Goal: Task Accomplishment & Management: Manage account settings

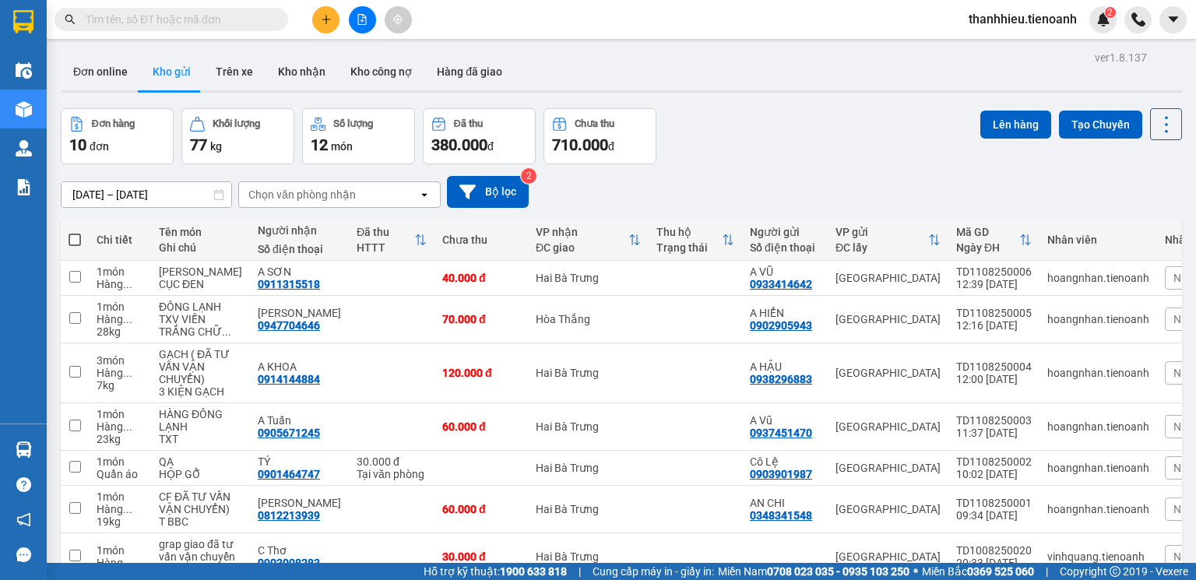
click at [194, 16] on input "text" at bounding box center [178, 19] width 184 height 17
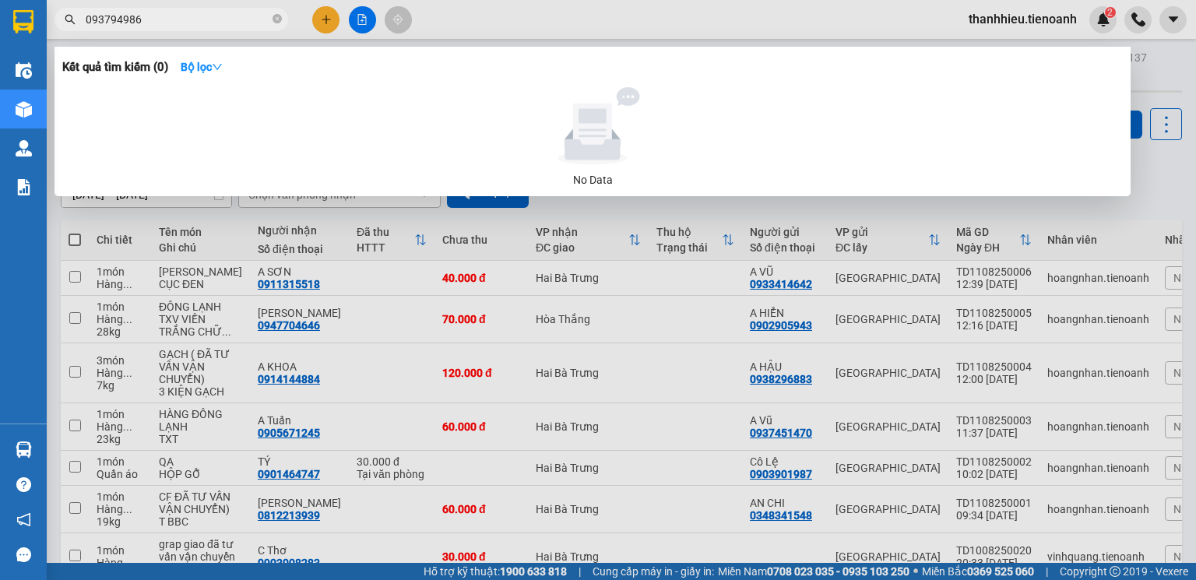
click at [125, 18] on input "093794986" at bounding box center [178, 19] width 184 height 17
click at [138, 14] on input "093799986" at bounding box center [178, 19] width 184 height 17
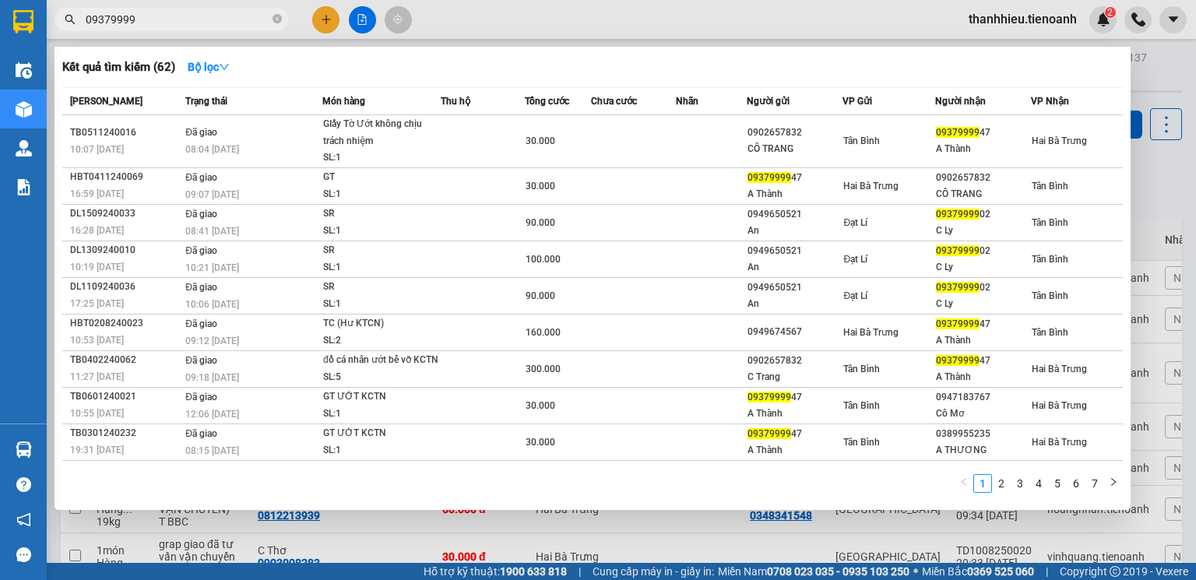
click at [137, 16] on input "09379999" at bounding box center [178, 19] width 184 height 17
type input "0937999949"
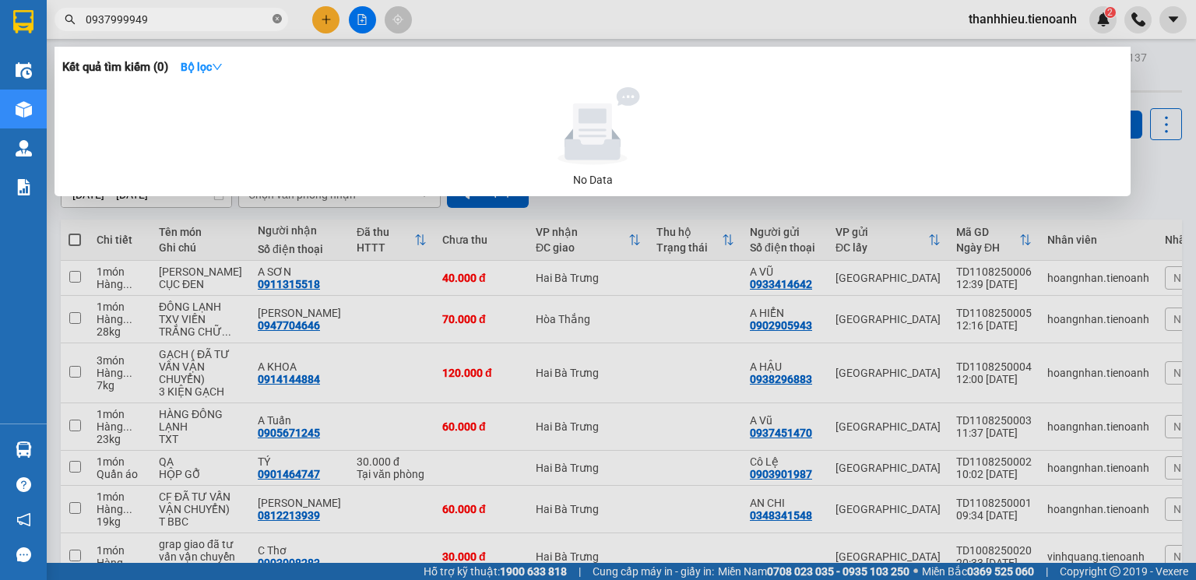
click at [277, 17] on icon "close-circle" at bounding box center [277, 18] width 9 height 9
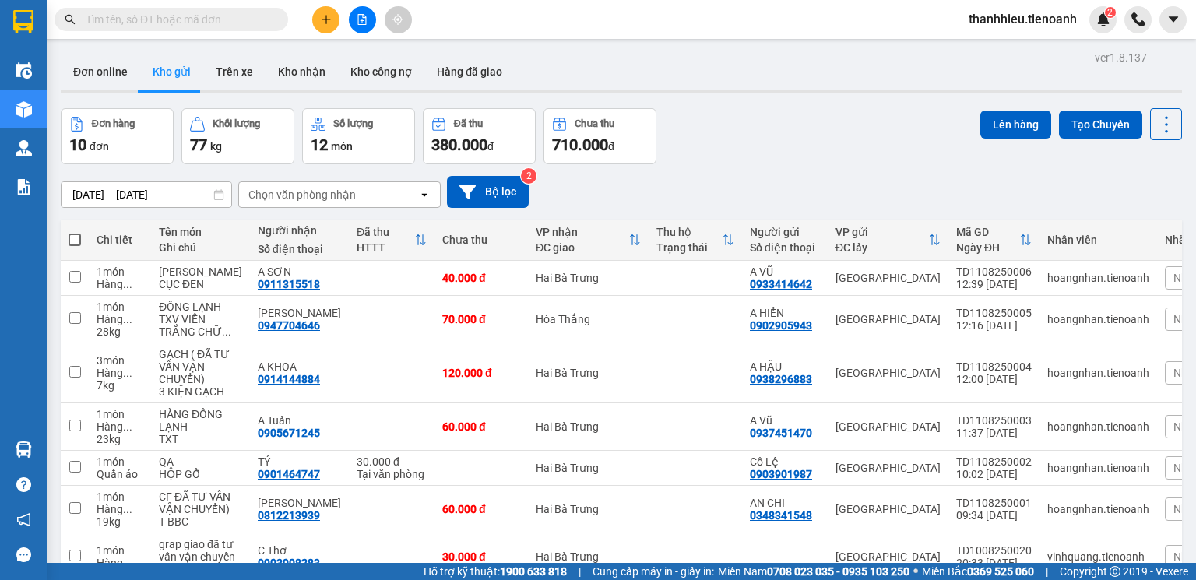
click at [196, 23] on input "text" at bounding box center [178, 19] width 184 height 17
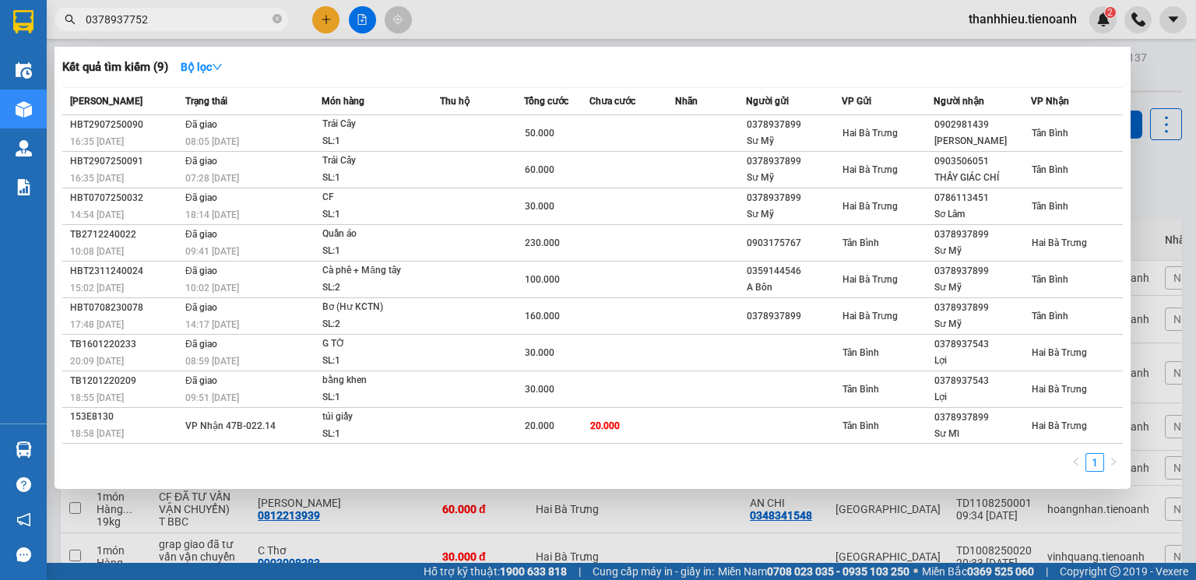
type input "03789377522"
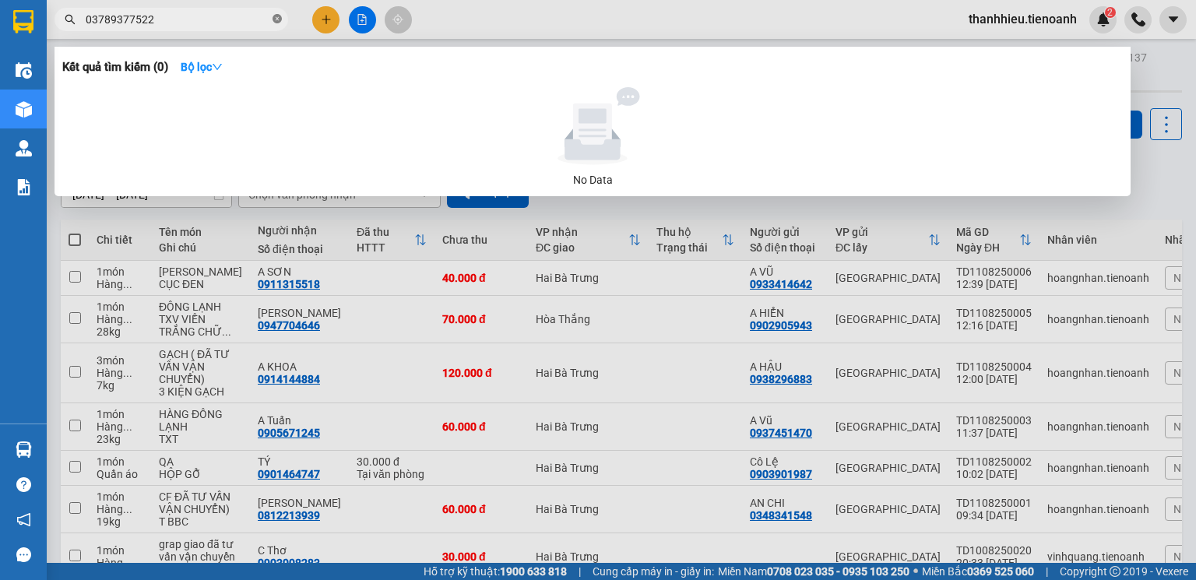
click at [279, 17] on icon "close-circle" at bounding box center [277, 18] width 9 height 9
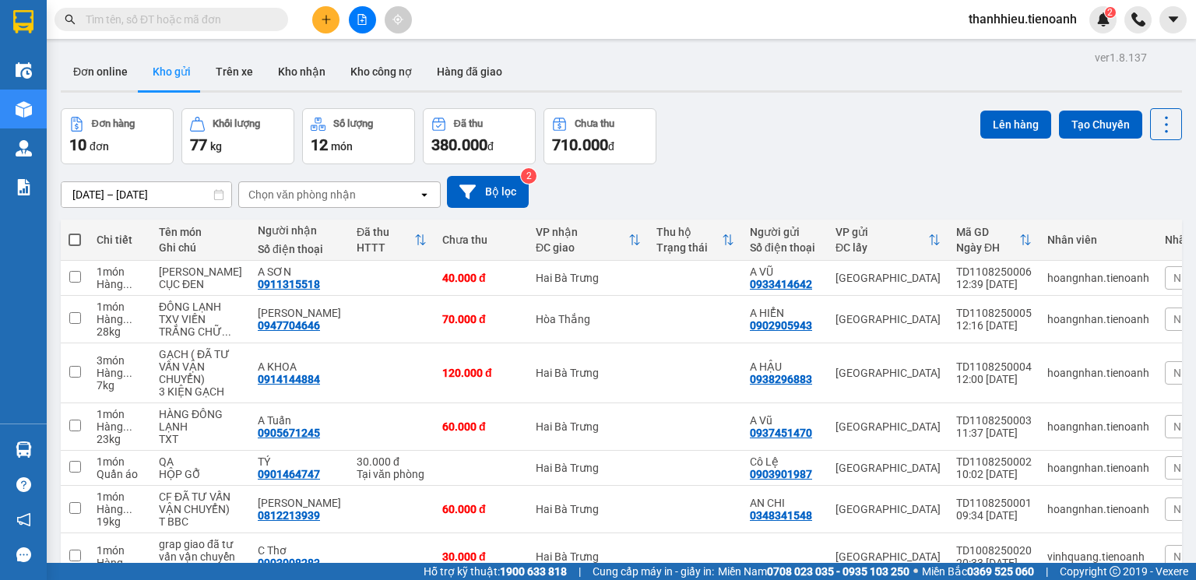
click at [189, 20] on input "text" at bounding box center [178, 19] width 184 height 17
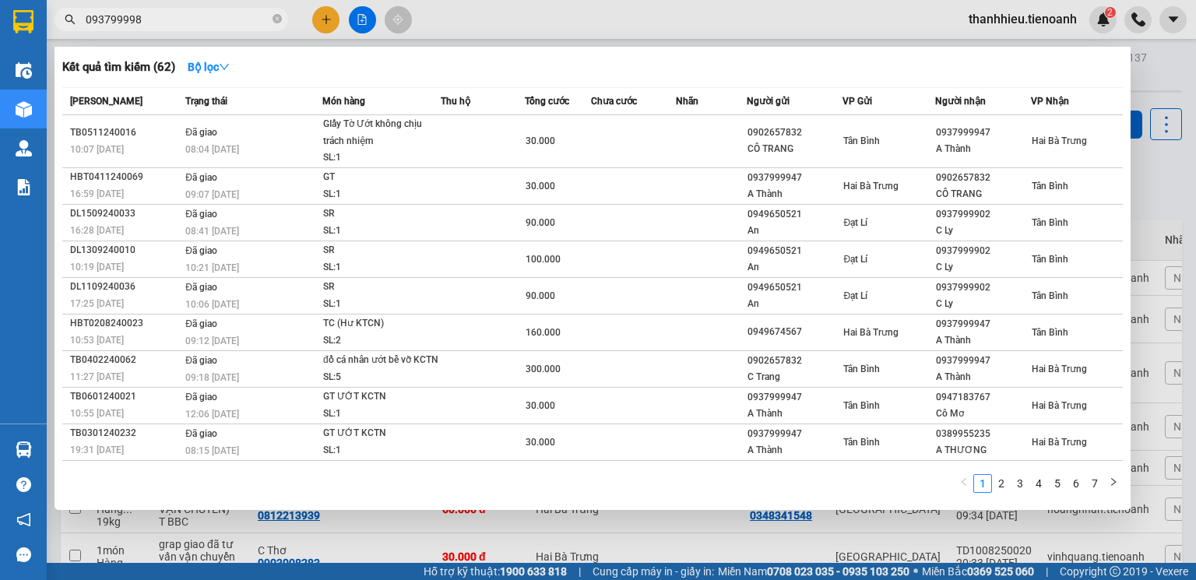
type input "0937999986"
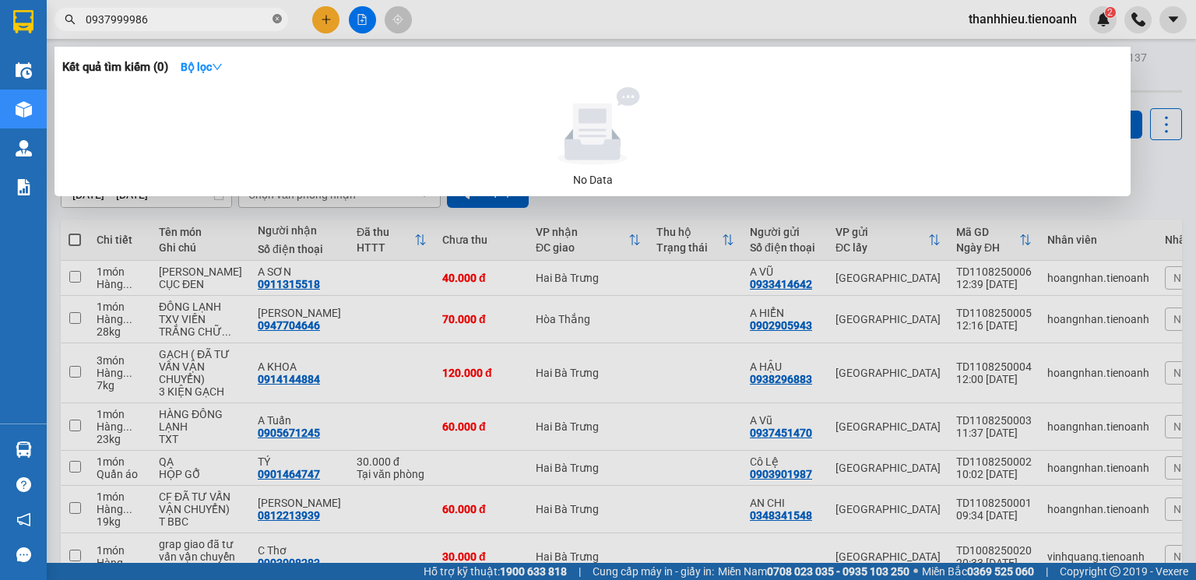
click at [277, 17] on icon "close-circle" at bounding box center [277, 18] width 9 height 9
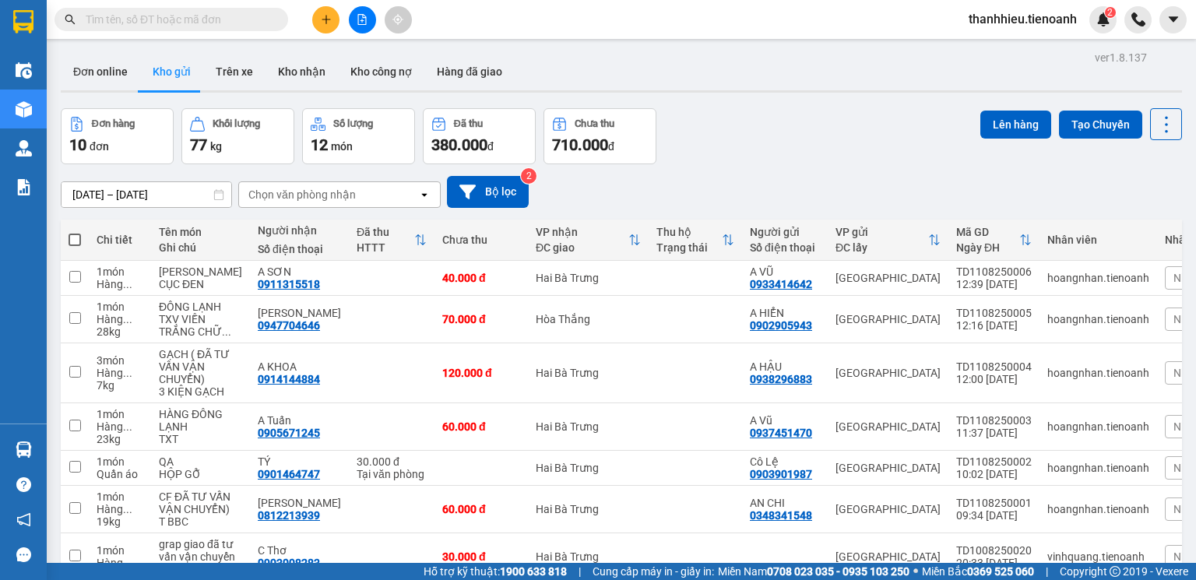
click at [189, 22] on input "text" at bounding box center [178, 19] width 184 height 17
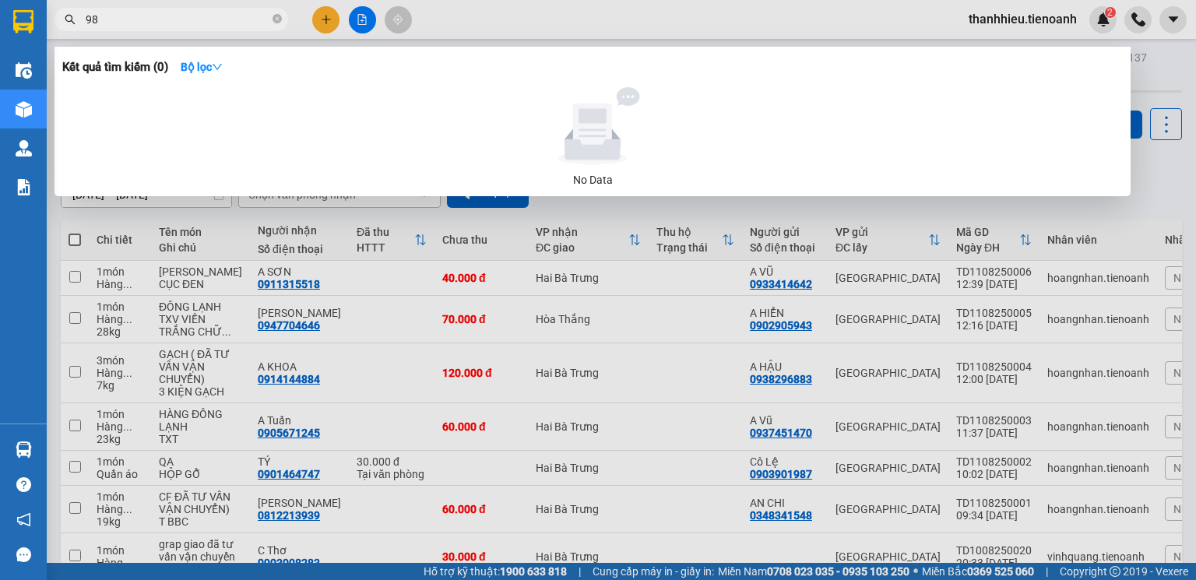
type input "986"
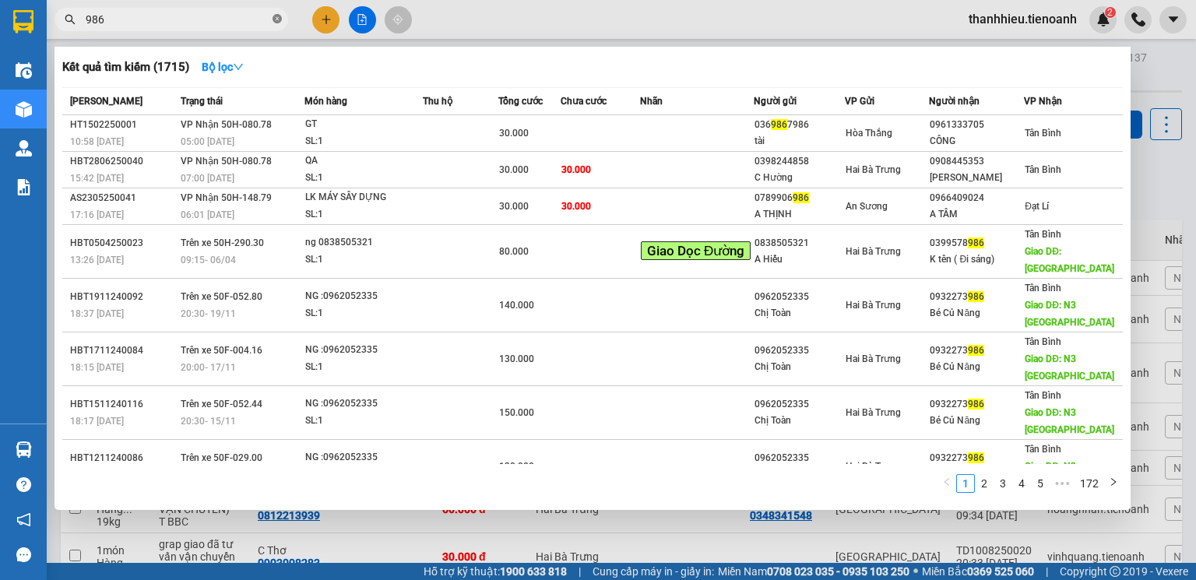
click at [280, 21] on icon "close-circle" at bounding box center [277, 18] width 9 height 9
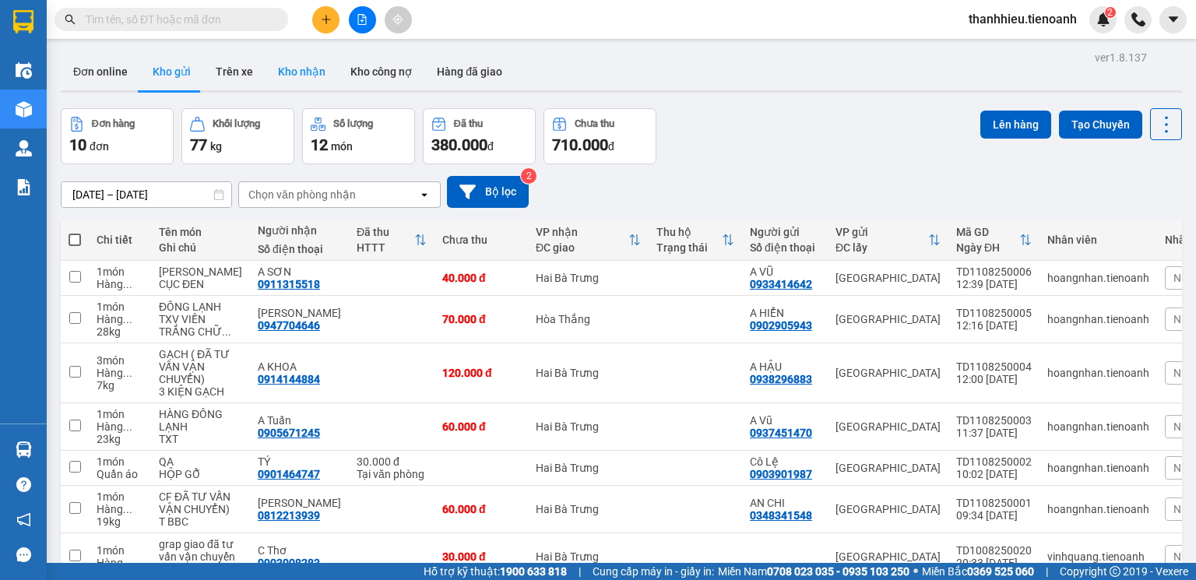
click at [314, 77] on button "Kho nhận" at bounding box center [302, 71] width 72 height 37
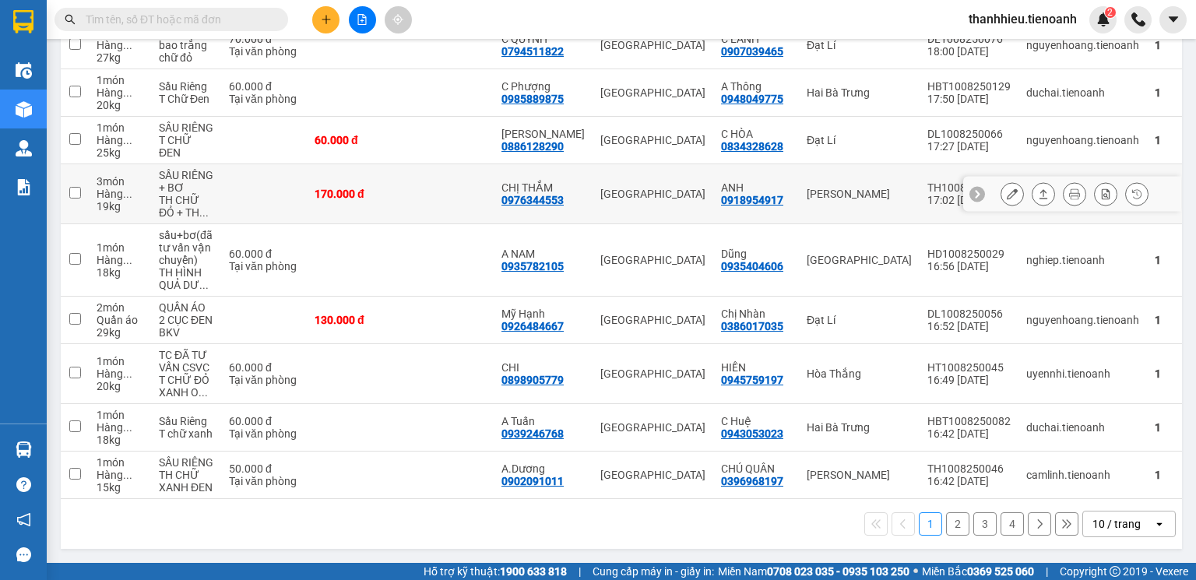
scroll to position [297, 0]
click at [1118, 523] on div "10 / trang" at bounding box center [1117, 524] width 48 height 16
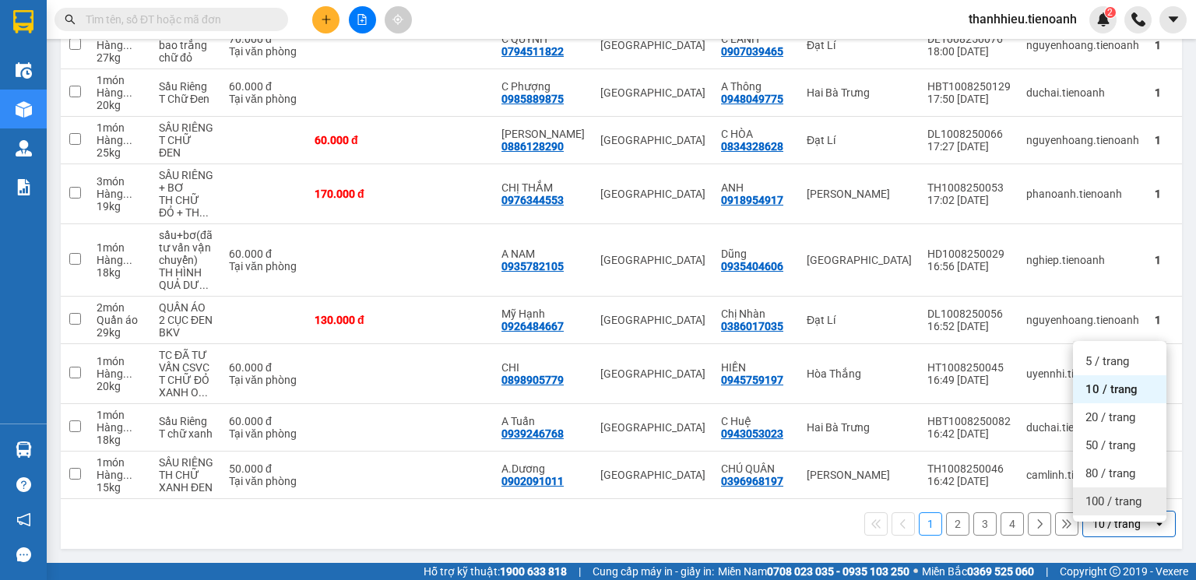
click at [1102, 498] on span "100 / trang" at bounding box center [1114, 502] width 56 height 16
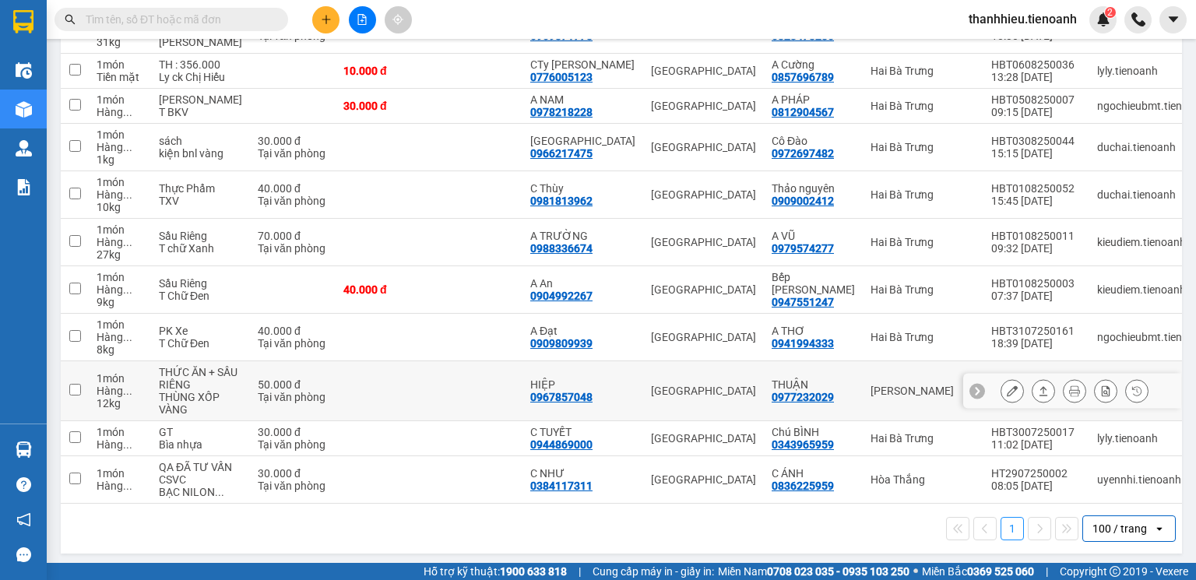
scroll to position [1424, 0]
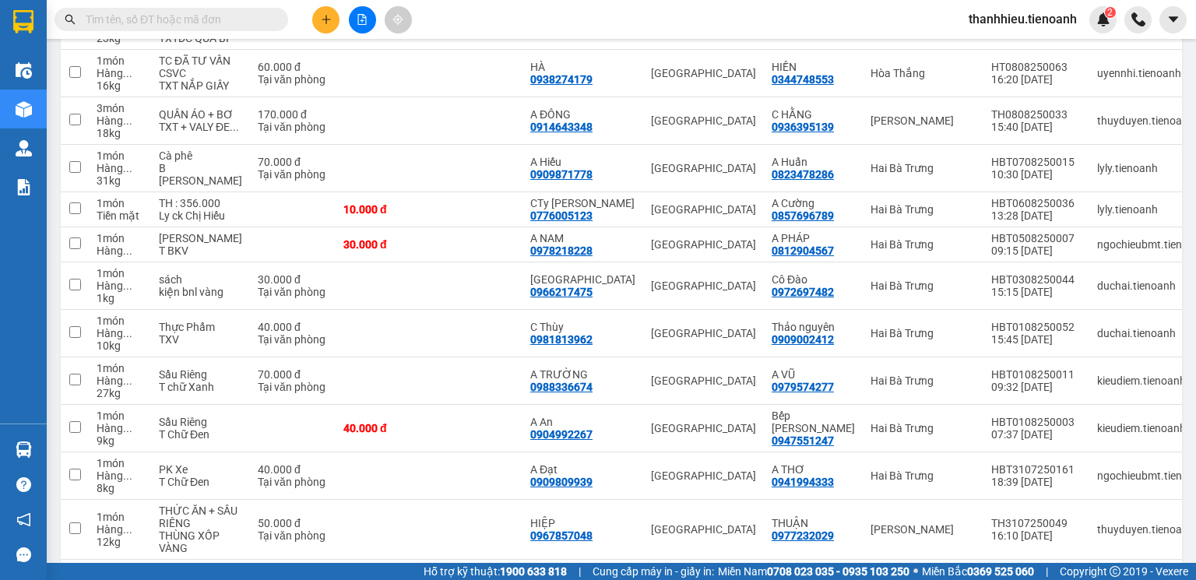
click at [237, 21] on input "text" at bounding box center [178, 19] width 184 height 17
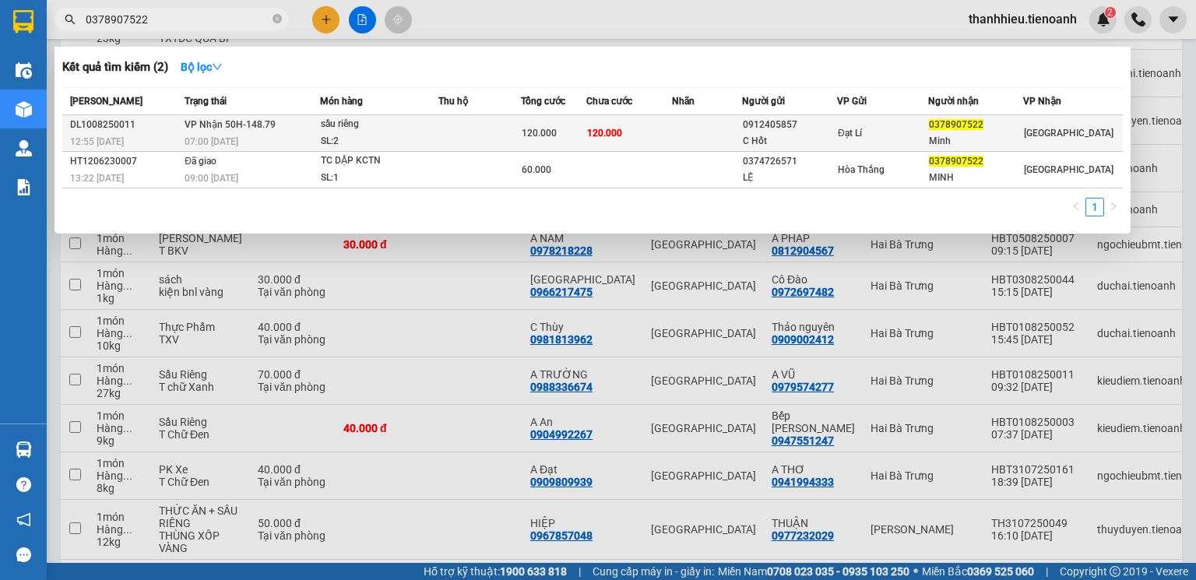
type input "0378907522"
click at [419, 138] on div "SL: 2" at bounding box center [379, 141] width 117 height 17
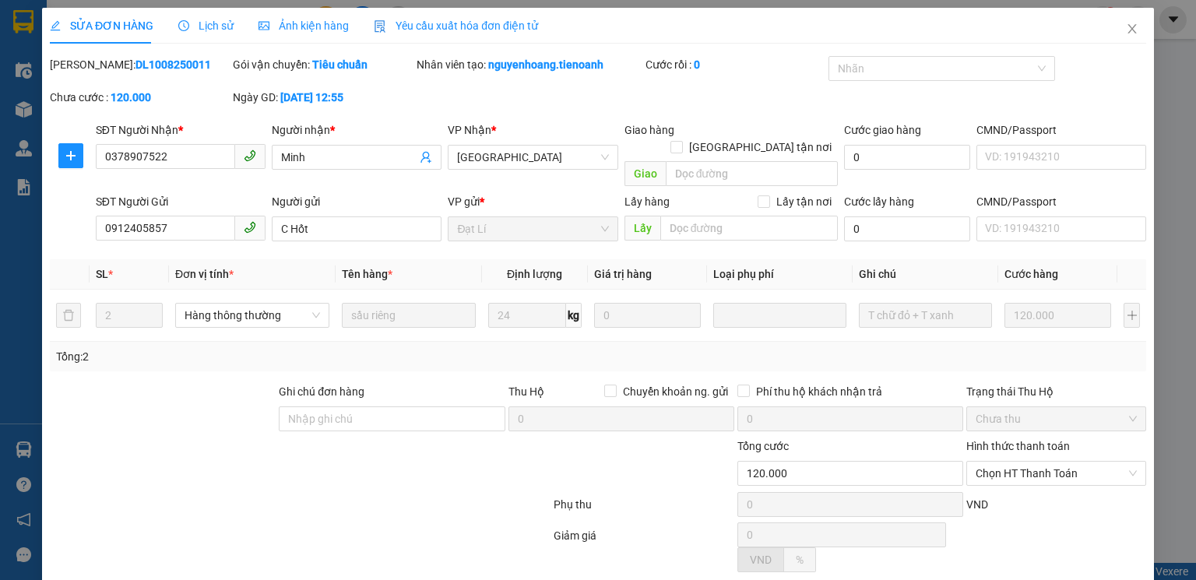
type input "0378907522"
type input "Minh"
type input "0912405857"
type input "C Hốt"
type input "120.000"
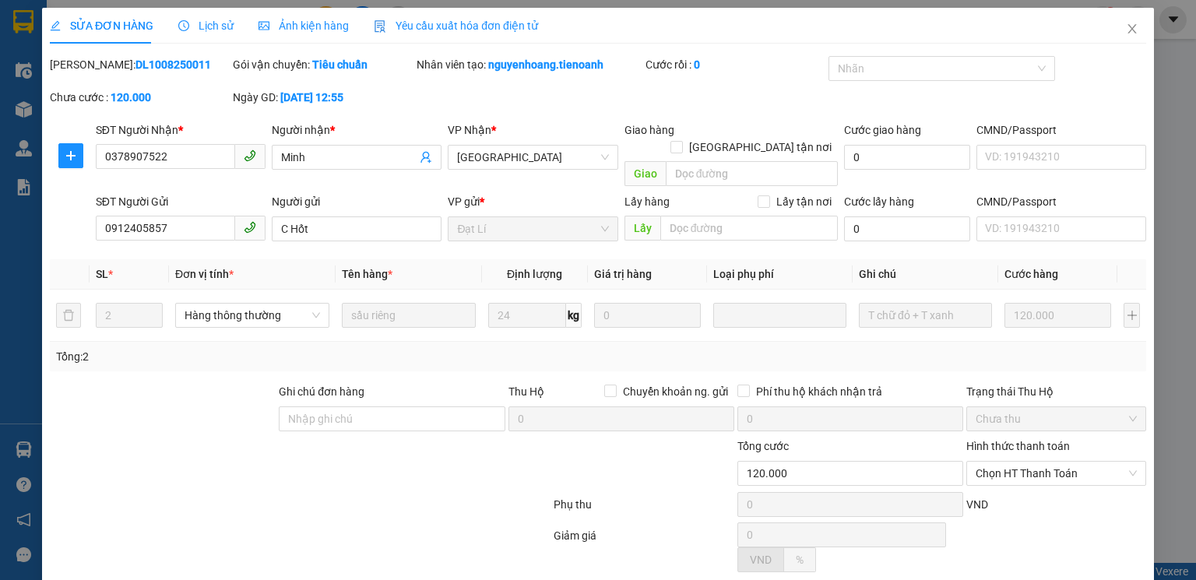
type input "120.000"
click at [1126, 28] on icon "close" at bounding box center [1132, 29] width 12 height 12
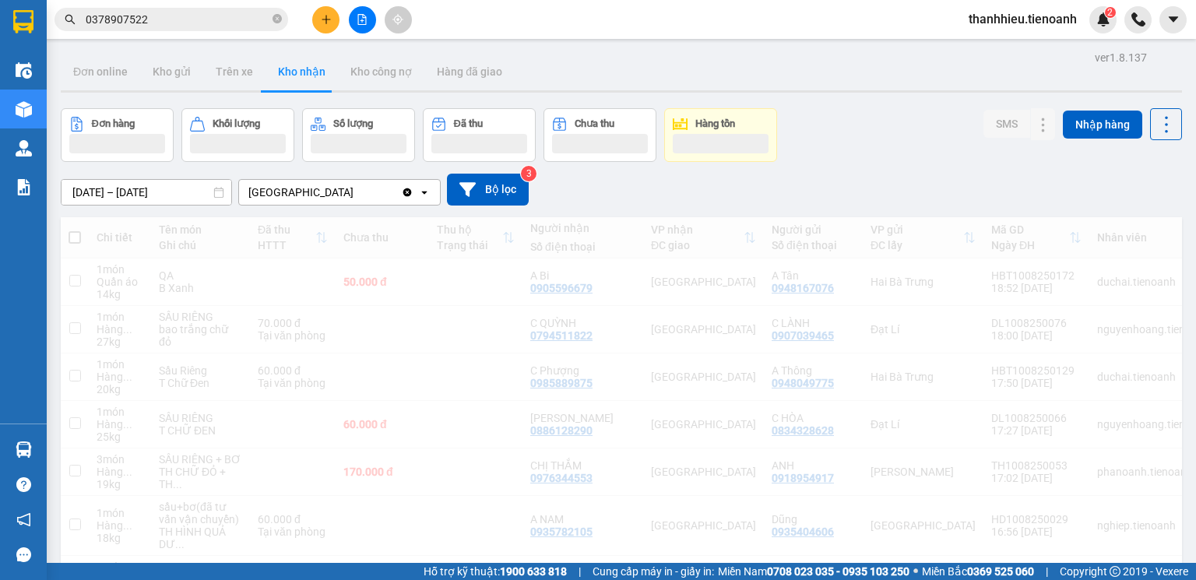
click at [1117, 30] on div "thanhhieu.tienoanh 2" at bounding box center [1076, 19] width 240 height 27
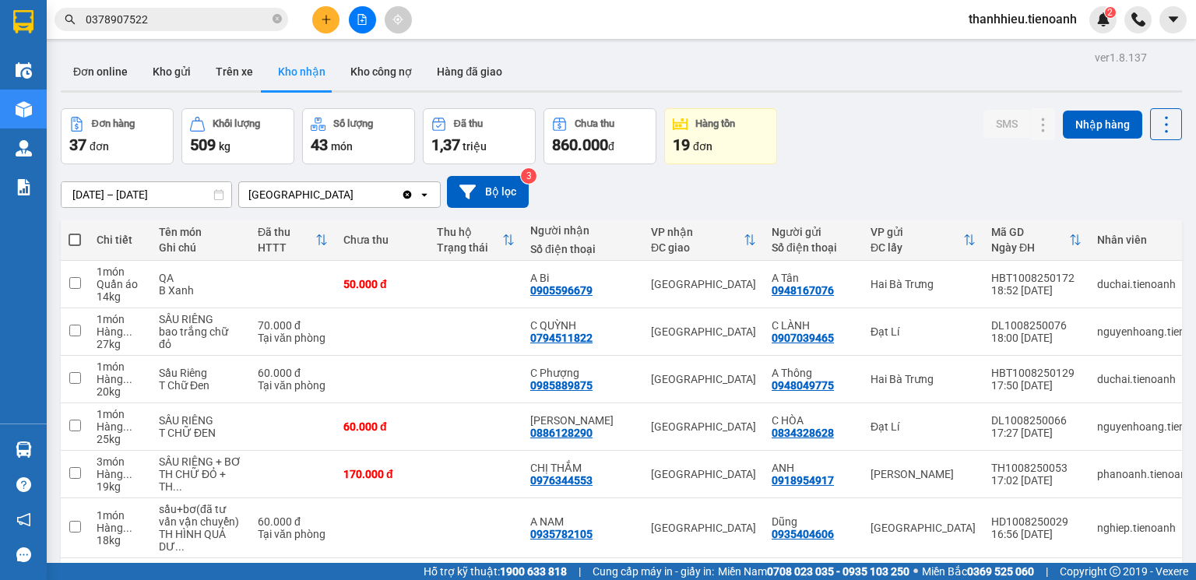
click at [1019, 25] on span "thanhhieu.tienoanh" at bounding box center [1022, 18] width 133 height 19
click at [1023, 55] on span "Đăng xuất" at bounding box center [1030, 48] width 100 height 17
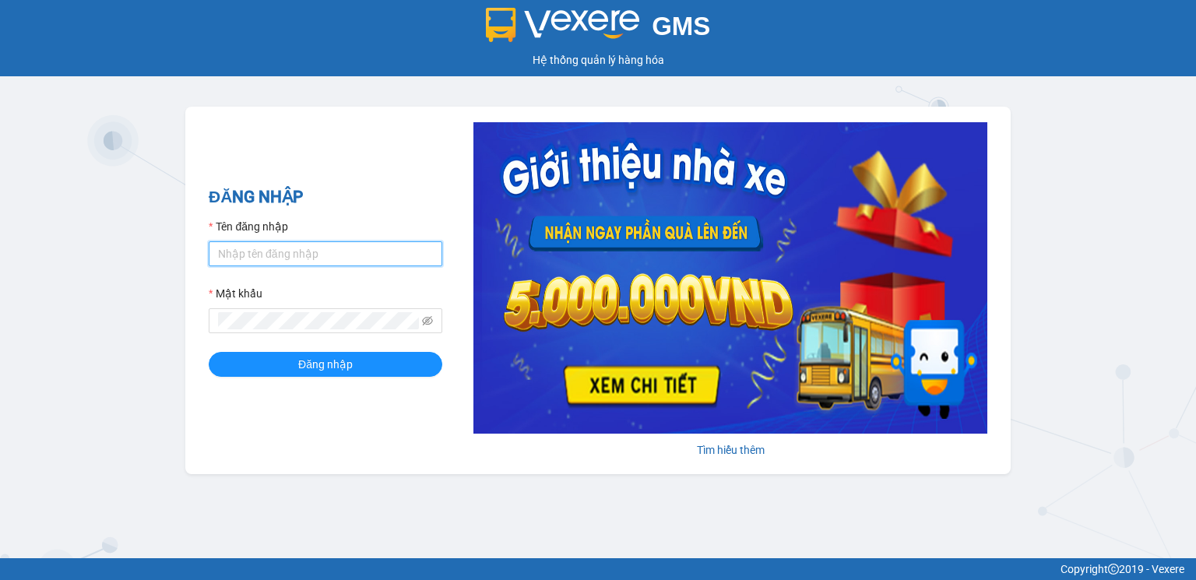
click at [257, 255] on input "Tên đăng nhập" at bounding box center [326, 253] width 234 height 25
type input "hoangnhan.tienoanh"
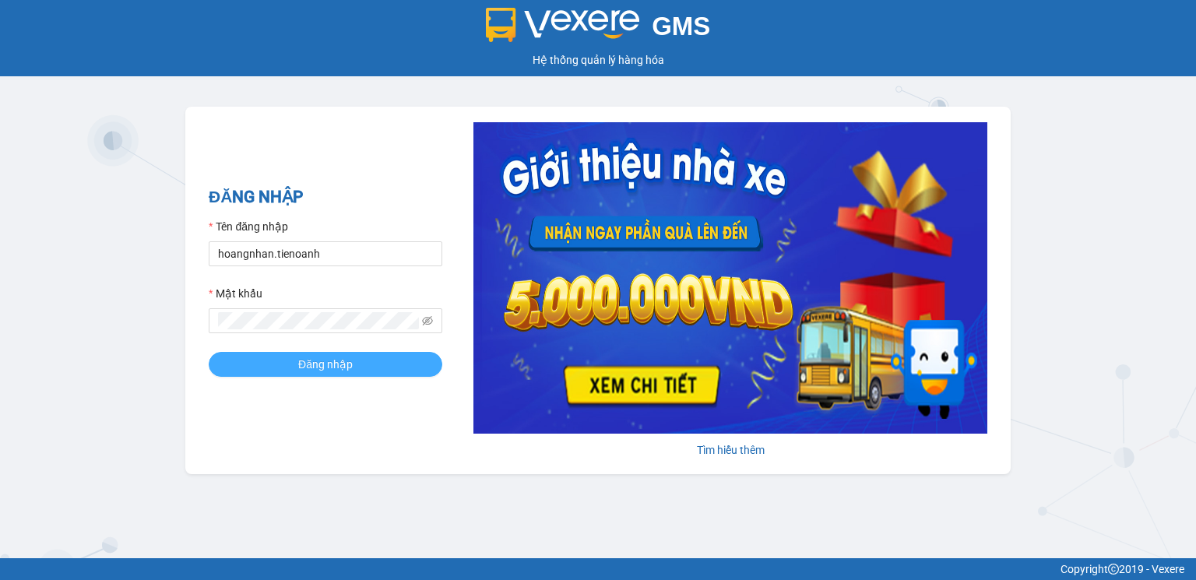
click at [298, 374] on button "Đăng nhập" at bounding box center [326, 364] width 234 height 25
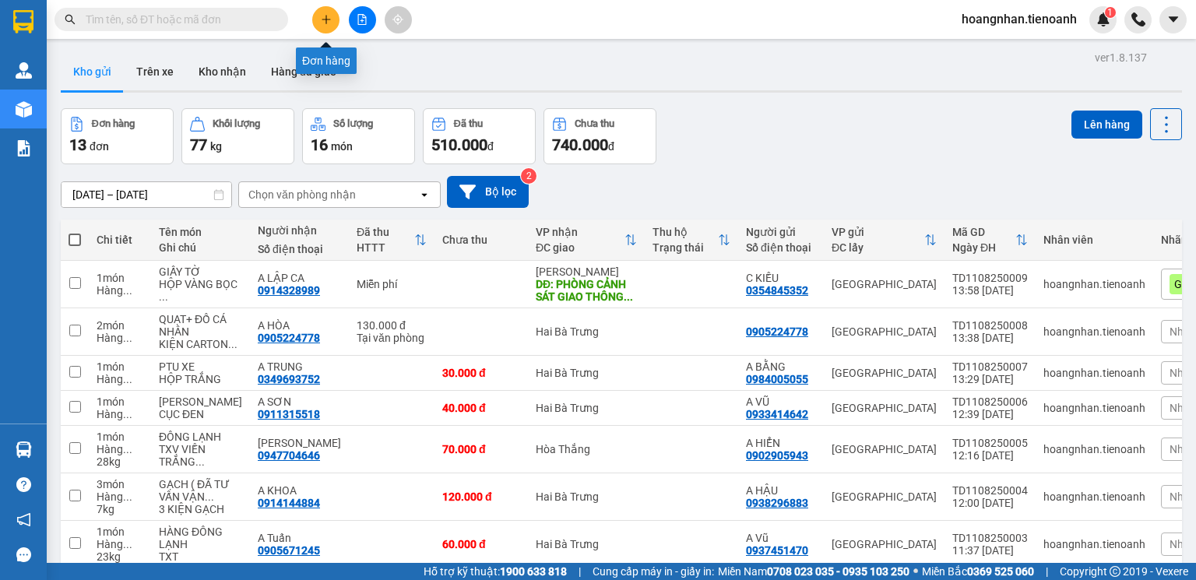
click at [319, 19] on button at bounding box center [325, 19] width 27 height 27
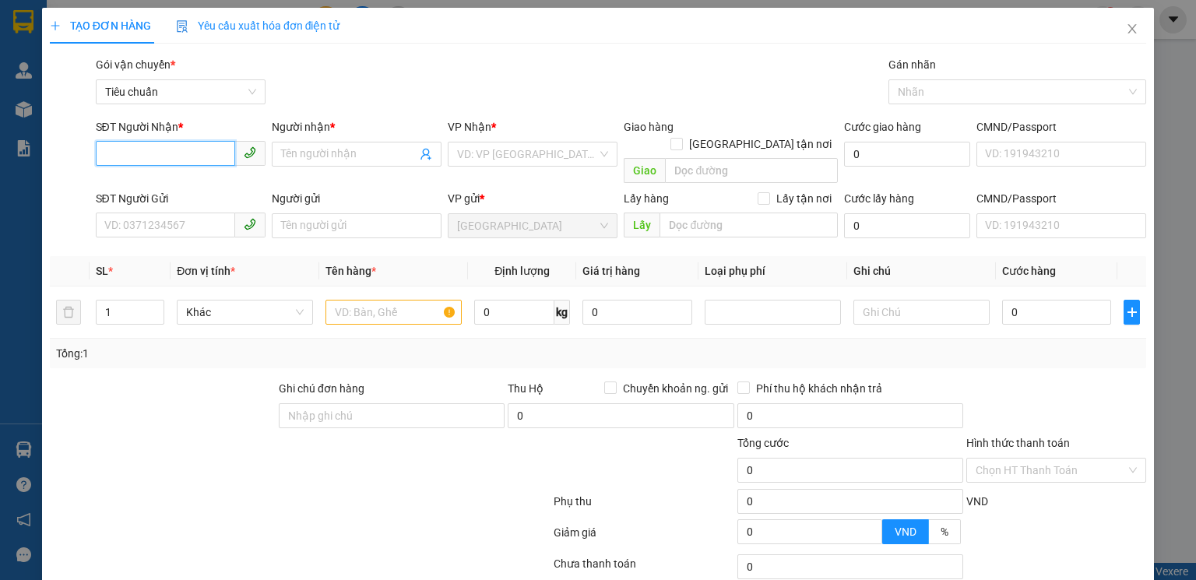
click at [188, 160] on input "SĐT Người Nhận *" at bounding box center [165, 153] width 139 height 25
click at [173, 146] on input "SĐT Người Nhận *" at bounding box center [165, 153] width 139 height 25
click at [173, 150] on input "SĐT Người Nhận *" at bounding box center [165, 153] width 139 height 25
click at [165, 153] on input "SĐT Người Nhận *" at bounding box center [165, 153] width 139 height 25
paste input "0915470047"
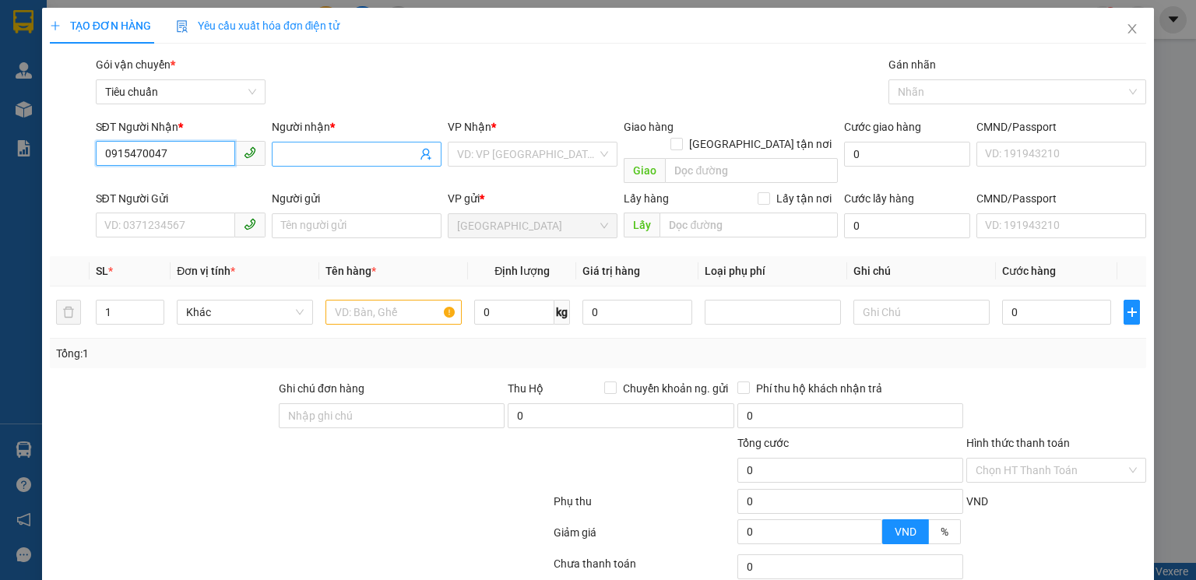
type input "0915470047"
click at [299, 150] on input "Người nhận *" at bounding box center [349, 154] width 136 height 17
click at [311, 150] on input "Người nhận *" at bounding box center [349, 154] width 136 height 17
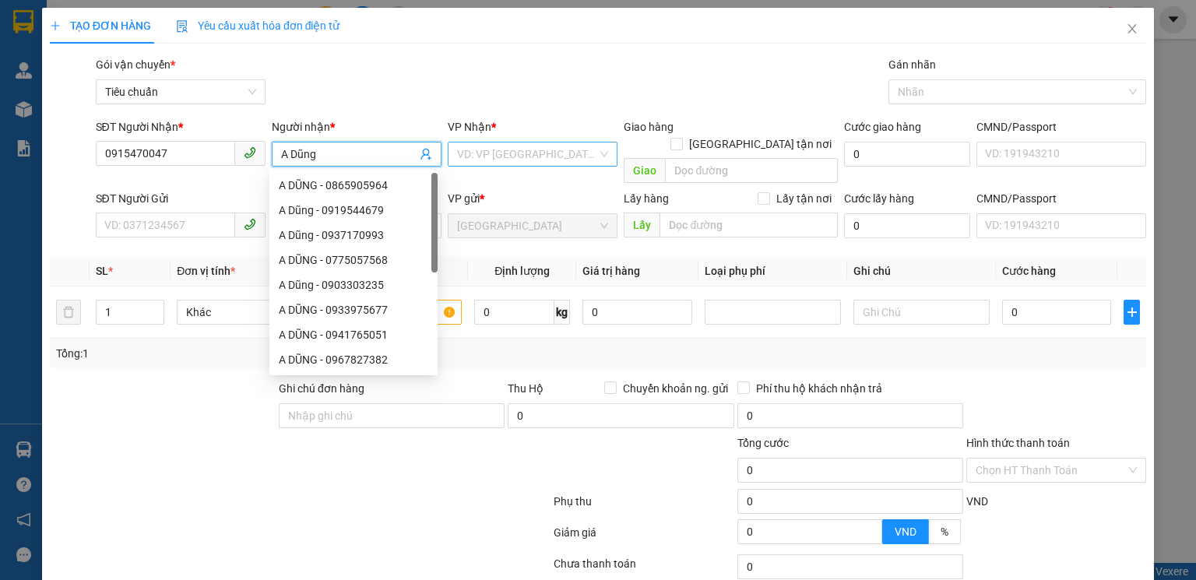
type input "A Dũng"
click at [536, 150] on input "search" at bounding box center [527, 154] width 140 height 23
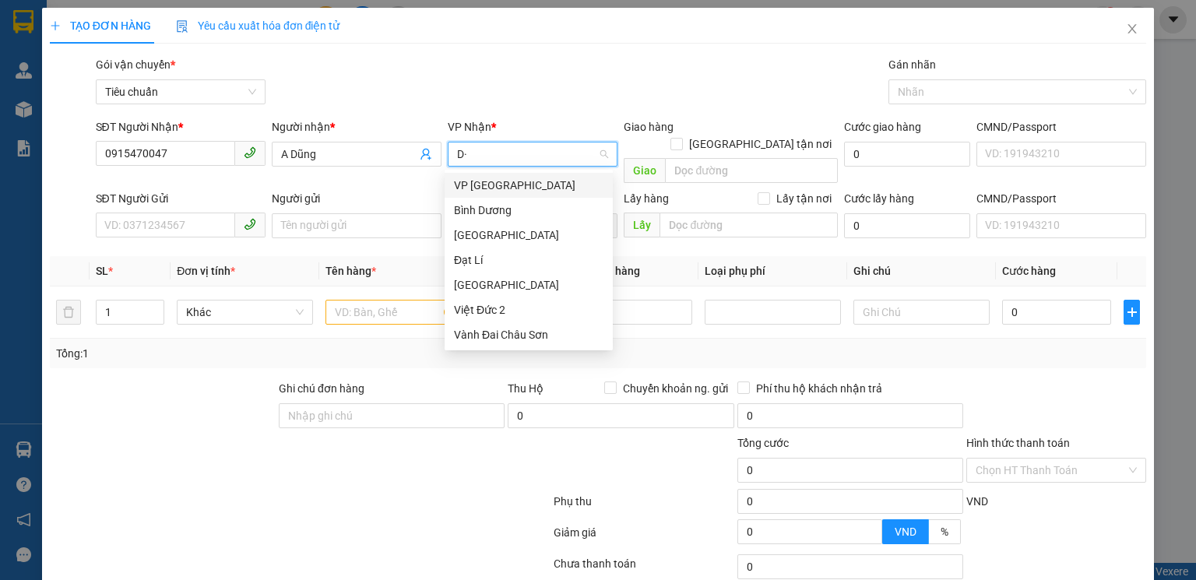
type input "D"
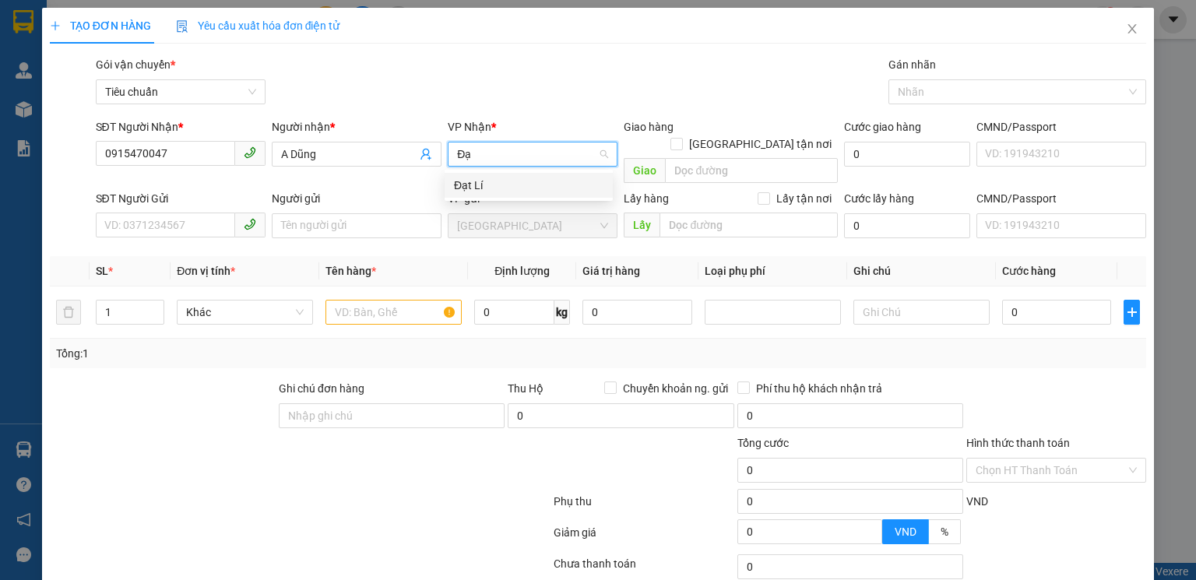
type input "Đạt"
click at [539, 184] on div "Đạt Lí" at bounding box center [529, 185] width 150 height 17
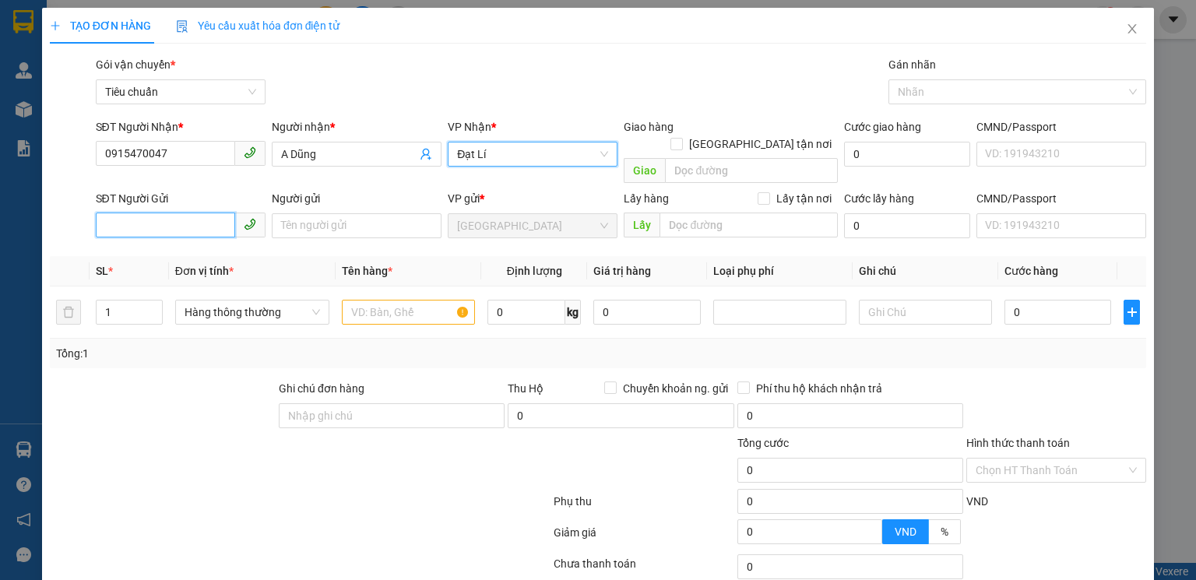
click at [171, 213] on input "SĐT Người Gửi" at bounding box center [165, 225] width 139 height 25
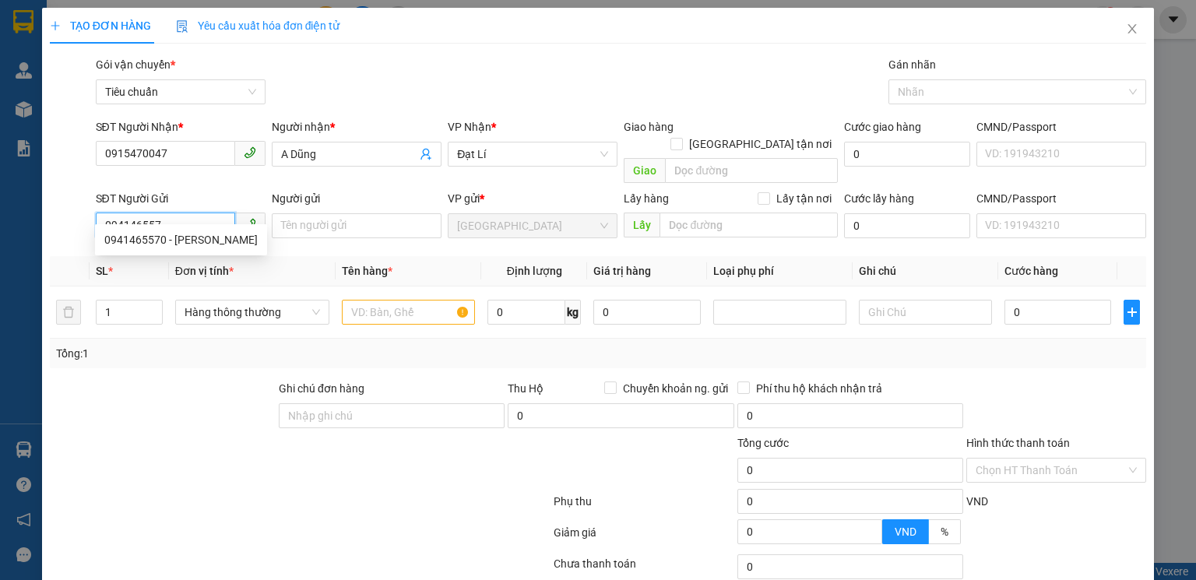
type input "0941465570"
click at [190, 236] on div "0941465570 - Chí Thanh" at bounding box center [180, 239] width 153 height 17
type input "[PERSON_NAME]"
type input "150.000"
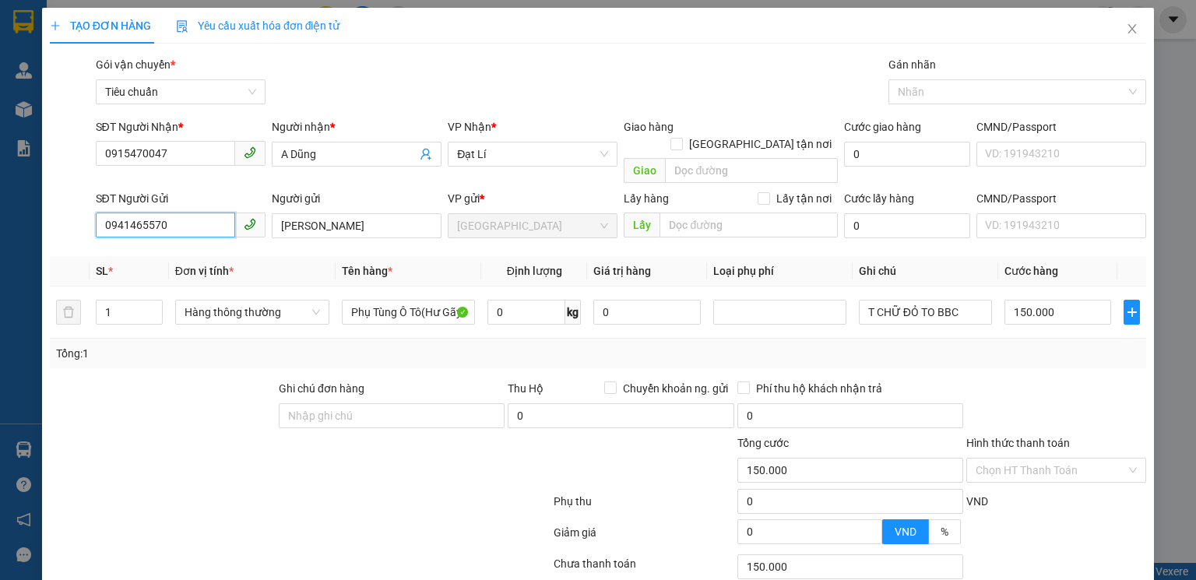
type input "0941465570"
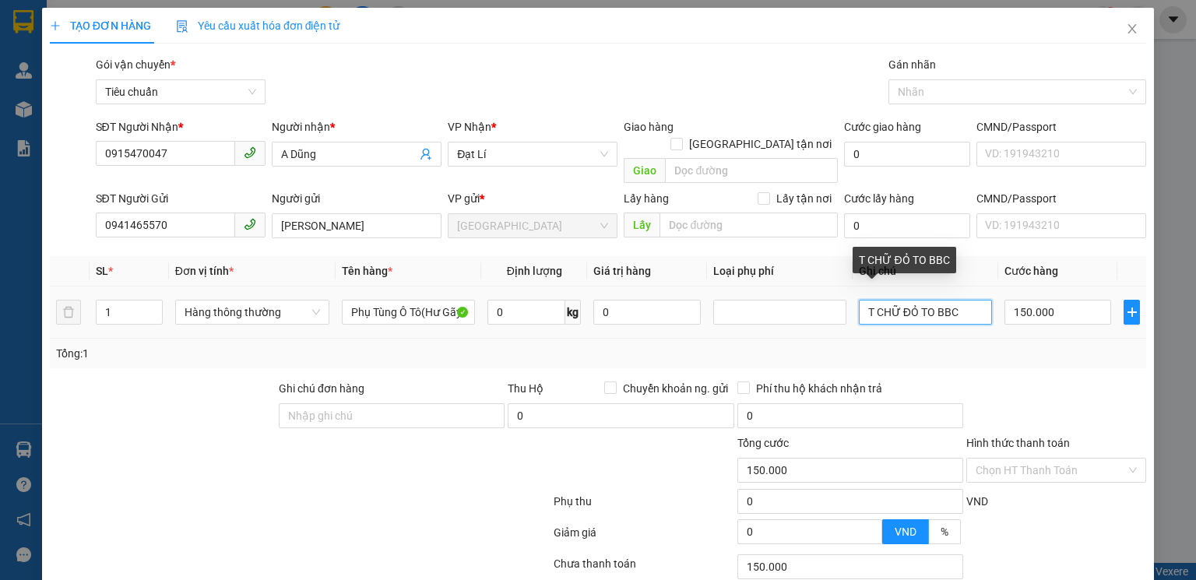
click at [952, 300] on input "T CHỮ ĐỎ TO BBC" at bounding box center [925, 312] width 133 height 25
type input "T BBCo"
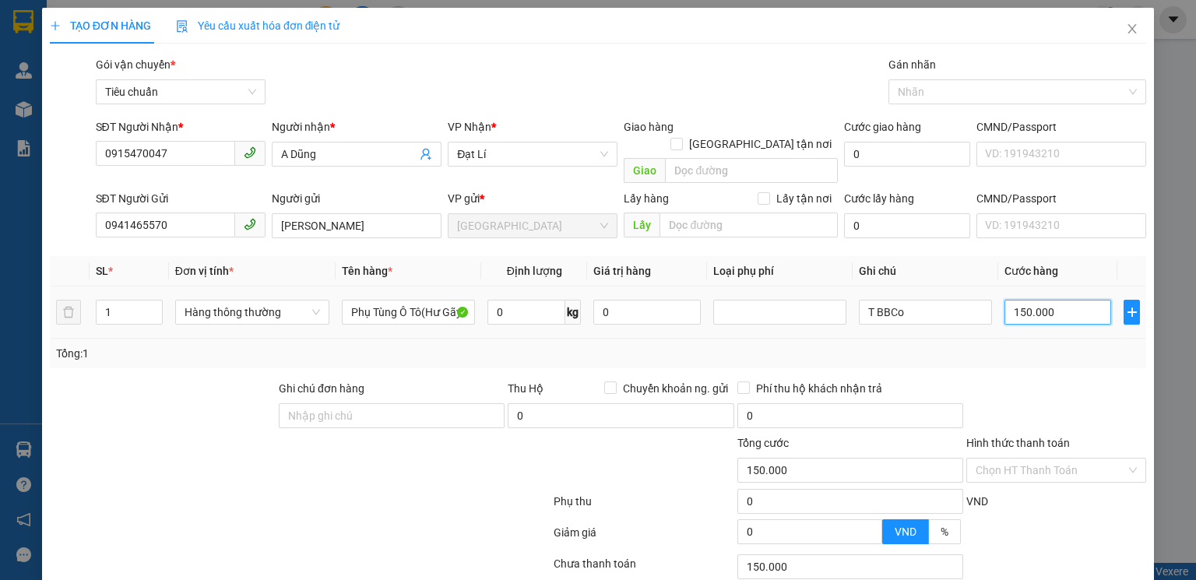
click at [1057, 300] on input "150.000" at bounding box center [1058, 312] width 107 height 25
type input "1"
type input "10"
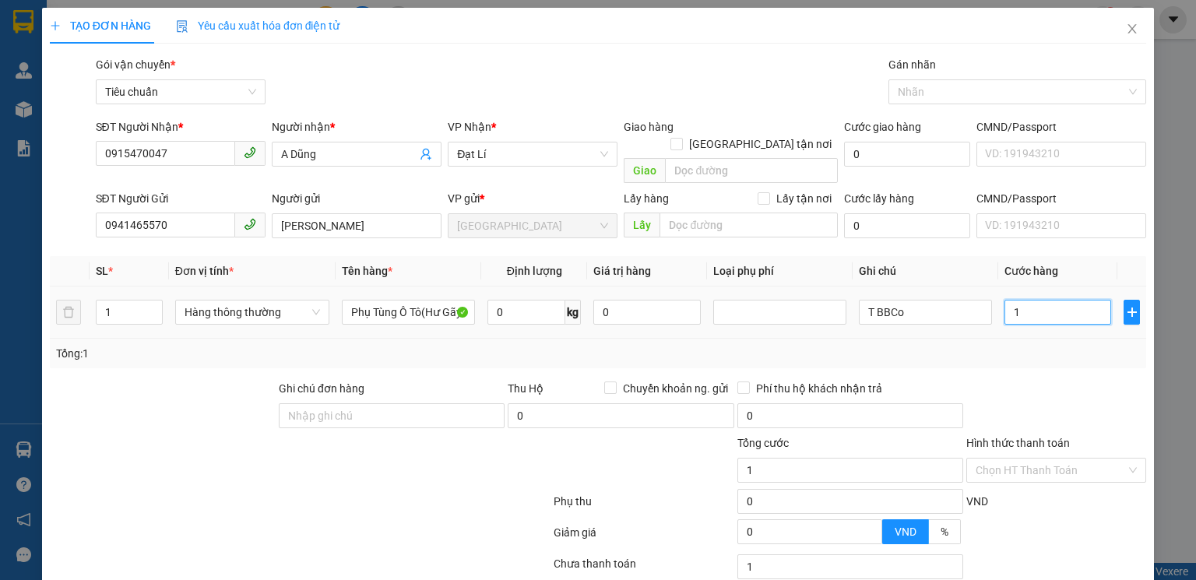
type input "10"
type input "100"
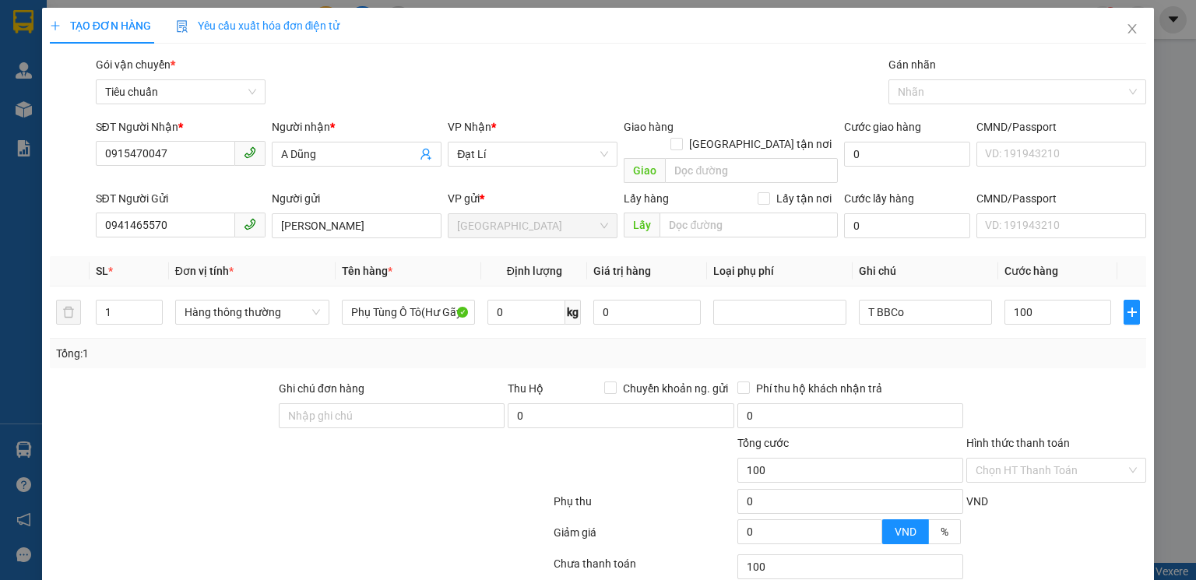
type input "100.000"
click at [1061, 393] on div at bounding box center [1056, 407] width 183 height 55
click at [869, 300] on input "T BBCo" at bounding box center [925, 312] width 133 height 25
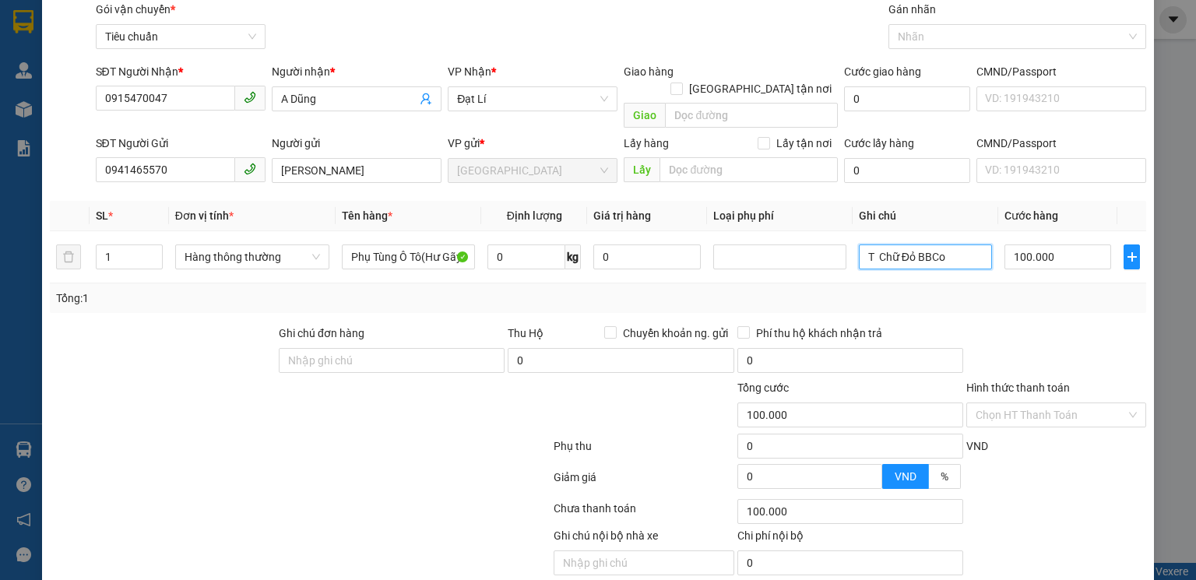
scroll to position [100, 0]
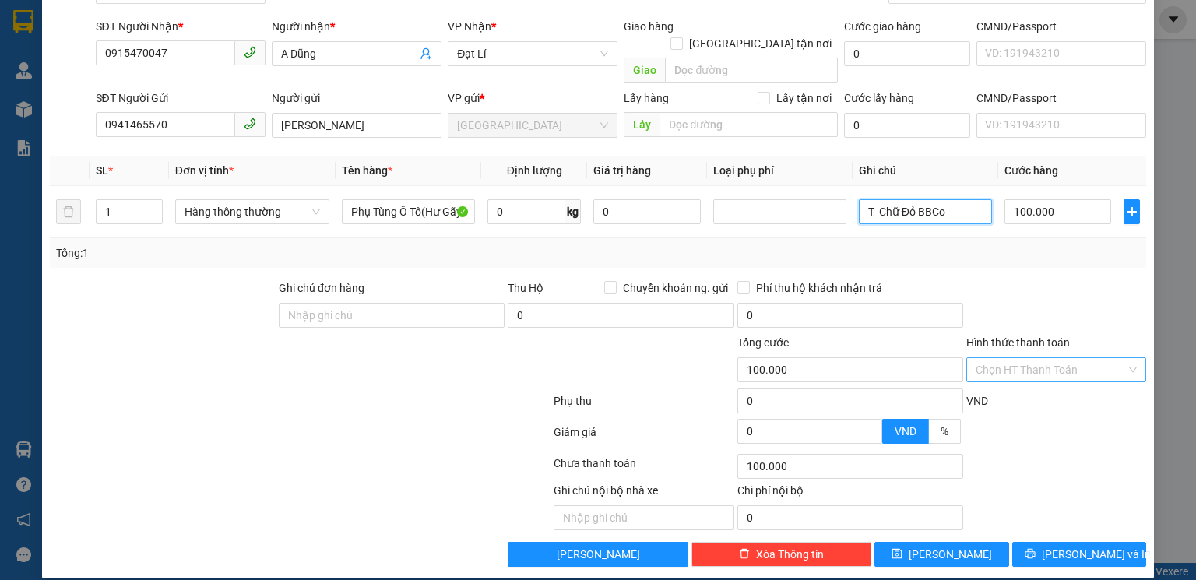
type input "T Chữ Đỏ BBCo"
click at [1039, 358] on input "Hình thức thanh toán" at bounding box center [1051, 369] width 150 height 23
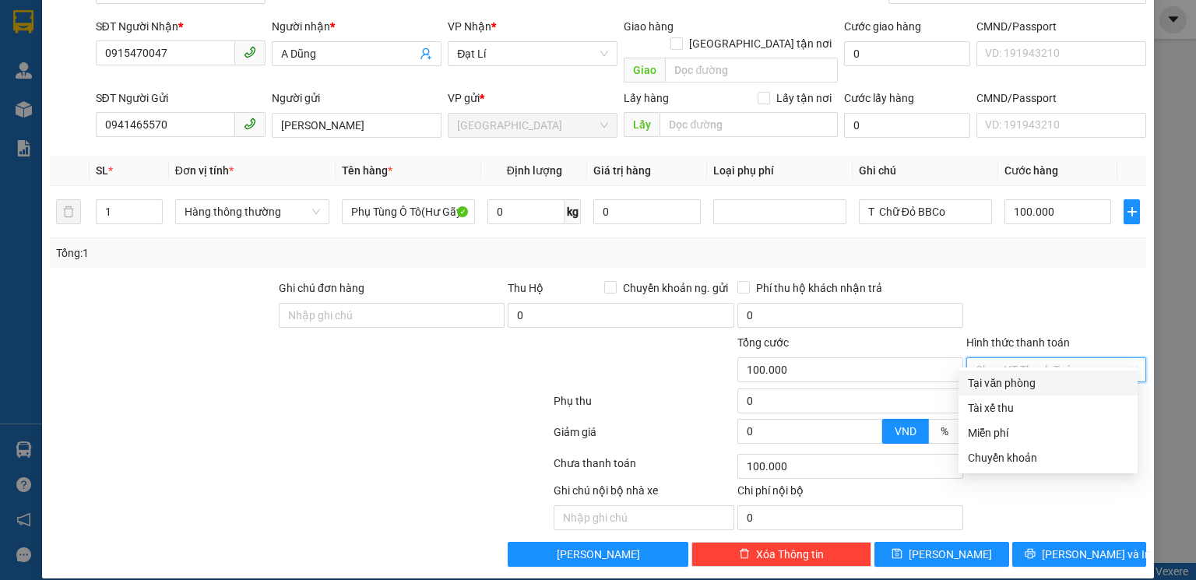
click at [1012, 388] on div "Tại văn phòng" at bounding box center [1048, 383] width 160 height 17
type input "0"
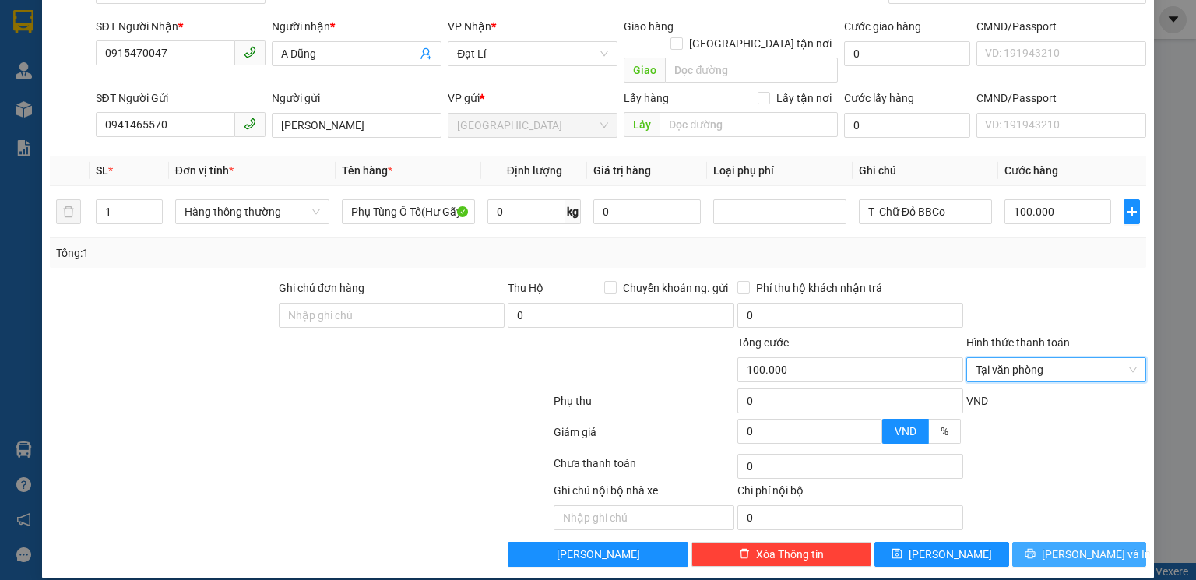
click at [1052, 542] on button "Lưu và In" at bounding box center [1080, 554] width 135 height 25
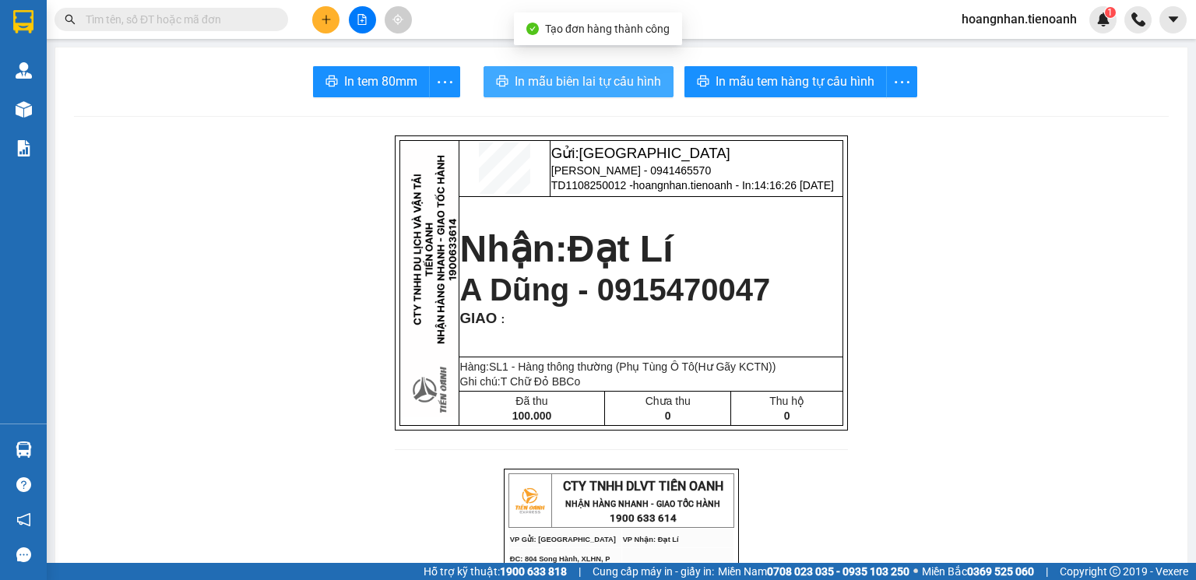
click at [583, 75] on span "In mẫu biên lai tự cấu hình" at bounding box center [588, 81] width 146 height 19
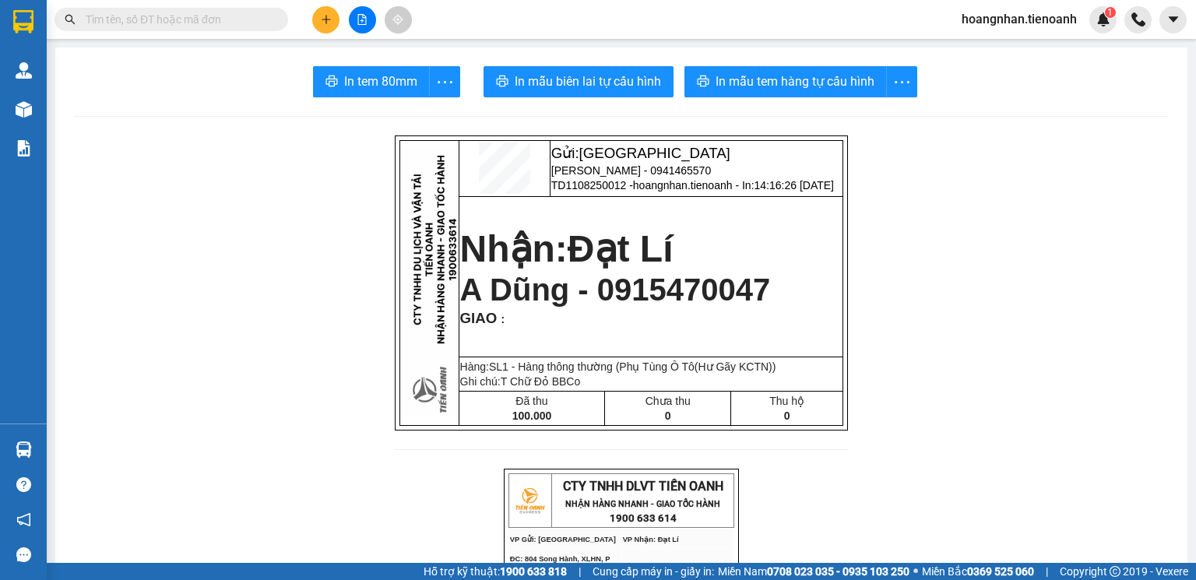
click at [195, 23] on input "text" at bounding box center [178, 19] width 184 height 17
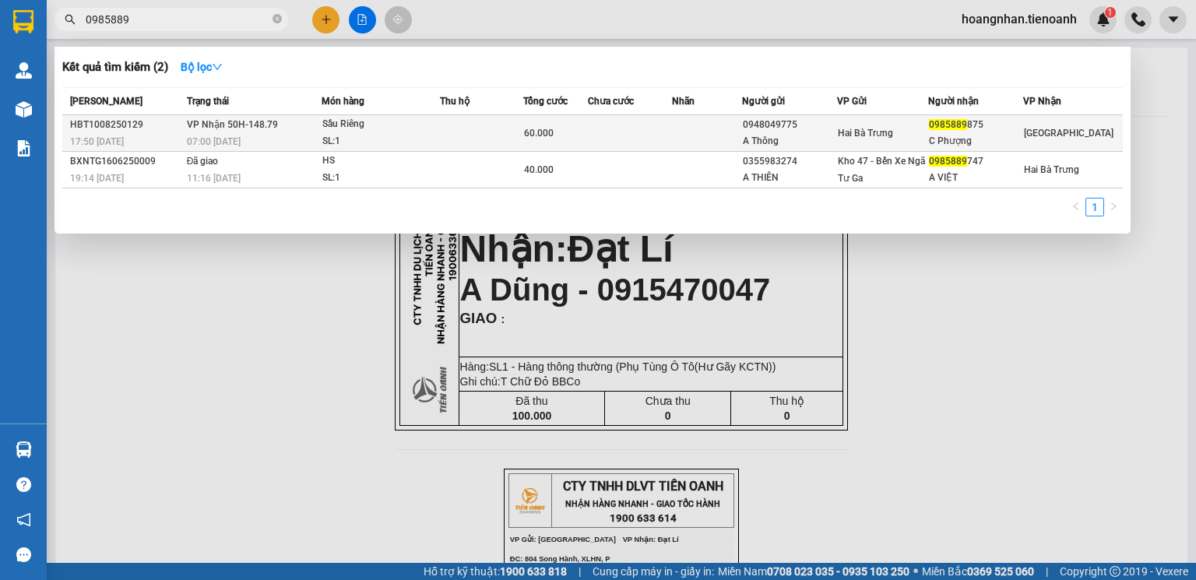
type input "0985889"
click at [401, 125] on div "Sầu Riêng" at bounding box center [380, 124] width 117 height 17
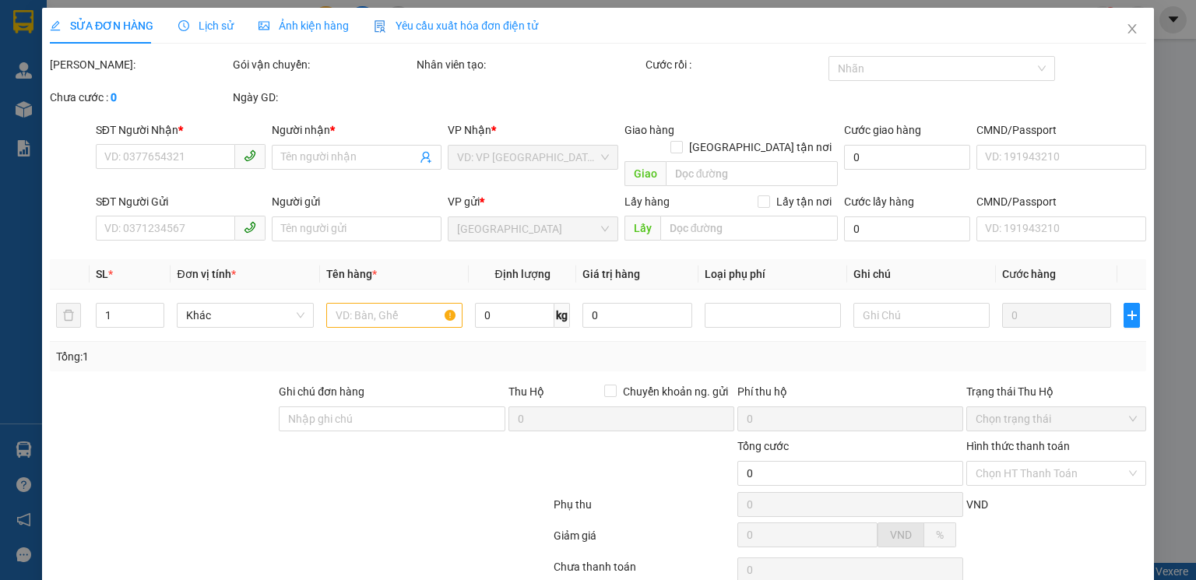
type input "0985889875"
type input "C Phượng"
type input "0948049775"
type input "A Thông"
type input "60.000"
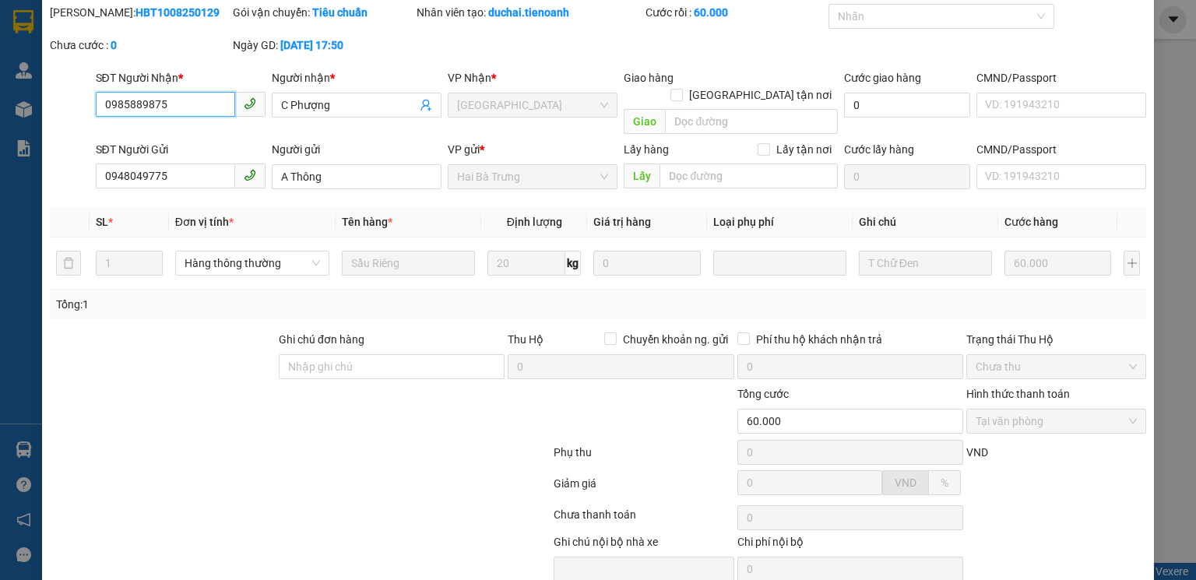
scroll to position [104, 0]
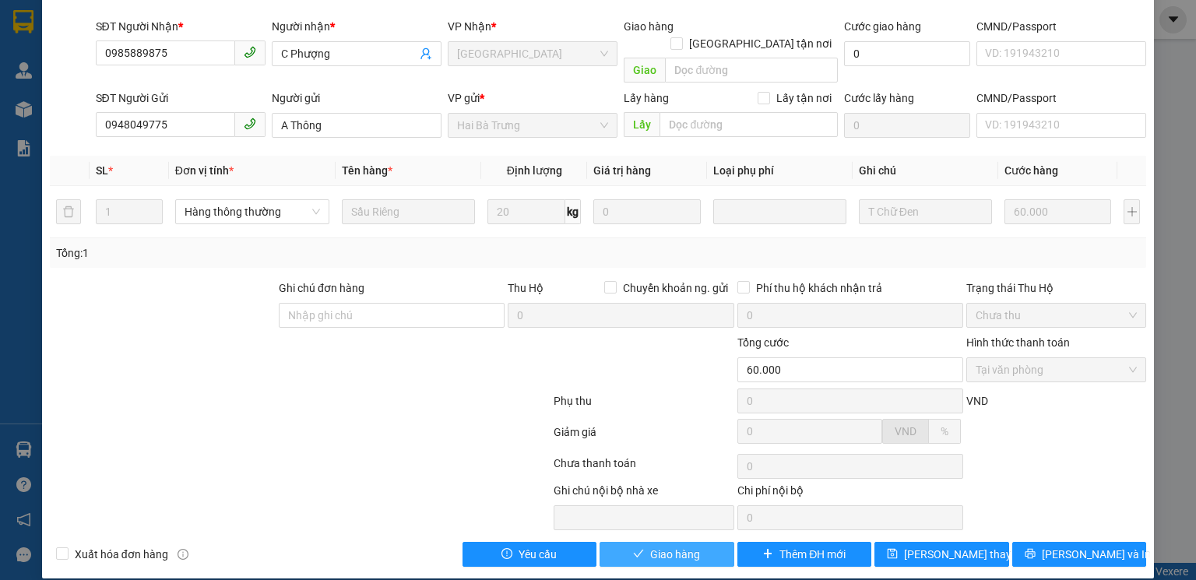
click at [669, 546] on span "Giao hàng" at bounding box center [675, 554] width 50 height 17
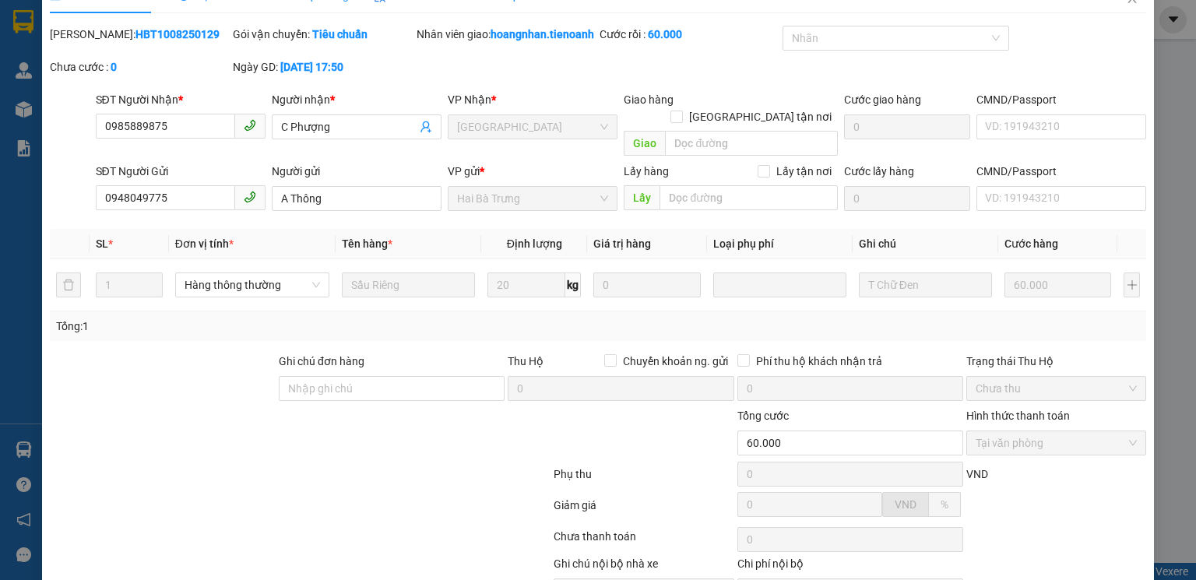
scroll to position [0, 0]
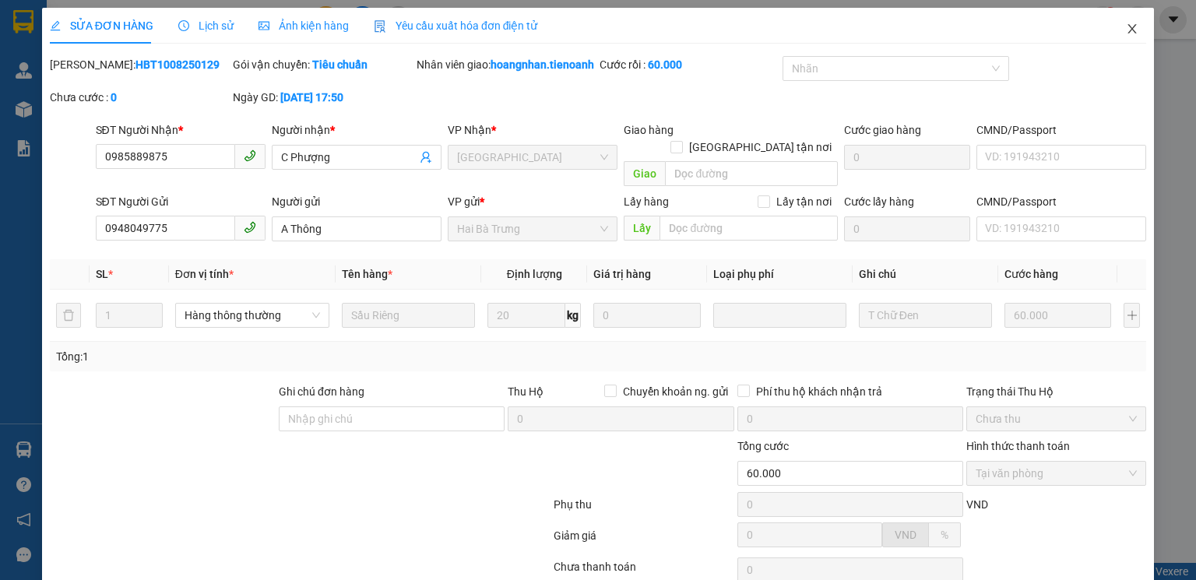
click at [1129, 28] on icon "close" at bounding box center [1133, 28] width 9 height 9
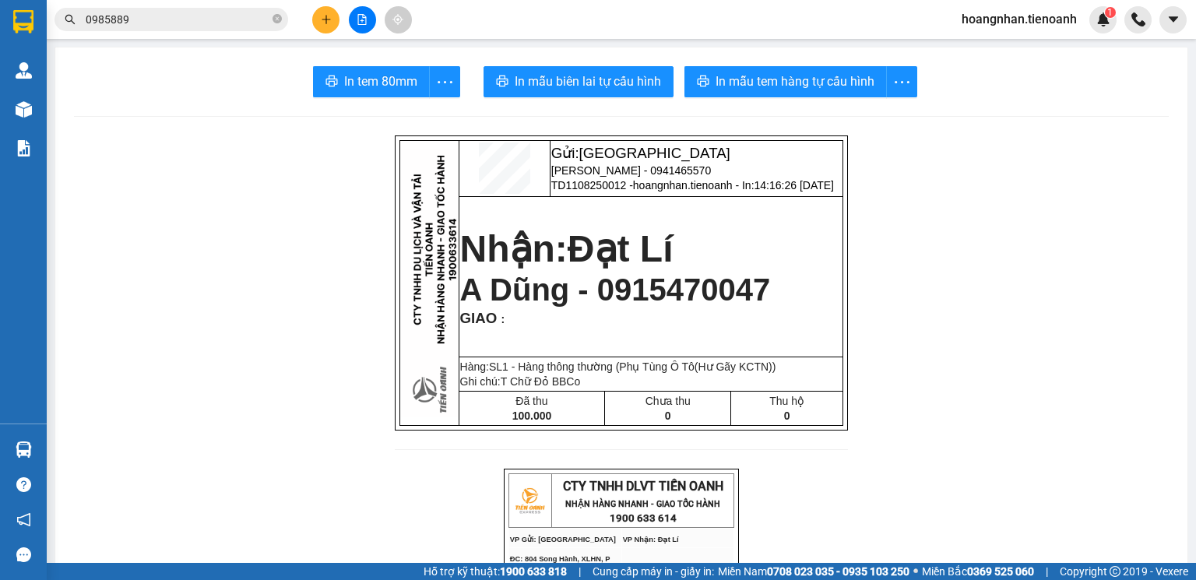
click at [226, 15] on input "0985889" at bounding box center [178, 19] width 184 height 17
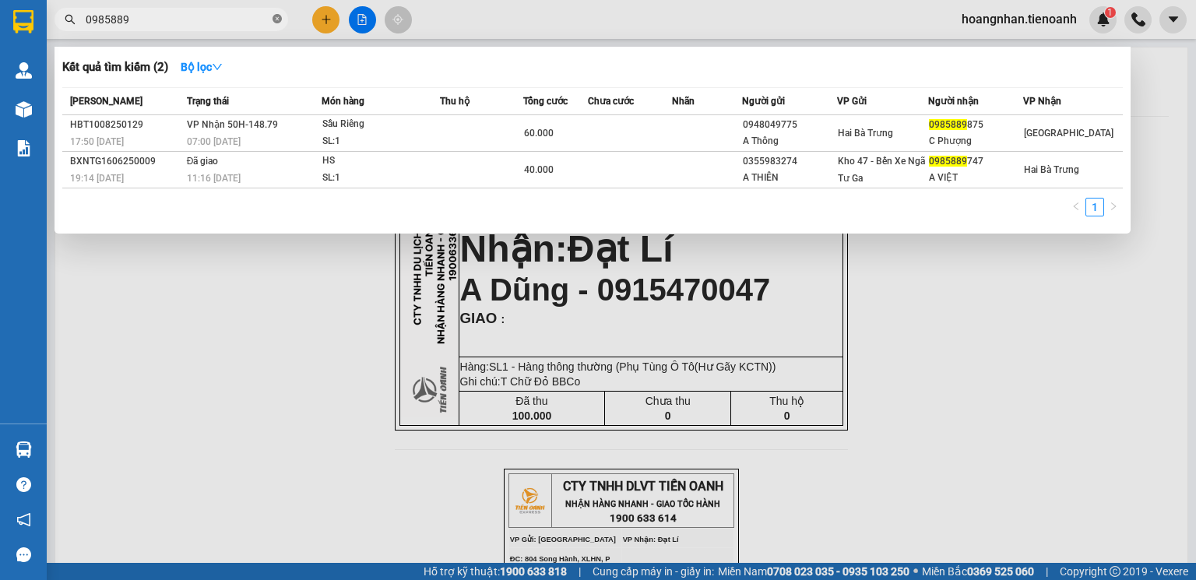
click at [274, 18] on icon "close-circle" at bounding box center [277, 18] width 9 height 9
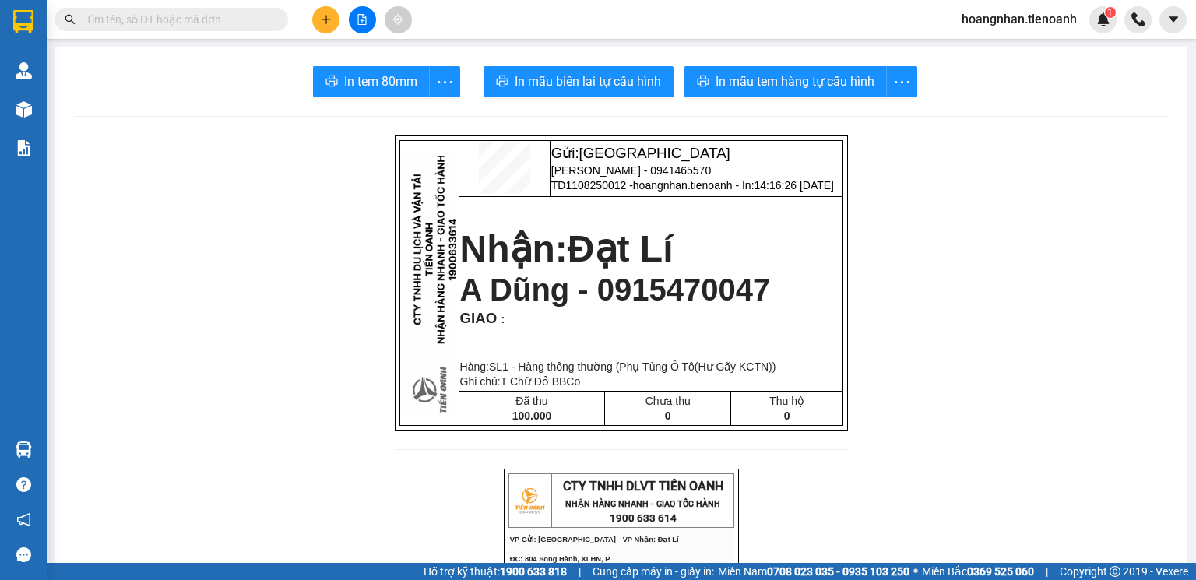
click at [196, 19] on input "text" at bounding box center [178, 19] width 184 height 17
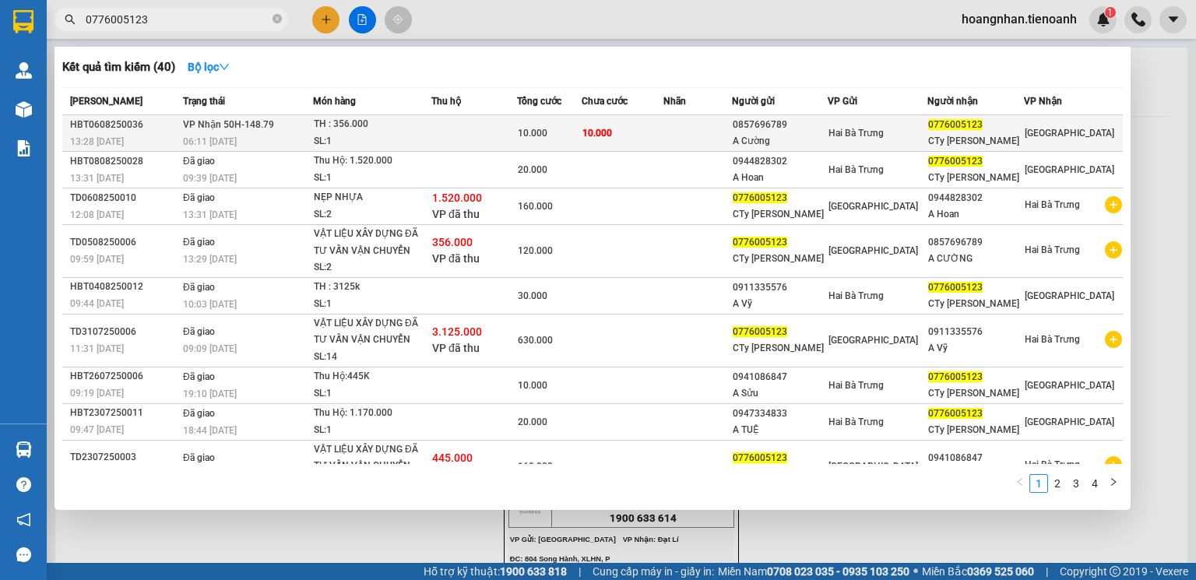
type input "0776005123"
click at [320, 133] on div "SL: 1" at bounding box center [372, 141] width 117 height 17
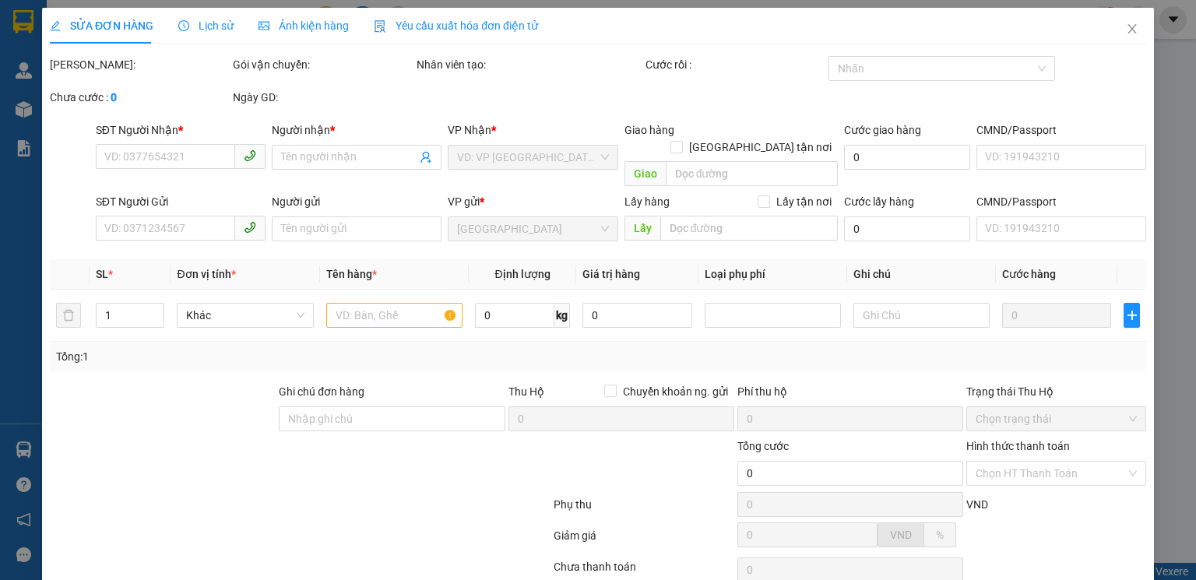
type input "0776005123"
type input "CTy Gia Phúc"
type input "0857696789"
type input "A Cường"
type input "10.000"
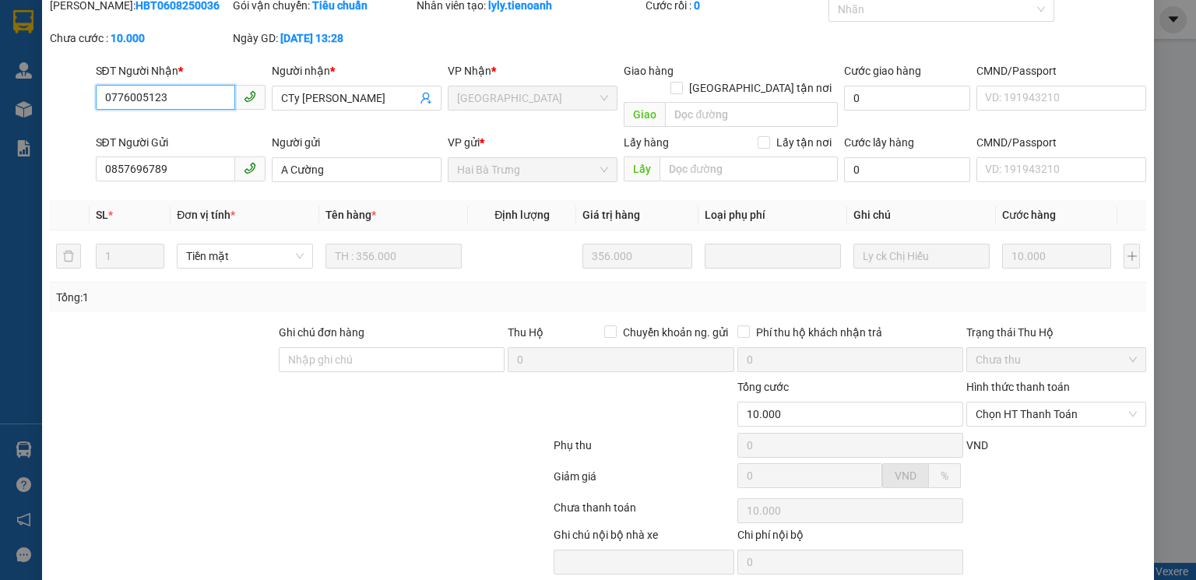
scroll to position [104, 0]
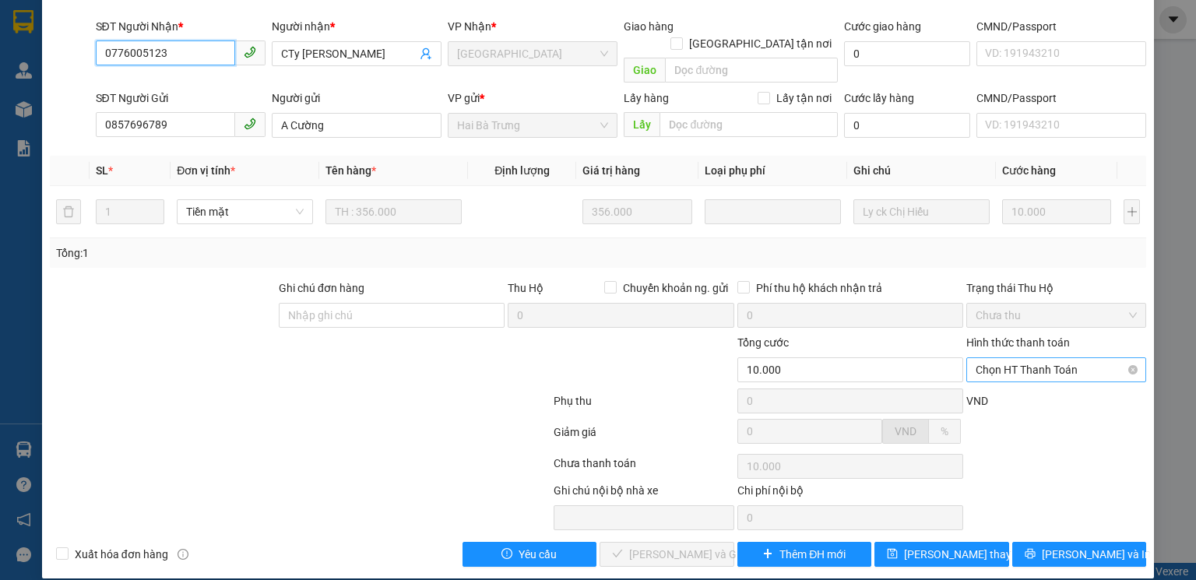
click at [982, 358] on span "Chọn HT Thanh Toán" at bounding box center [1056, 369] width 161 height 23
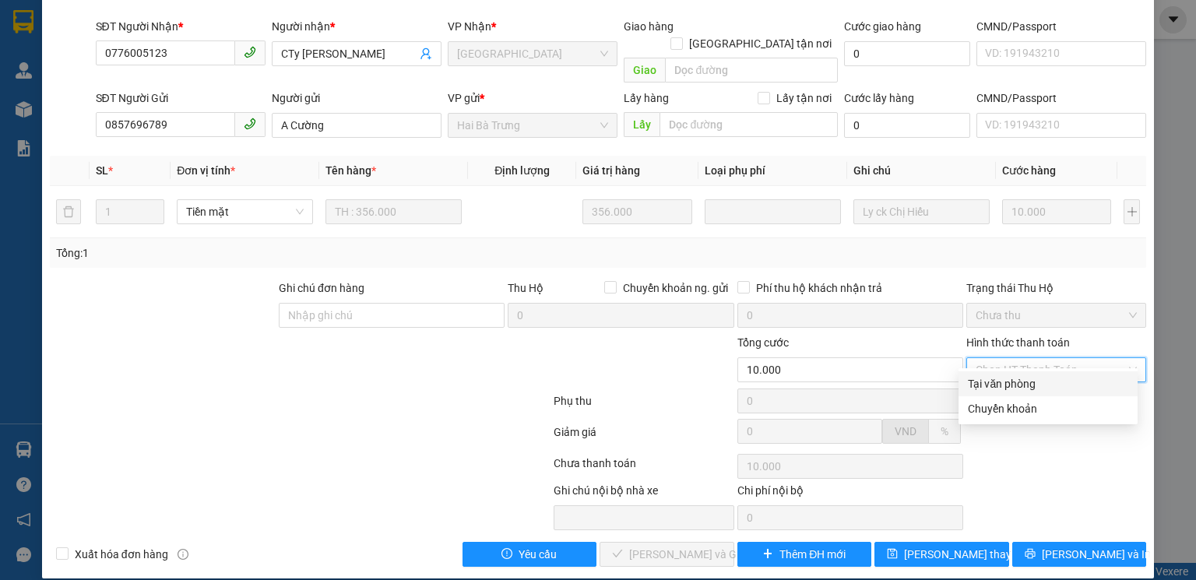
click at [995, 385] on div "Tại văn phòng" at bounding box center [1048, 383] width 160 height 17
type input "0"
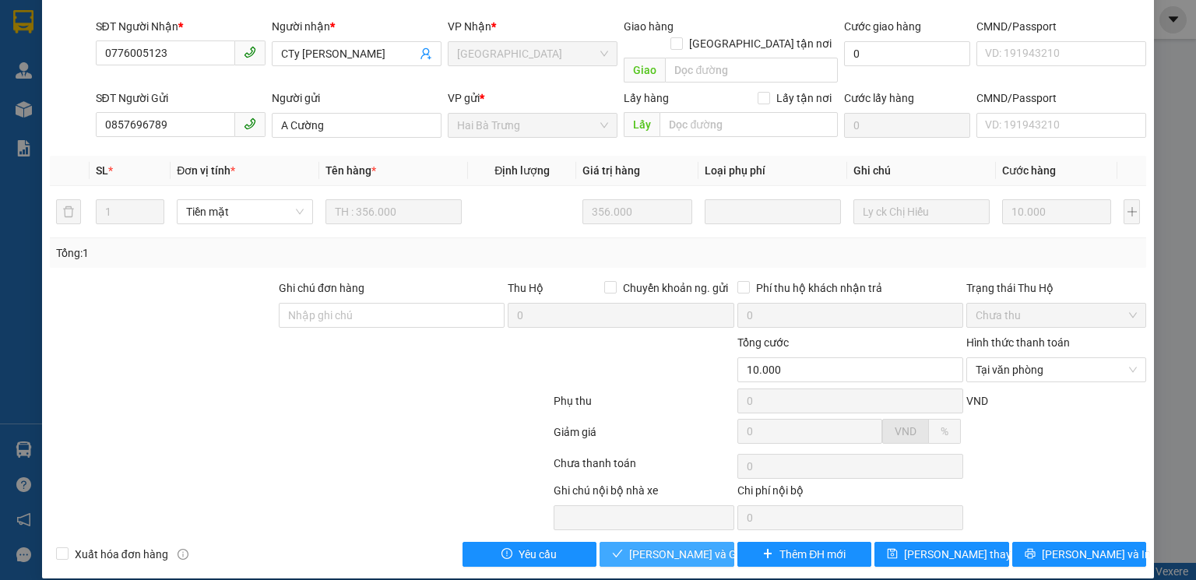
click at [687, 546] on span "[PERSON_NAME] và Giao hàng" at bounding box center [704, 554] width 150 height 17
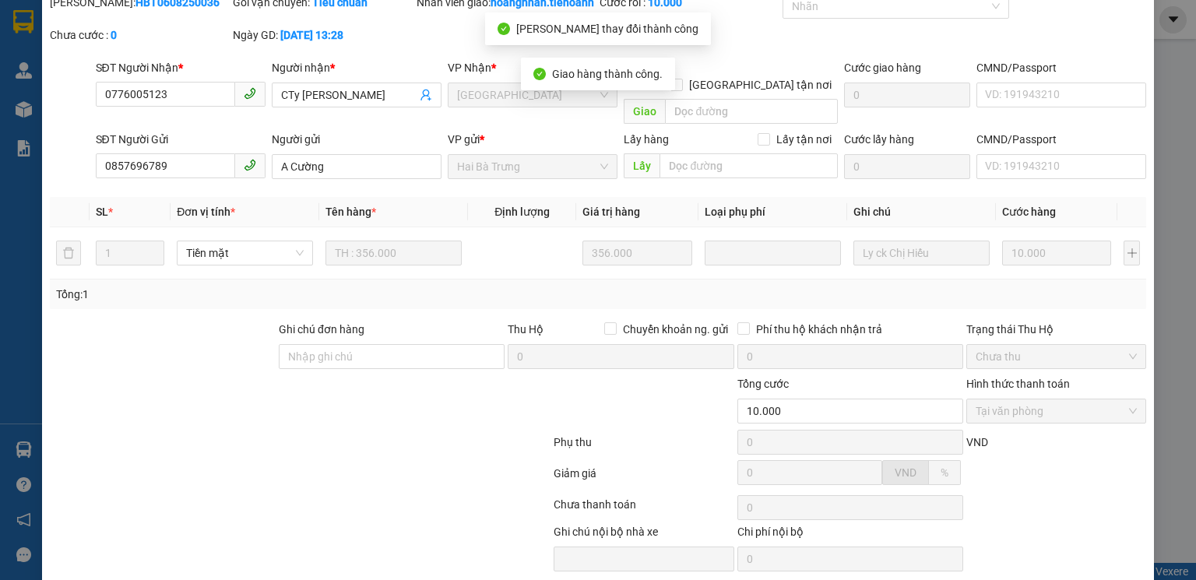
scroll to position [0, 0]
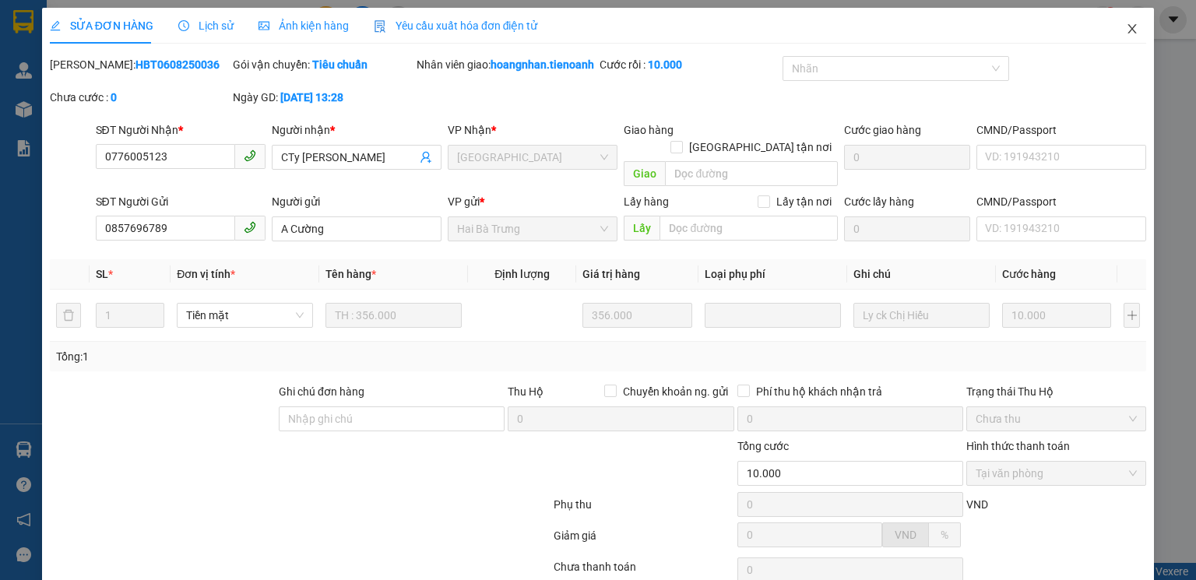
click at [1126, 26] on icon "close" at bounding box center [1132, 29] width 12 height 12
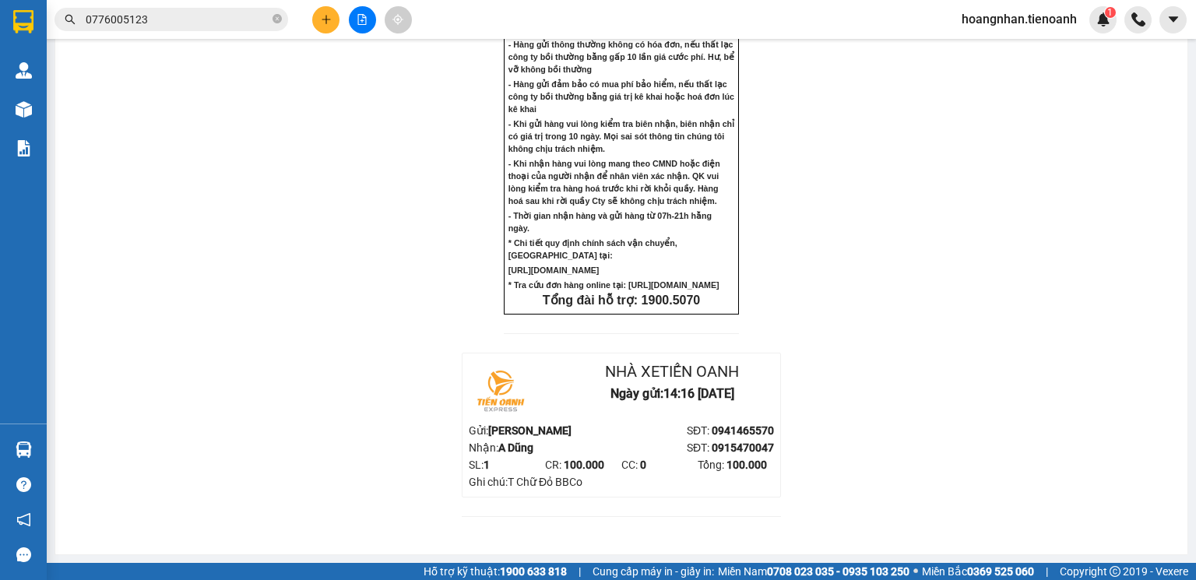
scroll to position [1371, 0]
click at [241, 26] on input "0776005123" at bounding box center [178, 19] width 184 height 17
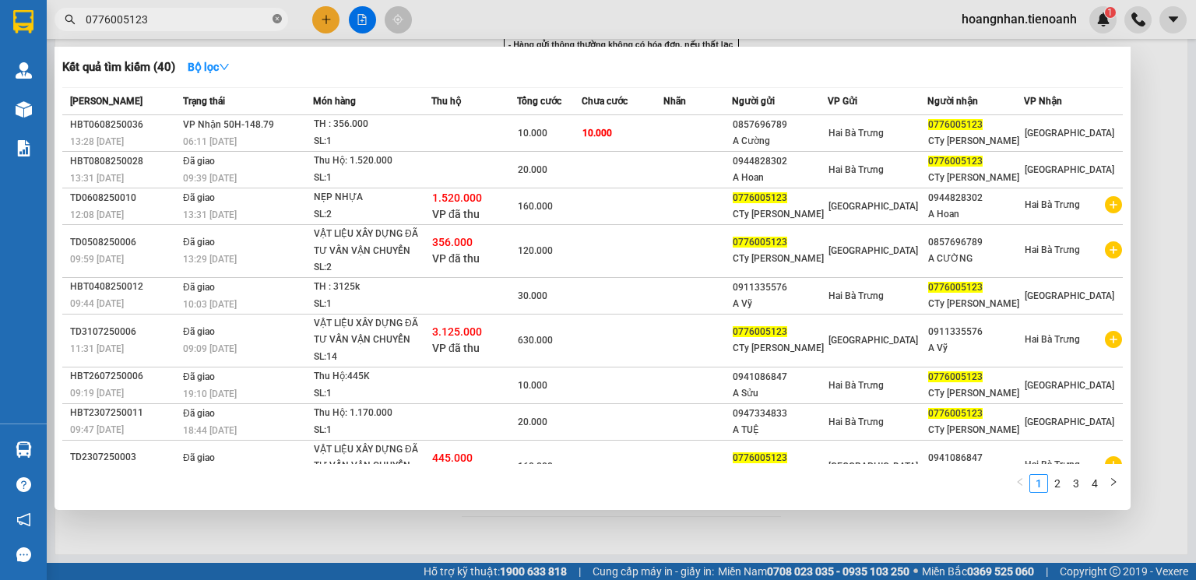
click at [276, 22] on icon "close-circle" at bounding box center [277, 18] width 9 height 9
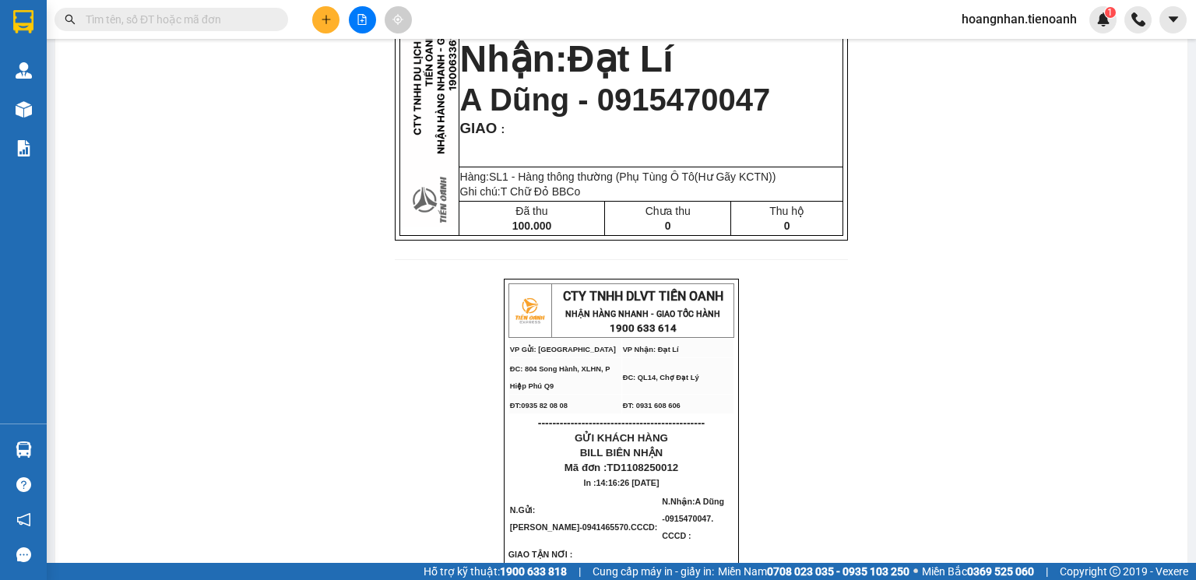
scroll to position [0, 0]
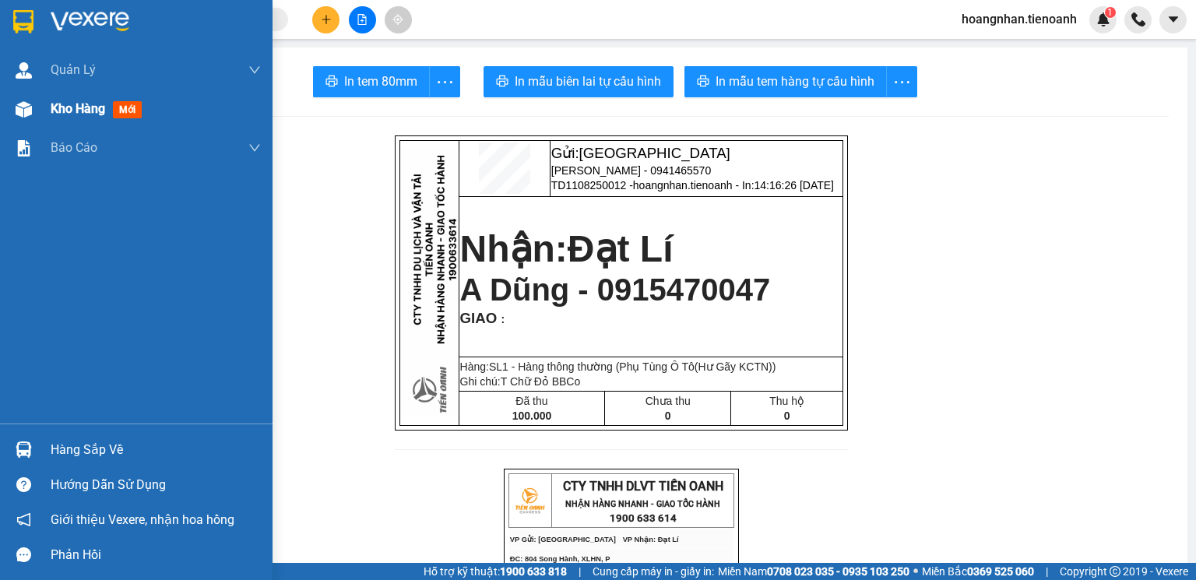
click at [20, 102] on img at bounding box center [24, 109] width 16 height 16
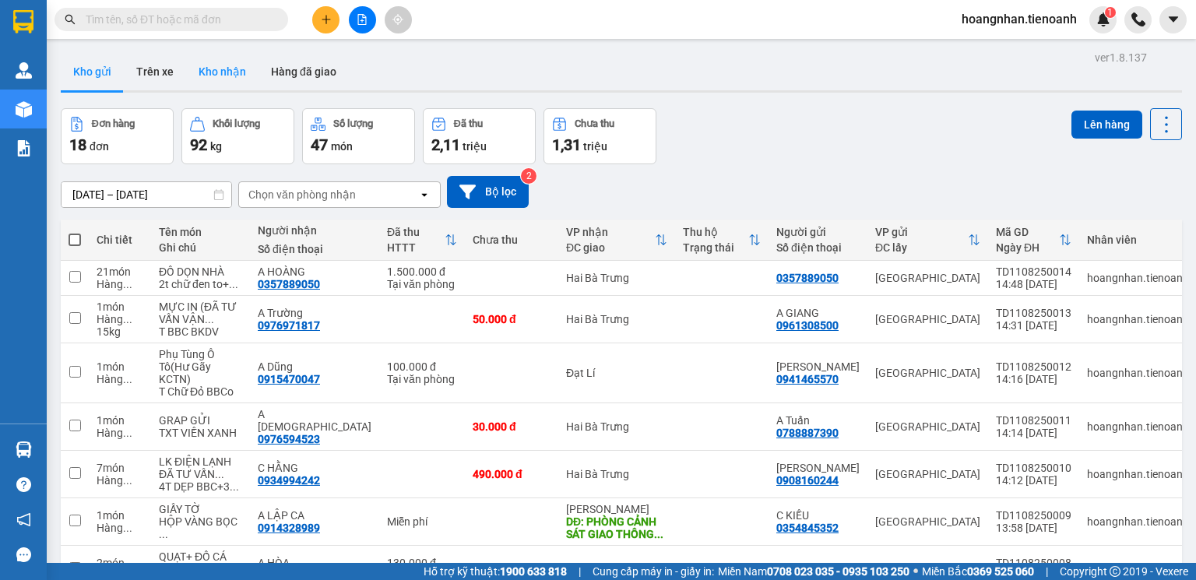
click at [223, 68] on button "Kho nhận" at bounding box center [222, 71] width 72 height 37
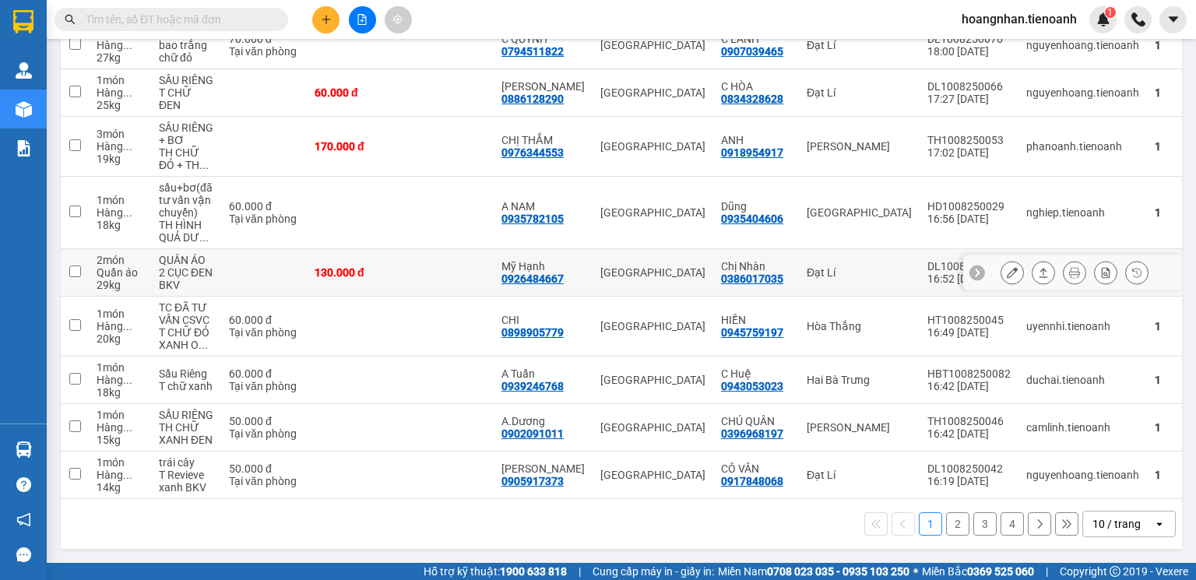
scroll to position [297, 0]
click at [1103, 530] on div "10 / trang" at bounding box center [1117, 524] width 48 height 16
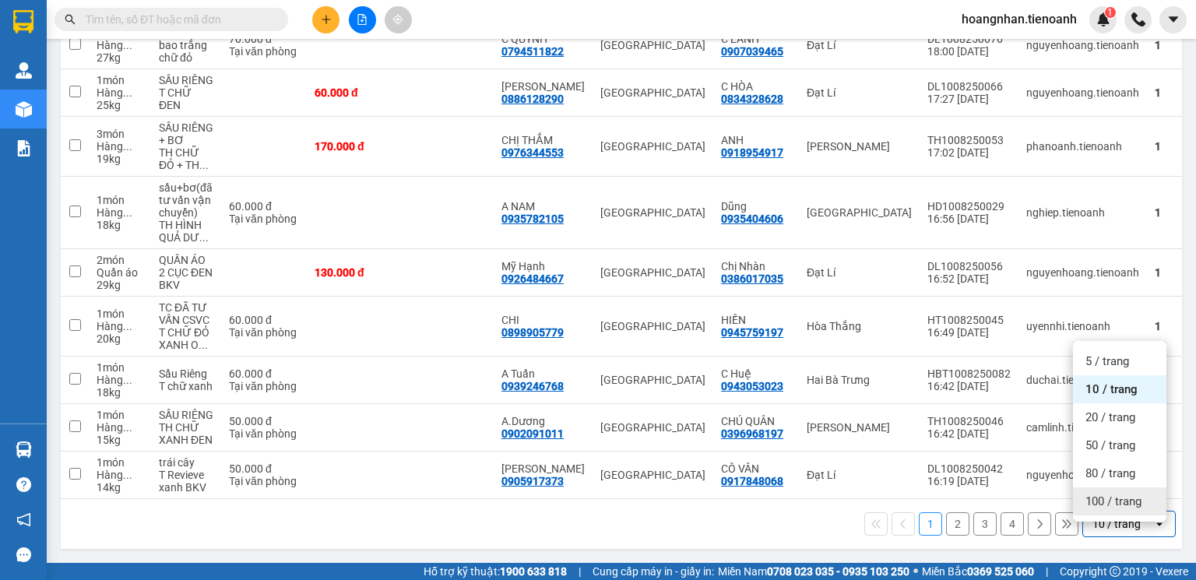
click at [1108, 495] on span "100 / trang" at bounding box center [1114, 502] width 56 height 16
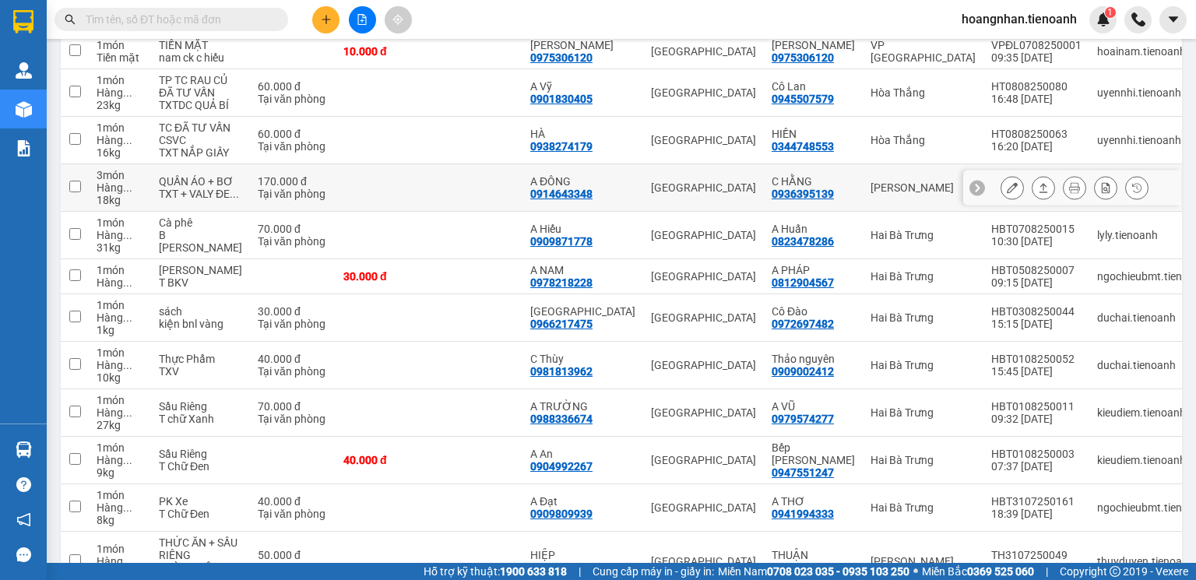
scroll to position [1108, 0]
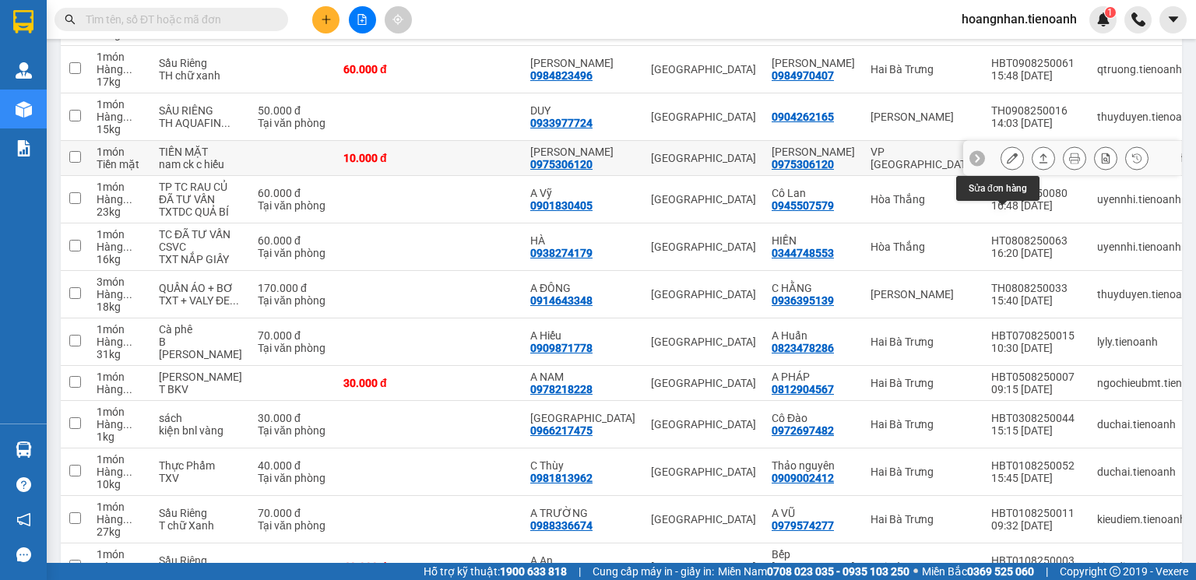
click at [1007, 164] on icon at bounding box center [1012, 158] width 11 height 11
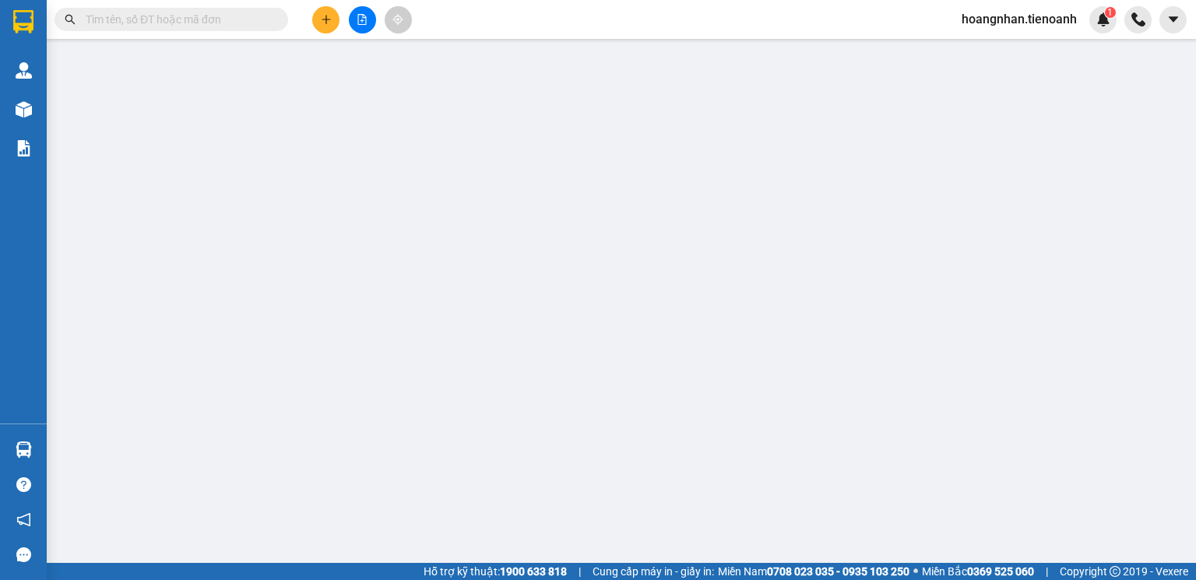
type input "0975306120"
type input "[PERSON_NAME]"
type input "0975306120"
type input "[PERSON_NAME]"
type input "10.000"
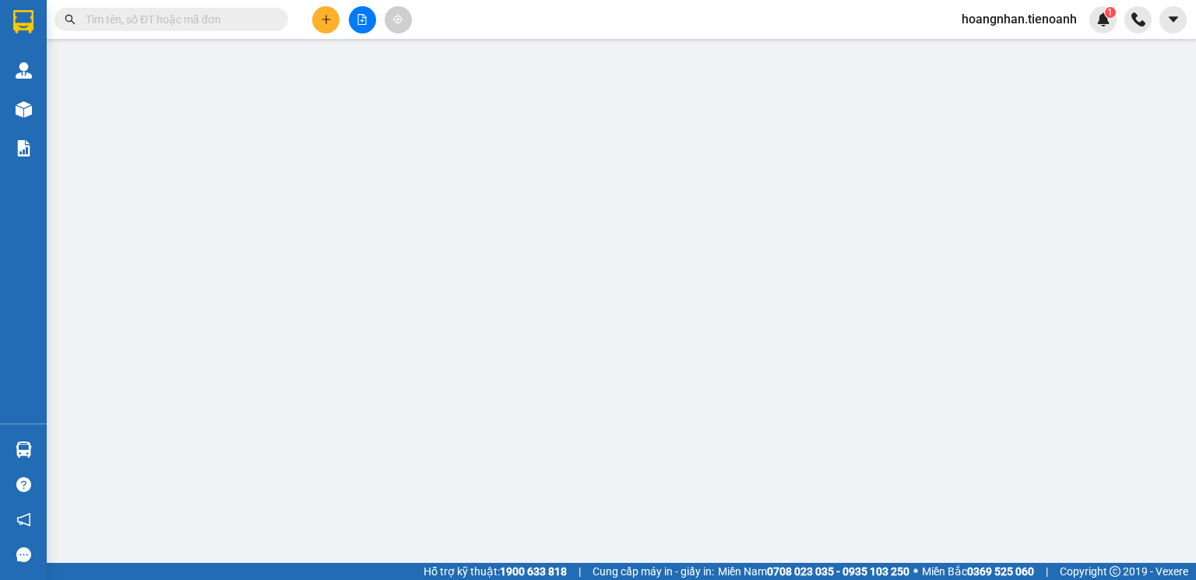
type input "10.000"
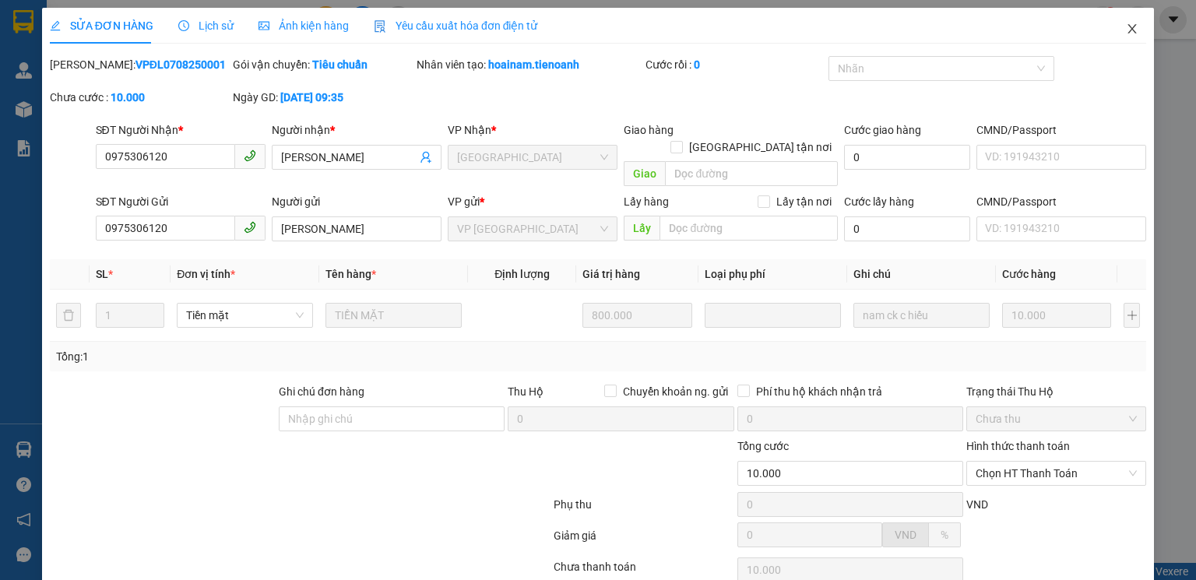
click at [1126, 29] on icon "close" at bounding box center [1132, 29] width 12 height 12
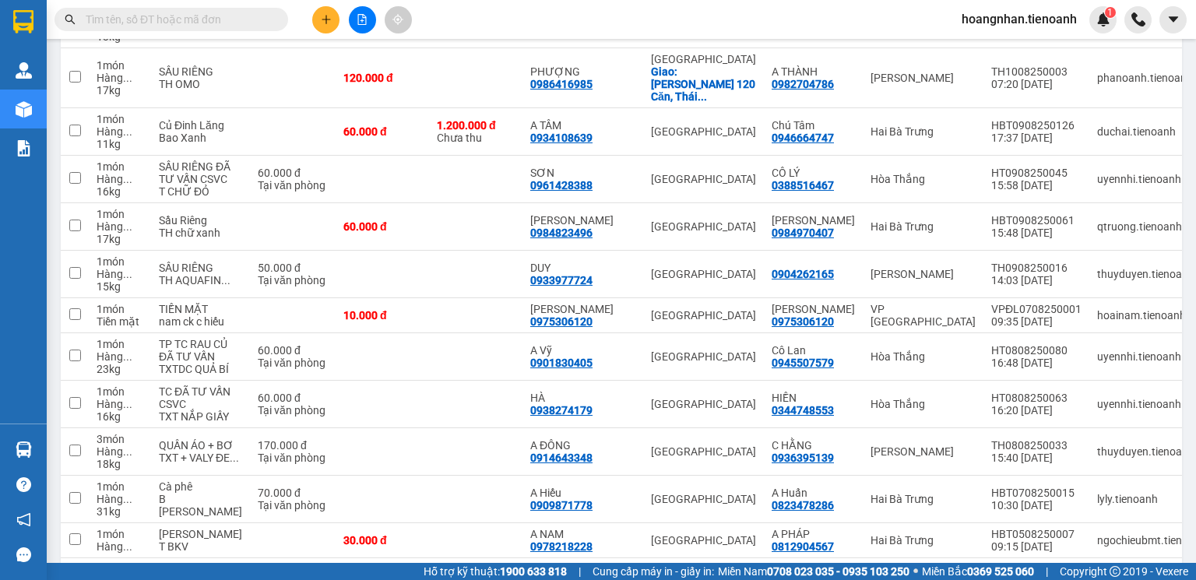
scroll to position [847, 0]
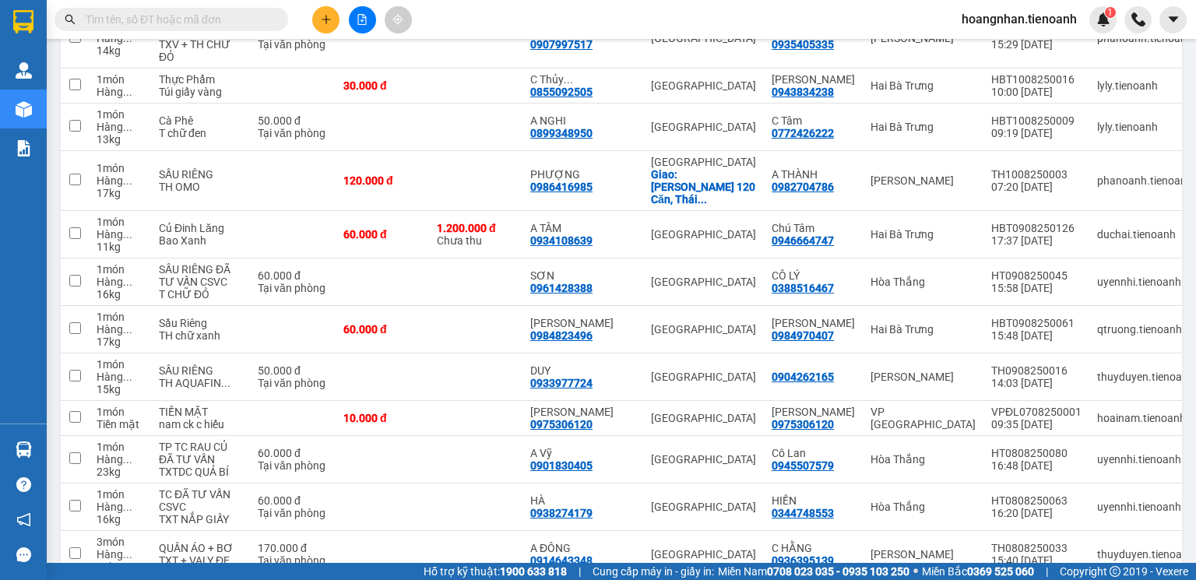
click at [995, 21] on span "hoangnhan.tienoanh" at bounding box center [1019, 18] width 140 height 19
click at [1000, 59] on li "Đăng xuất" at bounding box center [1019, 48] width 142 height 25
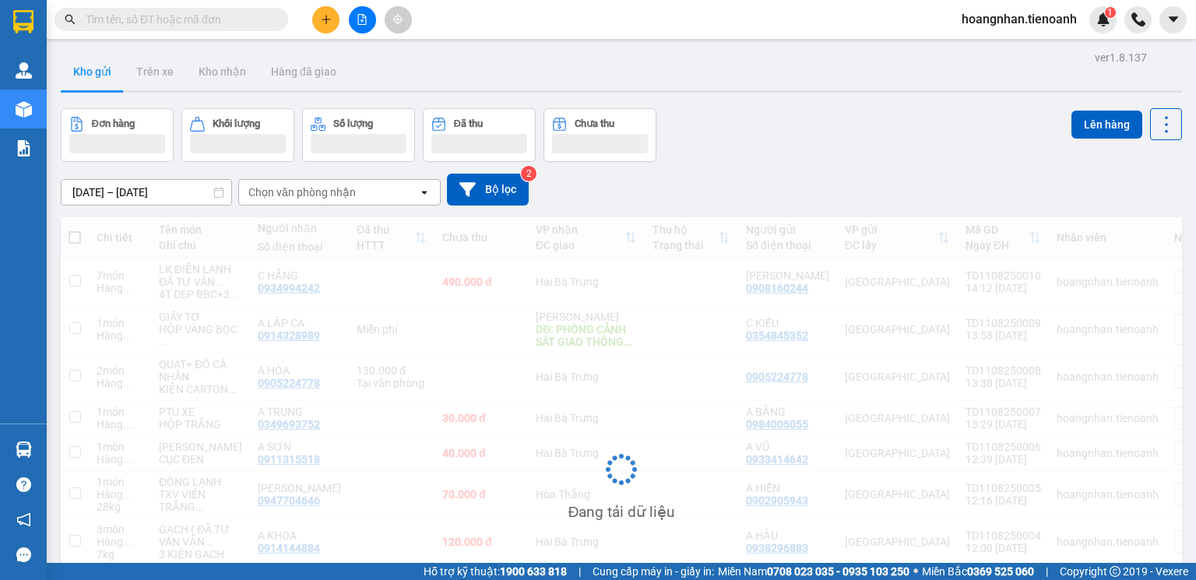
click at [184, 22] on input "text" at bounding box center [178, 19] width 184 height 17
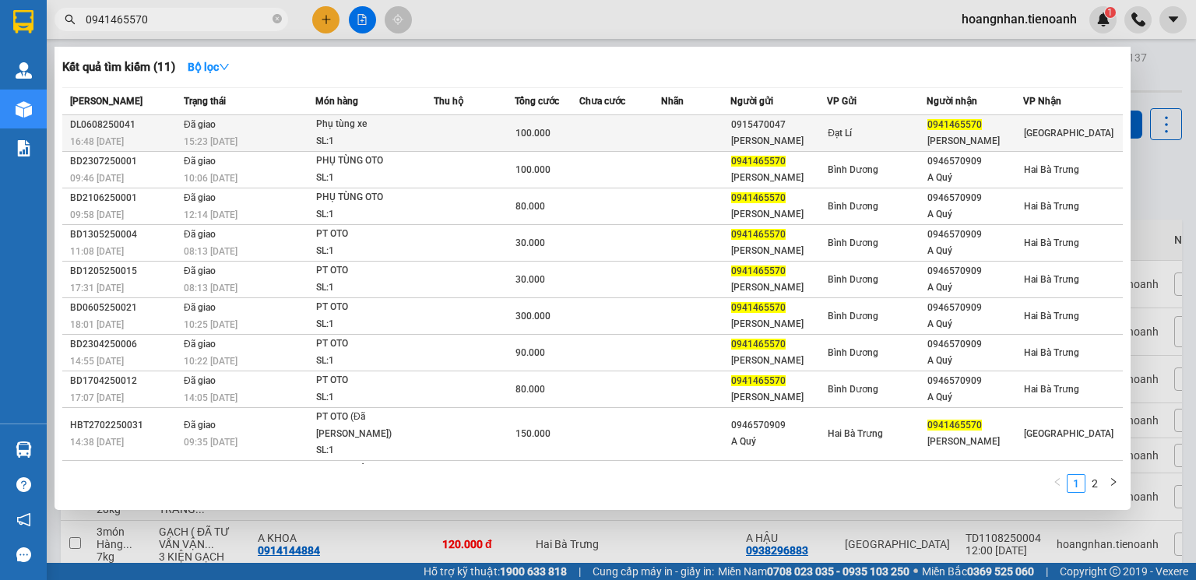
type input "0941465570"
click at [626, 133] on td at bounding box center [620, 133] width 82 height 37
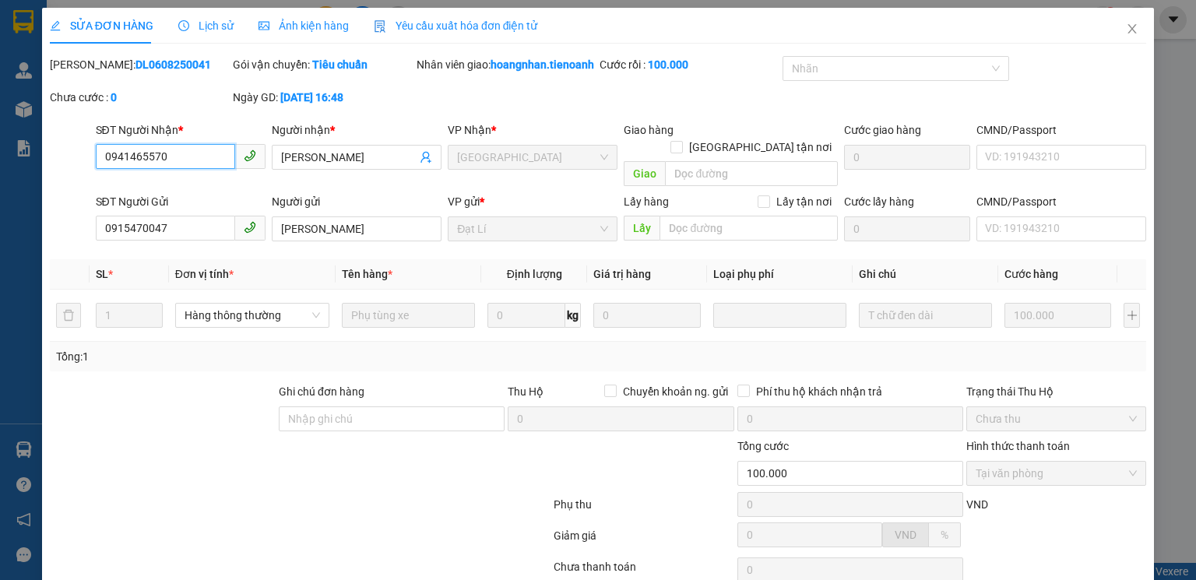
type input "0941465570"
type input "[PERSON_NAME]"
type input "0915470047"
type input "Anh Dũng"
type input "100.000"
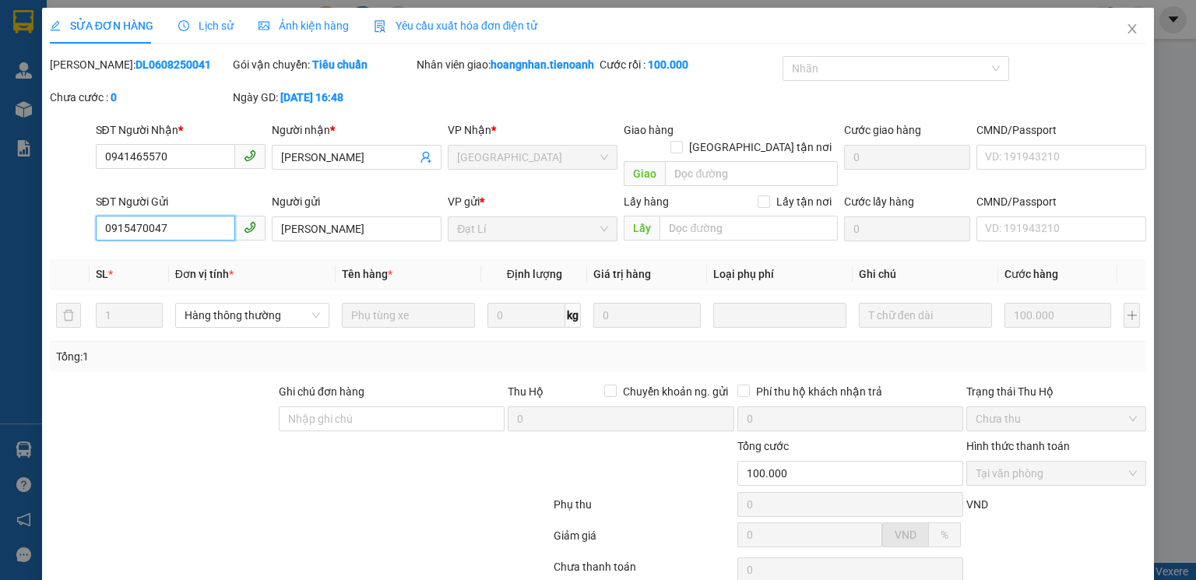
drag, startPoint x: 167, startPoint y: 233, endPoint x: 39, endPoint y: 231, distance: 127.7
click at [39, 231] on div "SỬA ĐƠN HÀNG Lịch sử Ảnh kiện hàng Yêu cầu xuất hóa đơn điện tử Total Paid Fee …" at bounding box center [598, 290] width 1196 height 580
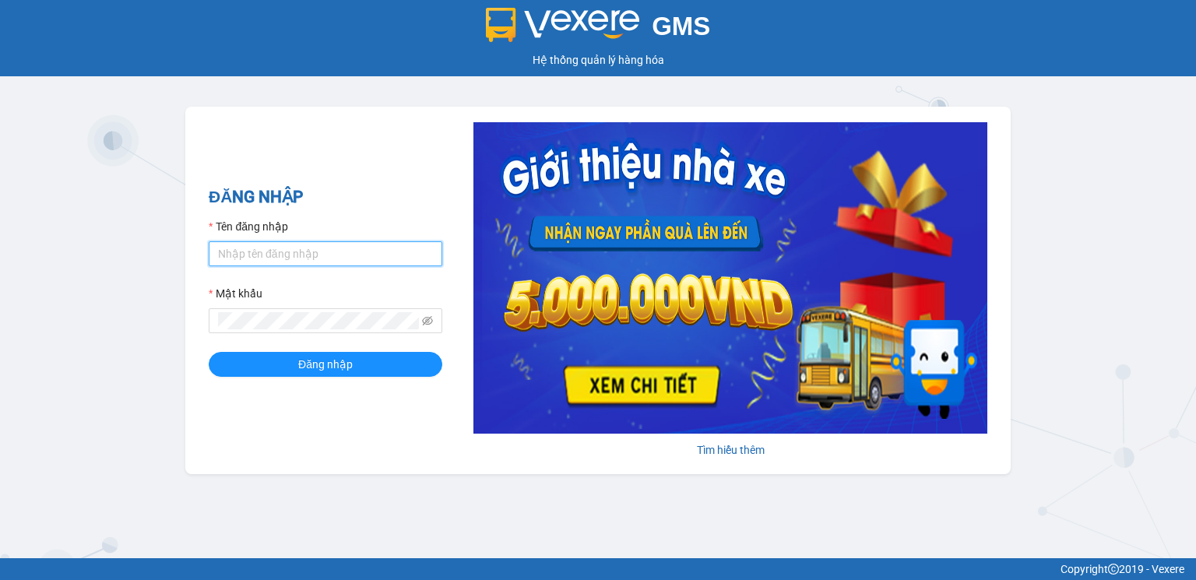
click at [306, 256] on input "Tên đăng nhập" at bounding box center [326, 253] width 234 height 25
type input "thanhhieu.tienoanh"
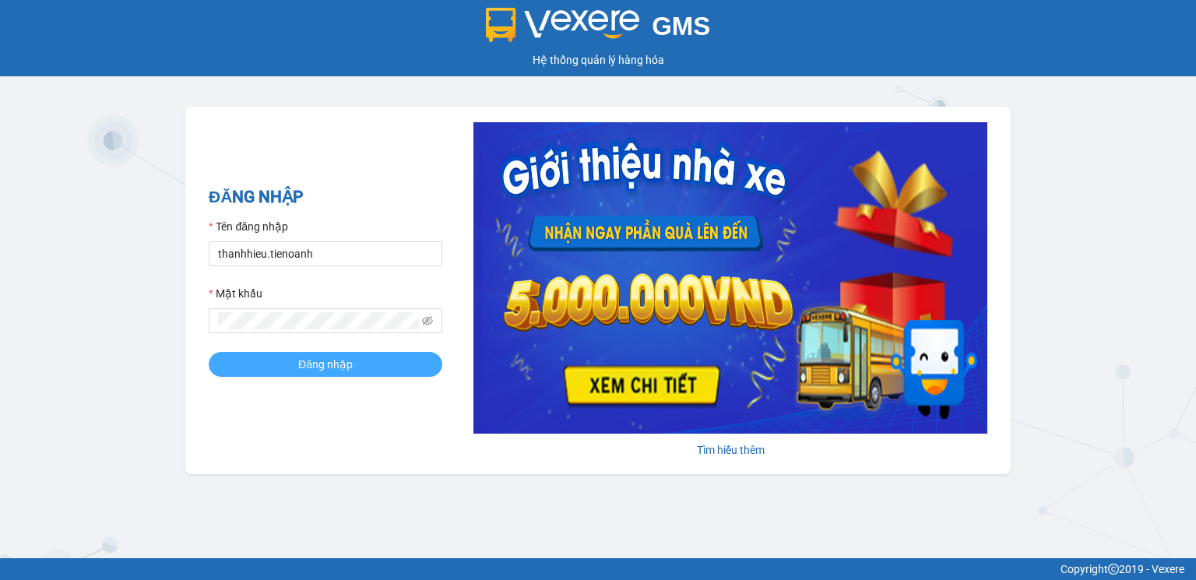
click at [361, 366] on button "Đăng nhập" at bounding box center [326, 364] width 234 height 25
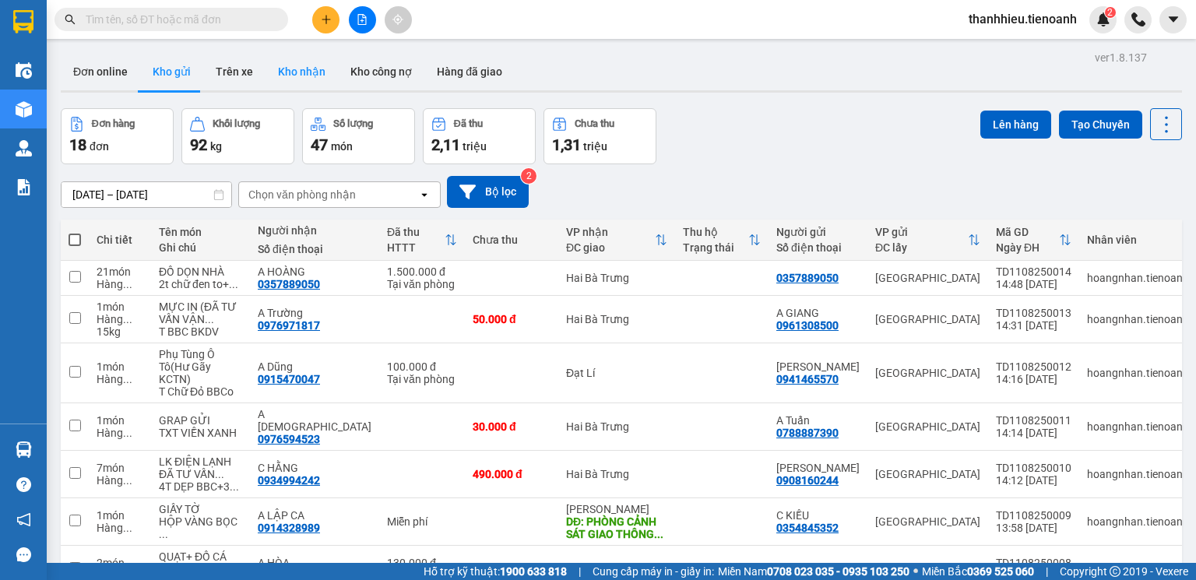
click at [312, 70] on button "Kho nhận" at bounding box center [302, 71] width 72 height 37
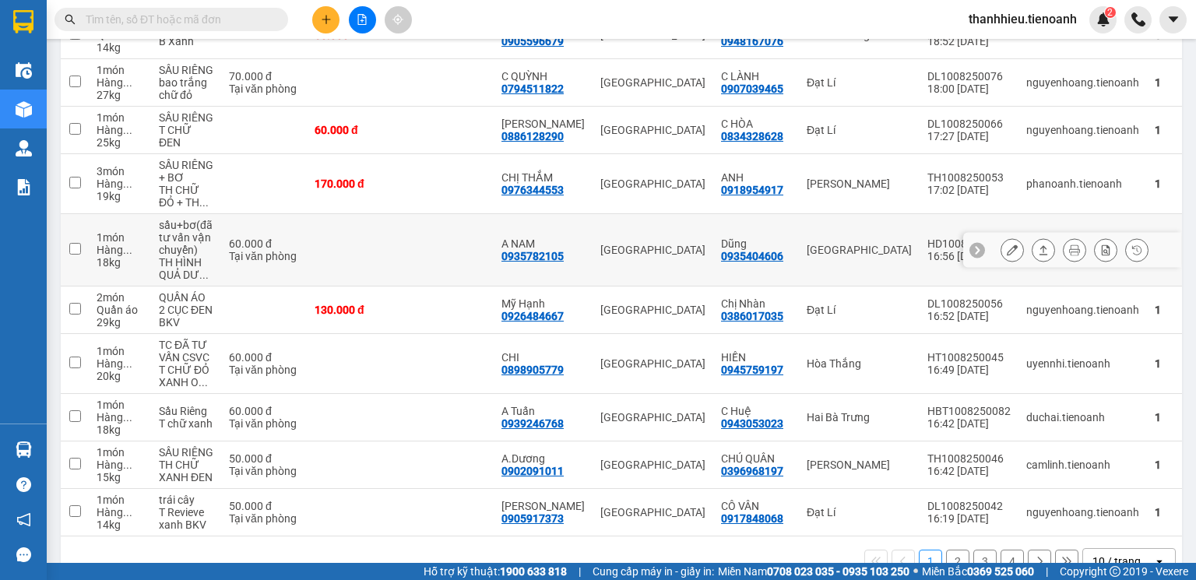
scroll to position [297, 0]
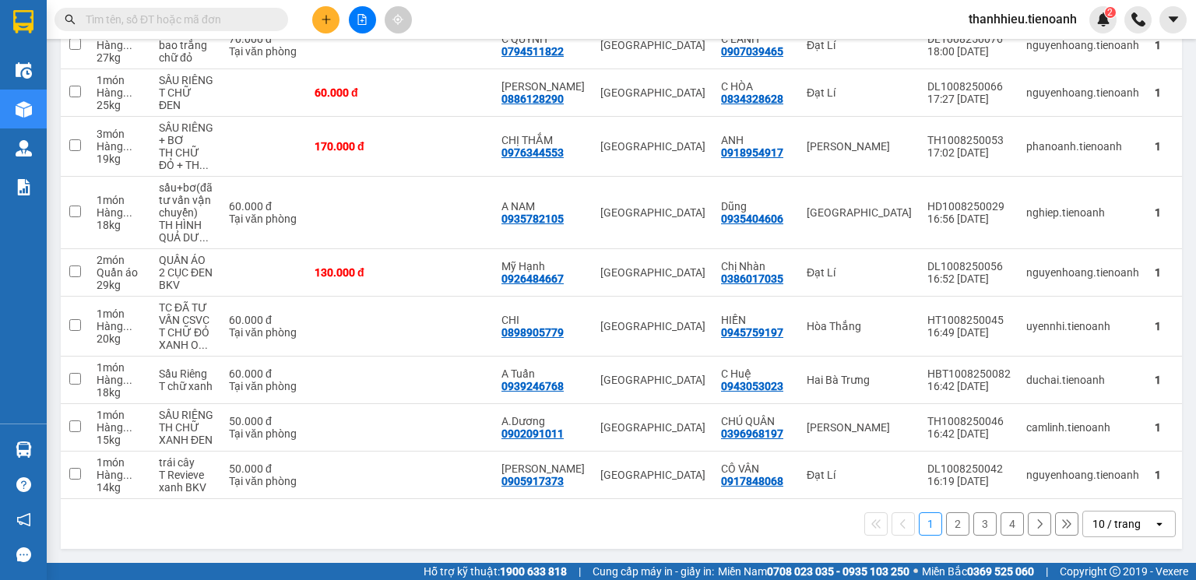
click at [1122, 527] on div "10 / trang" at bounding box center [1117, 524] width 48 height 16
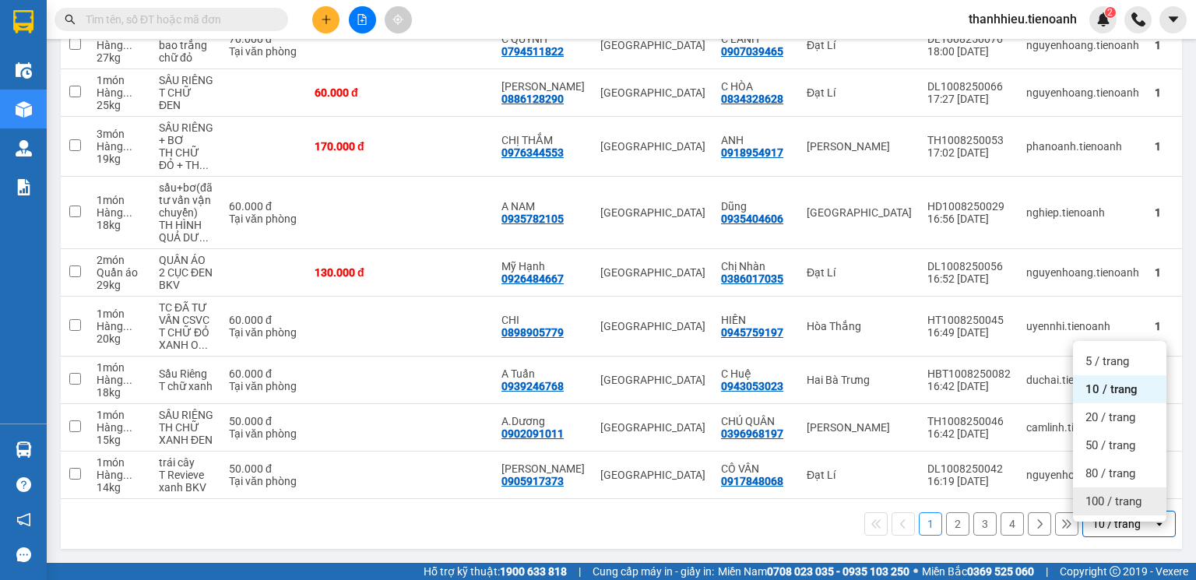
click at [1112, 497] on span "100 / trang" at bounding box center [1114, 502] width 56 height 16
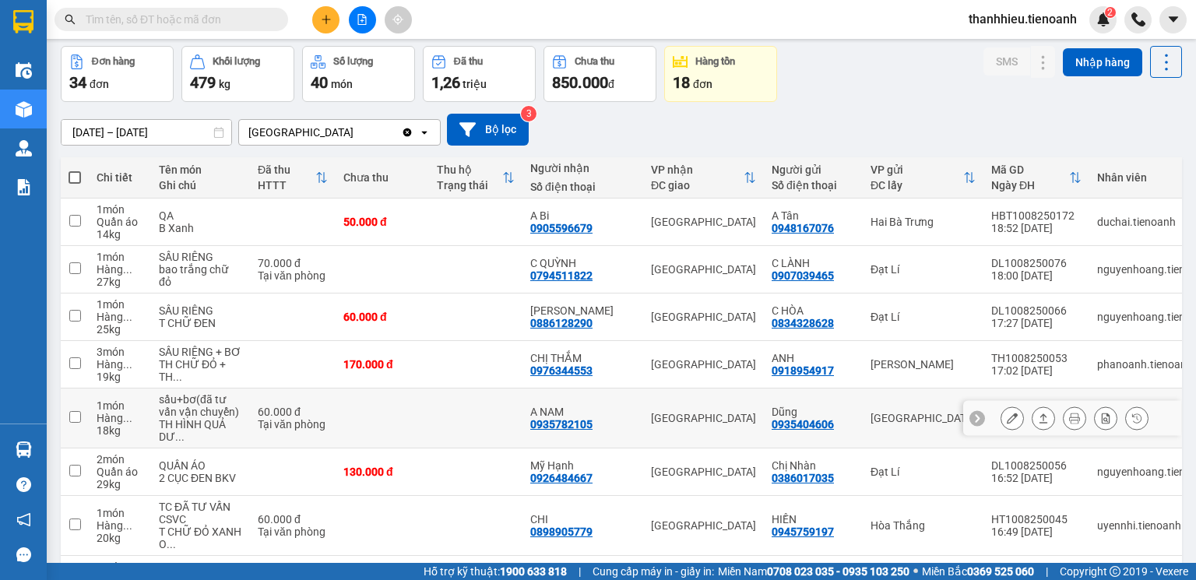
scroll to position [0, 0]
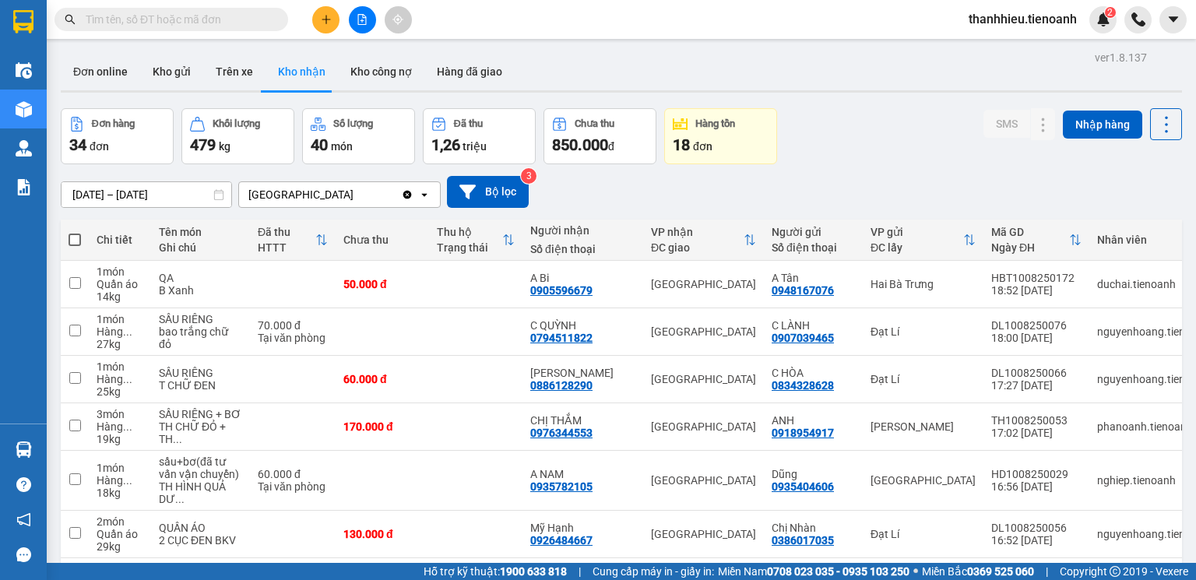
click at [217, 22] on input "text" at bounding box center [178, 19] width 184 height 17
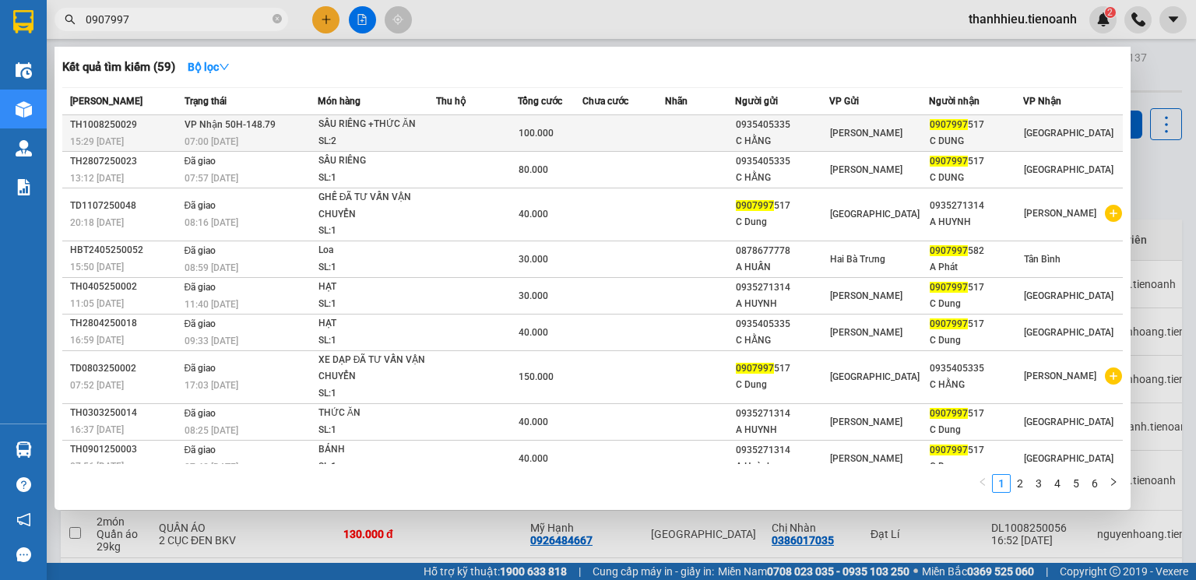
type input "0907997"
click at [423, 133] on div "SL: 2" at bounding box center [377, 141] width 117 height 17
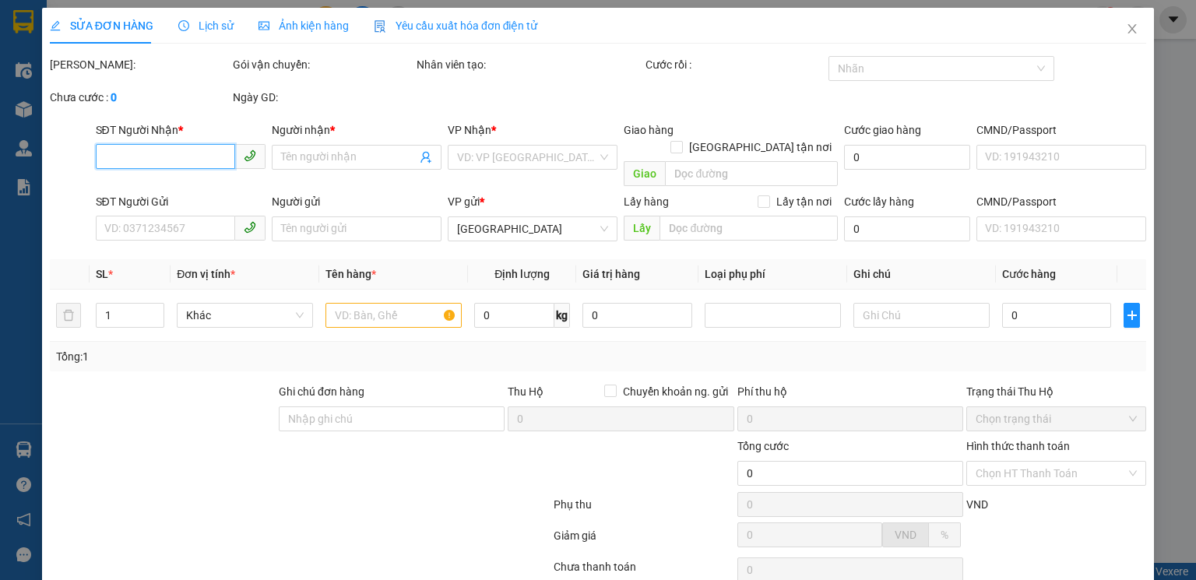
type input "0907997517"
type input "C DUNG"
type input "066182000194"
type input "0935405335"
type input "C HẰNG"
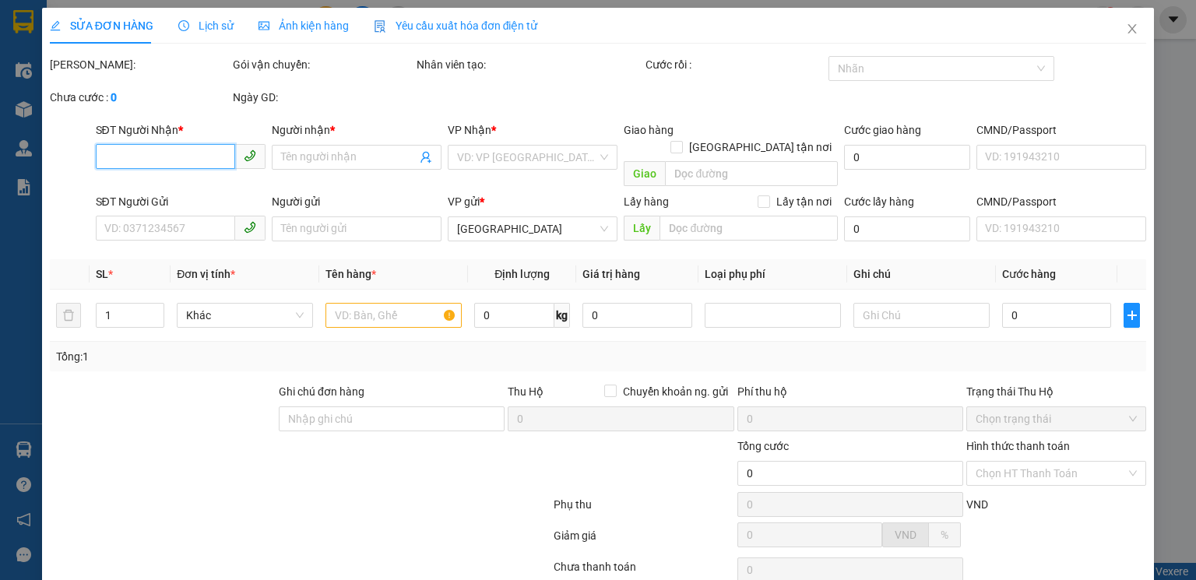
type input "066193017138"
type input "100.000"
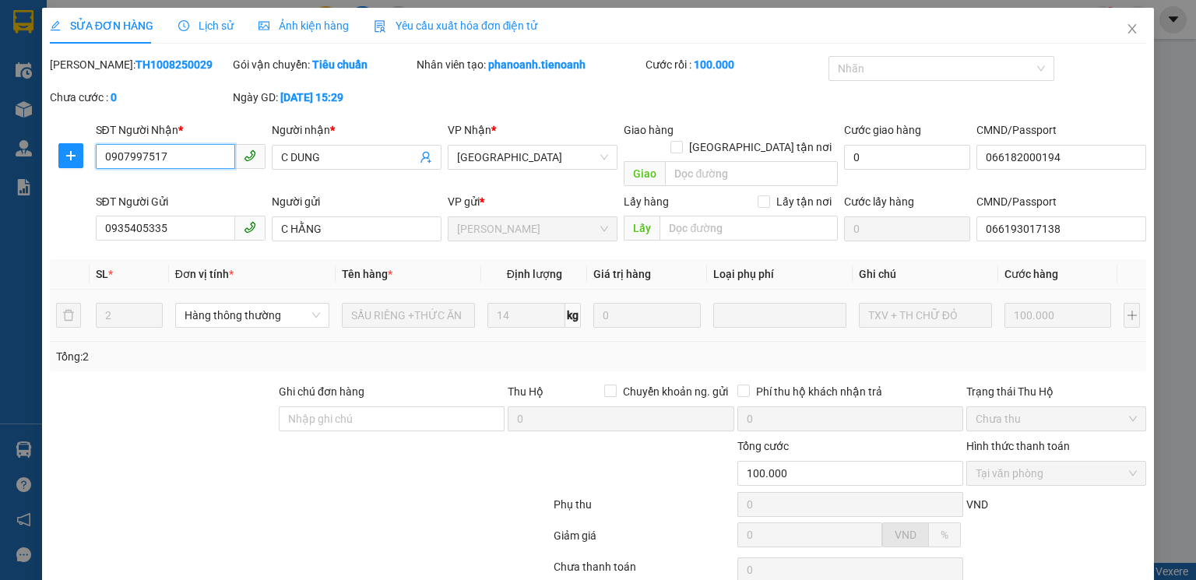
scroll to position [104, 0]
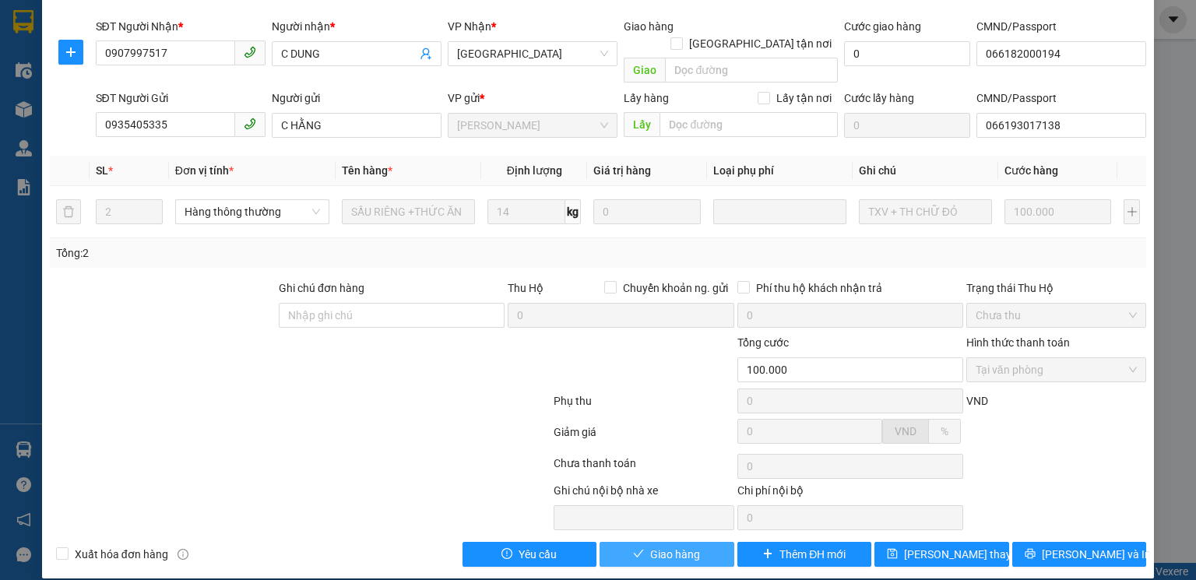
click at [661, 546] on span "Giao hàng" at bounding box center [675, 554] width 50 height 17
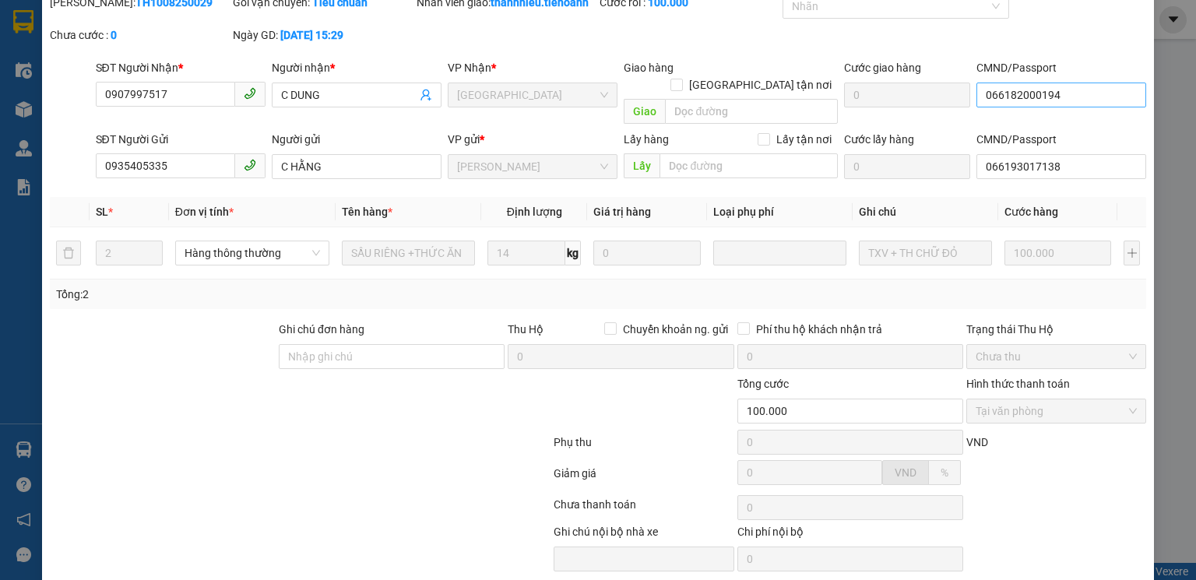
scroll to position [0, 0]
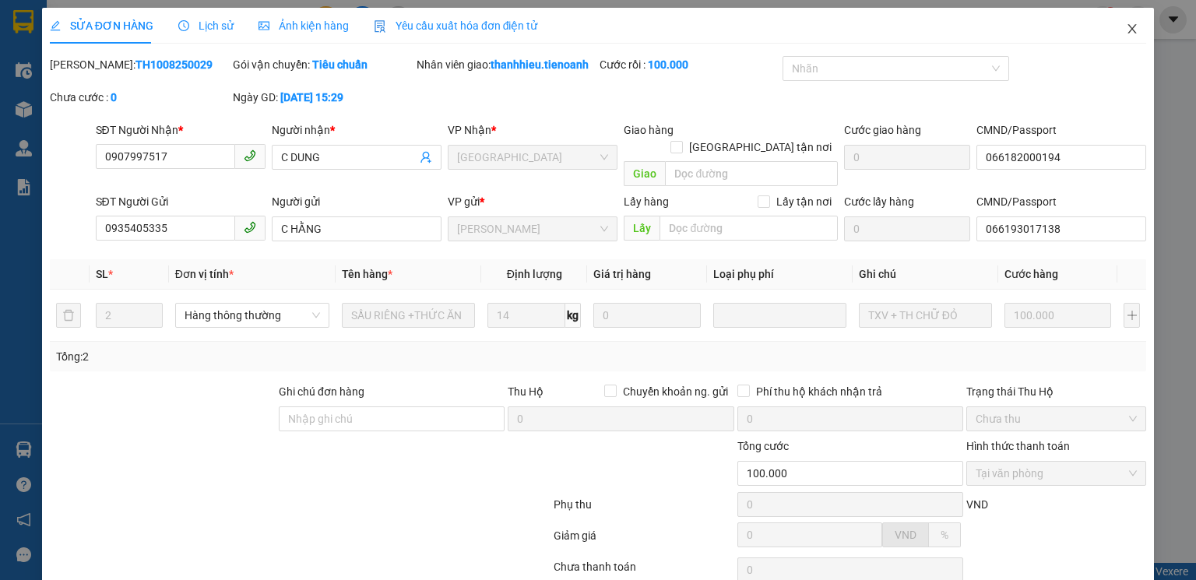
click at [1126, 30] on icon "close" at bounding box center [1132, 29] width 12 height 12
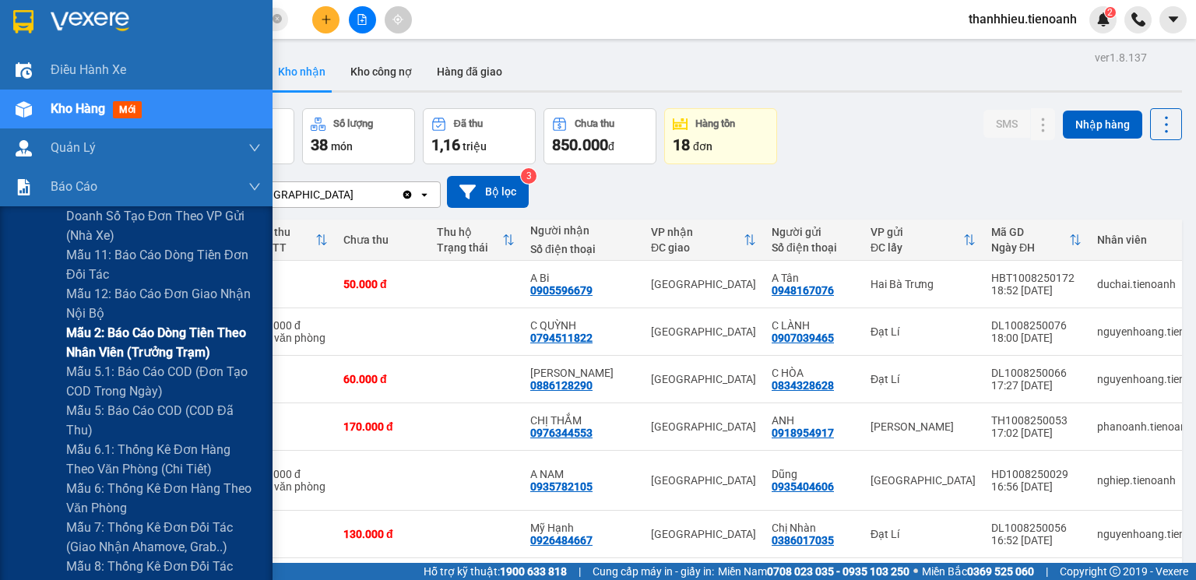
click at [162, 341] on span "Mẫu 2: Báo cáo dòng tiền theo nhân viên (Trưởng Trạm)" at bounding box center [163, 342] width 195 height 39
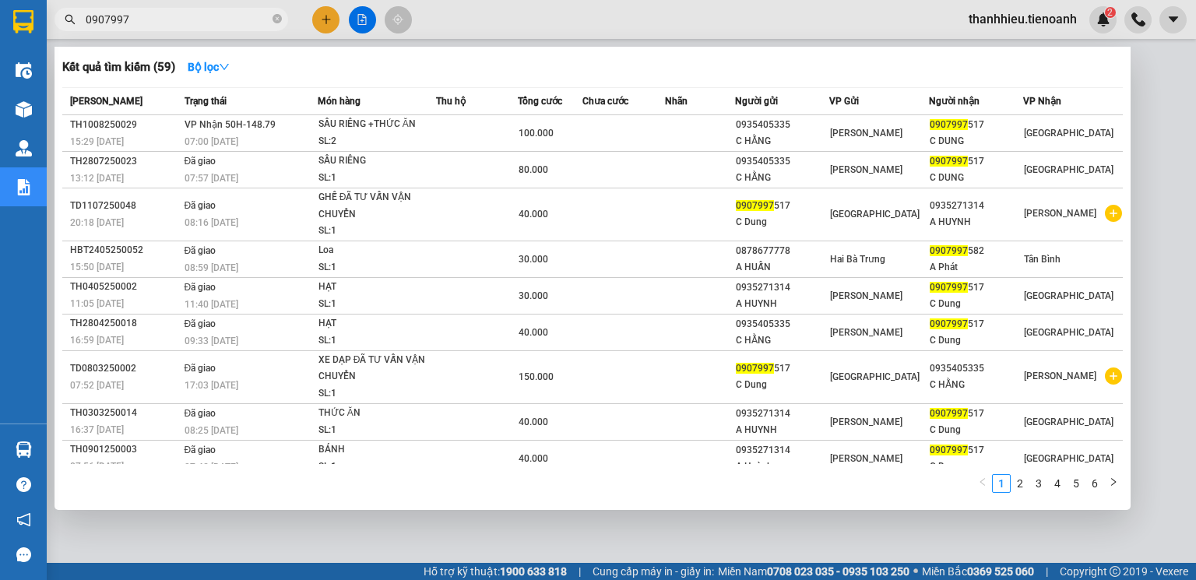
drag, startPoint x: 277, startPoint y: 19, endPoint x: 229, endPoint y: 19, distance: 48.3
click at [276, 19] on icon "close-circle" at bounding box center [277, 18] width 9 height 9
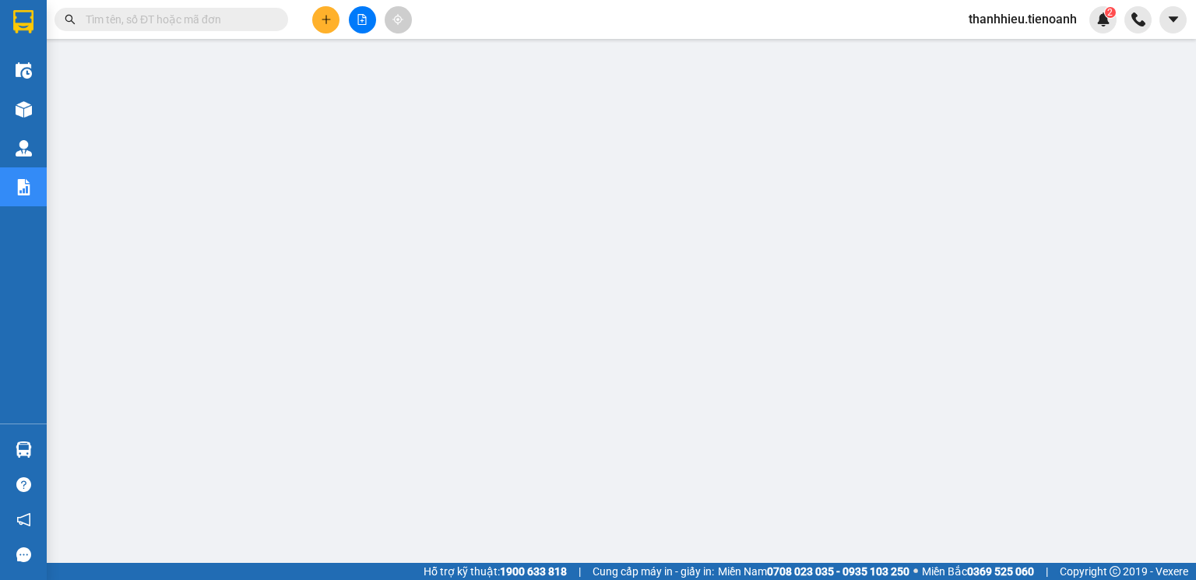
click at [210, 22] on input "text" at bounding box center [178, 19] width 184 height 17
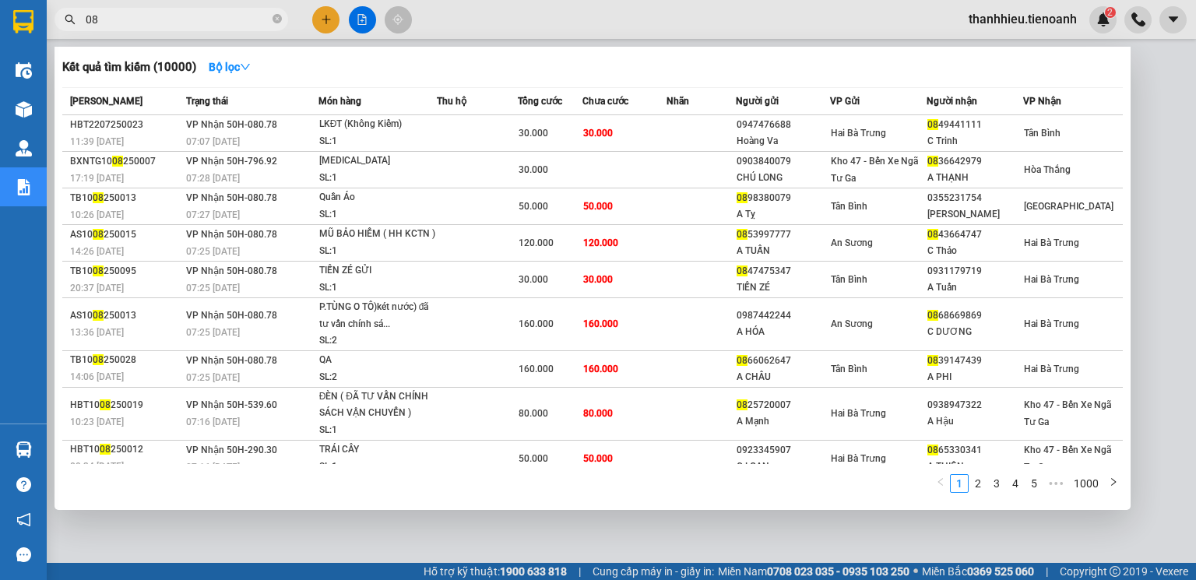
type input "0"
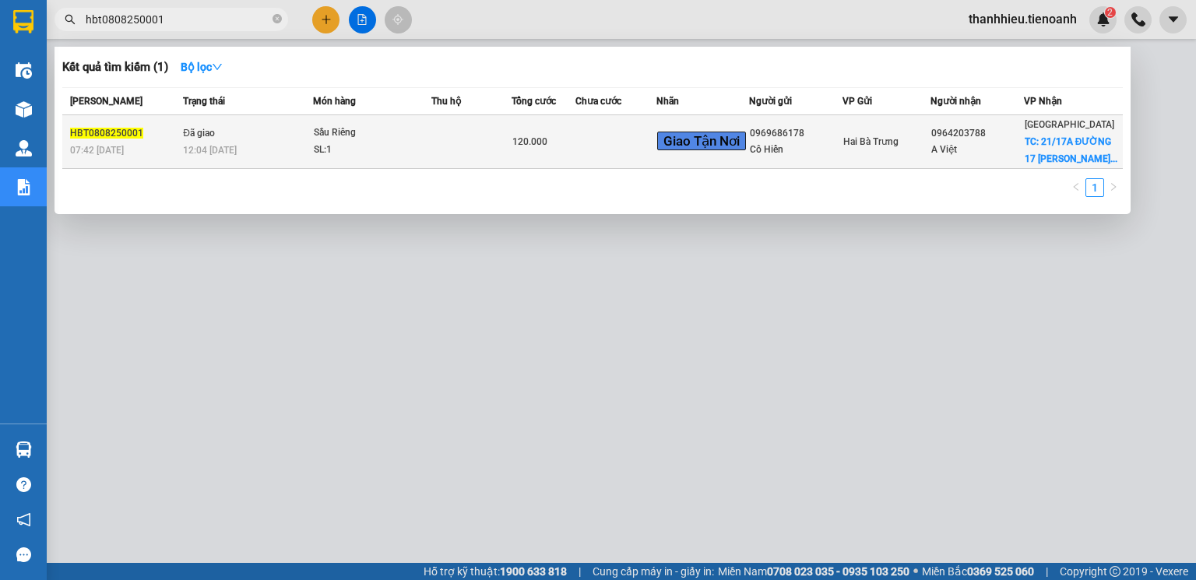
type input "hbt0808250001"
click at [427, 140] on div "Sầu Riêng" at bounding box center [372, 133] width 117 height 17
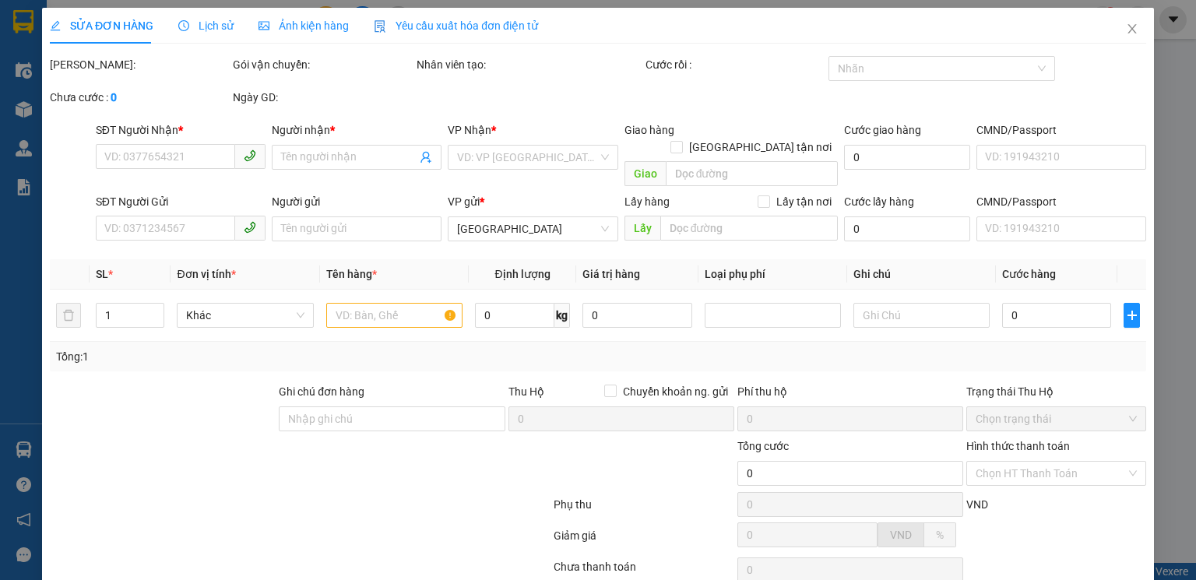
type input "0964203788"
type input "A Việt"
checkbox input "true"
type input "21/17A ĐƯỜNG 17 PHUONG HIỆP BÌNH CHÁNH"
type input "60.000"
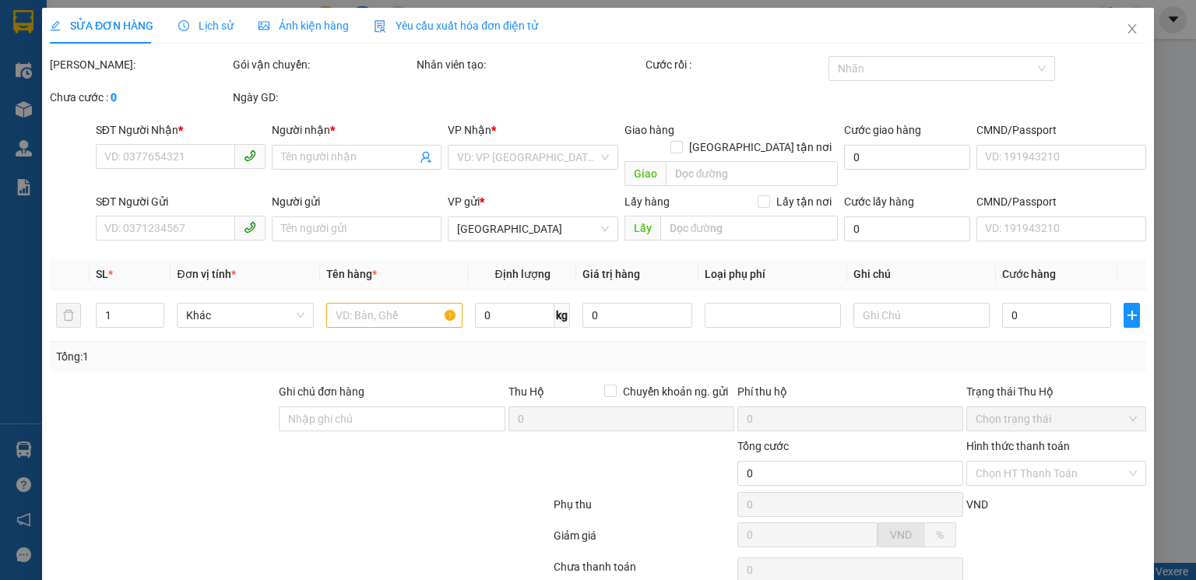
type input "0969686178"
type input "Cô Hiển"
type input "21/17A ĐƯỜNG 17 PHUONG HIỆP BÌNH CHÁNH"
type input "120.000"
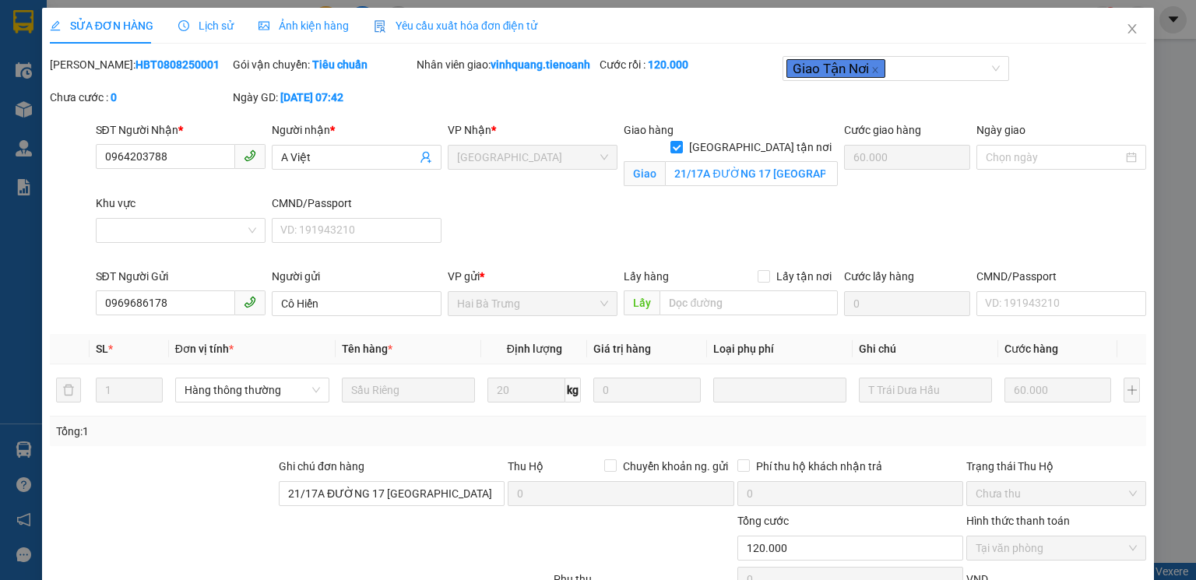
drag, startPoint x: 88, startPoint y: 62, endPoint x: 193, endPoint y: 58, distance: 105.2
click at [193, 58] on div "Mã ĐH: HBT0808250001" at bounding box center [140, 64] width 180 height 17
copy b "HBT0808250001"
click at [1126, 32] on icon "close" at bounding box center [1132, 29] width 12 height 12
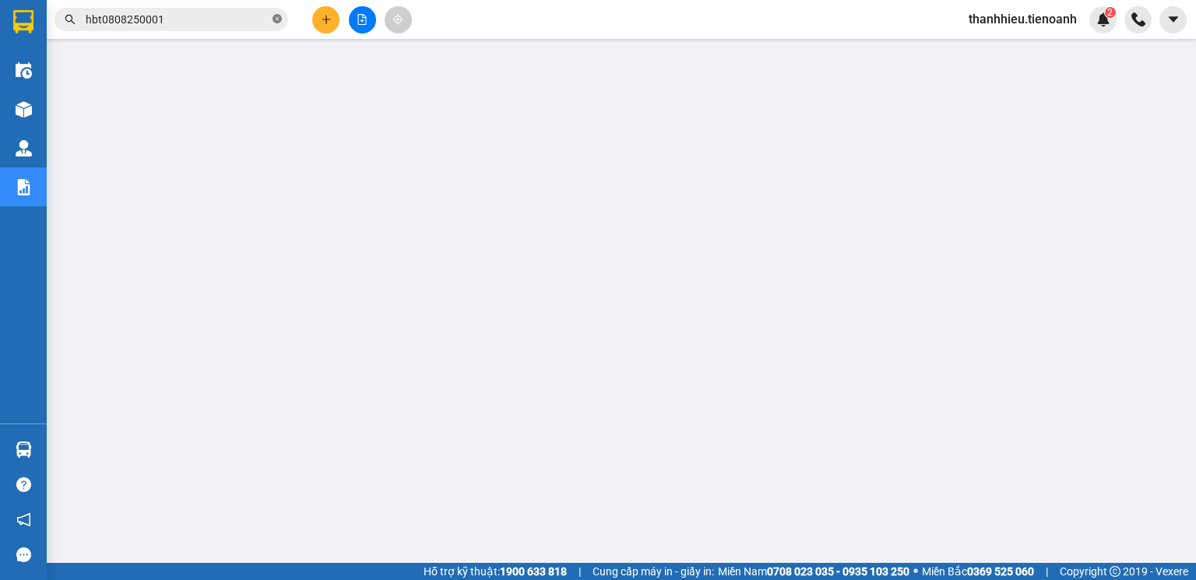
click at [277, 21] on icon "close-circle" at bounding box center [277, 18] width 9 height 9
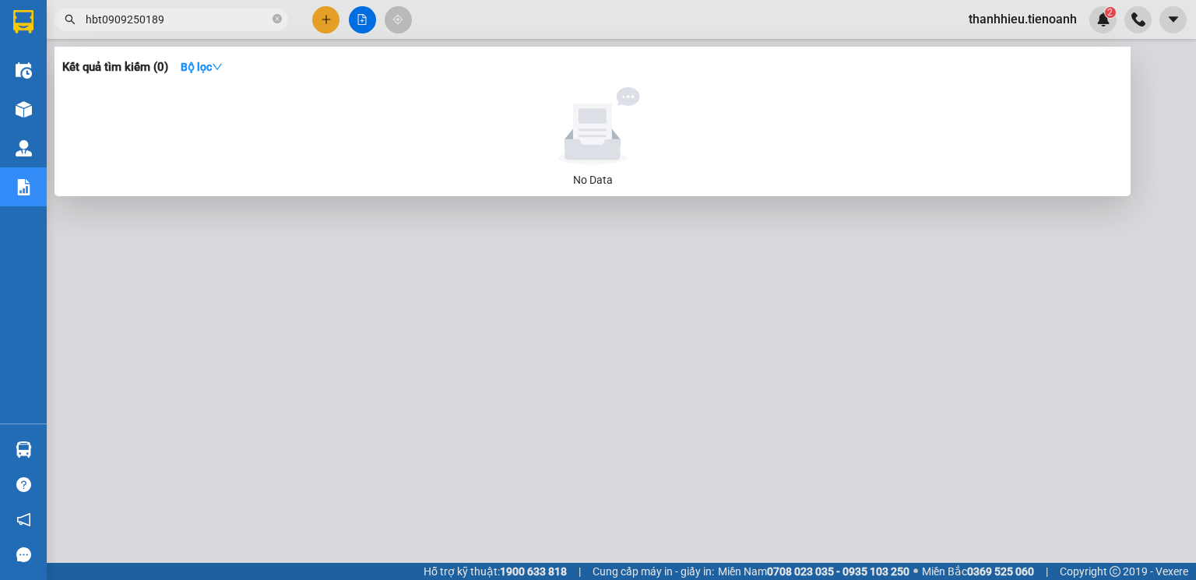
click at [124, 18] on input "hbt0909250189" at bounding box center [178, 19] width 184 height 17
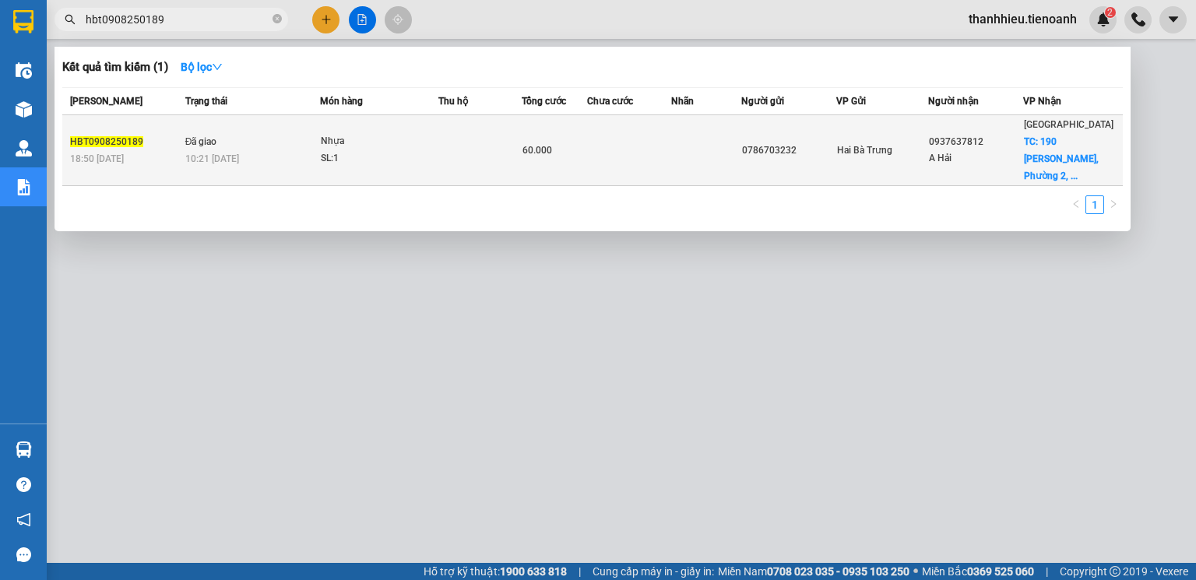
type input "hbt0908250189"
click at [384, 133] on div "Nhựa" at bounding box center [379, 141] width 117 height 17
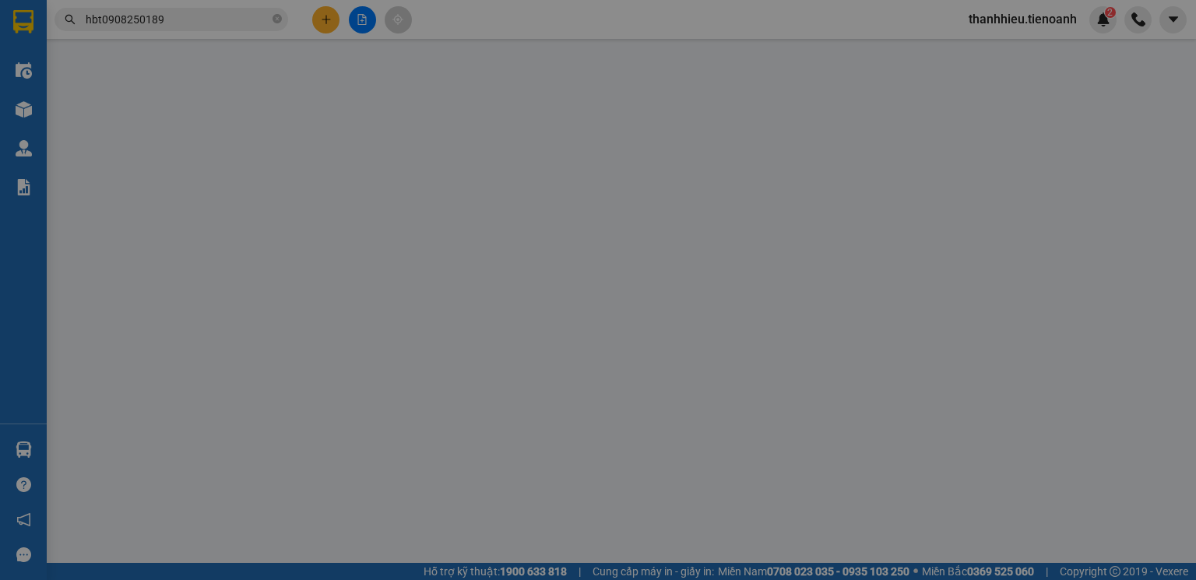
type input "0937637812"
type input "A Hải"
checkbox input "true"
type input "190 Hoàng Diệu, Phường 2, Thủ Đức"
type input "30.000"
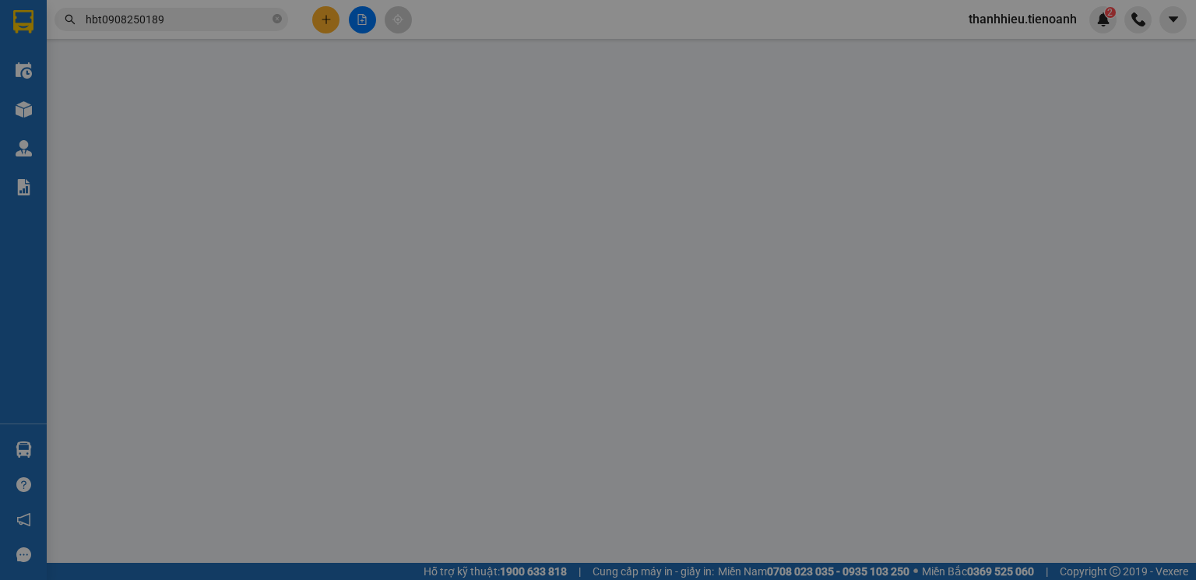
type input "0786703232"
type input "60.000"
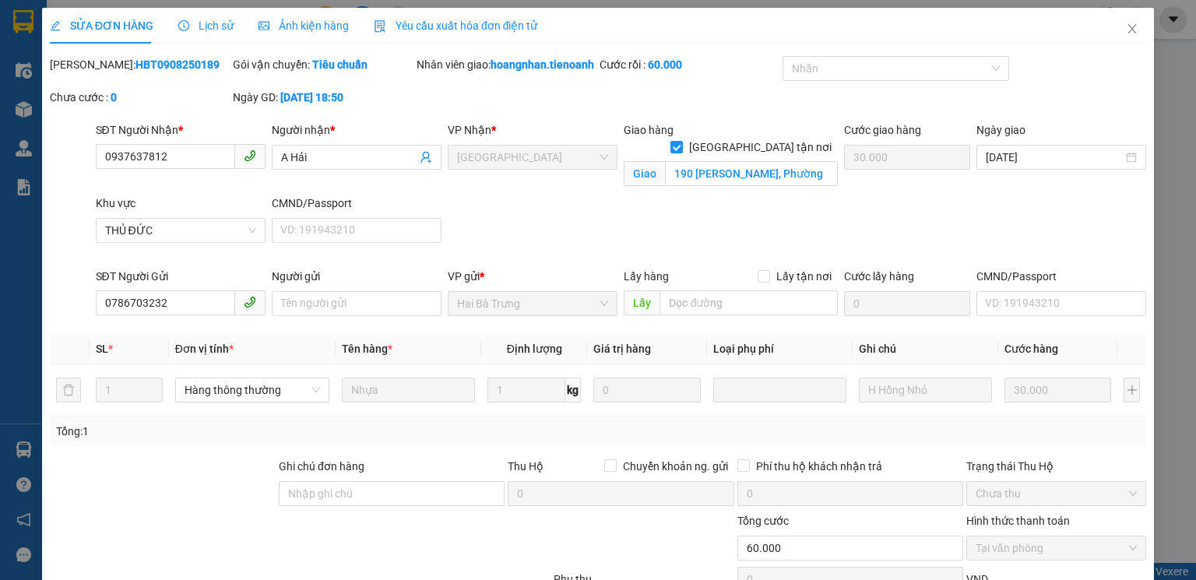
drag, startPoint x: 89, startPoint y: 62, endPoint x: 185, endPoint y: 60, distance: 96.6
click at [185, 60] on div "Mã ĐH: HBT0908250189" at bounding box center [140, 64] width 180 height 17
copy b "HBT0908250189"
click at [1126, 31] on icon "close" at bounding box center [1132, 29] width 12 height 12
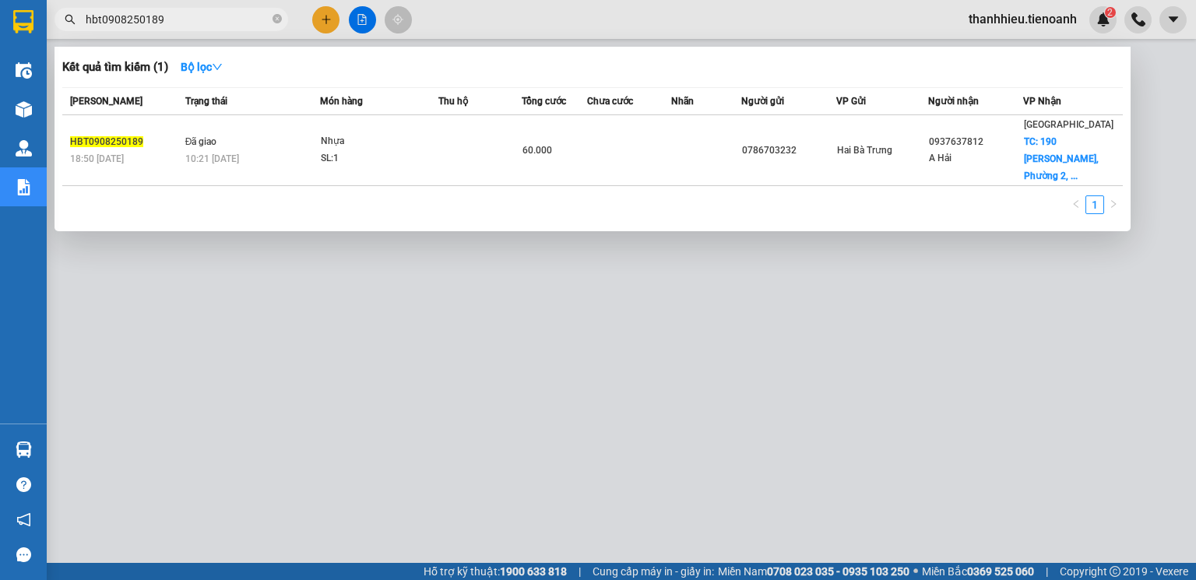
click at [161, 19] on input "hbt0908250189" at bounding box center [178, 19] width 184 height 17
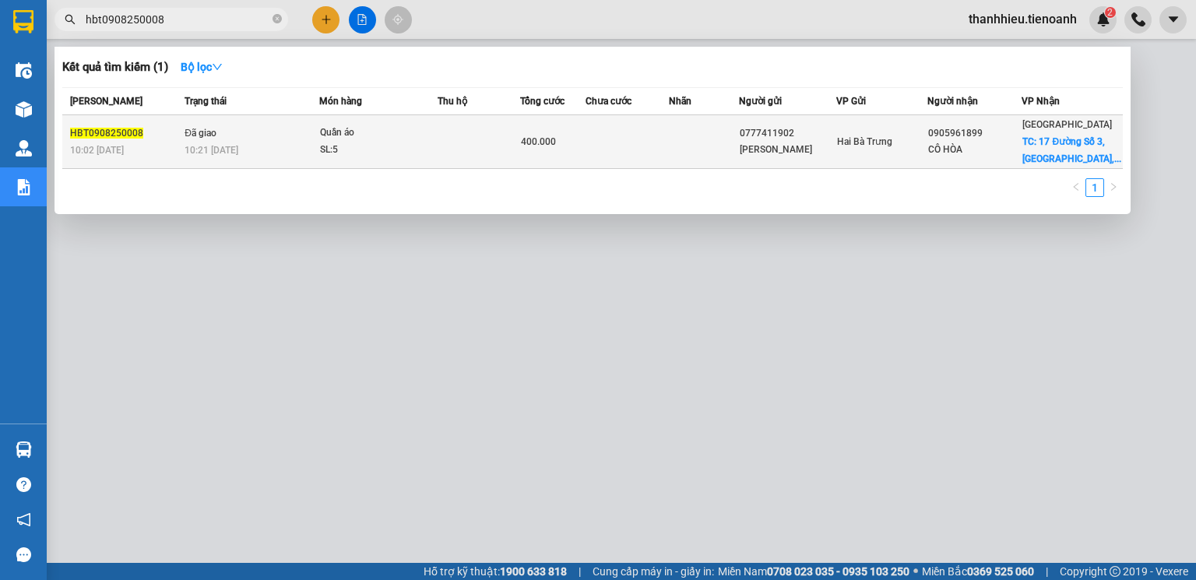
type input "hbt0908250008"
click at [352, 151] on div "SL: 5" at bounding box center [378, 150] width 117 height 17
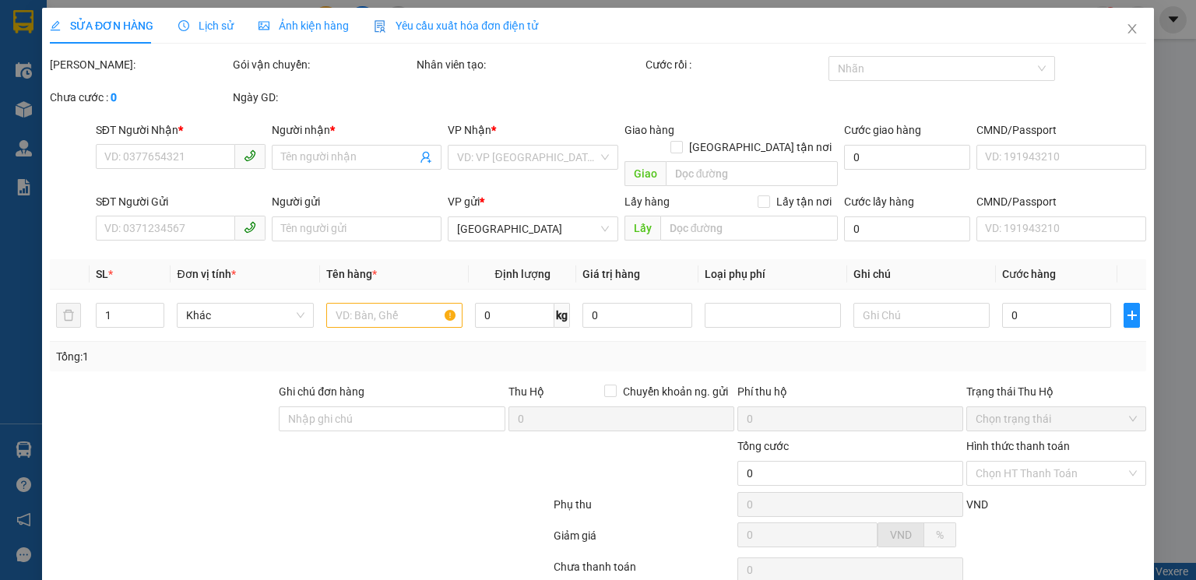
type input "0905961899"
type input "CÔ HÒA"
checkbox input "true"
type input "17 Đường Số 3, Trường Thọ, Thủ Đức, Hồ Chí Minh"
type input "150.000"
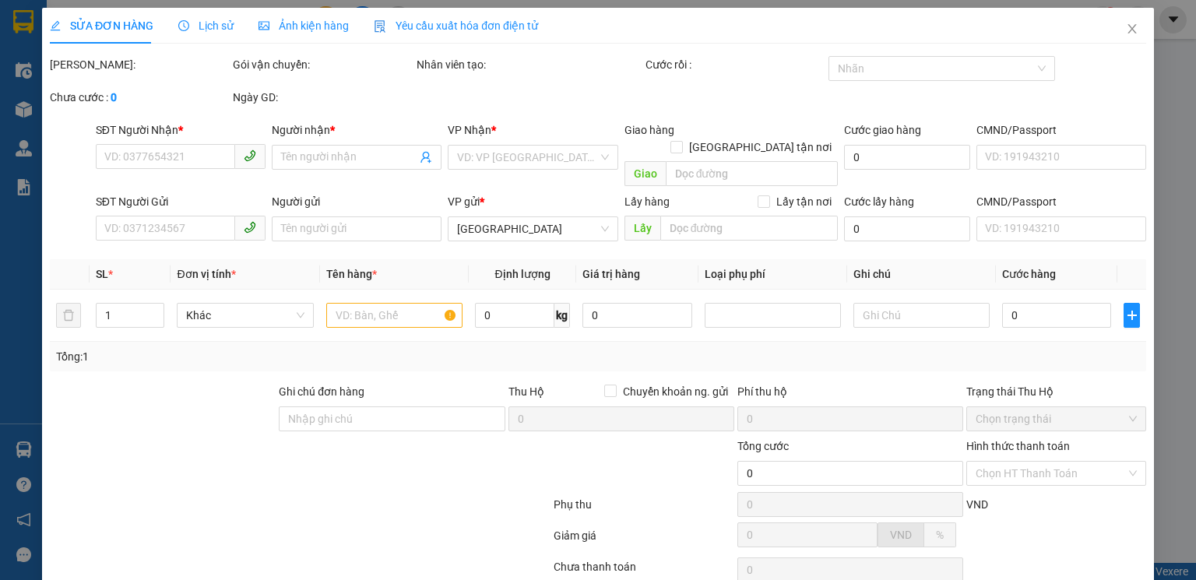
type input "066163004536"
type input "0777411902"
type input "Cô Hương"
type input "066197014660"
type input "400.000"
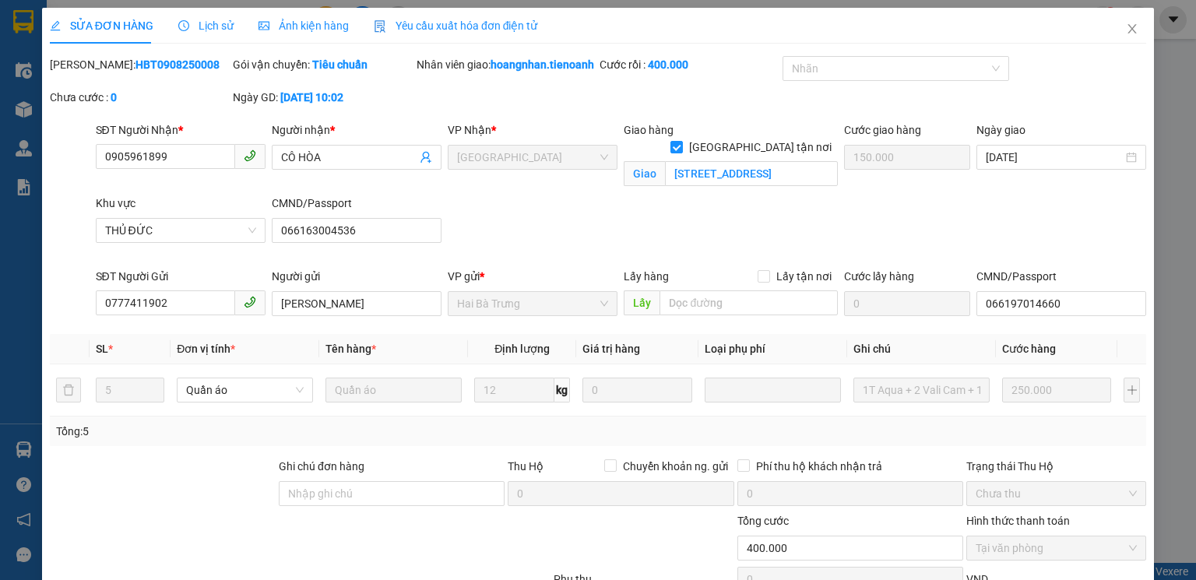
drag, startPoint x: 87, startPoint y: 60, endPoint x: 181, endPoint y: 62, distance: 93.5
click at [181, 62] on div "Mã ĐH: HBT0908250008" at bounding box center [140, 64] width 180 height 17
copy b "HBT0908250008"
click at [1127, 28] on icon "close" at bounding box center [1132, 29] width 12 height 12
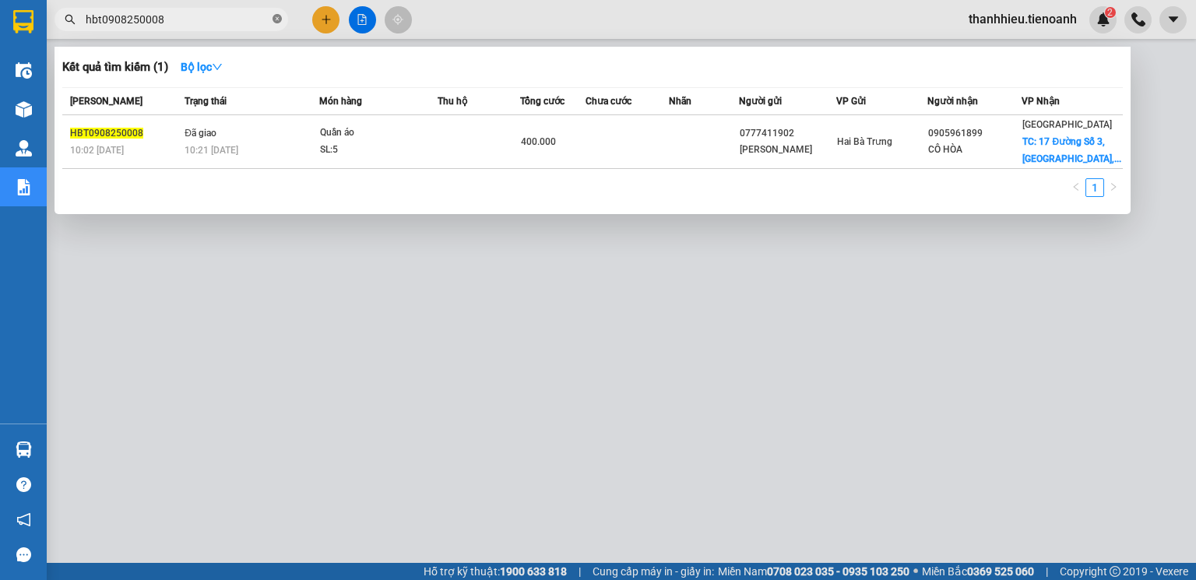
click at [276, 19] on icon "close-circle" at bounding box center [277, 18] width 9 height 9
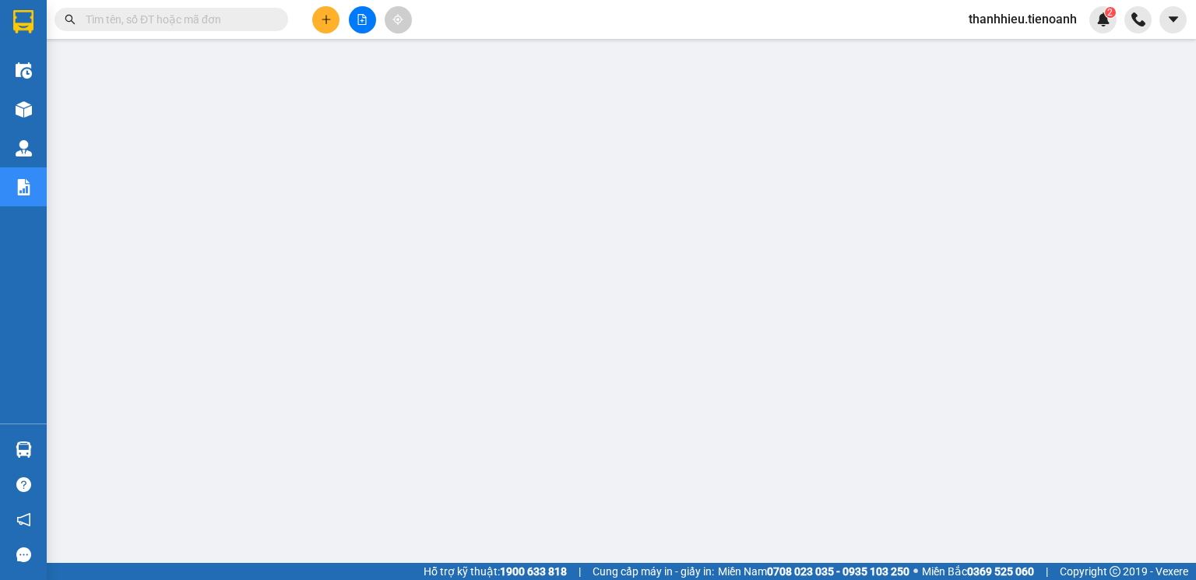
click at [184, 19] on input "text" at bounding box center [178, 19] width 184 height 17
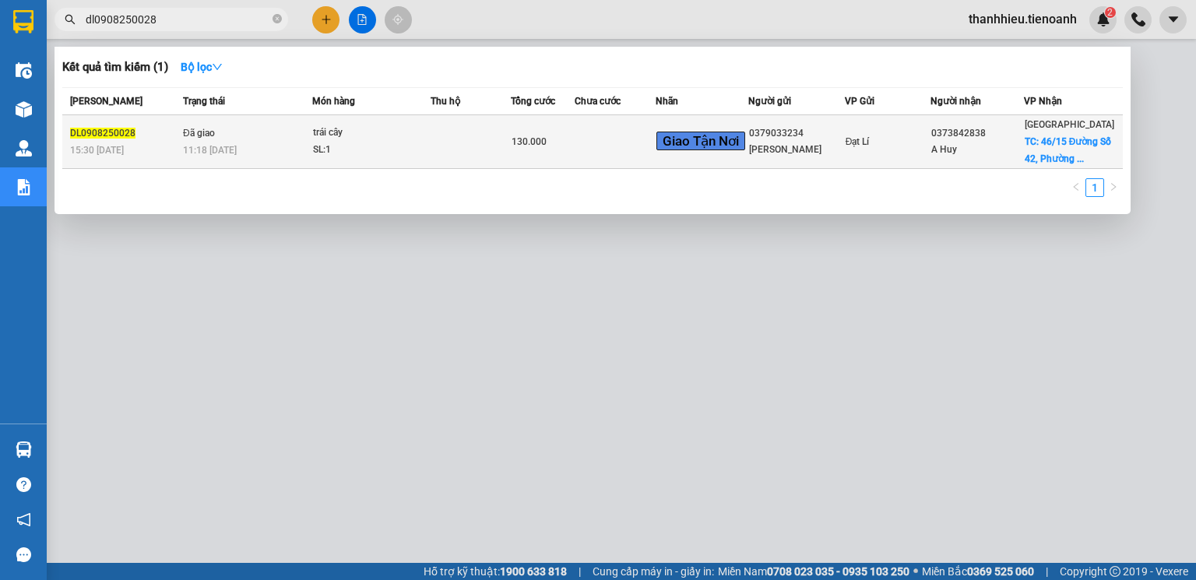
type input "dl0908250028"
click at [474, 146] on td at bounding box center [470, 142] width 79 height 54
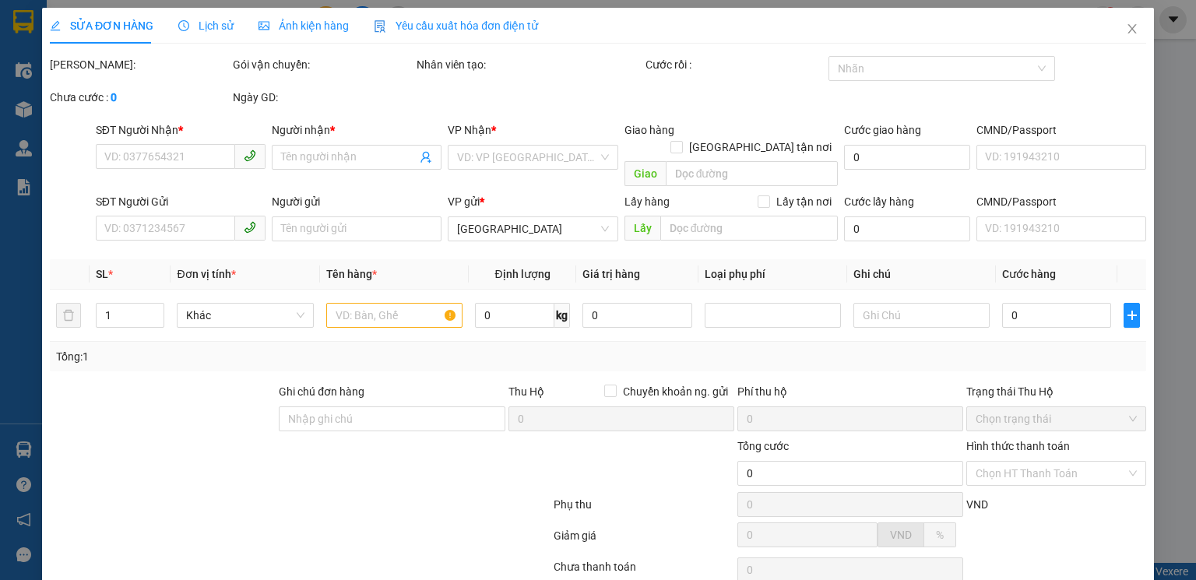
type input "0373842838"
type input "A Huy"
checkbox input "true"
type input "46/15 Đường Số 42, Phường Hiệp Bình Chánh, Thành phố Thủ Đức, Thành phố Hồ Chí …"
type input "60.000"
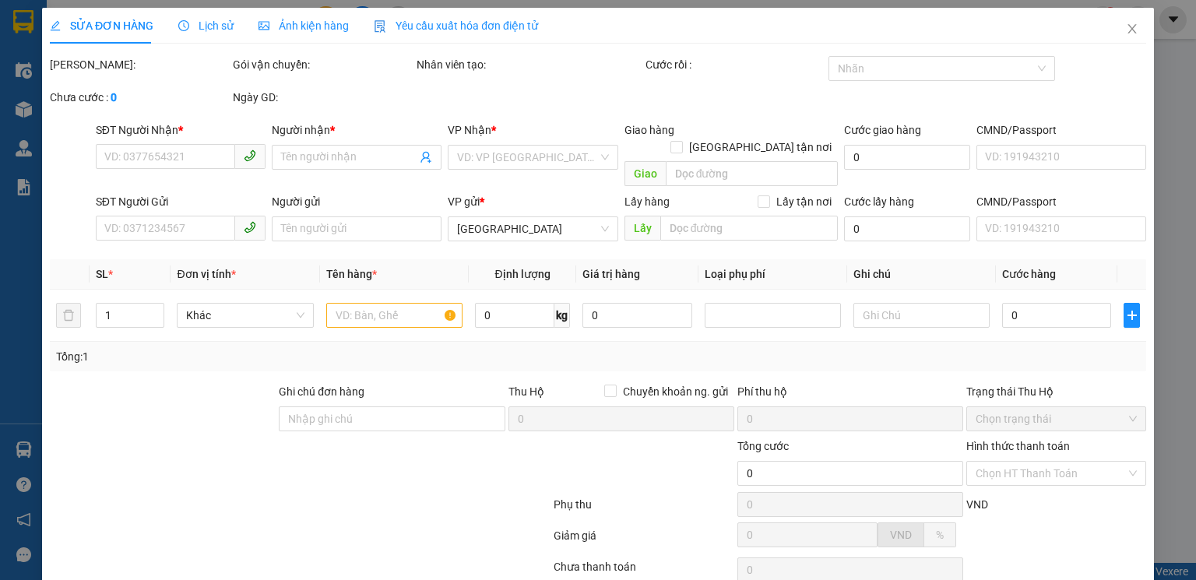
type input "0379033234"
type input "Chú hưng"
type input "130.000"
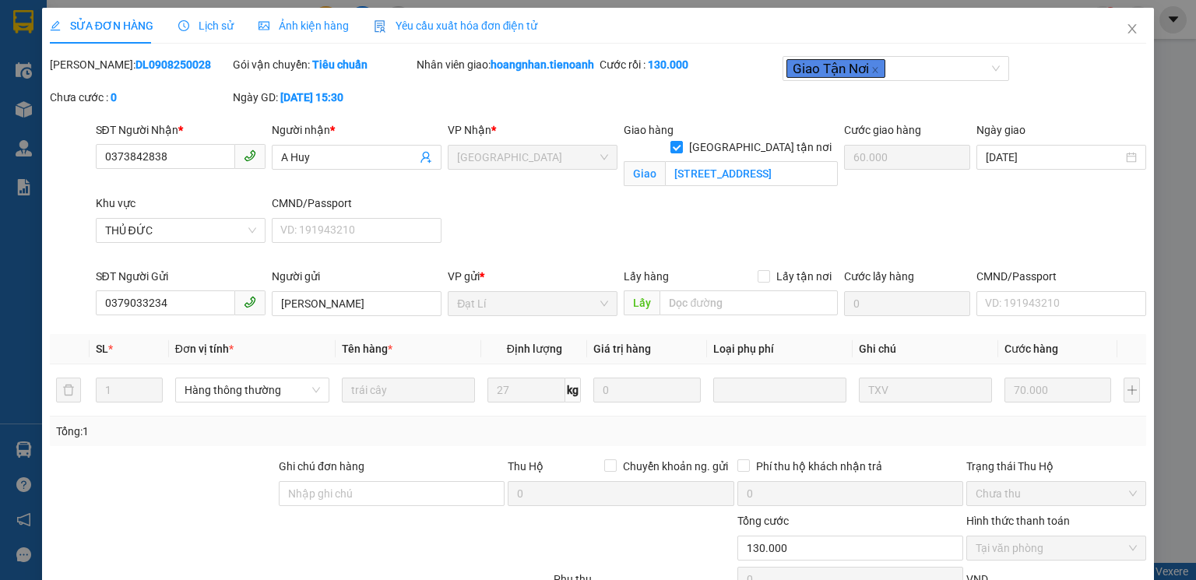
drag, startPoint x: 88, startPoint y: 61, endPoint x: 181, endPoint y: 56, distance: 92.8
click at [181, 56] on div "Mã ĐH: DL0908250028" at bounding box center [140, 64] width 180 height 17
copy b "DL0908250028"
click at [1126, 30] on icon "close" at bounding box center [1132, 29] width 12 height 12
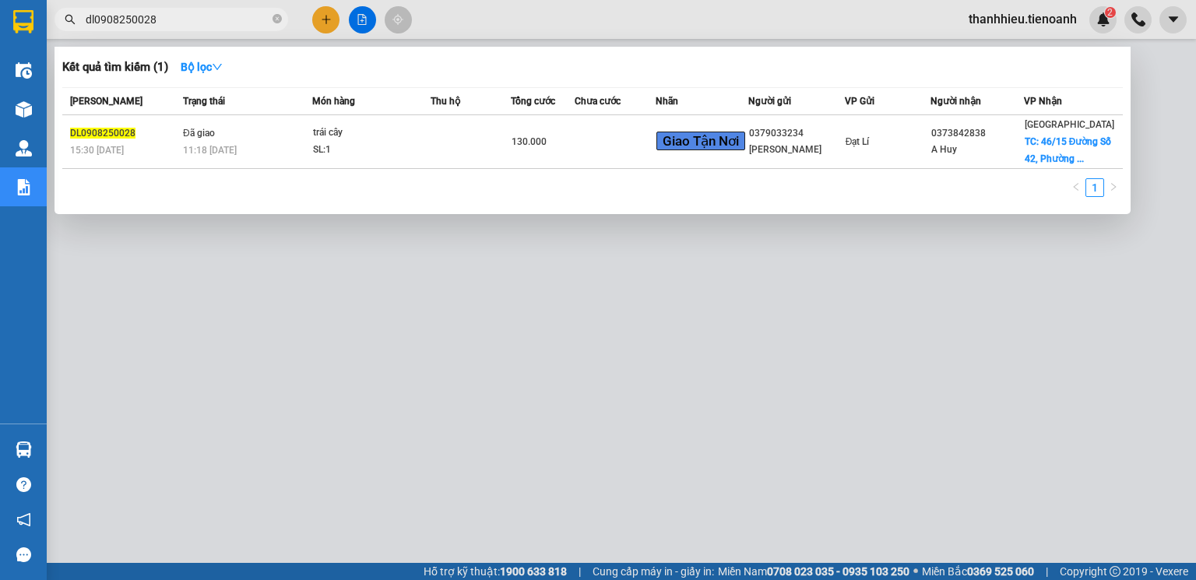
click at [164, 20] on input "dl0908250028" at bounding box center [178, 19] width 184 height 17
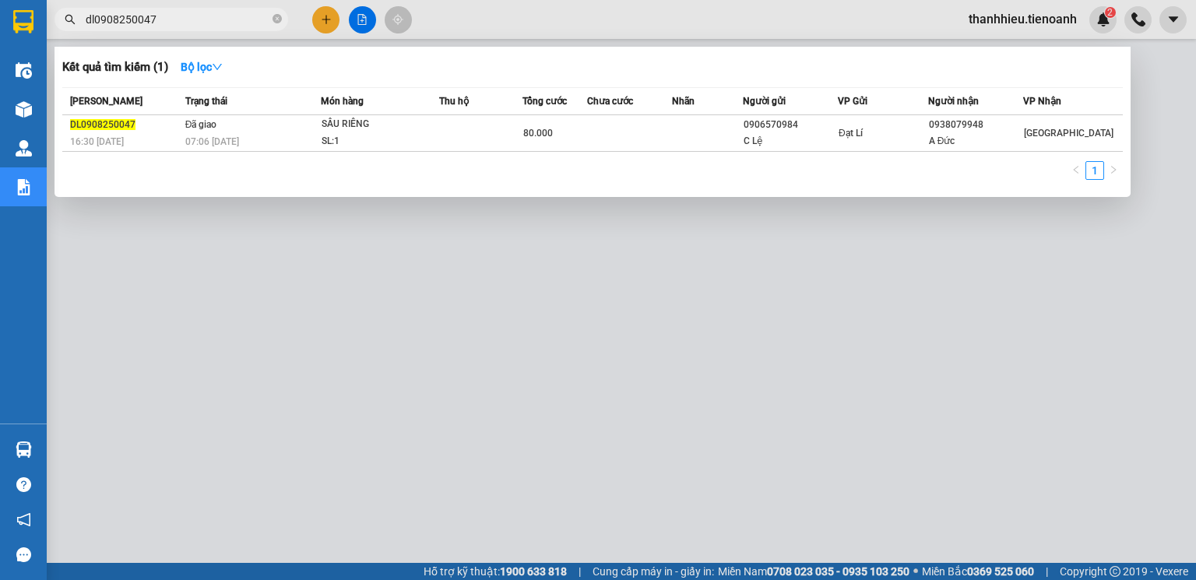
click at [93, 16] on input "dl0908250047" at bounding box center [178, 19] width 184 height 17
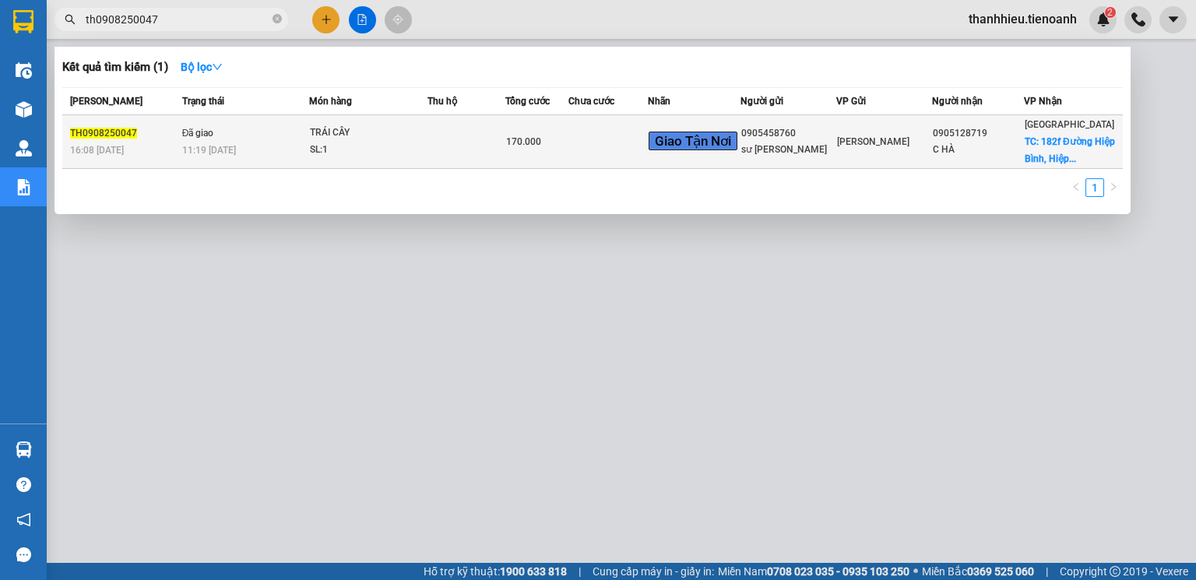
click at [500, 137] on td at bounding box center [467, 142] width 78 height 54
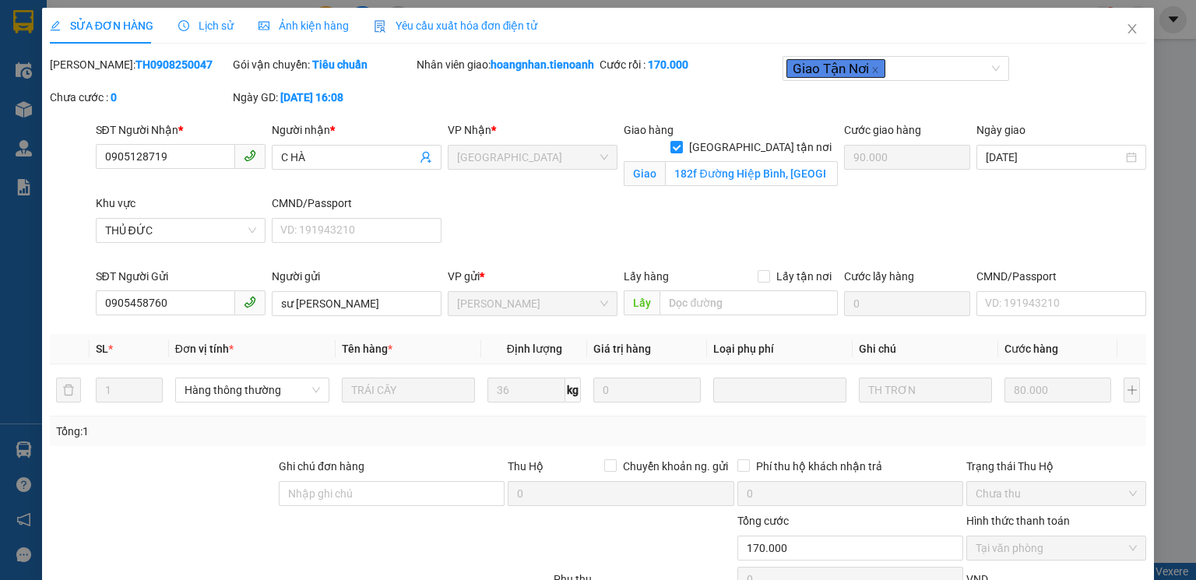
drag, startPoint x: 87, startPoint y: 62, endPoint x: 188, endPoint y: 60, distance: 101.3
click at [188, 60] on div "Mã ĐH: TH0908250047" at bounding box center [140, 64] width 180 height 17
copy b "TH0908250047"
click at [1126, 28] on icon "close" at bounding box center [1132, 29] width 12 height 12
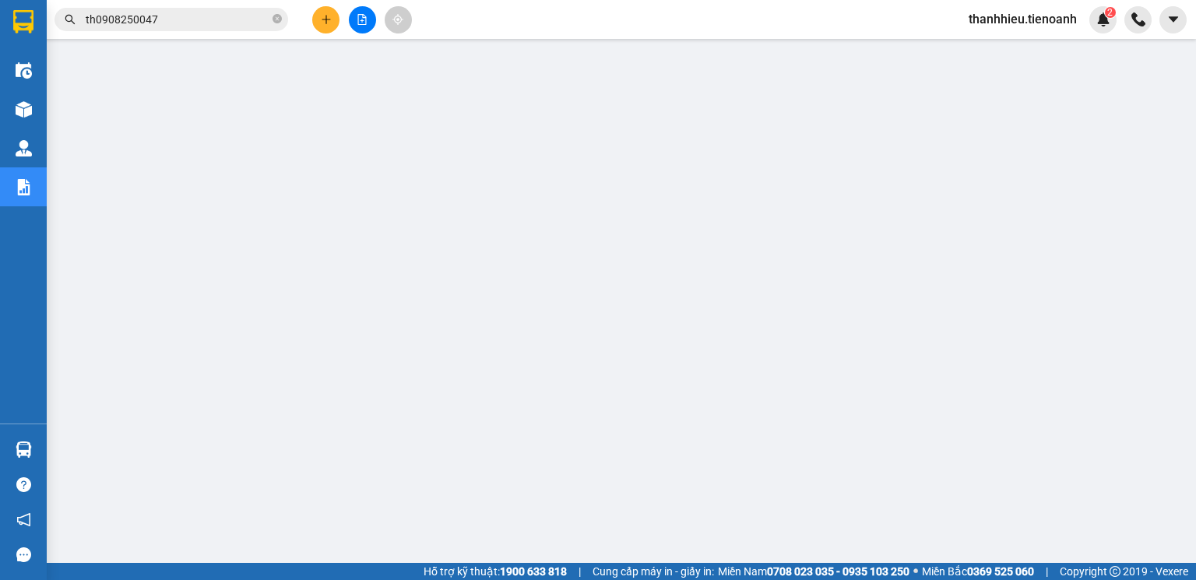
click at [157, 20] on input "th0908250047" at bounding box center [178, 19] width 184 height 17
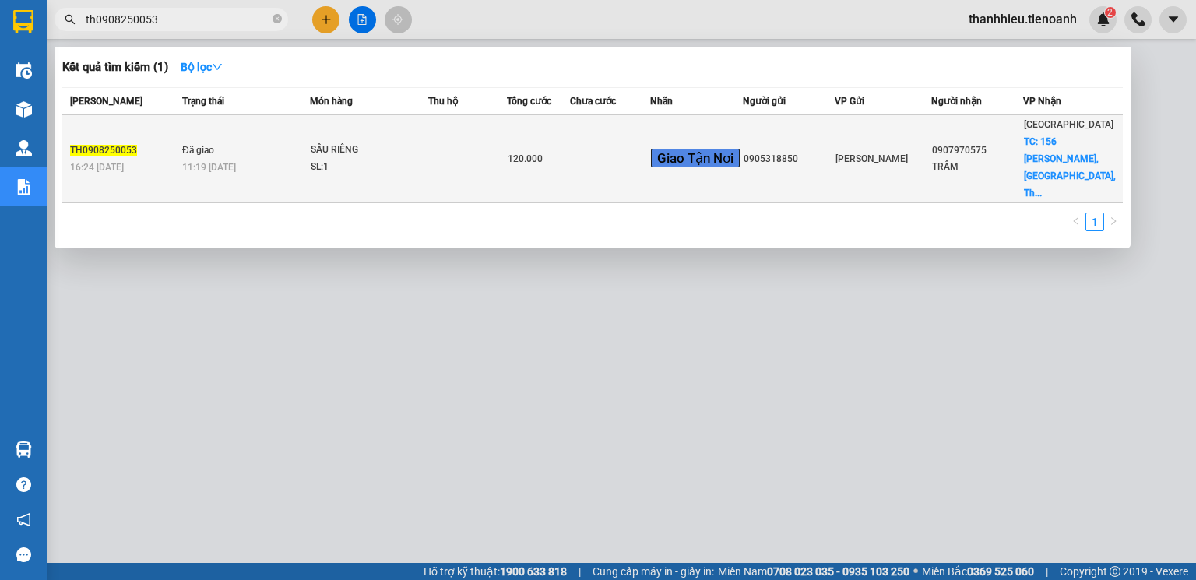
type input "th0908250053"
click at [474, 160] on td at bounding box center [467, 159] width 79 height 88
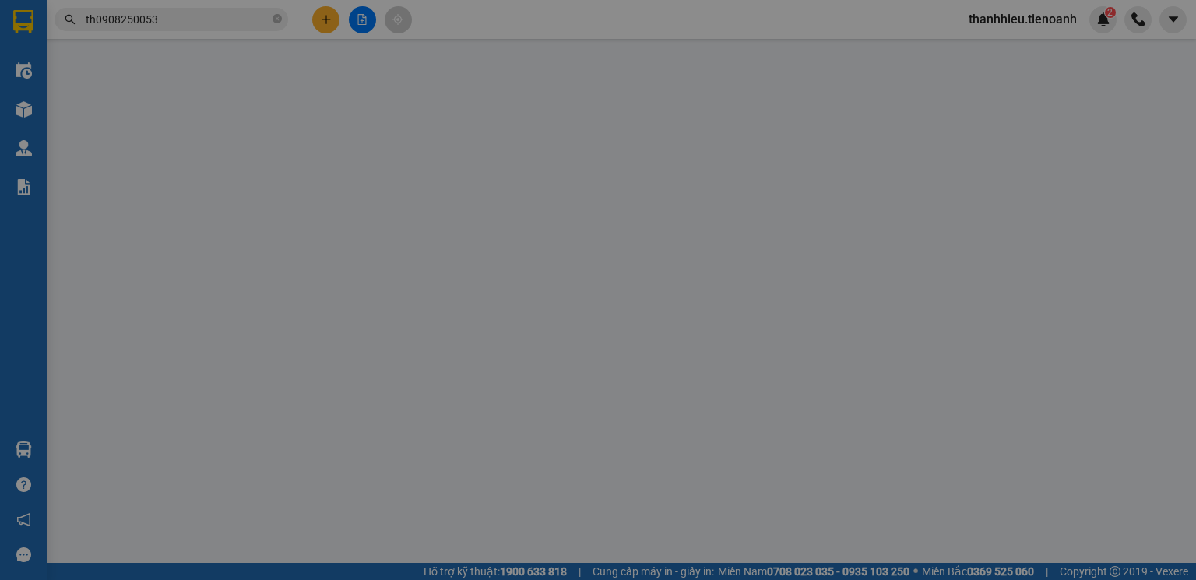
type input "0907970575"
type input "TRÂM"
checkbox input "true"
type input "156 Tam Châu, Tam Bình, Thủ Đức, Hồ Chí Minh"
type input "50.000"
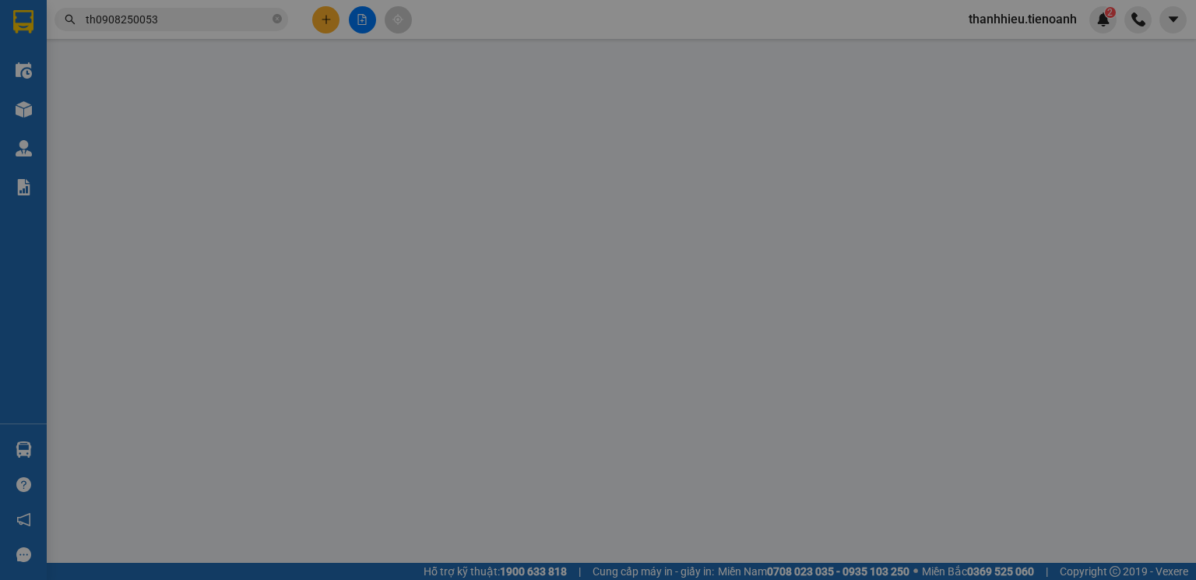
type input "0905318850"
type input "120.000"
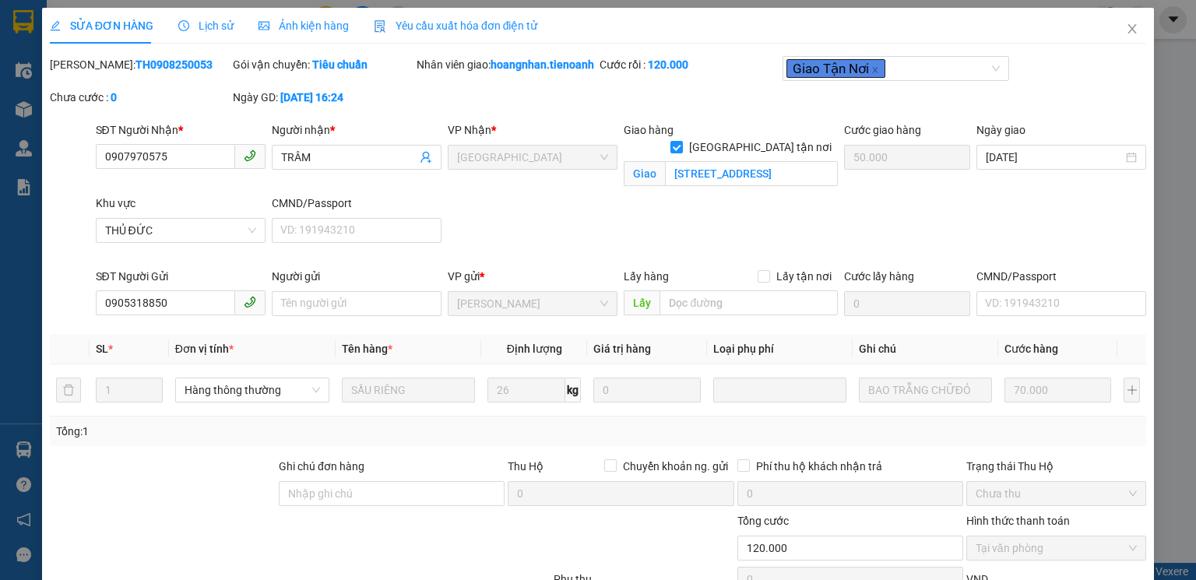
drag, startPoint x: 88, startPoint y: 62, endPoint x: 190, endPoint y: 65, distance: 102.1
click at [190, 65] on div "Mã ĐH: TH0908250053" at bounding box center [140, 64] width 180 height 17
copy b "TH0908250053"
click at [1126, 28] on icon "close" at bounding box center [1132, 29] width 12 height 12
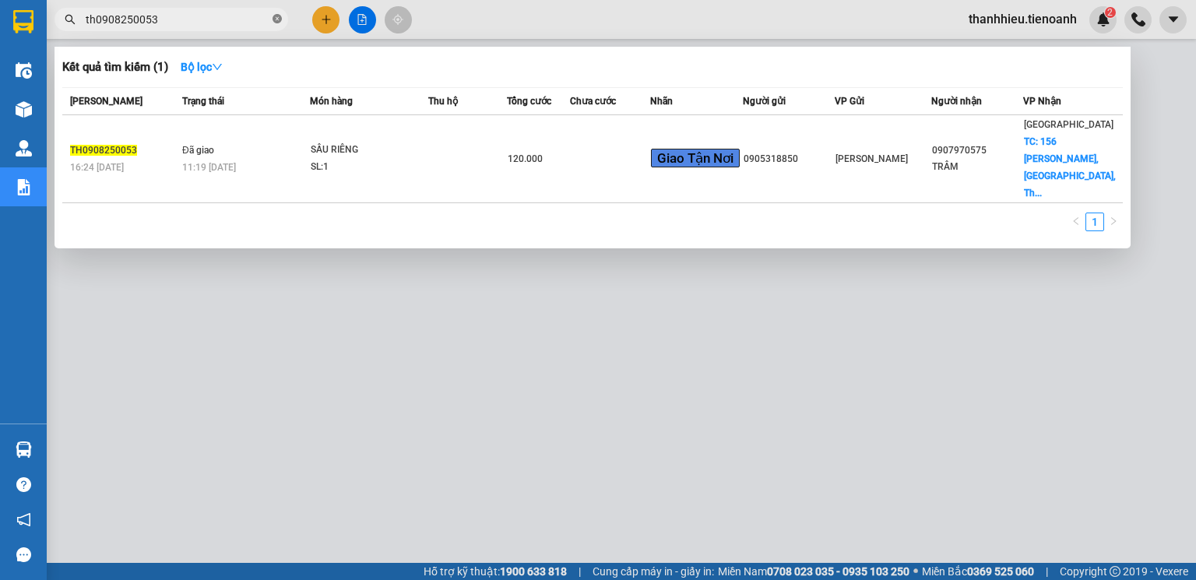
click at [276, 22] on icon "close-circle" at bounding box center [277, 18] width 9 height 9
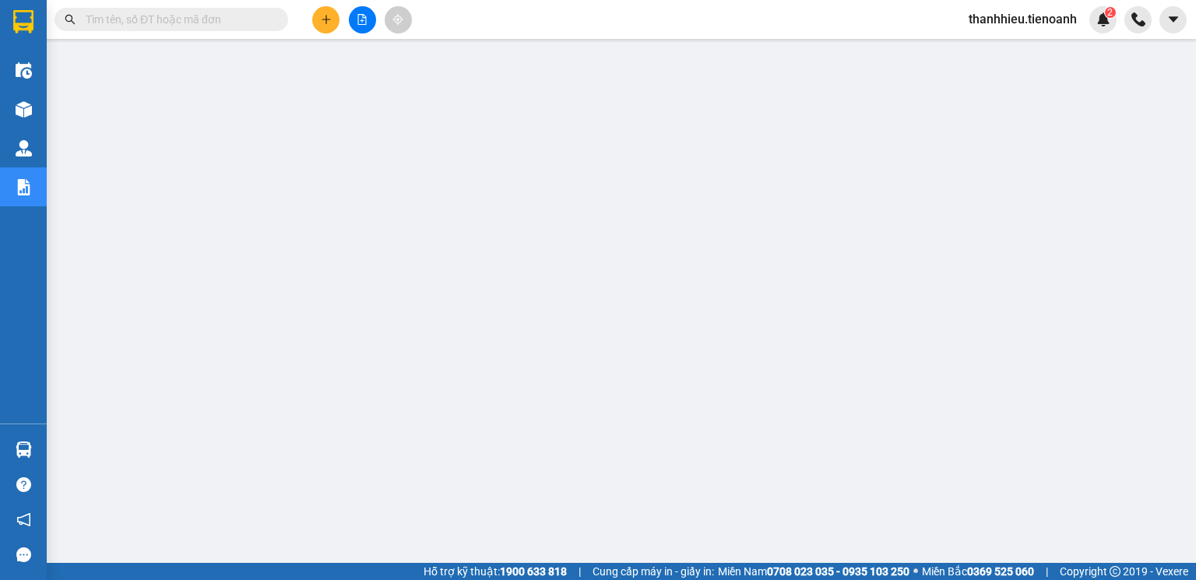
click at [172, 25] on input "text" at bounding box center [178, 19] width 184 height 17
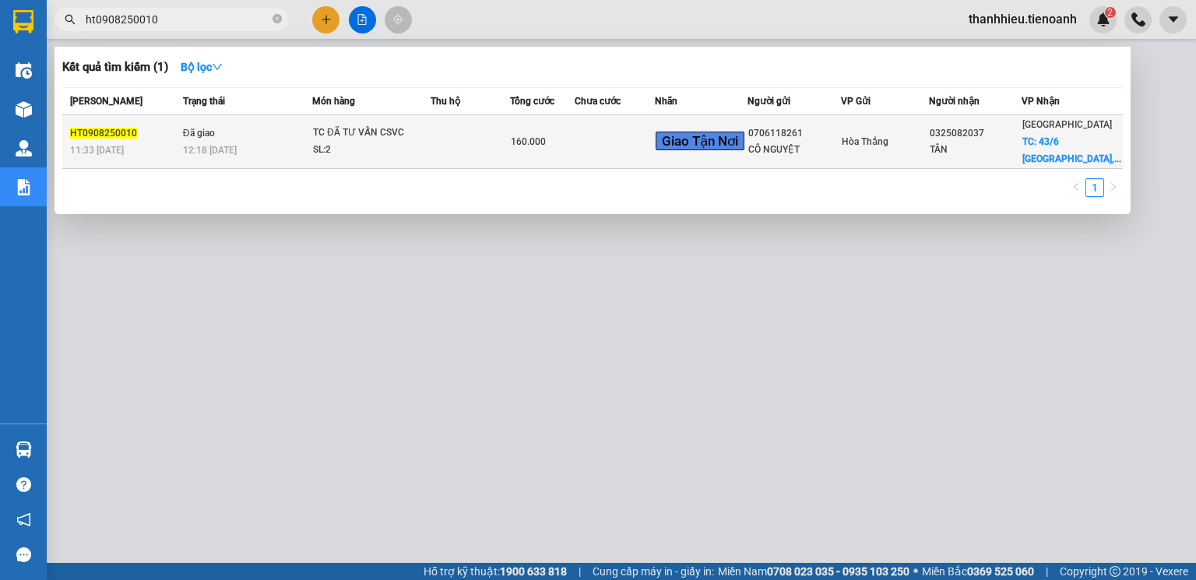
type input "ht0908250010"
click at [421, 143] on div "SL: 2" at bounding box center [371, 150] width 117 height 17
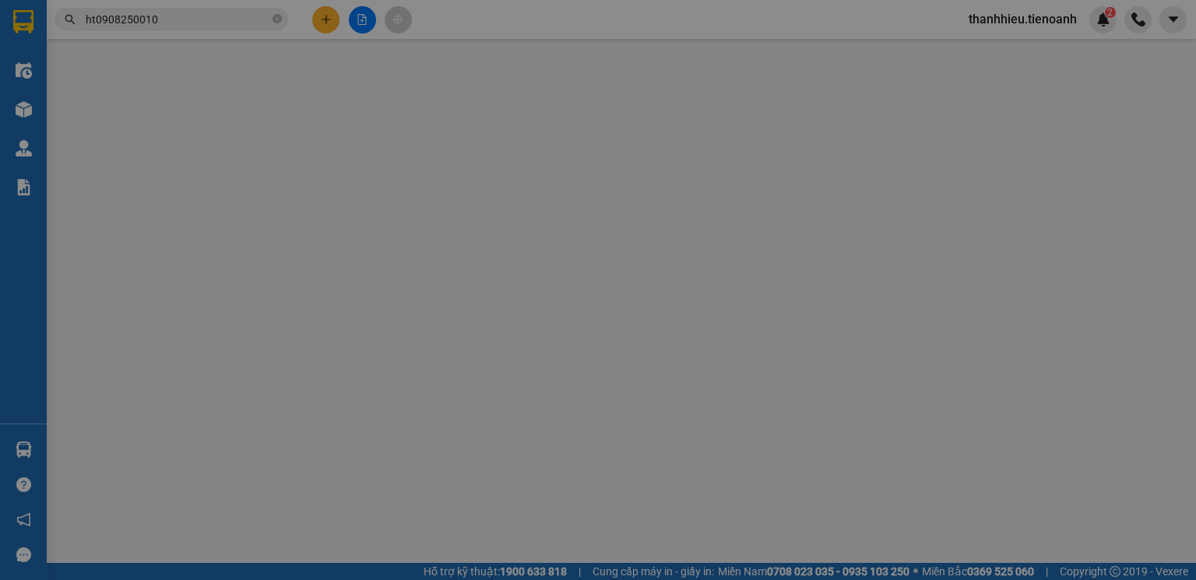
type input "0325082037"
type input "TÂN"
checkbox input "true"
type input "43/6 Đường Số 7, Linh Tây, Thủ Đức, Hồ Chí Minh"
type input "80.000"
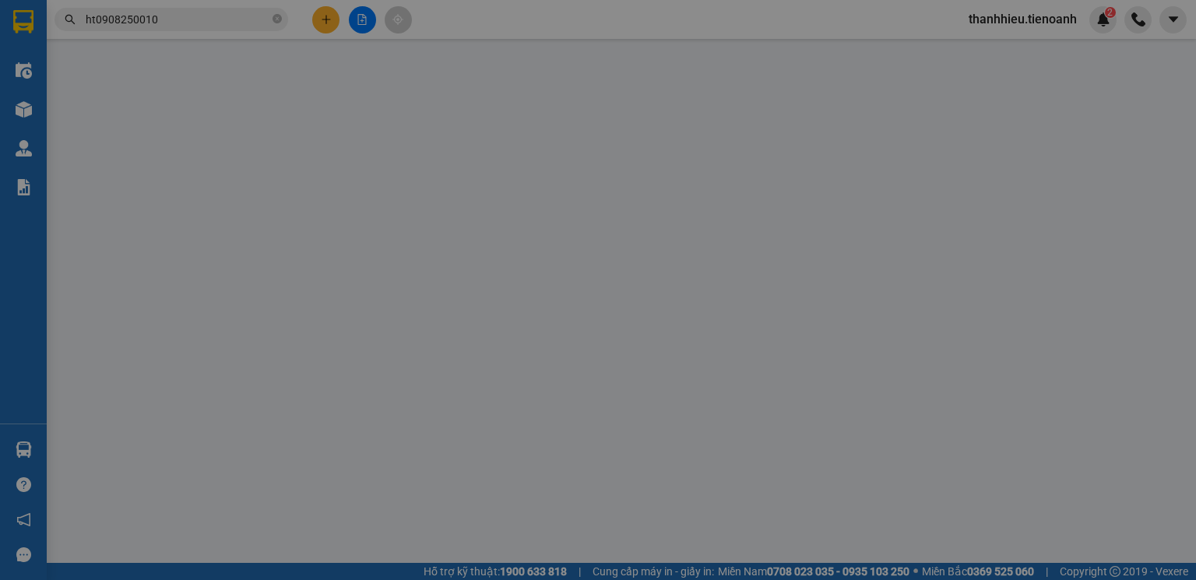
type input "0706118261"
type input "CÔ NGUYỆT"
type input "160.000"
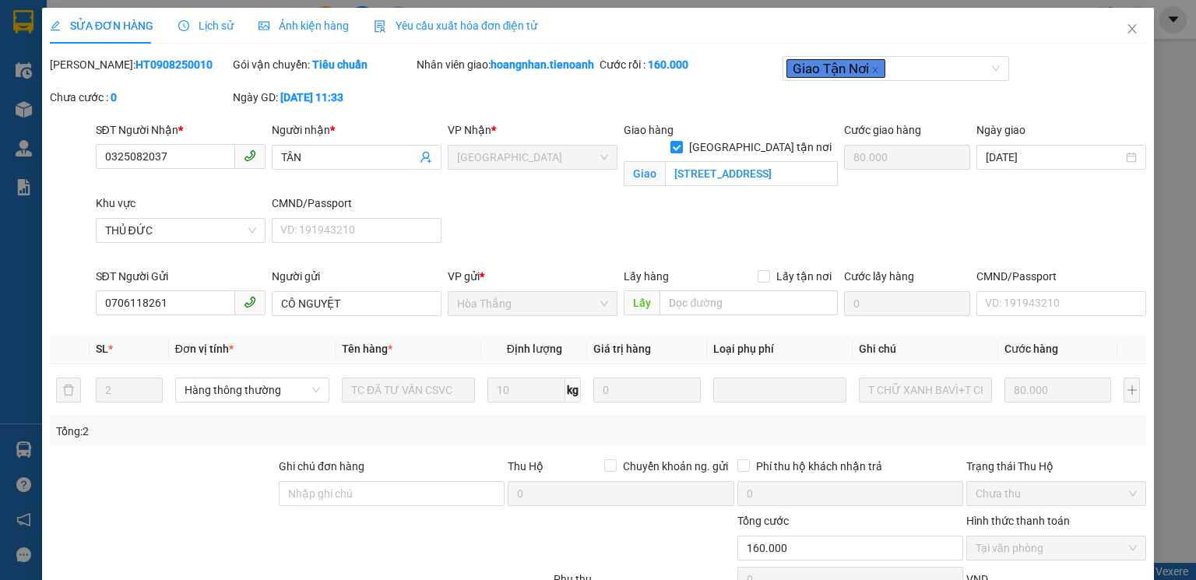
drag, startPoint x: 88, startPoint y: 61, endPoint x: 181, endPoint y: 63, distance: 92.7
click at [181, 62] on div "Mã ĐH: HT0908250010" at bounding box center [140, 64] width 180 height 17
copy b "HT0908250010"
click at [1126, 26] on icon "close" at bounding box center [1132, 29] width 12 height 12
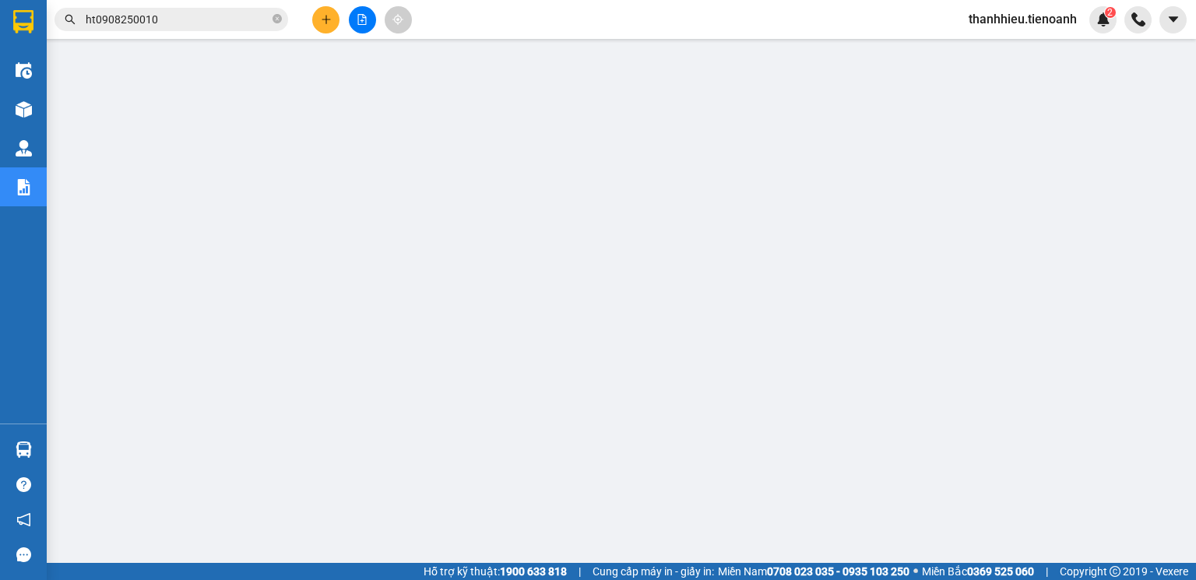
click at [164, 20] on input "ht0908250010" at bounding box center [178, 19] width 184 height 17
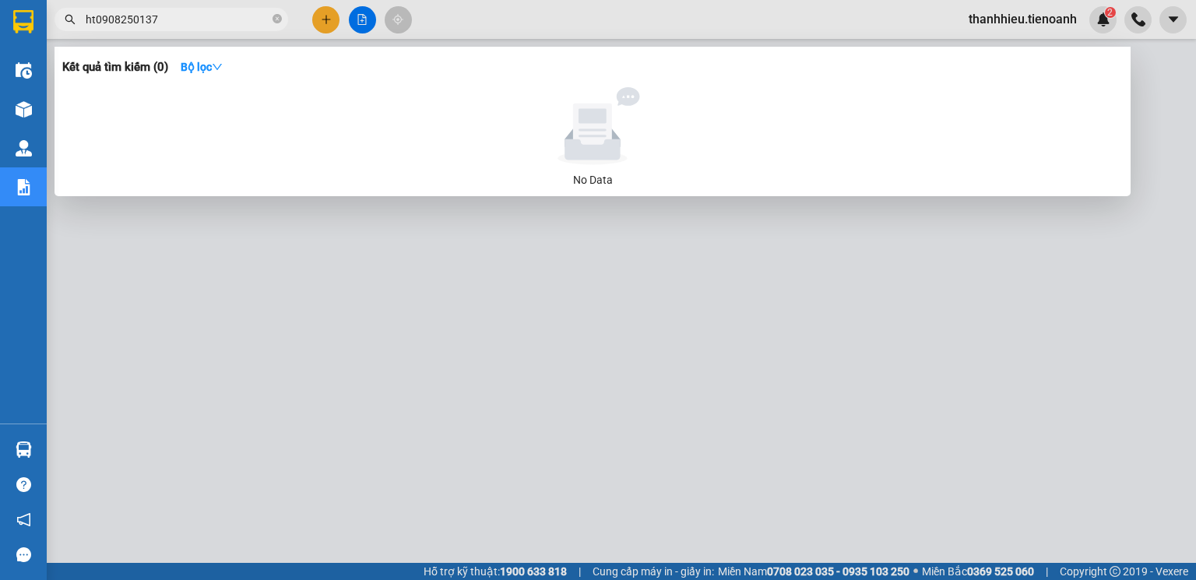
click at [91, 19] on input "ht0908250137" at bounding box center [178, 19] width 184 height 17
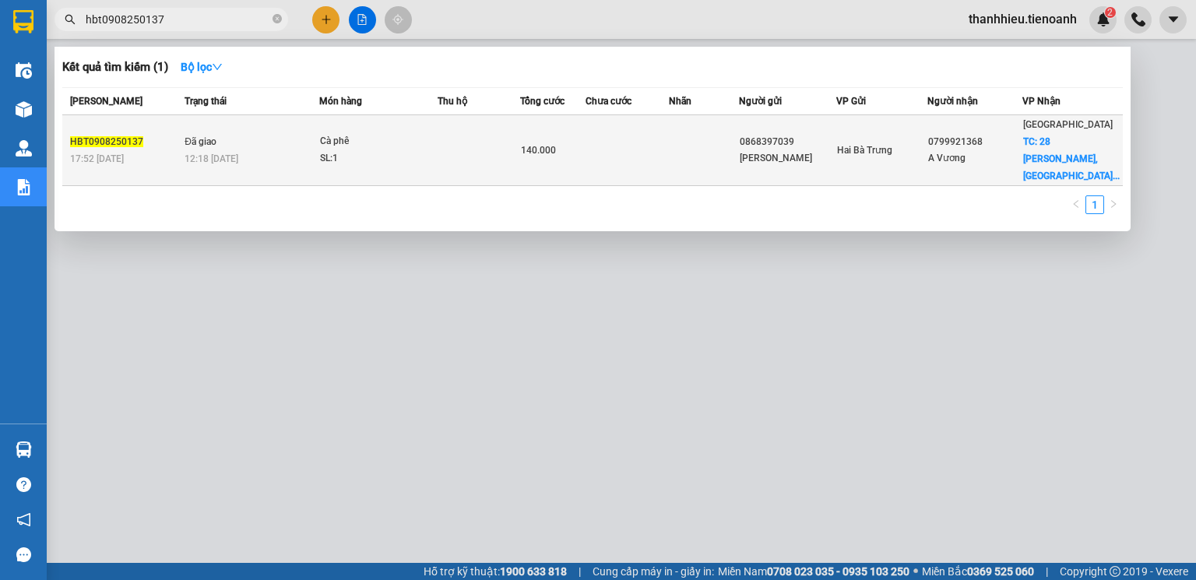
type input "hbt0908250137"
click at [546, 131] on td "140.000" at bounding box center [552, 150] width 65 height 71
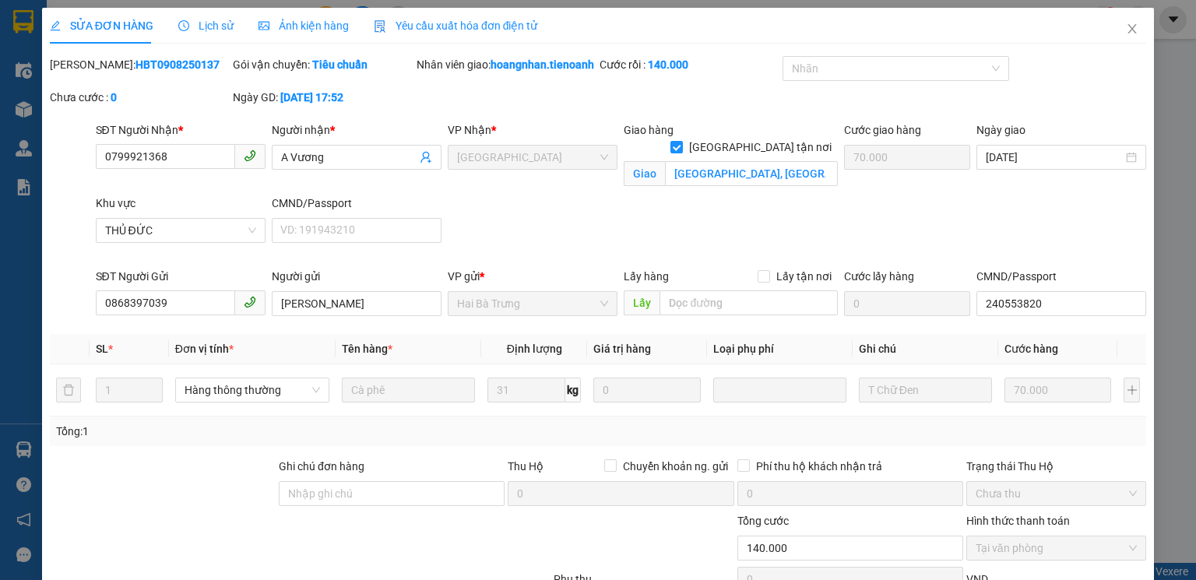
type input "0799921368"
type input "A Vương"
checkbox input "true"
type input "28 Linh Trung, Phường Linh Trung, Quận Thủ Đức, Thành phố Hồ Chí Minh"
type input "70.000"
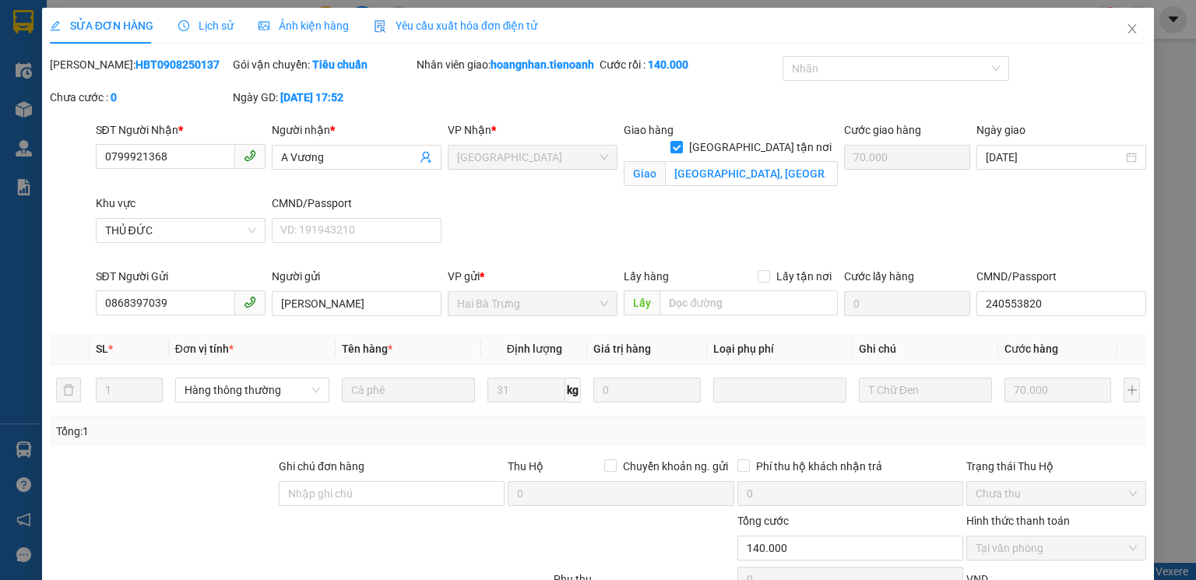
type input "0868397039"
type input "VĂN TẦN"
type input "240553820"
type input "140.000"
drag, startPoint x: 87, startPoint y: 60, endPoint x: 190, endPoint y: 60, distance: 102.8
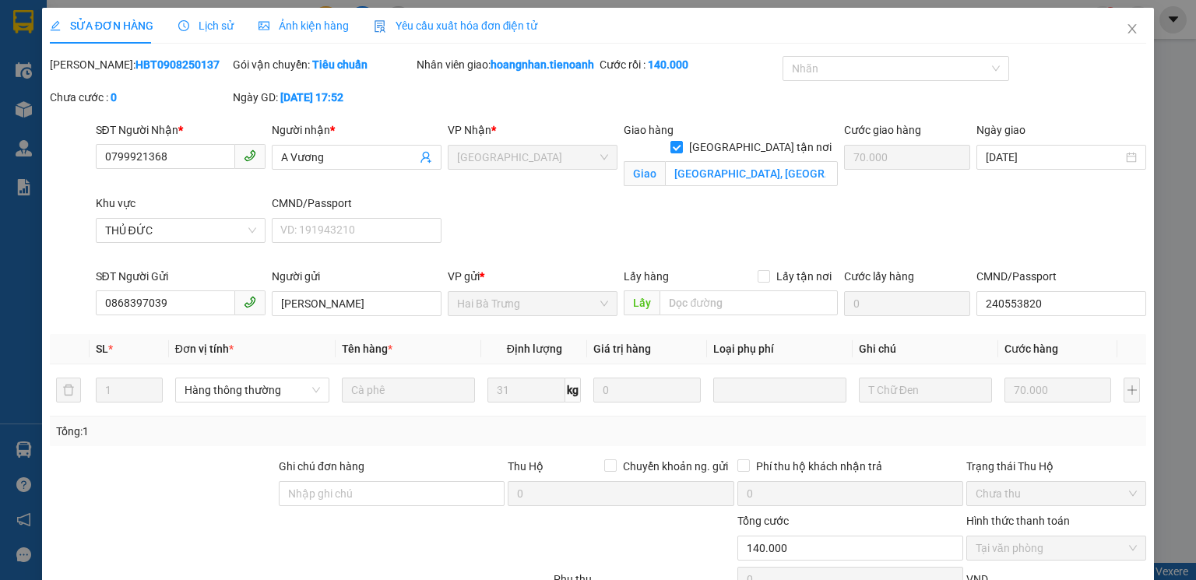
click at [190, 60] on div "Mã ĐH: HBT0908250137" at bounding box center [140, 64] width 180 height 17
copy b "HBT0908250137"
click at [1127, 28] on icon "close" at bounding box center [1132, 29] width 12 height 12
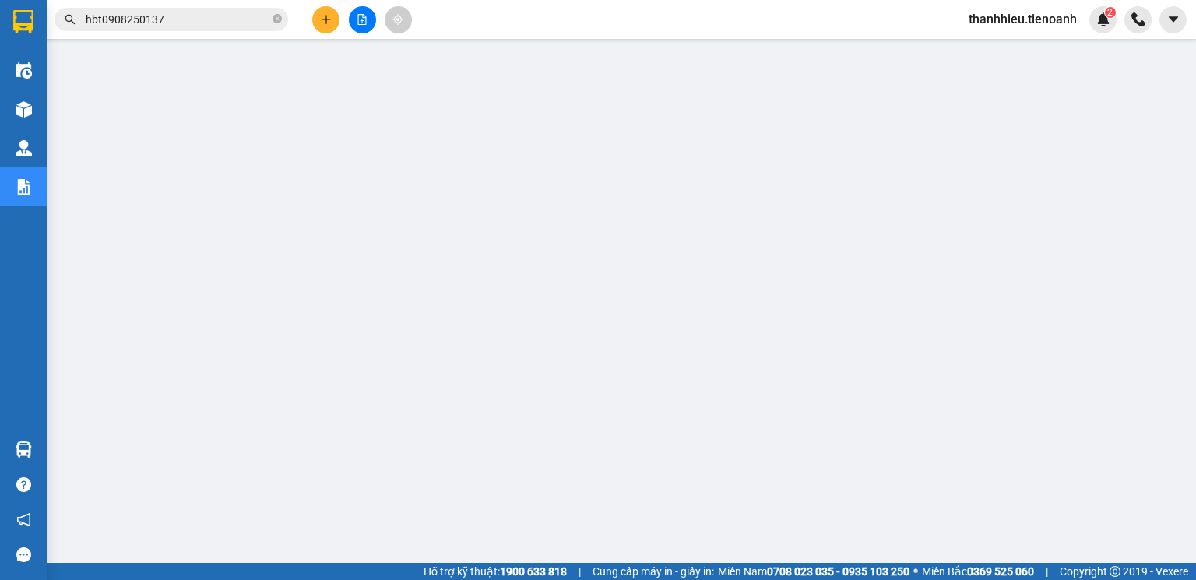
click at [1027, 23] on span "thanhhieu.tienoanh" at bounding box center [1022, 18] width 133 height 19
click at [1015, 49] on span "Đăng xuất" at bounding box center [1030, 48] width 100 height 17
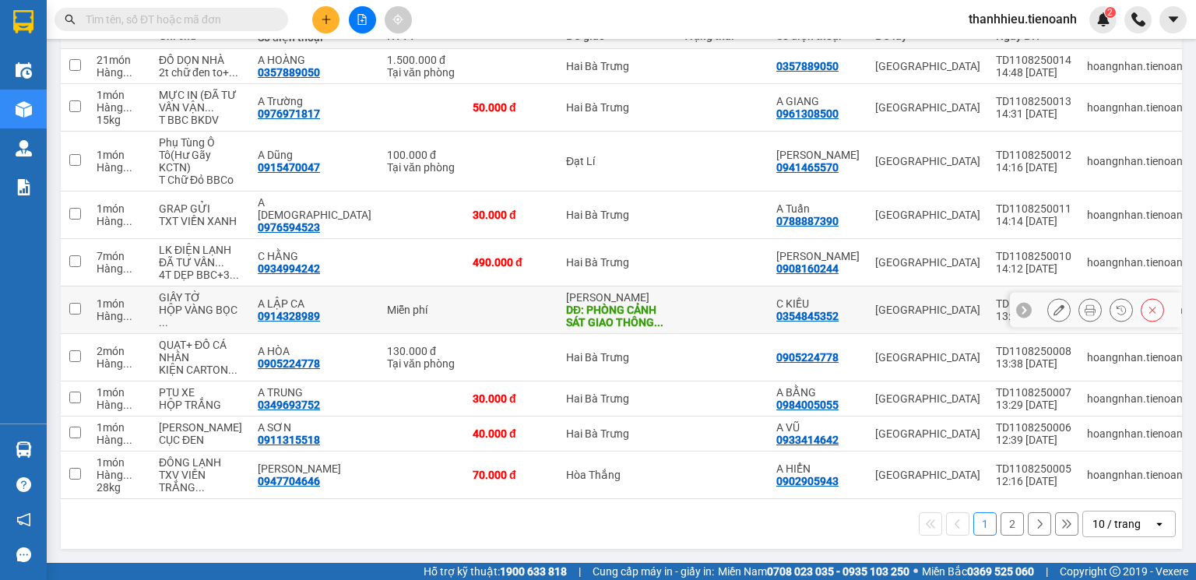
scroll to position [359, 0]
click at [1130, 526] on div "10 / trang" at bounding box center [1117, 524] width 48 height 16
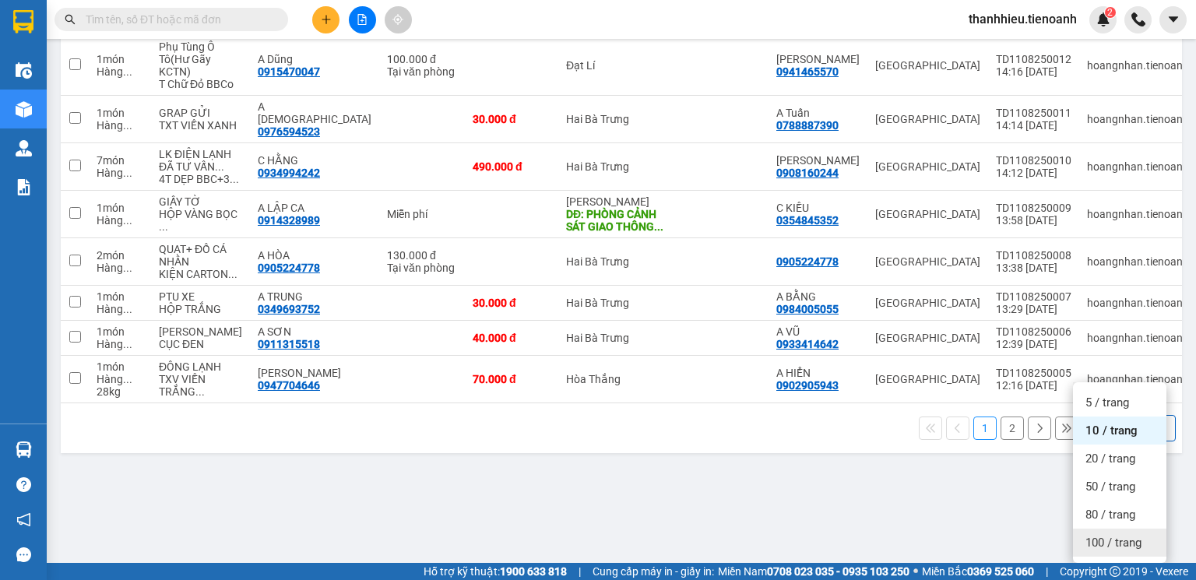
click at [1122, 535] on span "100 / trang" at bounding box center [1114, 543] width 56 height 16
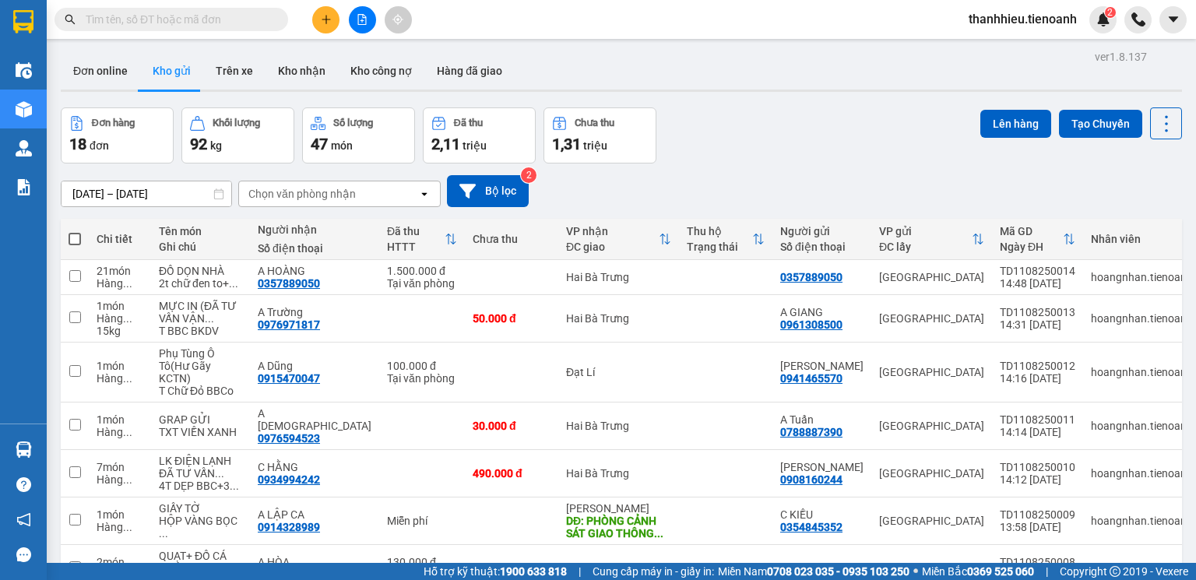
scroll to position [0, 0]
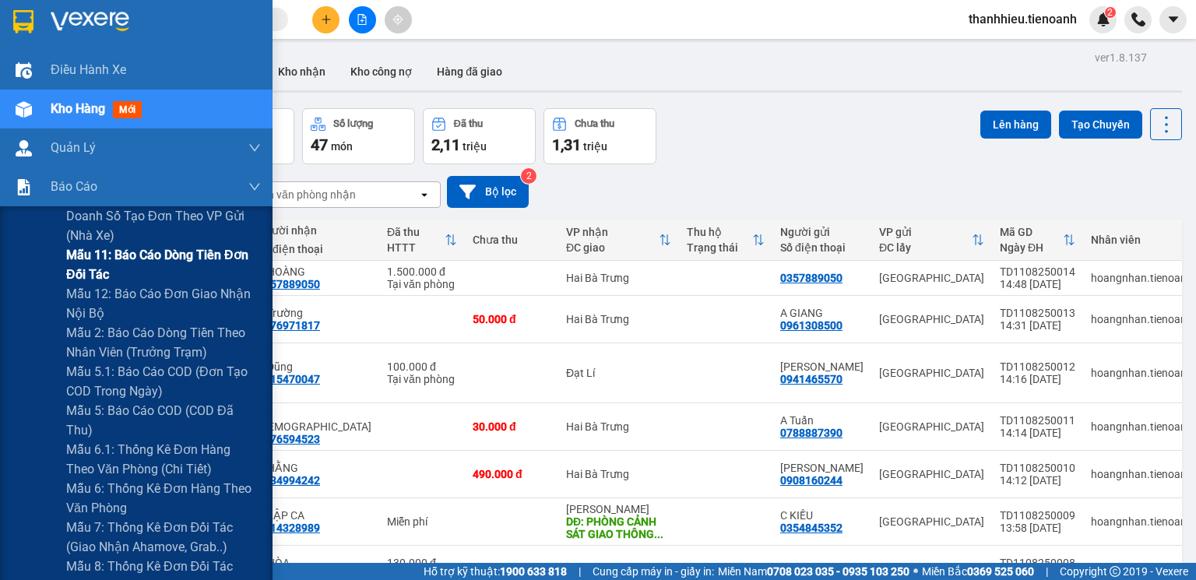
click at [119, 267] on span "Mẫu 11: Báo cáo dòng tiền đơn đối tác" at bounding box center [163, 264] width 195 height 39
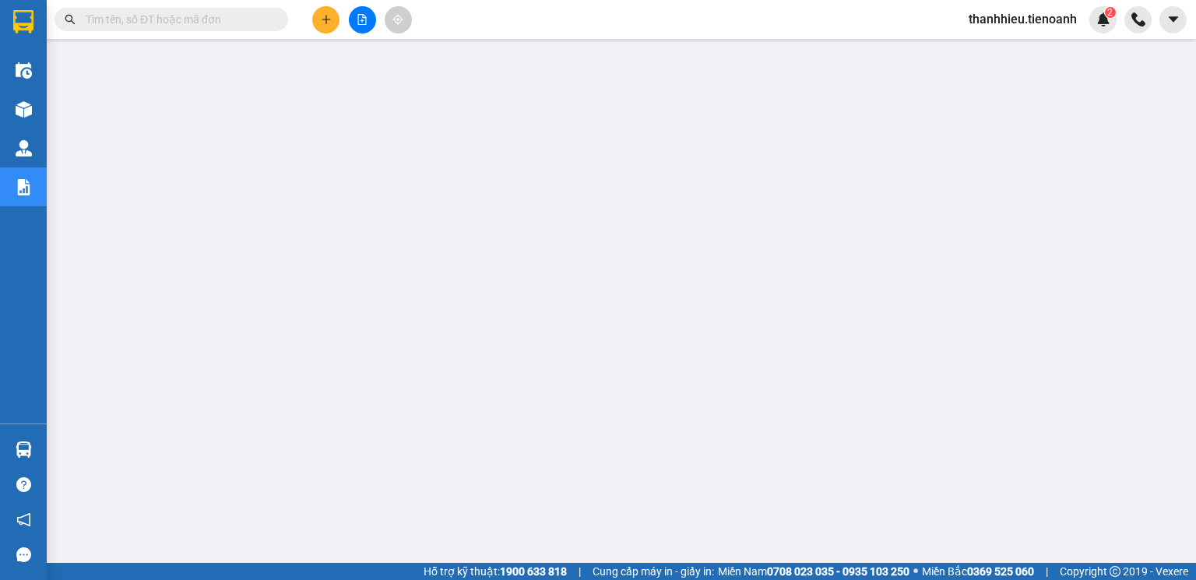
click at [213, 17] on input "text" at bounding box center [178, 19] width 184 height 17
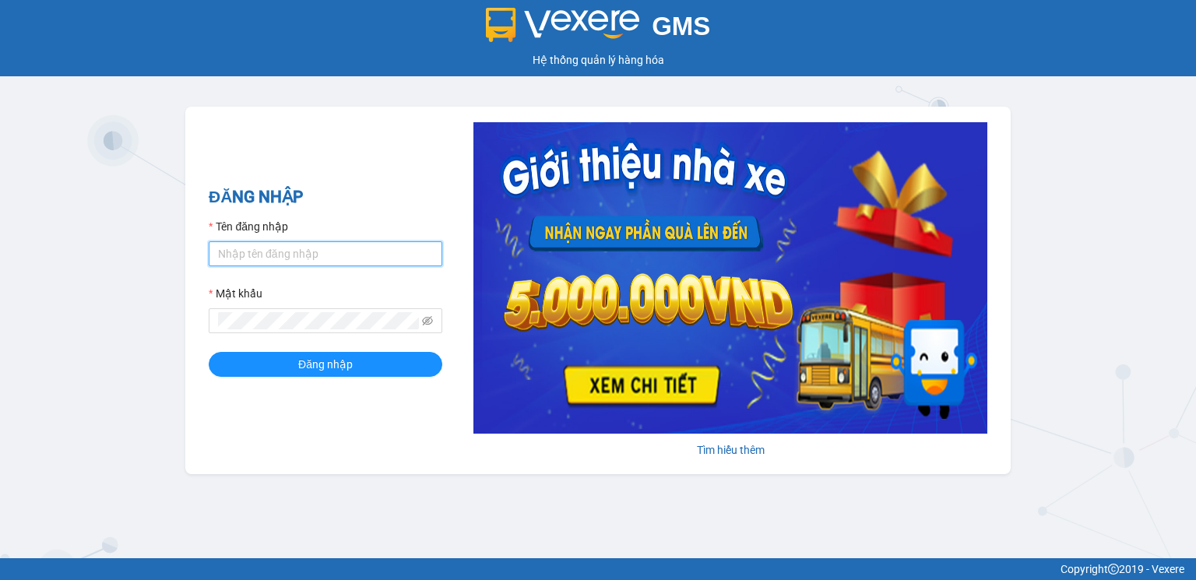
click at [256, 252] on input "Tên đăng nhập" at bounding box center [326, 253] width 234 height 25
type input "vinhquang.tienoanh"
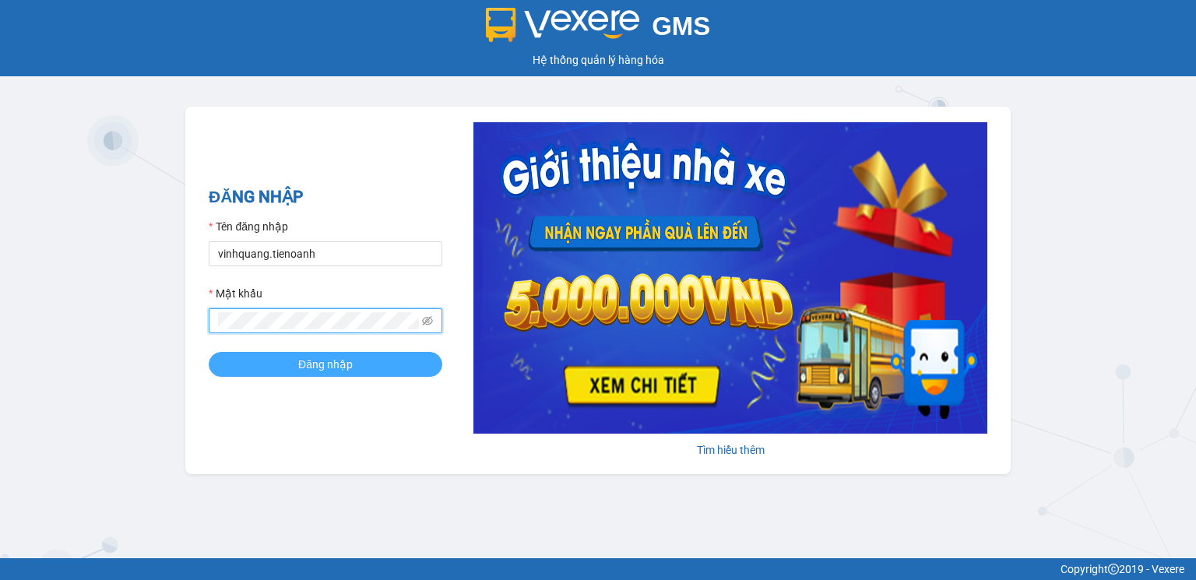
click at [318, 360] on span "Đăng nhập" at bounding box center [325, 364] width 55 height 17
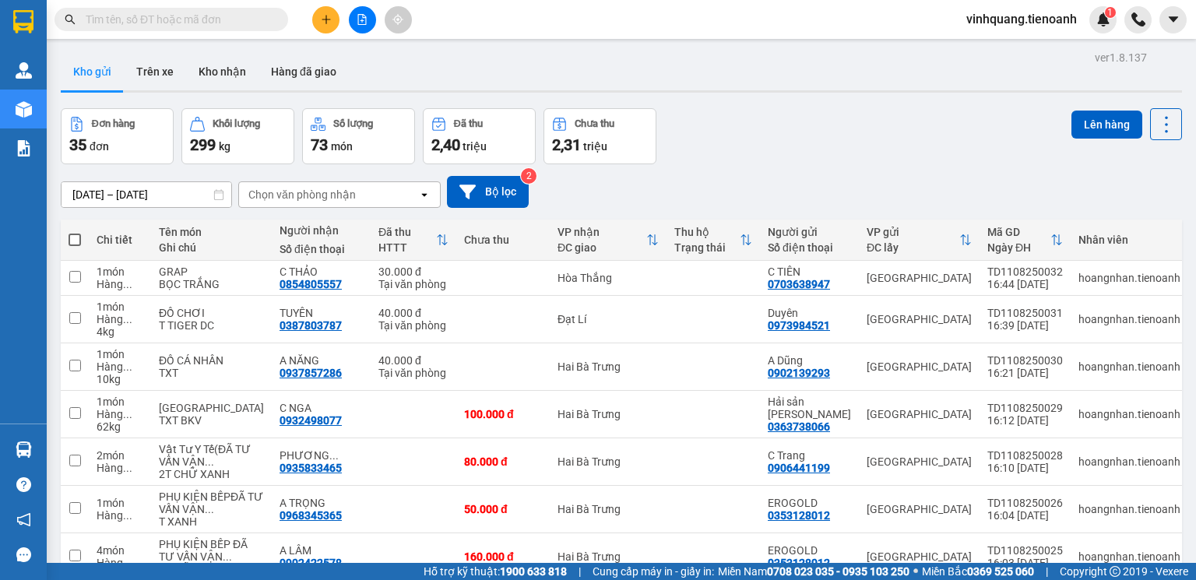
click at [239, 19] on input "text" at bounding box center [178, 19] width 184 height 17
click at [324, 21] on icon "plus" at bounding box center [326, 19] width 11 height 11
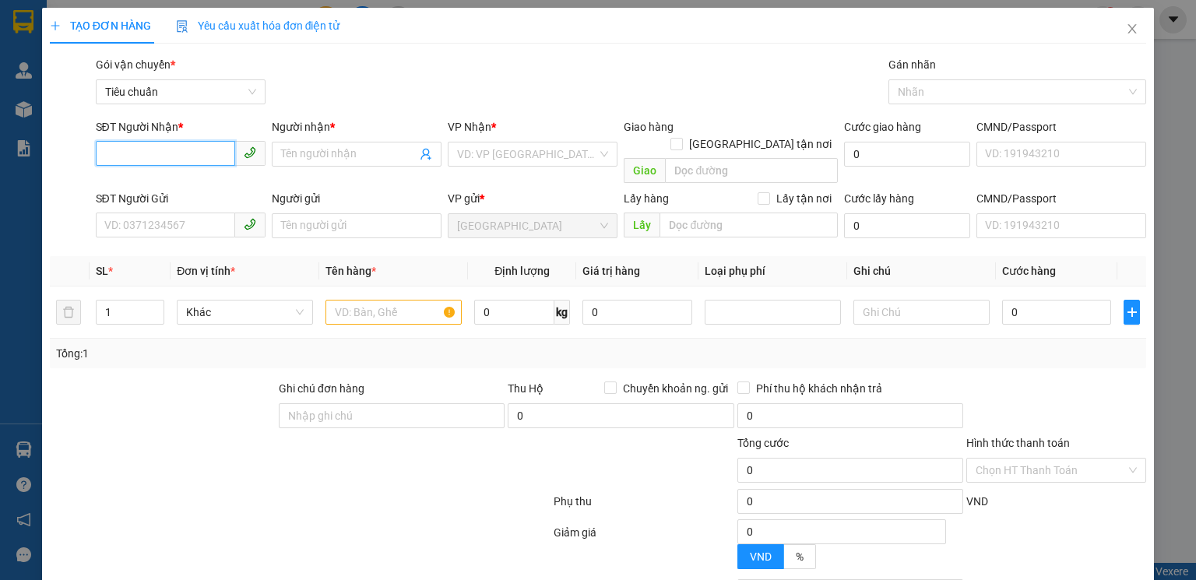
click at [193, 155] on input "SĐT Người Nhận *" at bounding box center [165, 153] width 139 height 25
type input "0987839009"
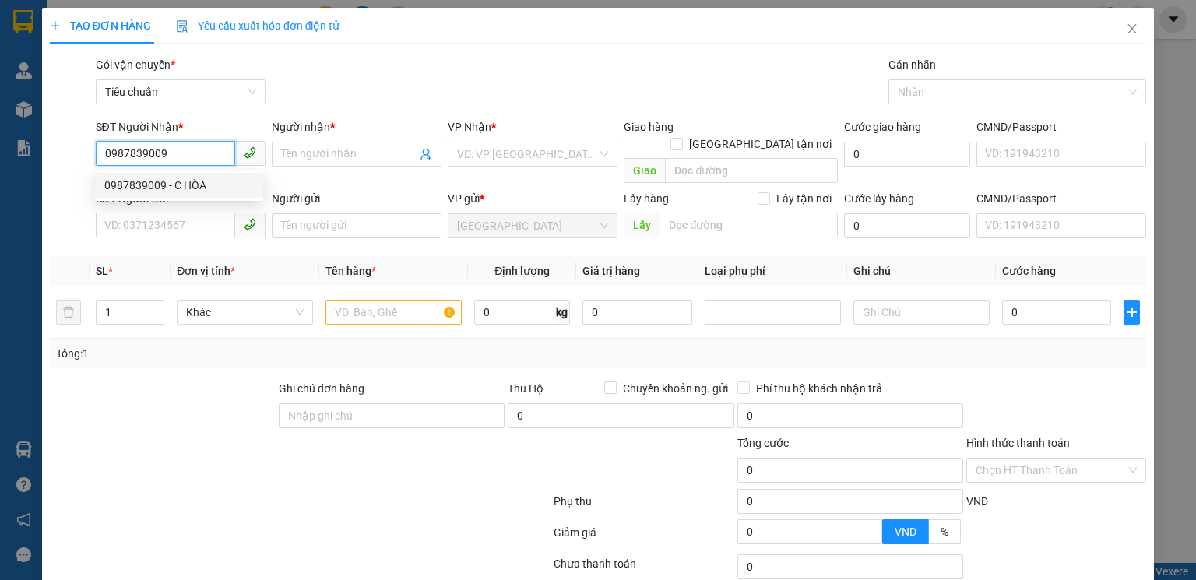
click at [196, 187] on div "0987839009 - C HÒA" at bounding box center [179, 185] width 150 height 17
type input "C HÒA"
type input "60.000"
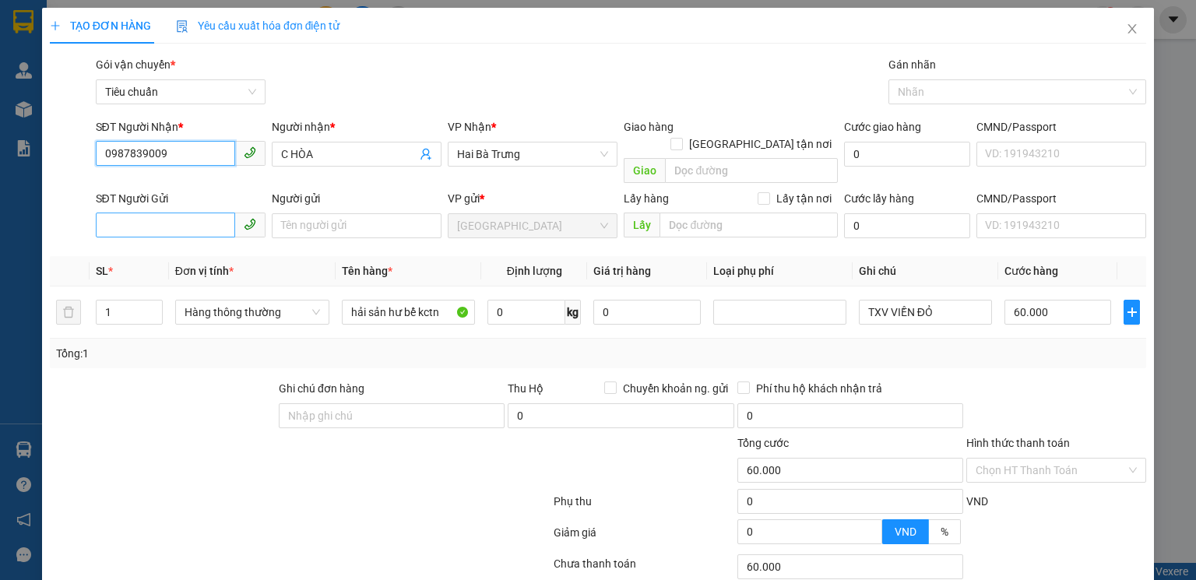
type input "0987839009"
click at [206, 215] on input "SĐT Người Gửi" at bounding box center [165, 225] width 139 height 25
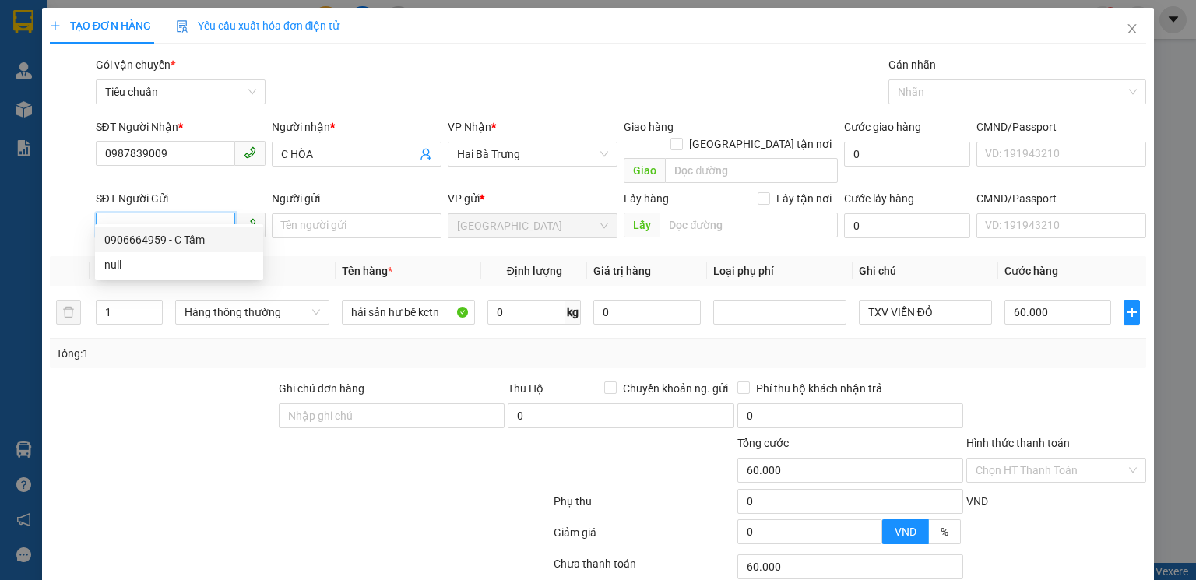
click at [202, 228] on div "0906664959 - C Tâm" at bounding box center [179, 239] width 168 height 25
type input "0906664959"
type input "C Tâm"
type input "066183004337"
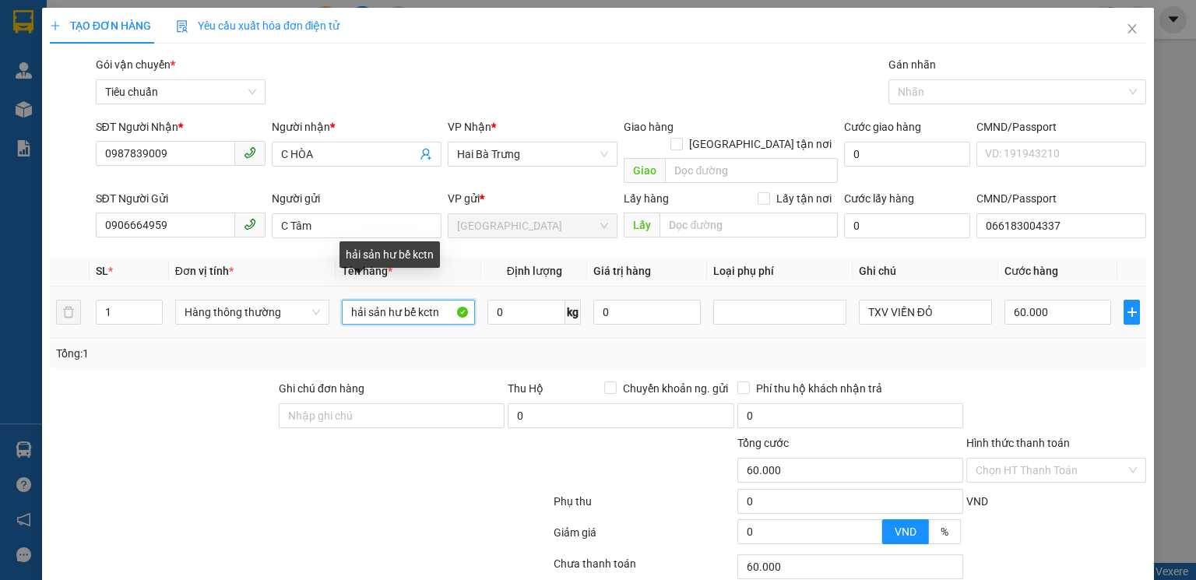
click at [400, 300] on input "hải sản hư bể kctn" at bounding box center [408, 312] width 133 height 25
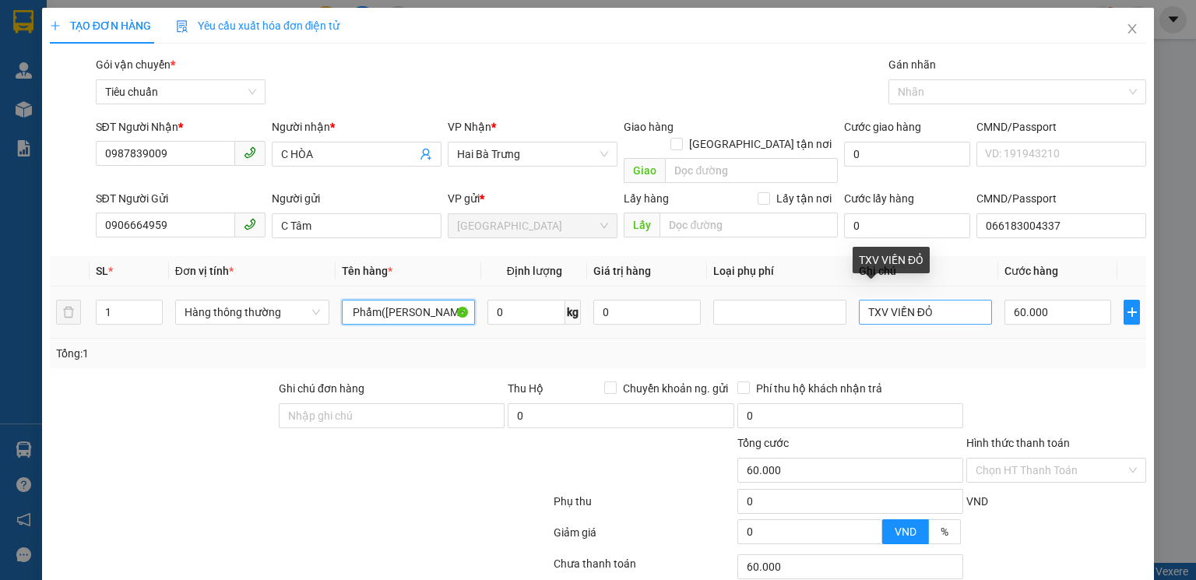
type input "Mỹ Phẩm([PERSON_NAME] CSVC)"
click at [941, 301] on input "TXV VIỀN ĐỎ" at bounding box center [925, 312] width 133 height 25
type input "Hộp Chữ Đen"
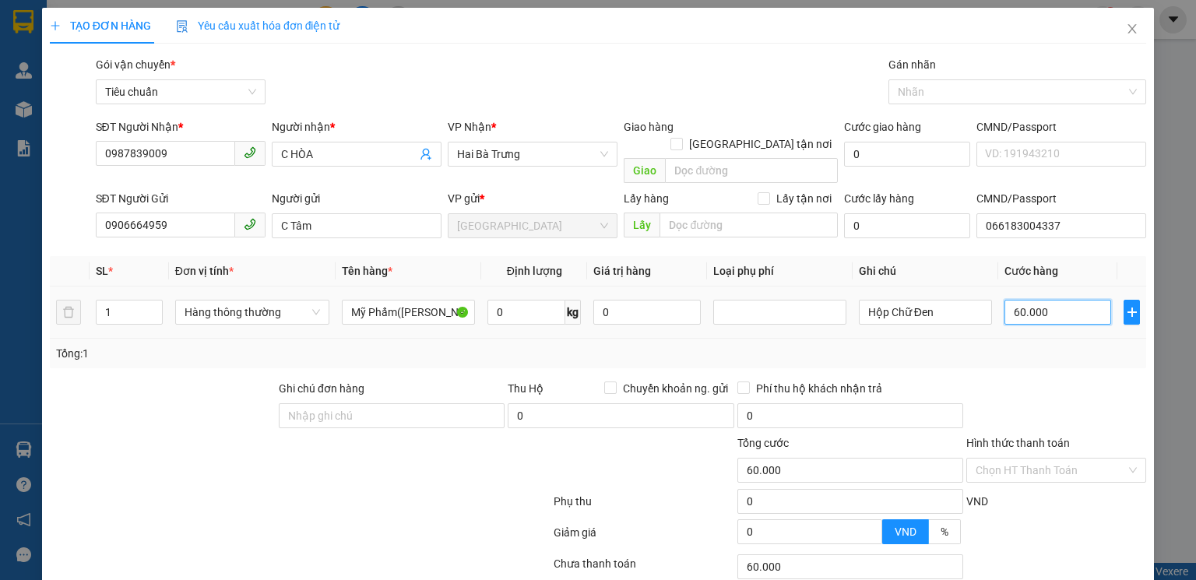
click at [1051, 302] on input "60.000" at bounding box center [1058, 312] width 107 height 25
type input "3"
type input "30"
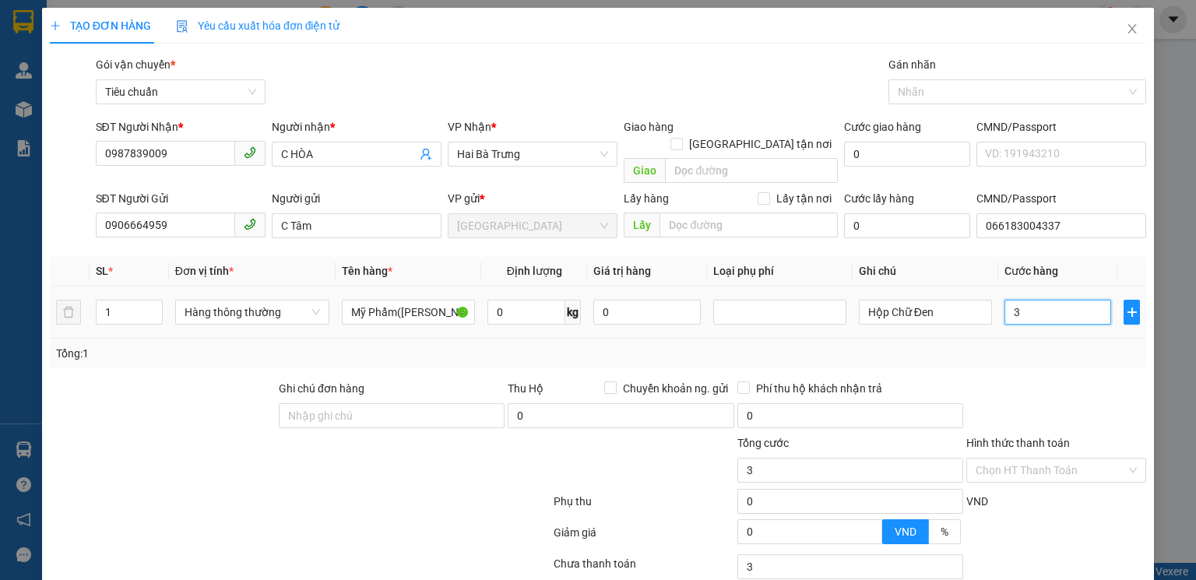
type input "30"
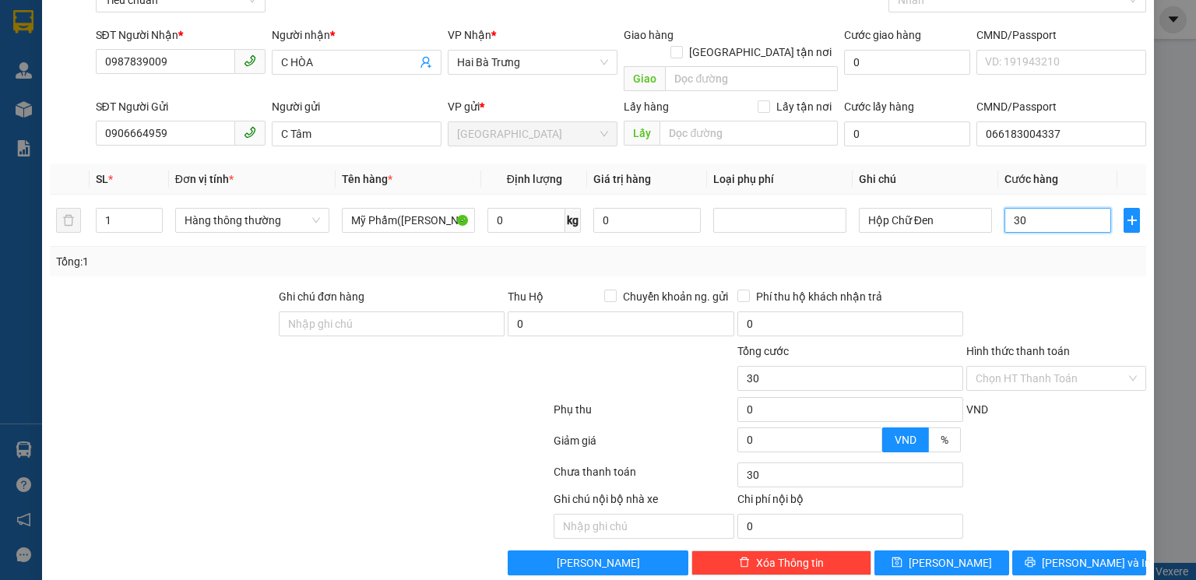
scroll to position [100, 0]
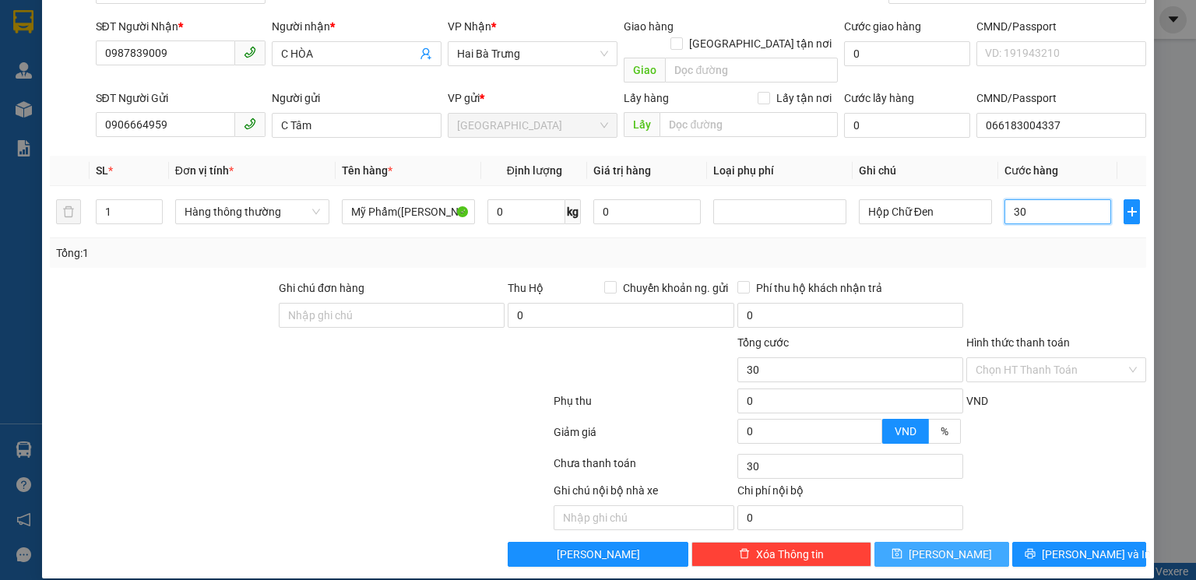
type input "30"
type input "30.000"
click at [932, 542] on button "Lưu" at bounding box center [942, 554] width 135 height 25
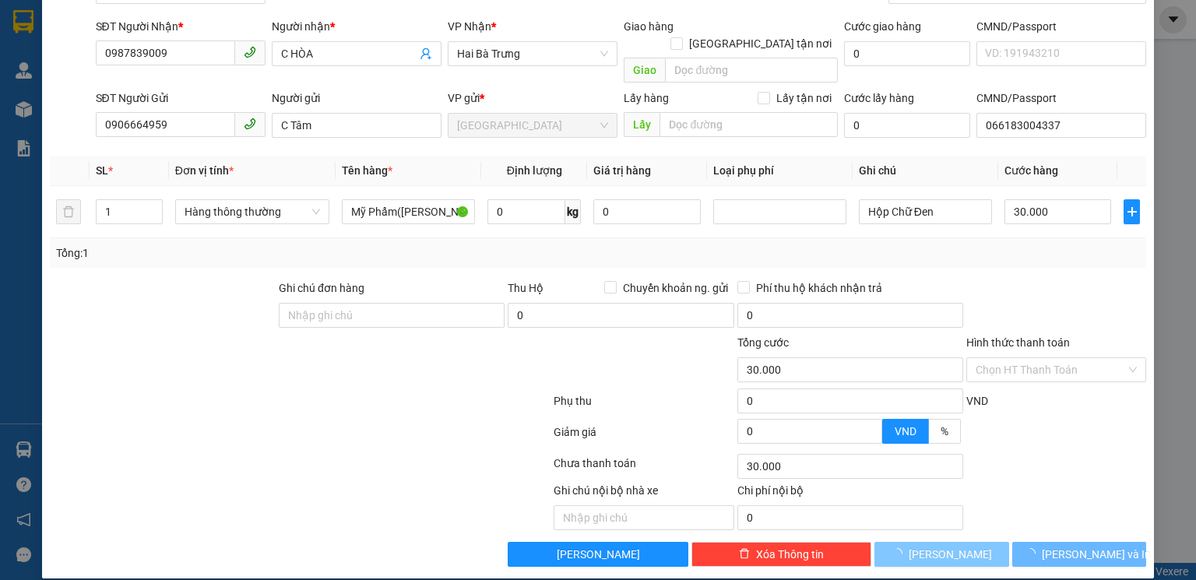
type input "0"
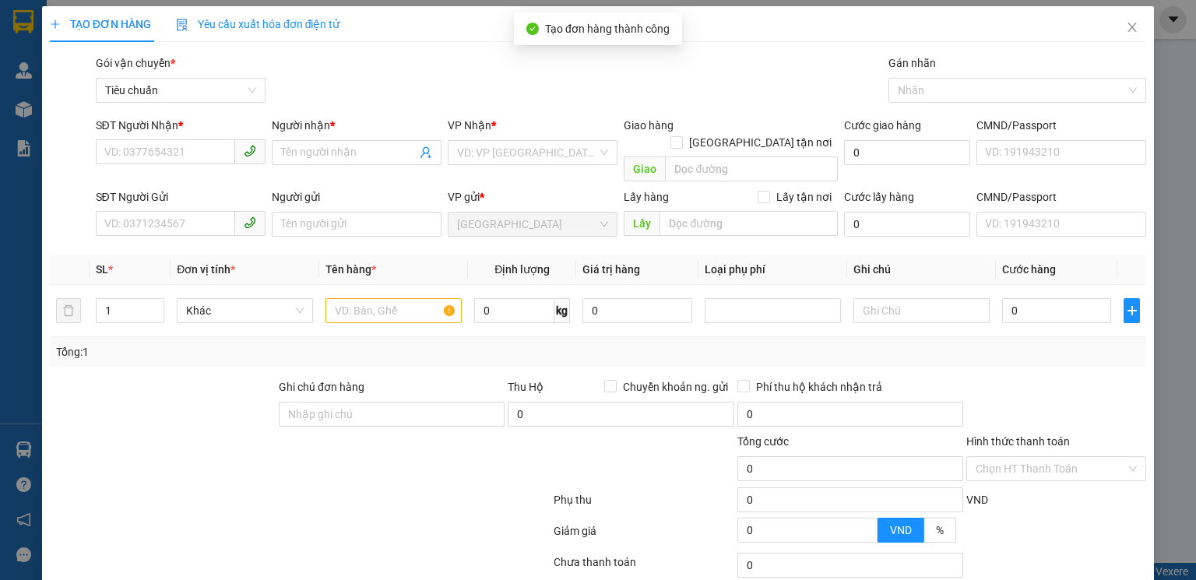
scroll to position [0, 0]
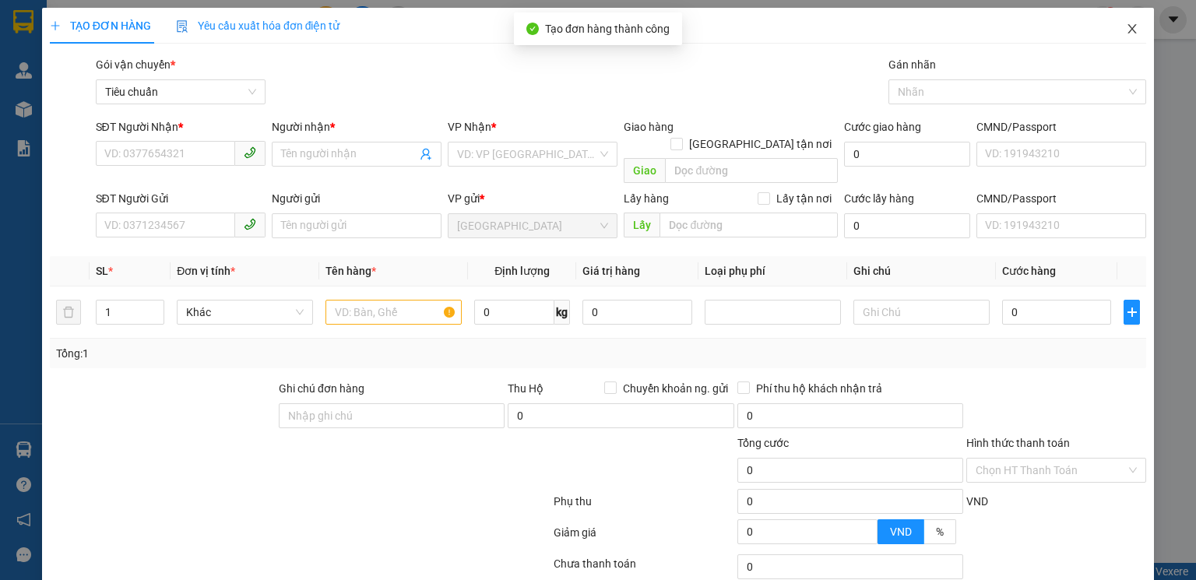
click at [1126, 25] on icon "close" at bounding box center [1132, 29] width 12 height 12
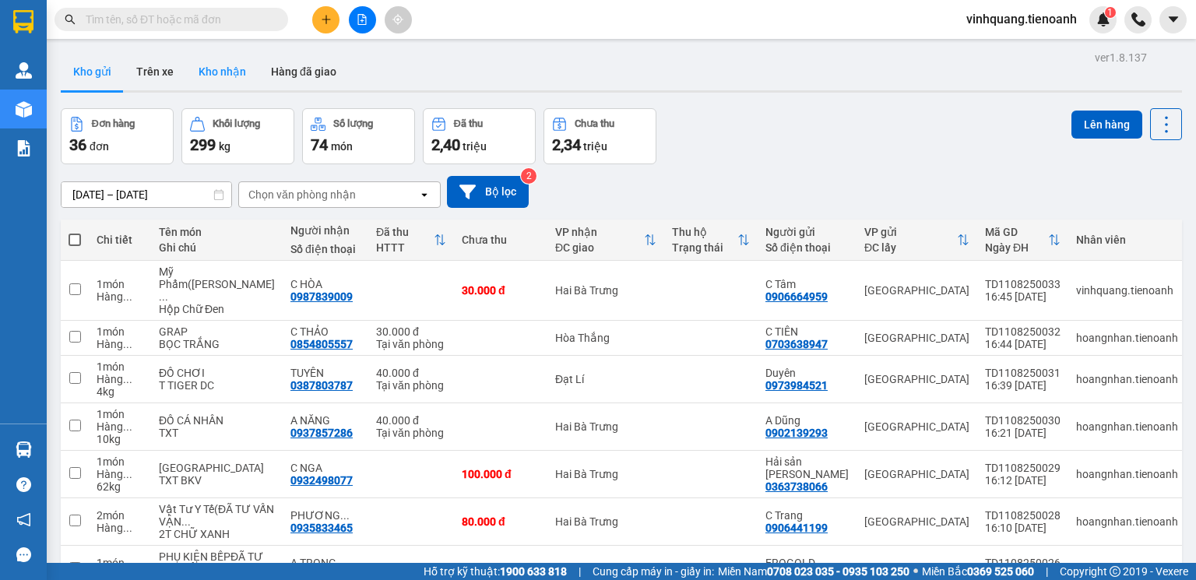
click at [234, 72] on button "Kho nhận" at bounding box center [222, 71] width 72 height 37
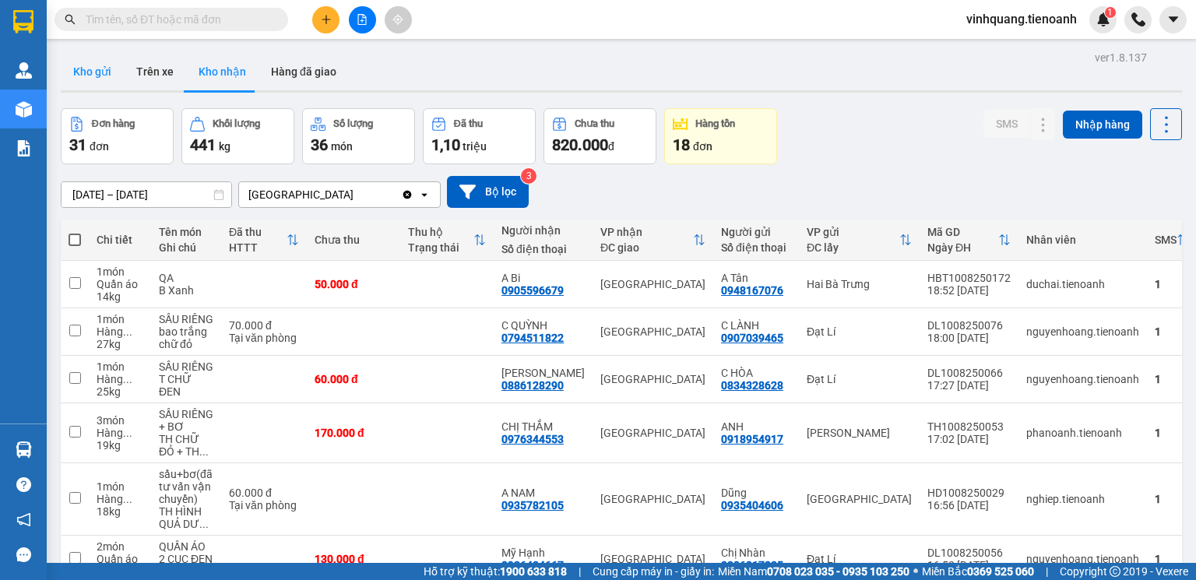
click at [76, 79] on button "Kho gửi" at bounding box center [92, 71] width 63 height 37
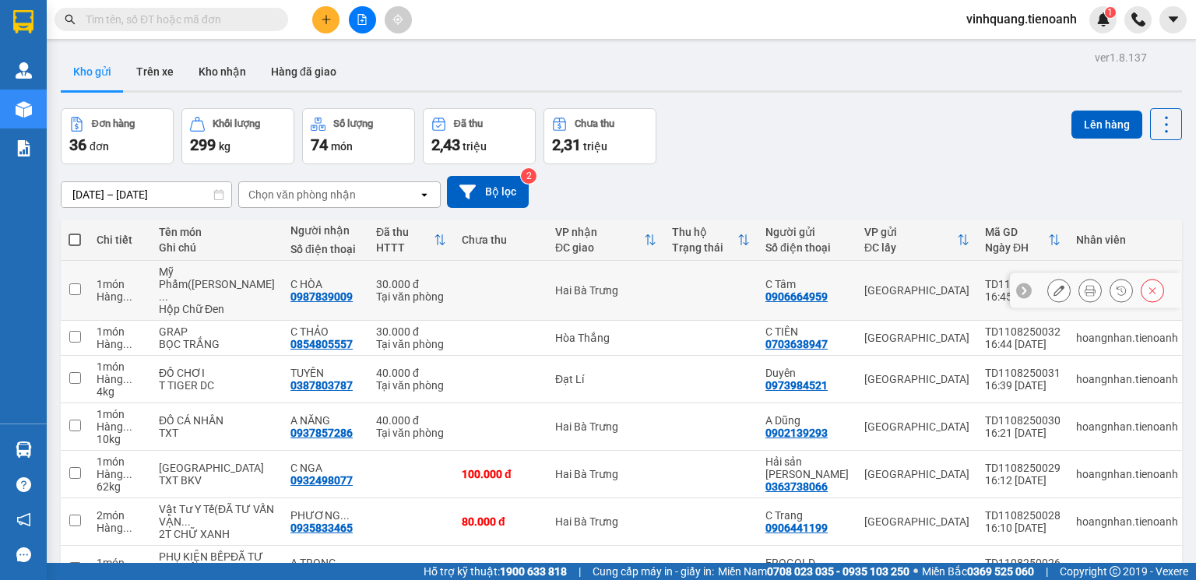
click at [1054, 296] on icon at bounding box center [1059, 290] width 11 height 11
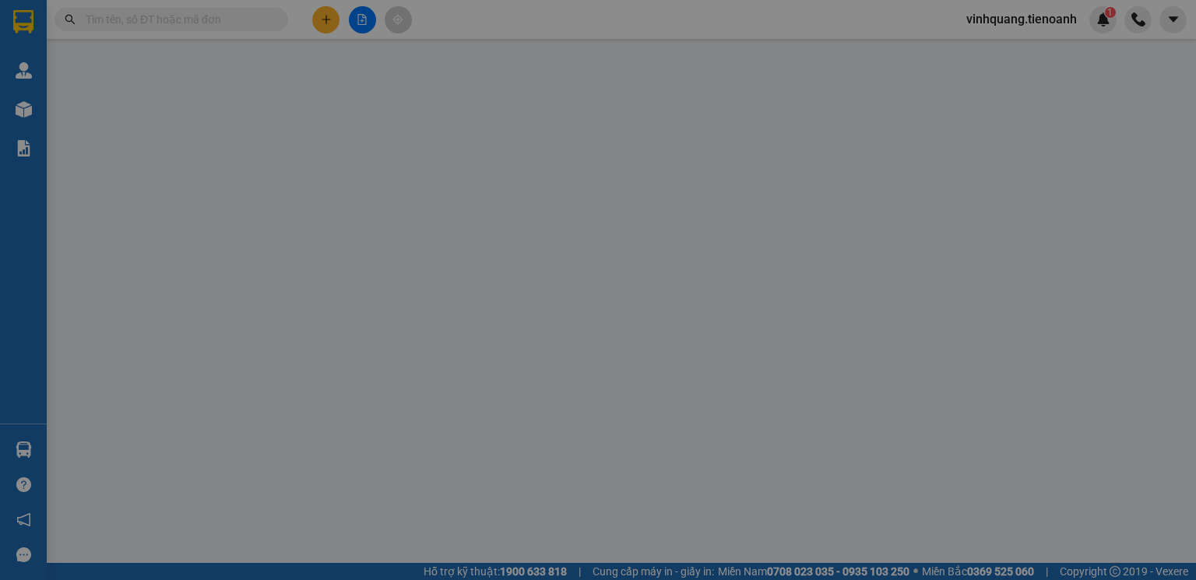
type input "0987839009"
type input "C HÒA"
type input "0906664959"
type input "C Tâm"
type input "066183004337"
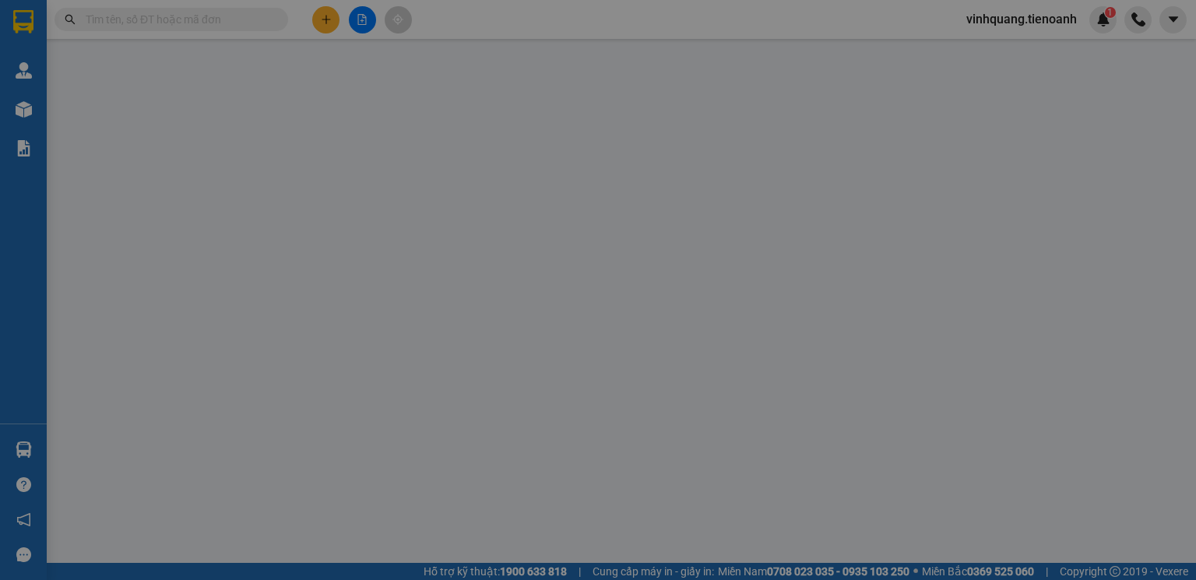
type input "30.000"
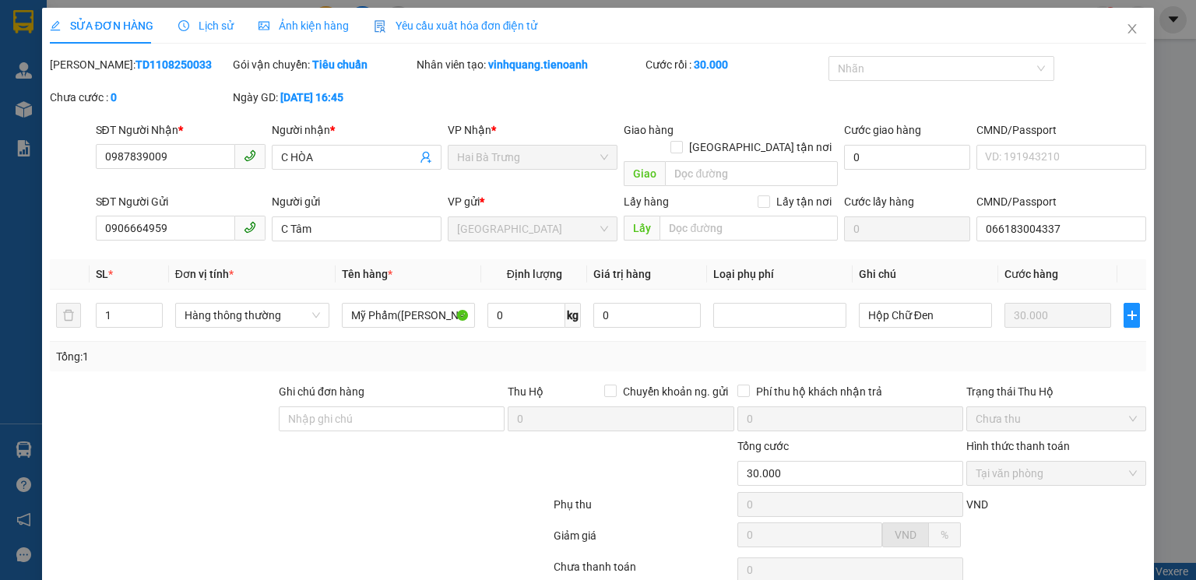
click at [207, 30] on span "Lịch sử" at bounding box center [205, 25] width 55 height 12
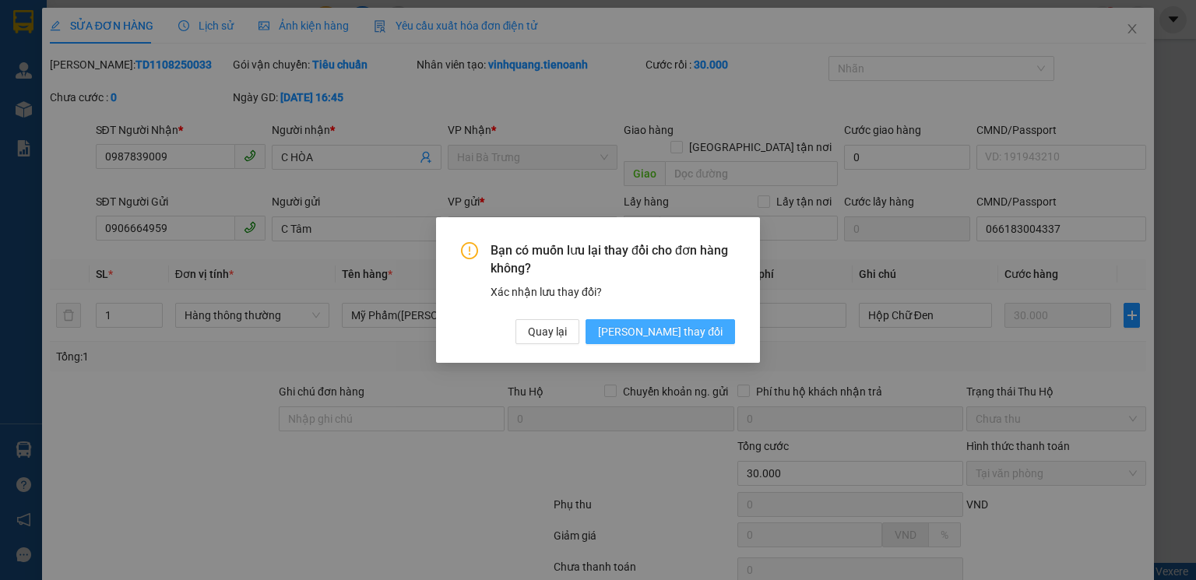
click at [698, 340] on span "[PERSON_NAME] thay đổi" at bounding box center [660, 331] width 125 height 17
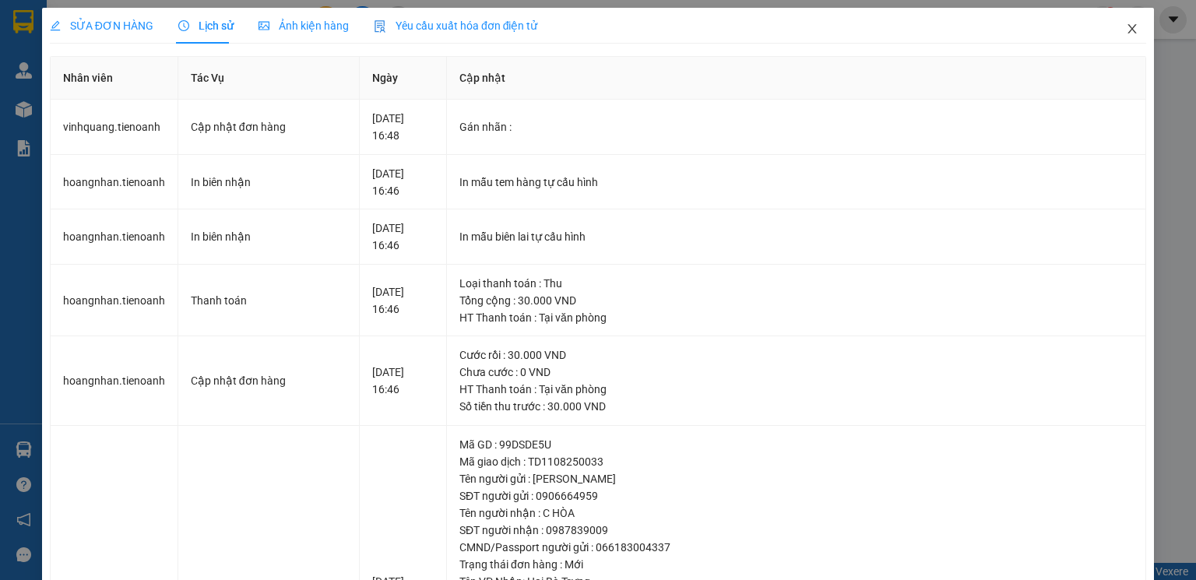
click at [1126, 28] on icon "close" at bounding box center [1132, 29] width 12 height 12
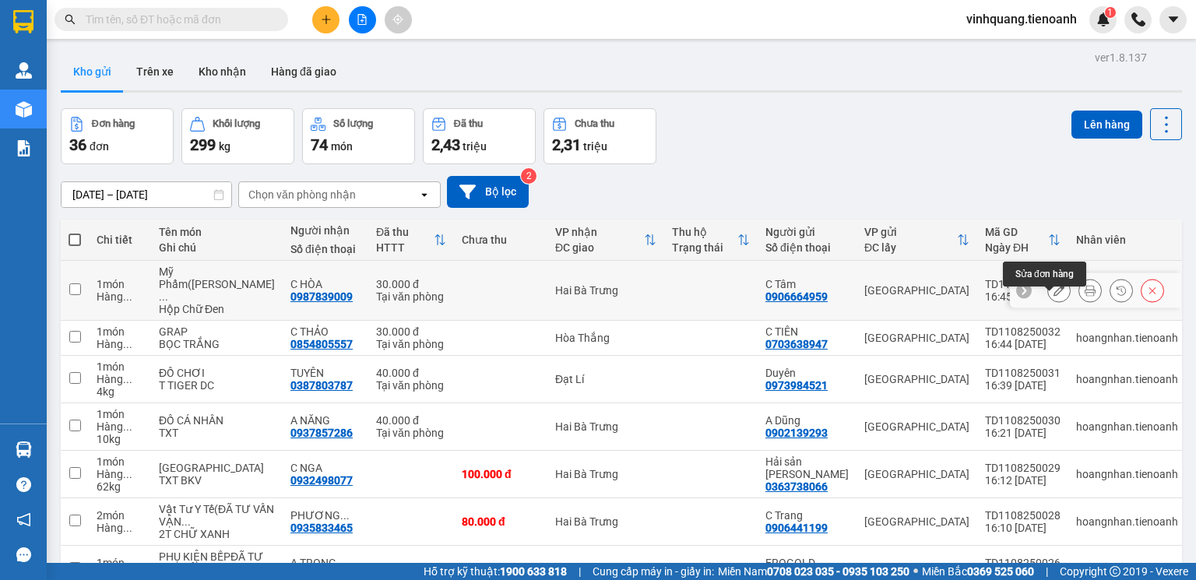
click at [1054, 296] on icon at bounding box center [1059, 290] width 11 height 11
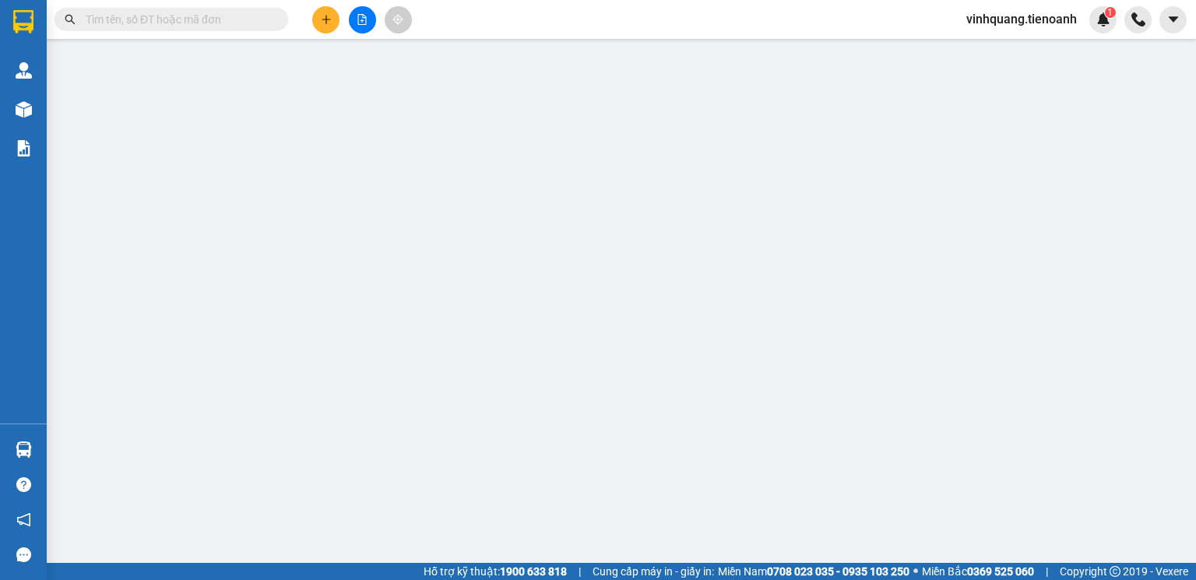
type input "0987839009"
type input "C HÒA"
type input "0906664959"
type input "C Tâm"
type input "066183004337"
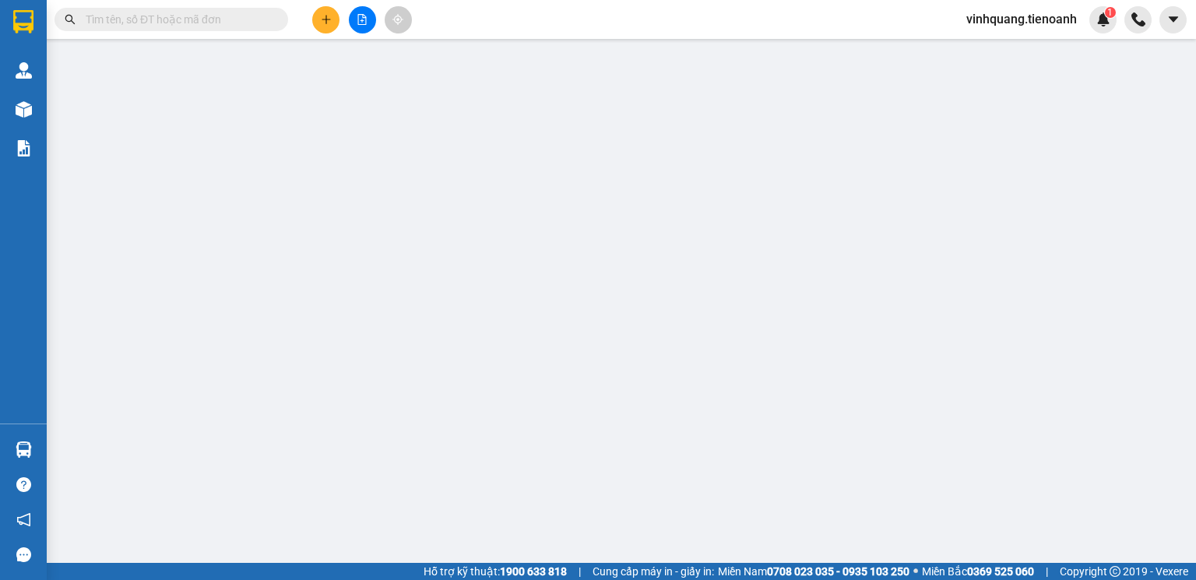
type input "30.000"
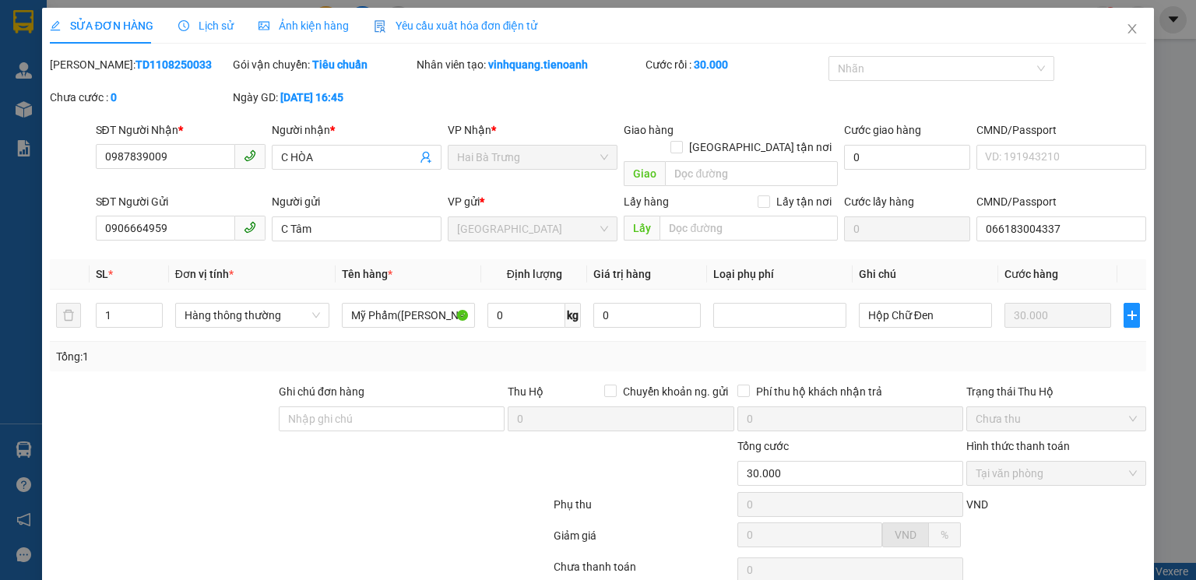
click at [224, 25] on span "Lịch sử" at bounding box center [205, 25] width 55 height 12
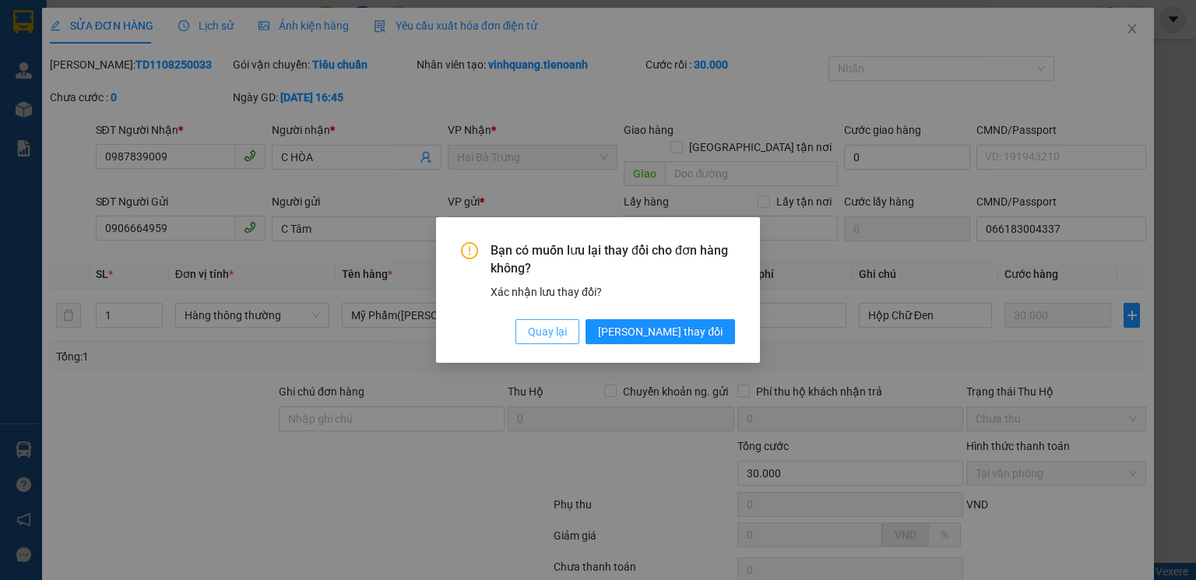
click at [567, 336] on span "Quay lại" at bounding box center [547, 331] width 39 height 17
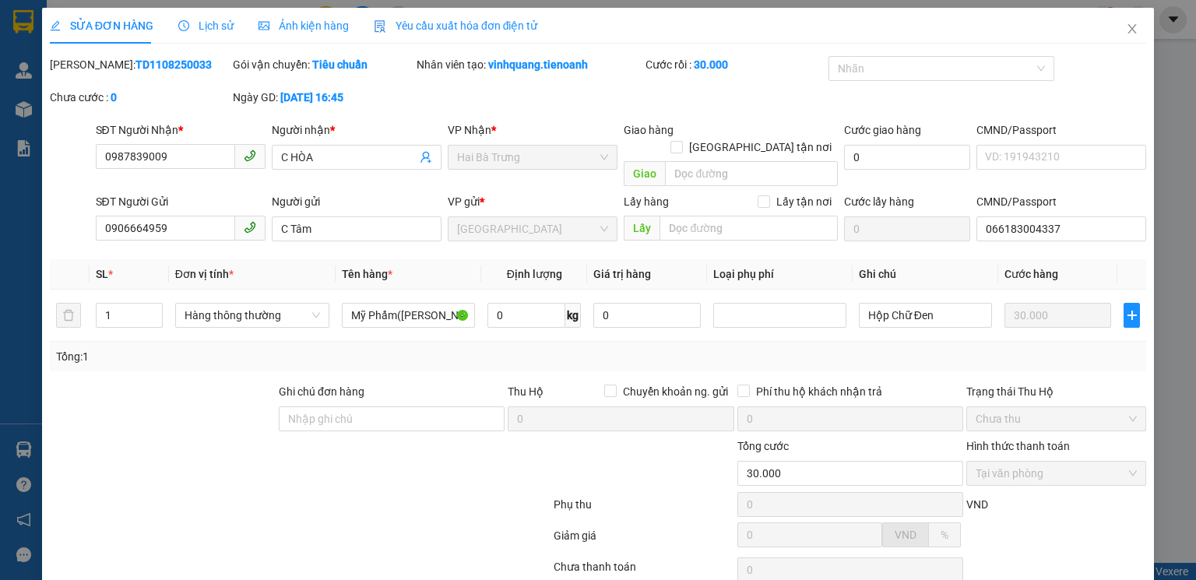
click at [207, 27] on span "Lịch sử" at bounding box center [205, 25] width 55 height 12
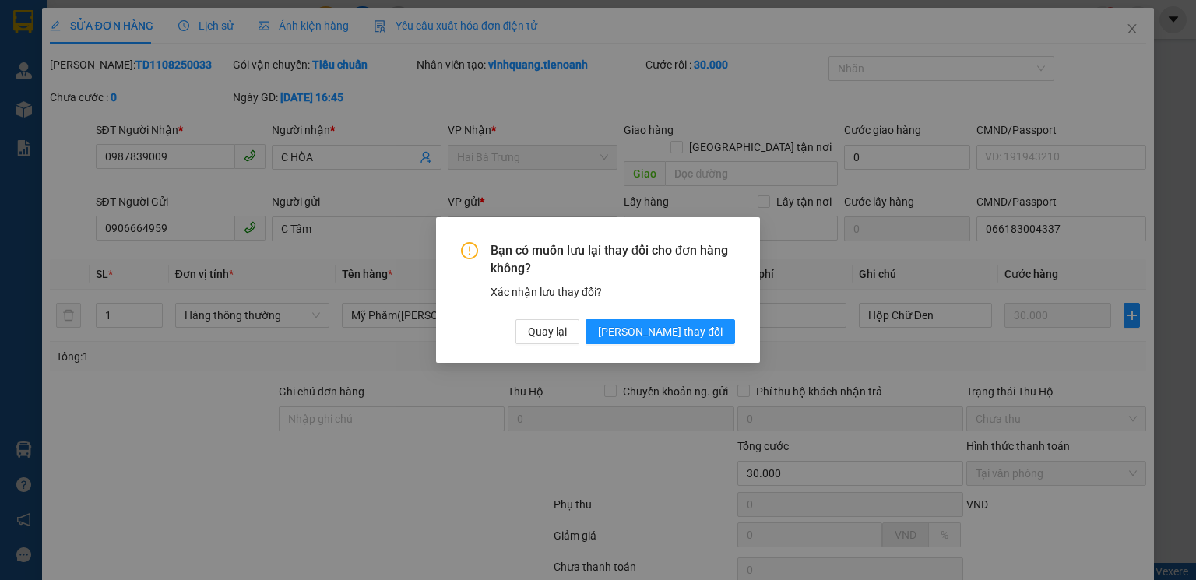
click at [635, 498] on div "Bạn có muốn lưu lại thay đổi cho đơn hàng không? Xác nhận lưu thay đổi? Quay lạ…" at bounding box center [598, 290] width 1196 height 580
click at [567, 336] on span "Quay lại" at bounding box center [547, 331] width 39 height 17
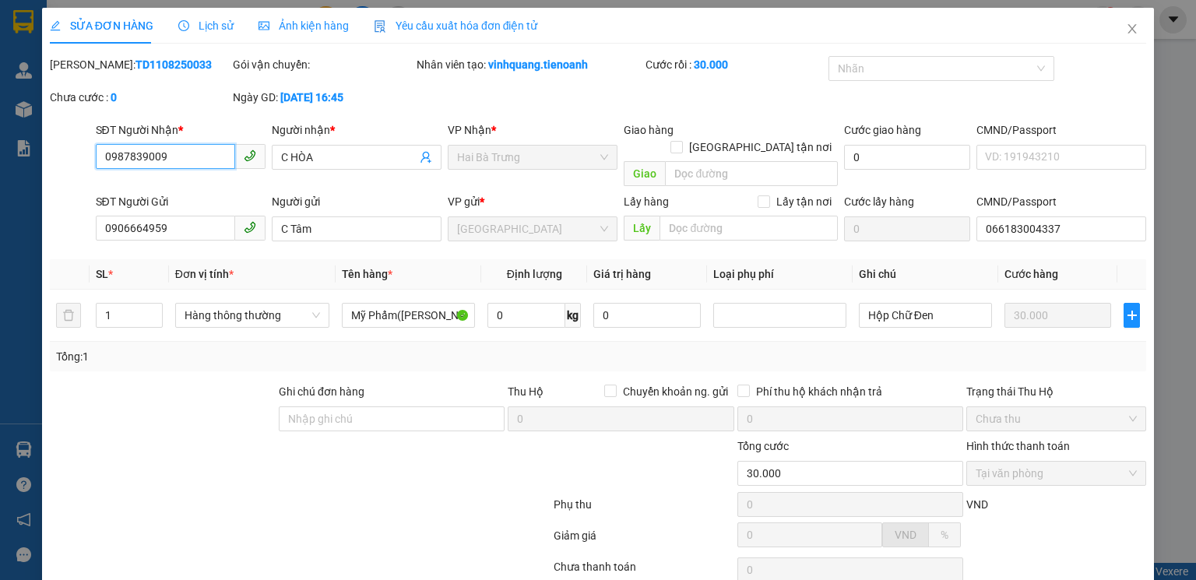
type input "0987839009"
type input "C HÒA"
type input "0906664959"
type input "C Tâm"
type input "066183004337"
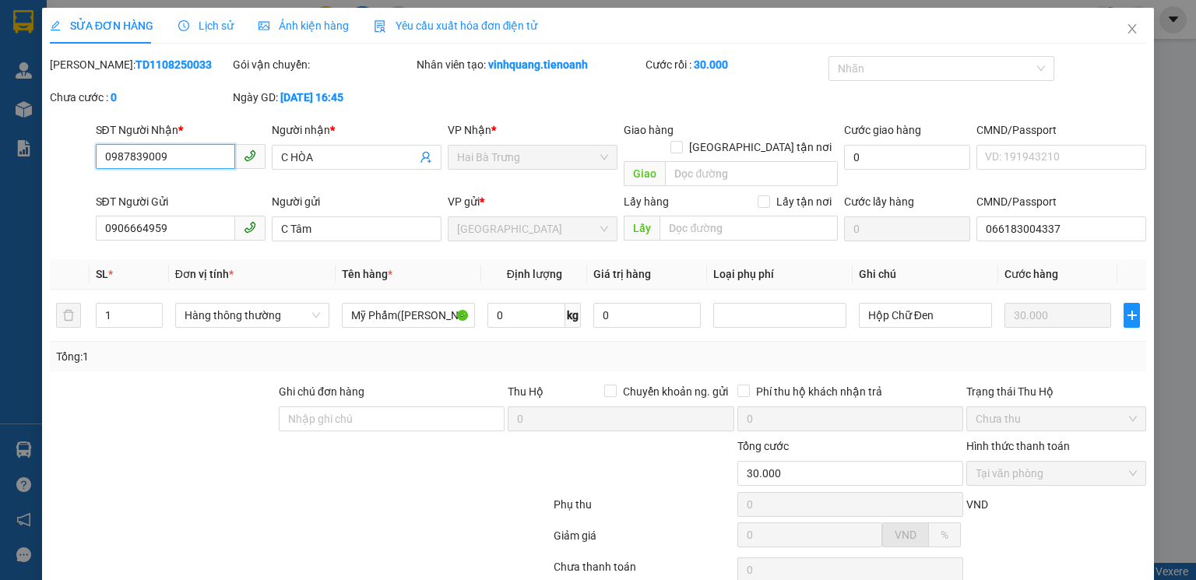
type input "30.000"
click at [221, 24] on span "Lịch sử" at bounding box center [205, 25] width 55 height 12
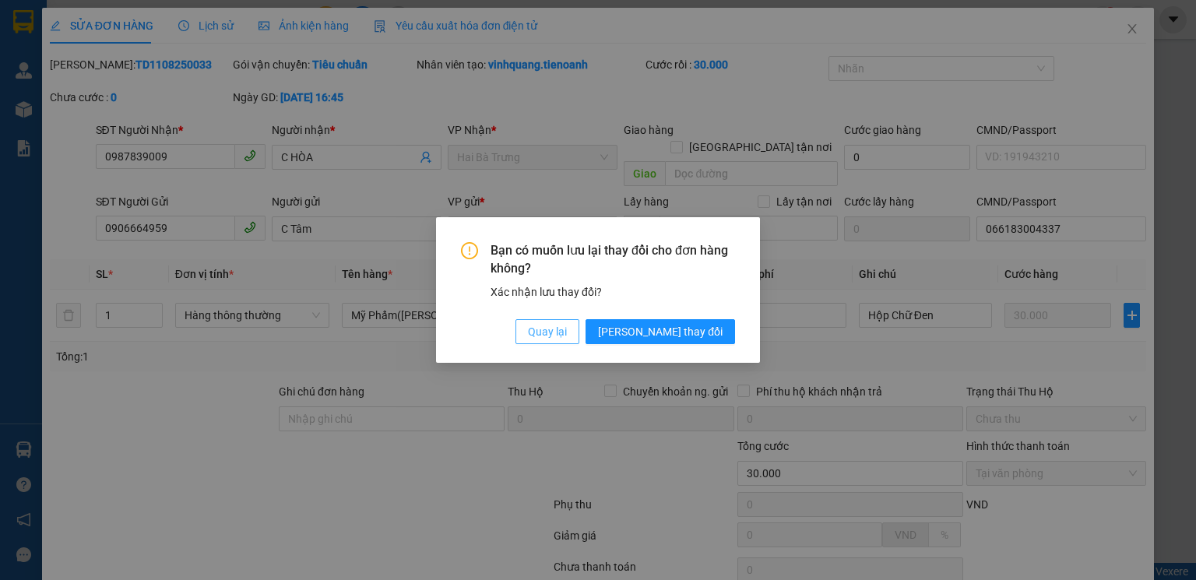
click at [567, 336] on span "Quay lại" at bounding box center [547, 331] width 39 height 17
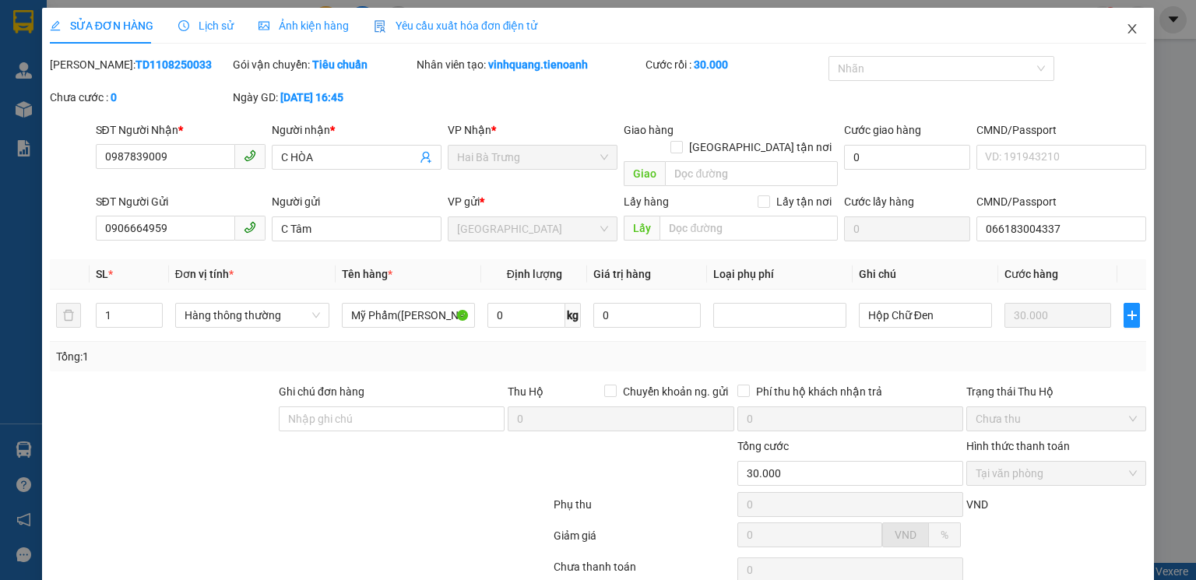
click at [1129, 31] on icon "close" at bounding box center [1133, 28] width 9 height 9
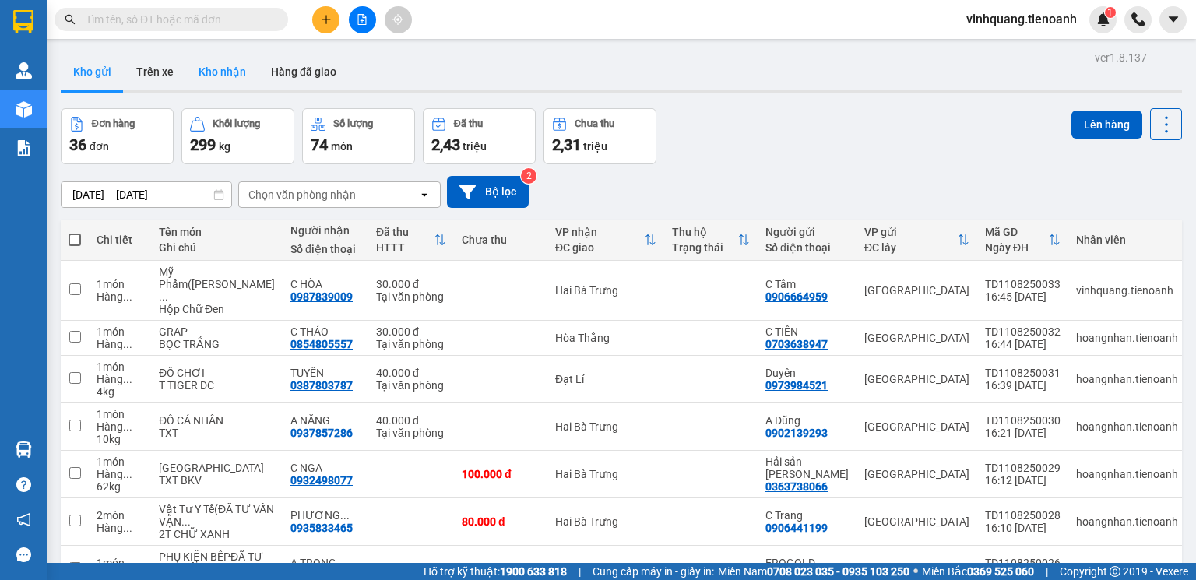
click at [218, 69] on button "Kho nhận" at bounding box center [222, 71] width 72 height 37
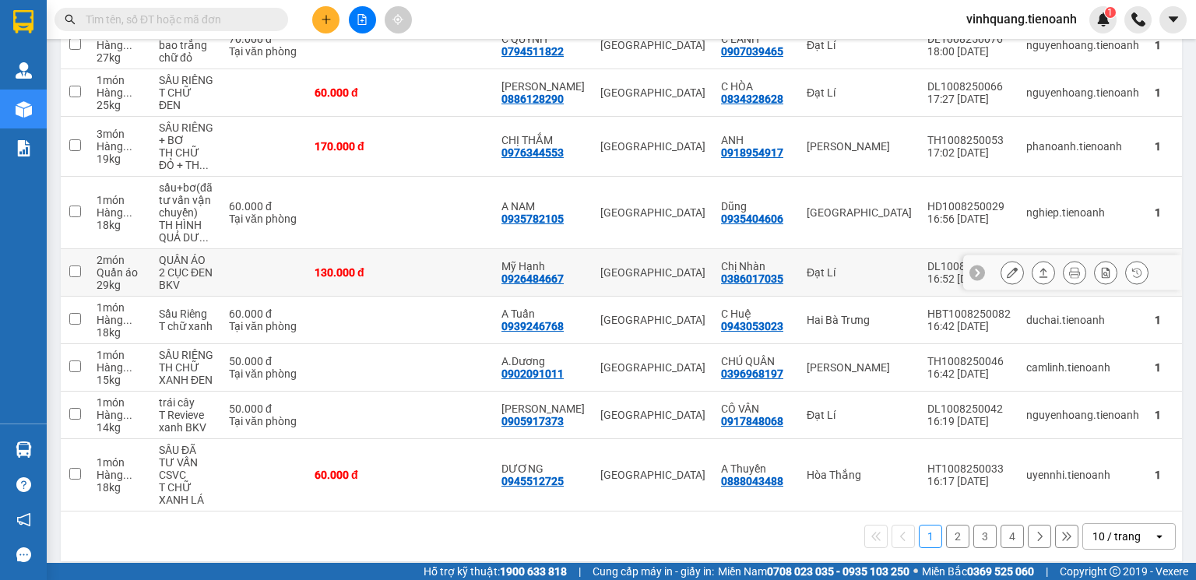
scroll to position [297, 0]
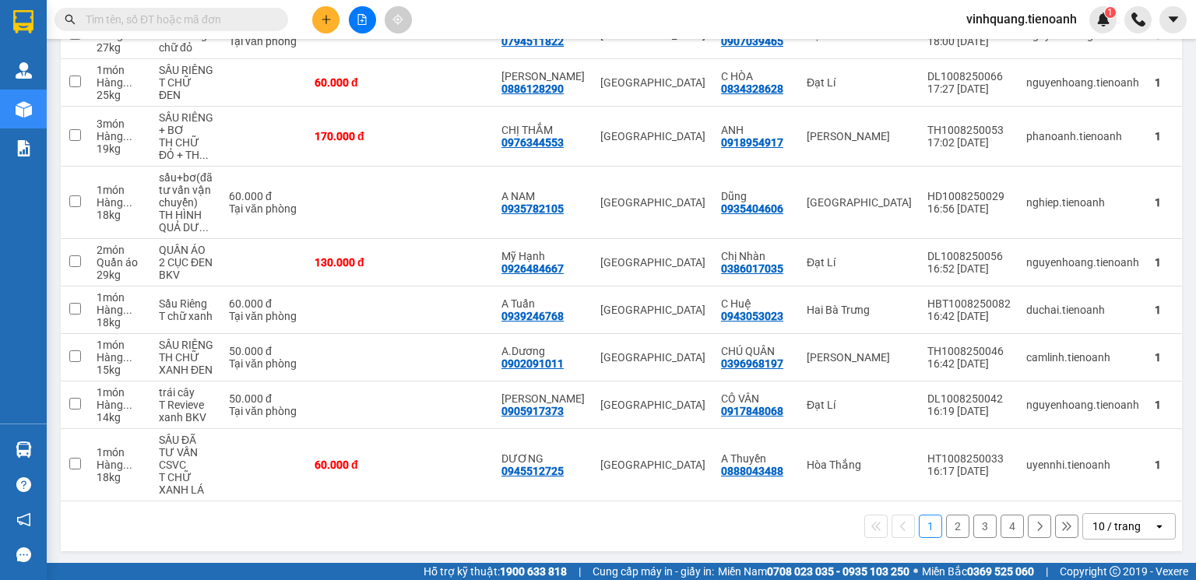
click at [1122, 528] on div "10 / trang" at bounding box center [1117, 527] width 48 height 16
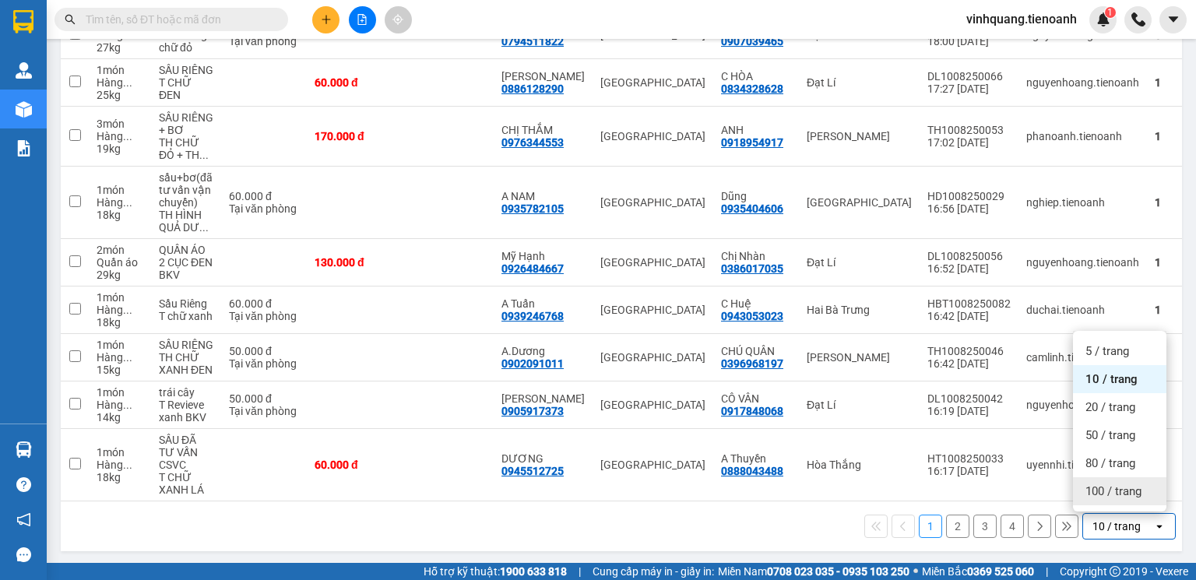
click at [1108, 491] on span "100 / trang" at bounding box center [1114, 492] width 56 height 16
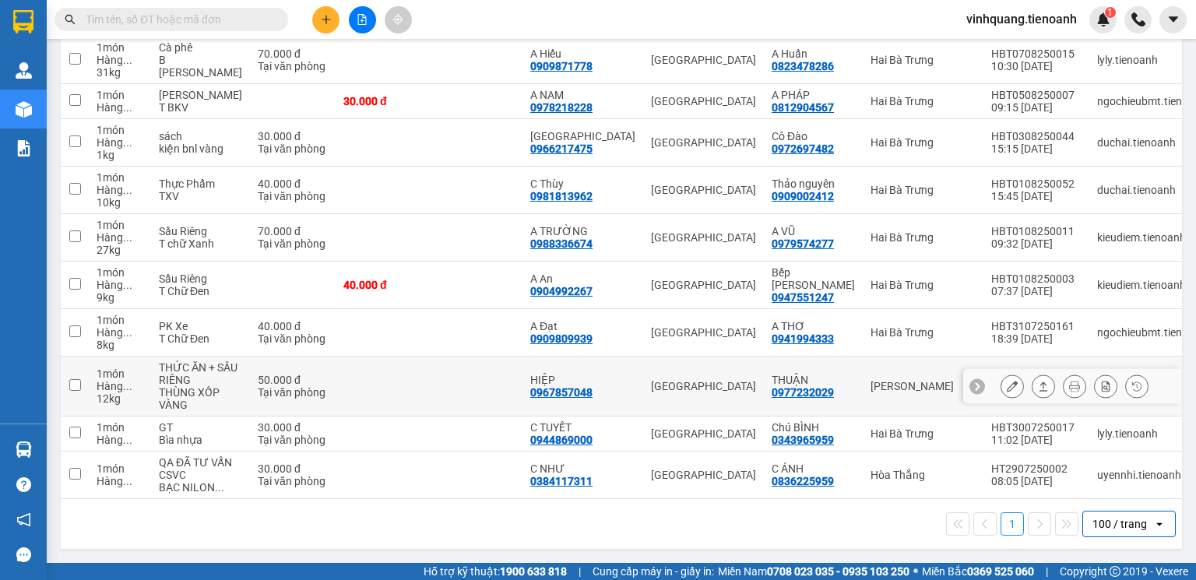
scroll to position [1366, 0]
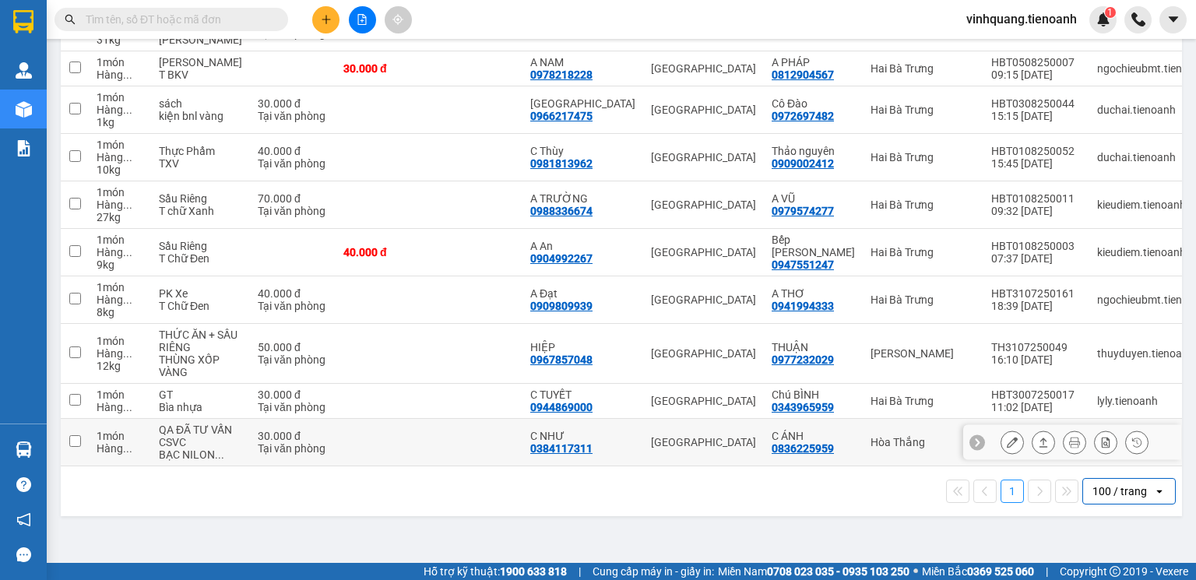
click at [1007, 448] on icon at bounding box center [1012, 442] width 11 height 11
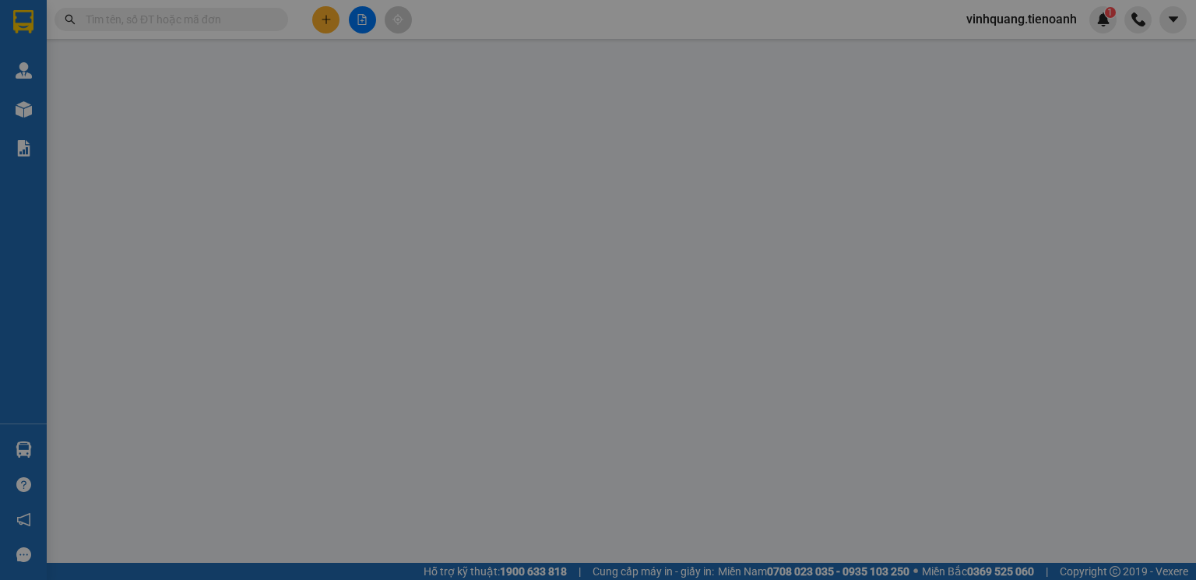
type input "0384117311"
type input "C NHƯ"
type input "0836225959"
type input "C ÁNH"
type input "30.000"
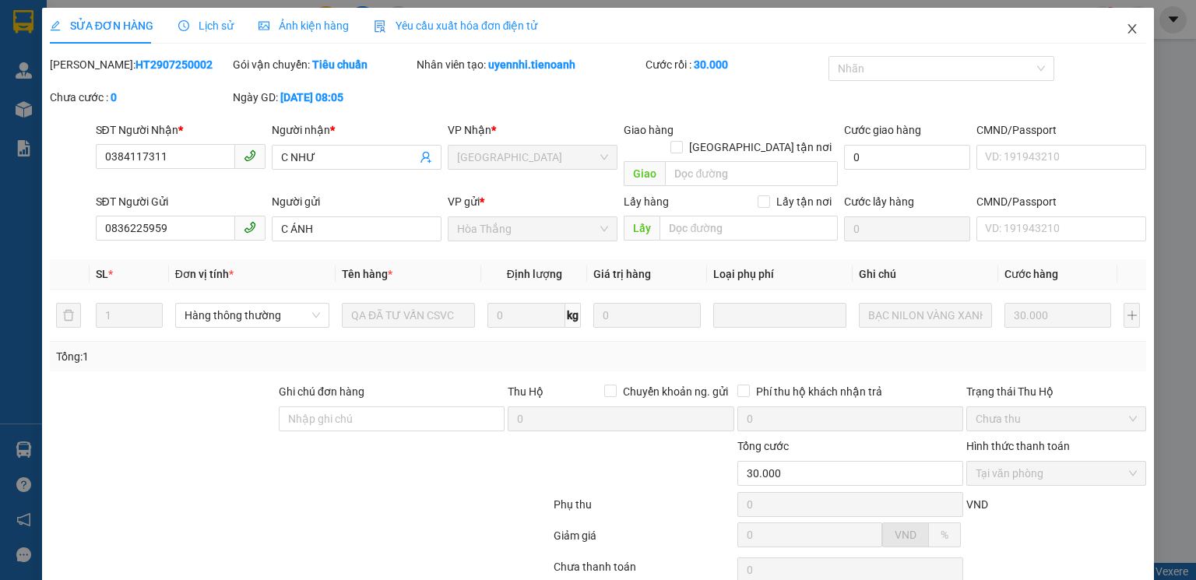
click at [1126, 30] on icon "close" at bounding box center [1132, 29] width 12 height 12
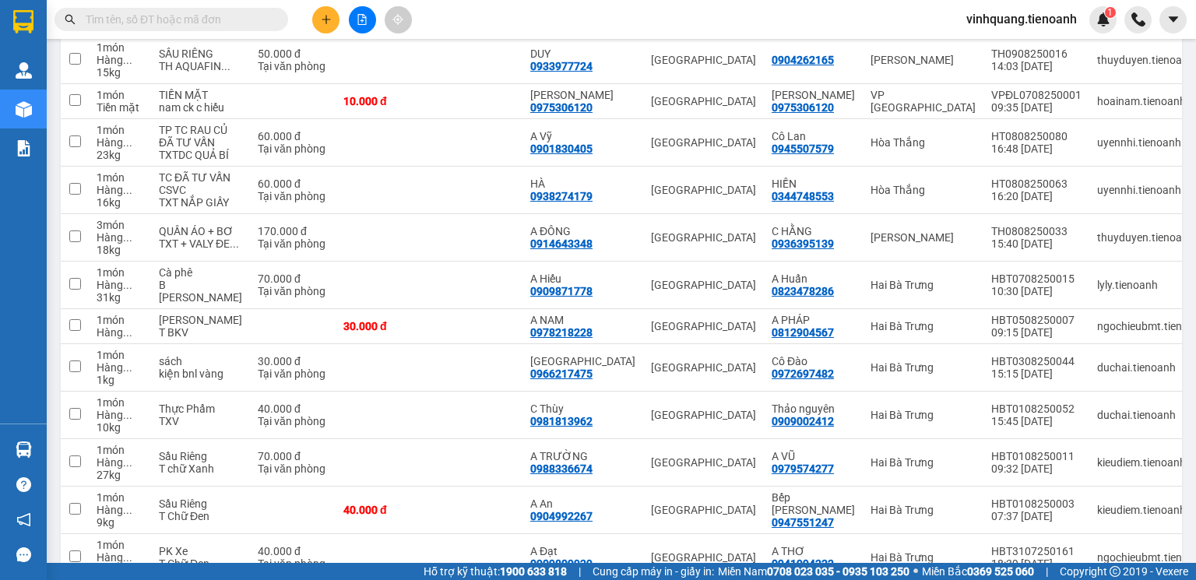
scroll to position [1366, 0]
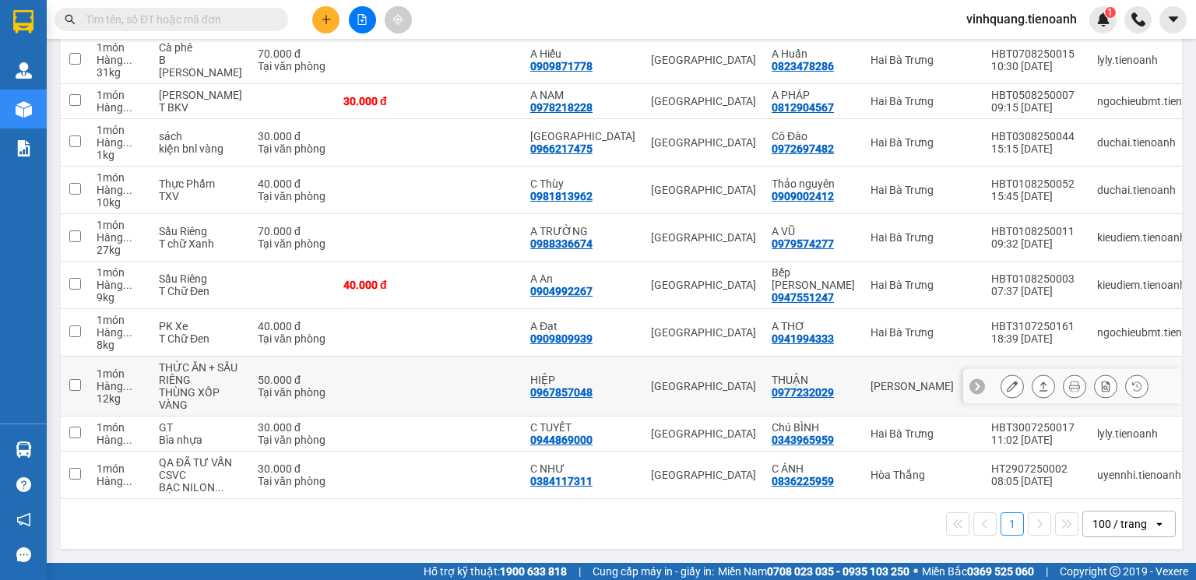
click at [1007, 381] on icon at bounding box center [1012, 386] width 11 height 11
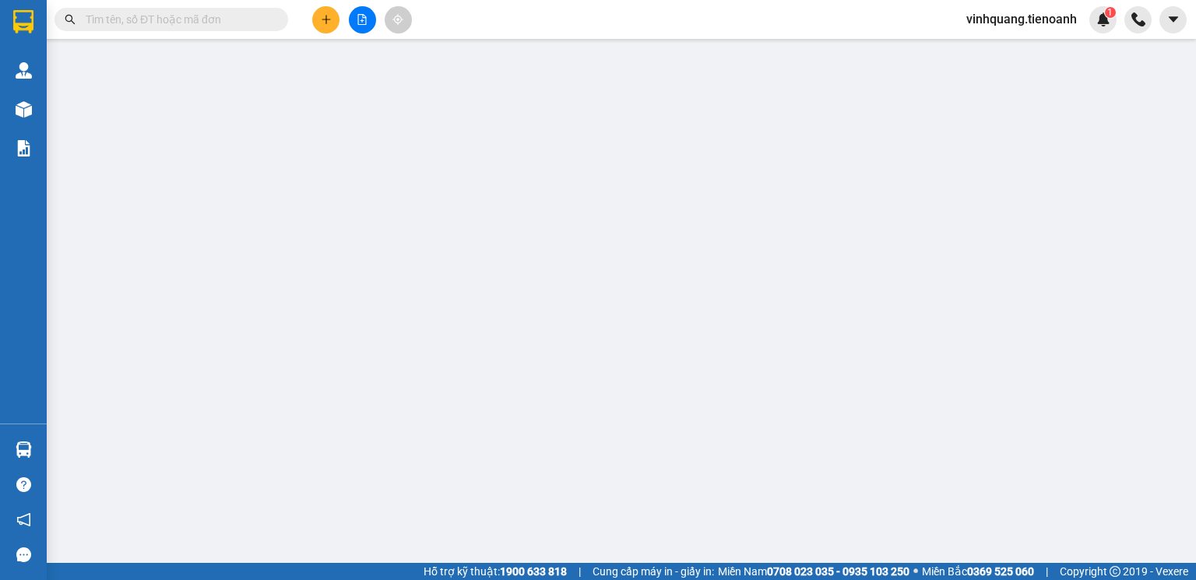
type input "0967857048"
type input "HIỆP"
type input "0977232029"
type input "THUẬN"
type input "50.000"
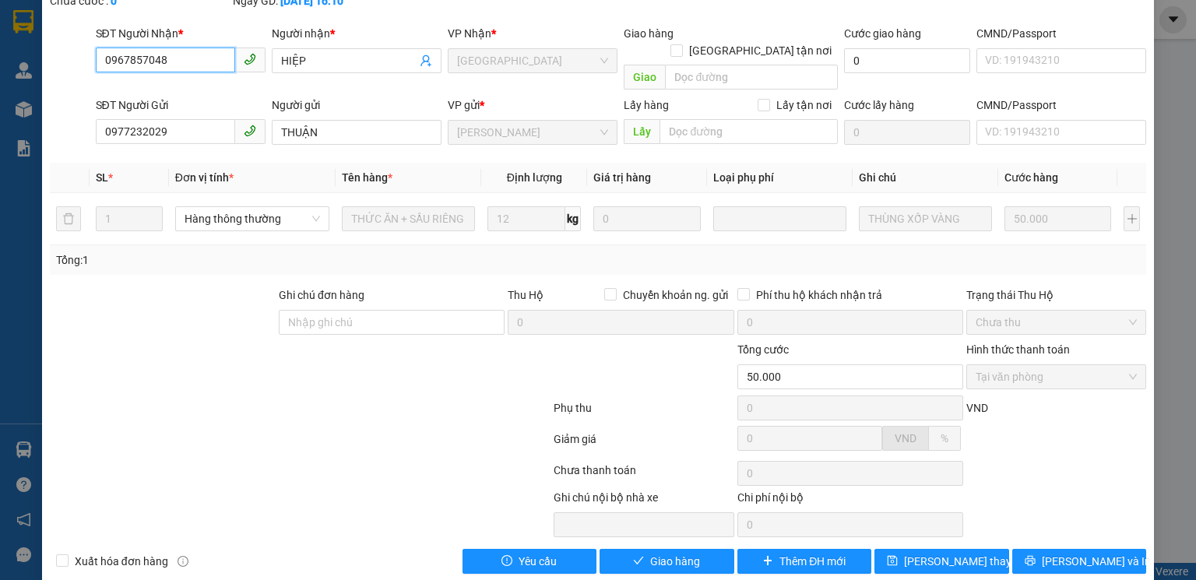
scroll to position [104, 0]
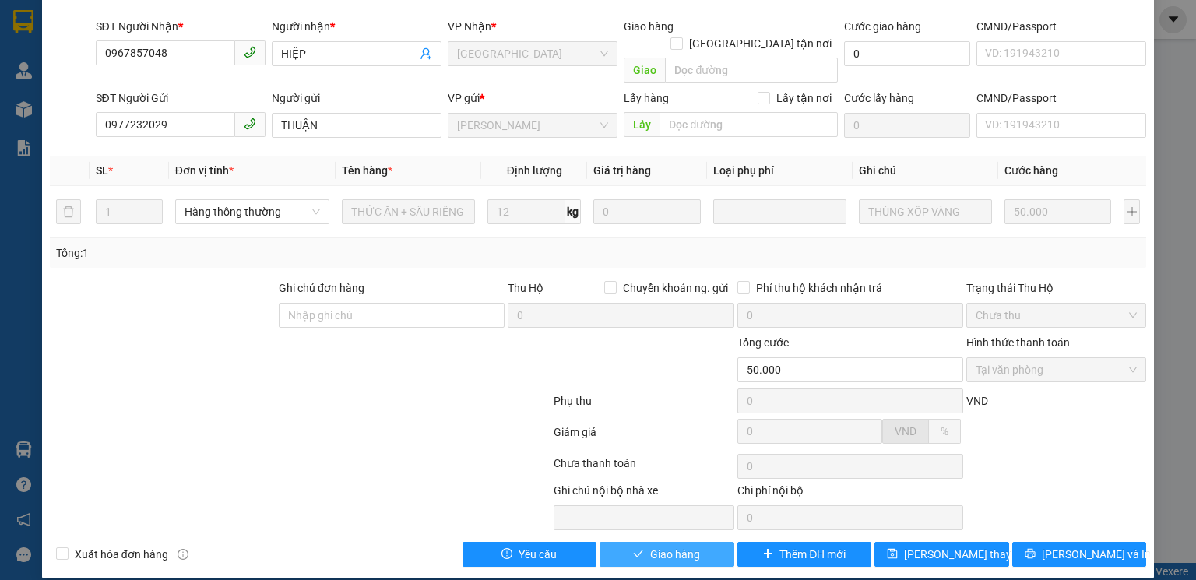
click at [681, 546] on span "Giao hàng" at bounding box center [675, 554] width 50 height 17
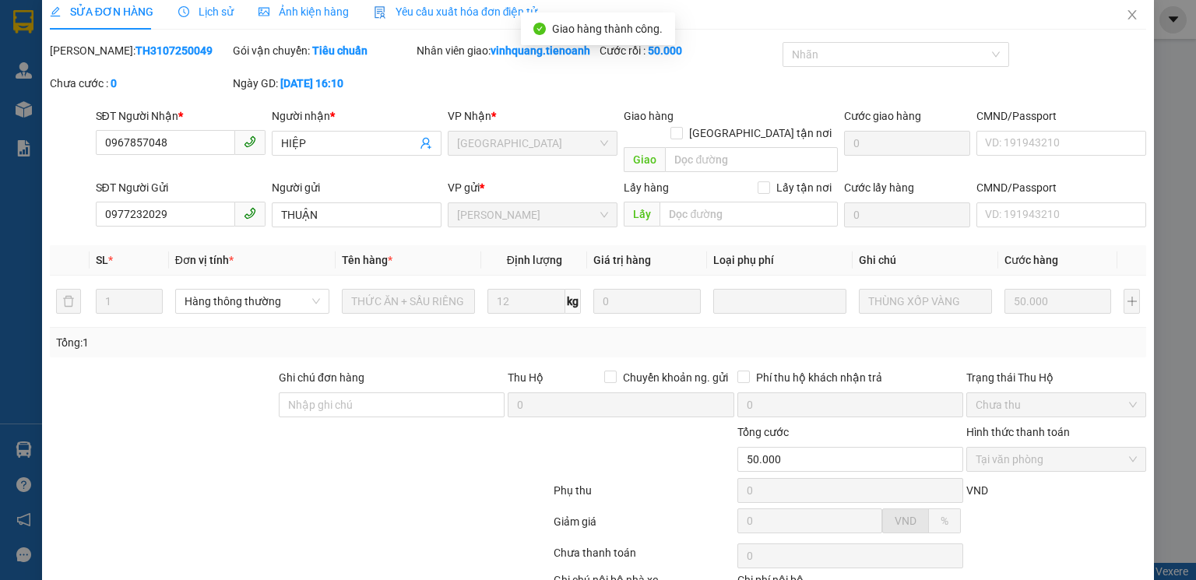
scroll to position [0, 0]
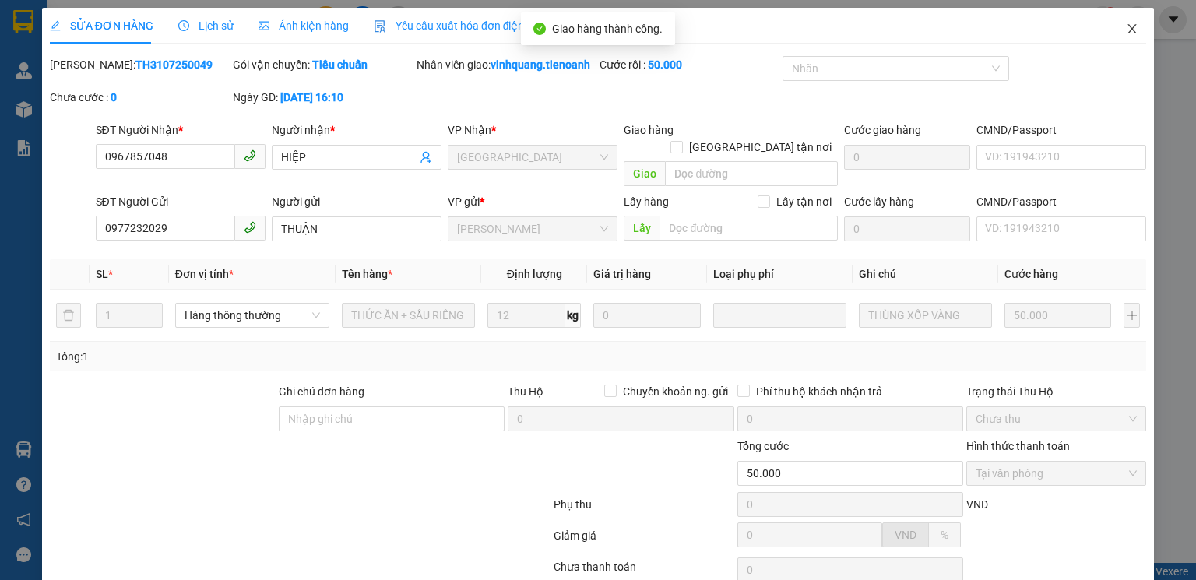
click at [1126, 28] on icon "close" at bounding box center [1132, 29] width 12 height 12
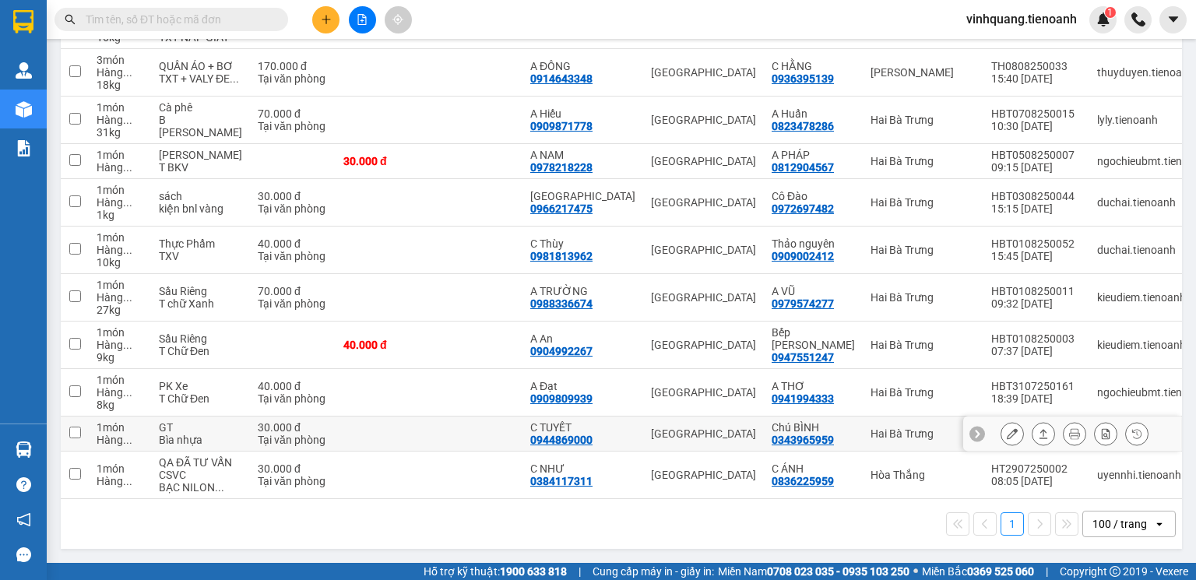
scroll to position [1294, 0]
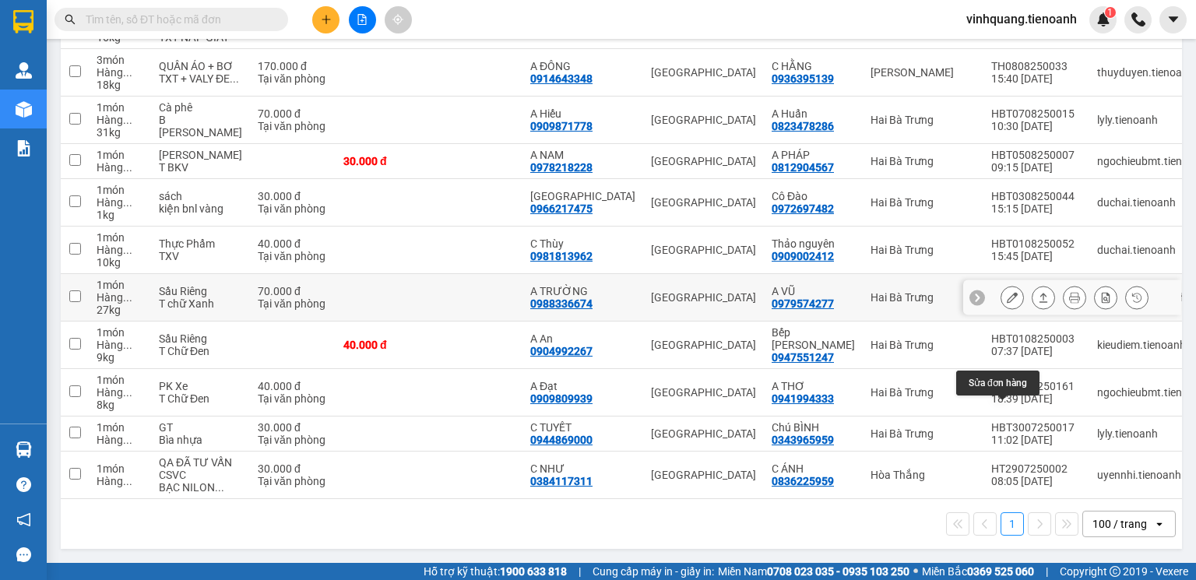
click at [1009, 286] on button at bounding box center [1013, 297] width 22 height 27
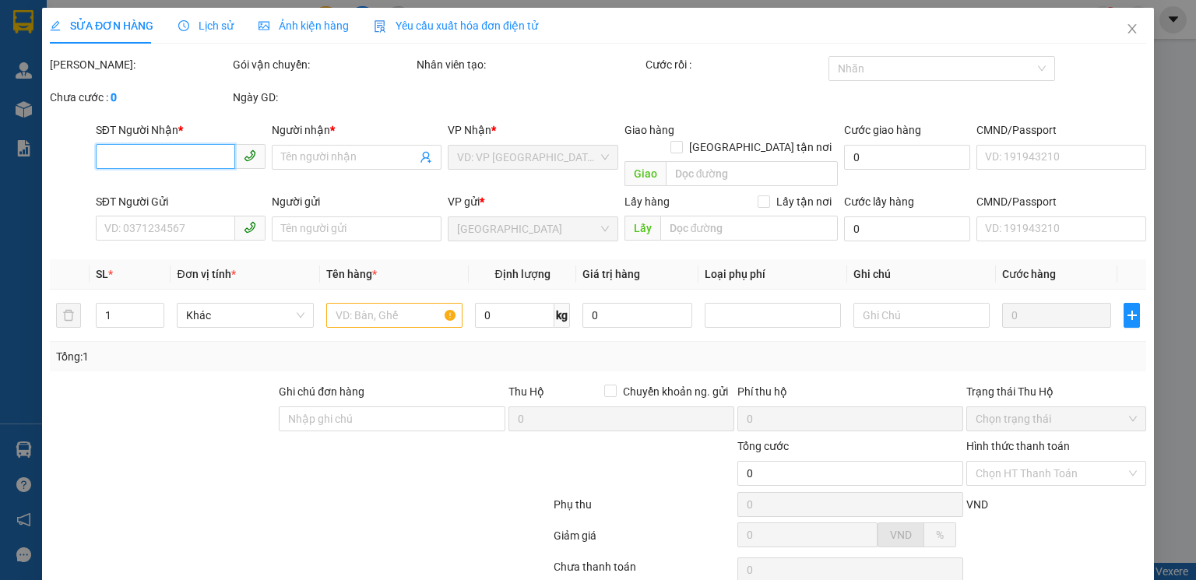
type input "0988336674"
type input "A TRƯỜNG"
type input "0979574277"
type input "A VŨ"
type input "70.000"
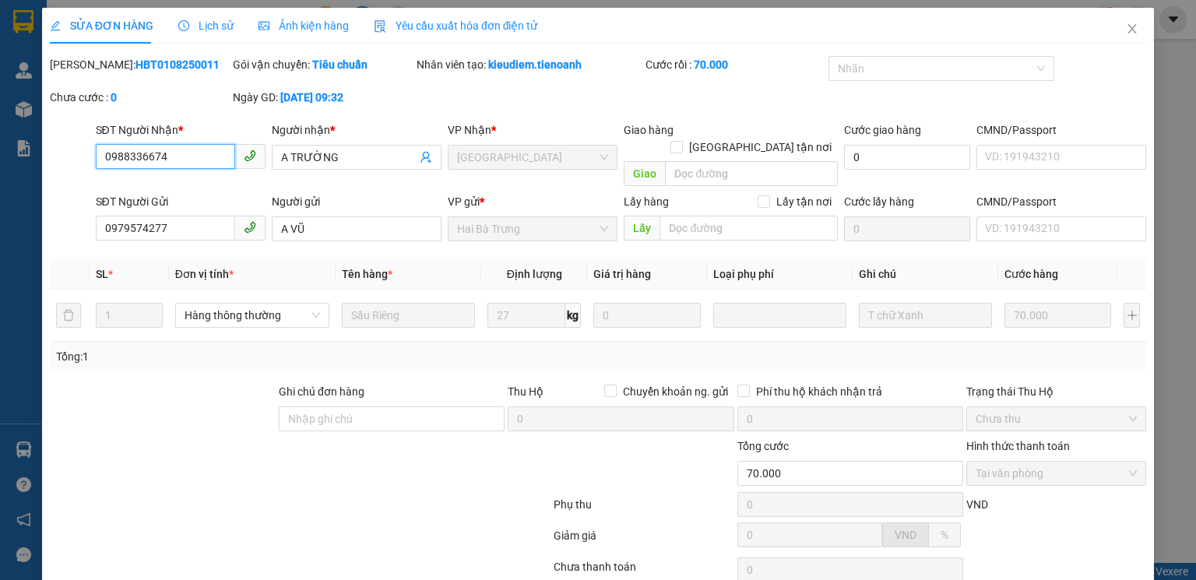
scroll to position [104, 0]
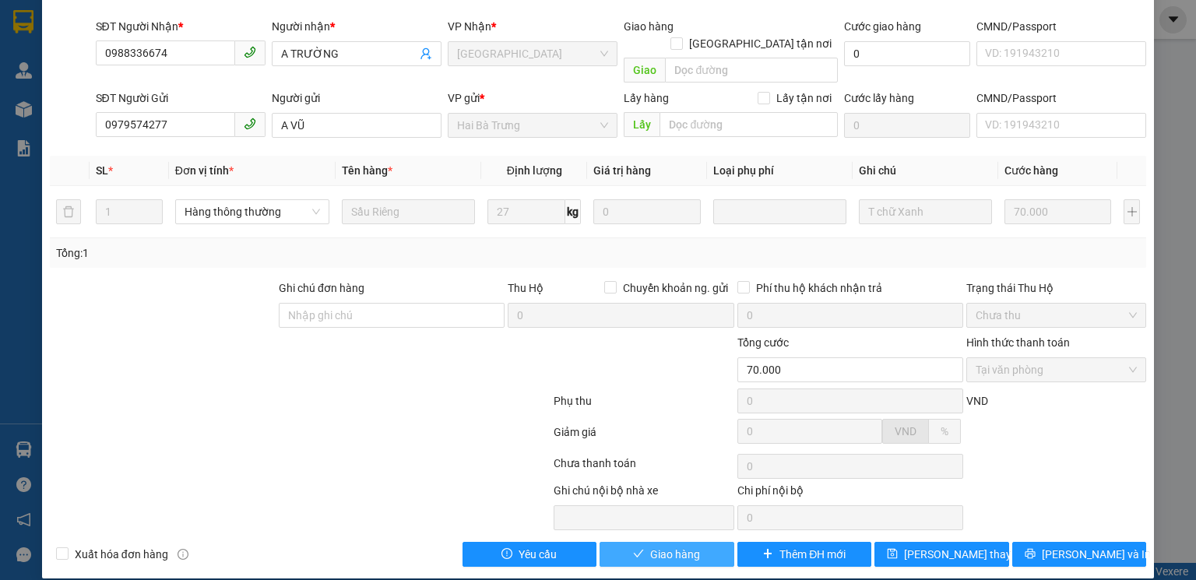
click at [685, 546] on span "Giao hàng" at bounding box center [675, 554] width 50 height 17
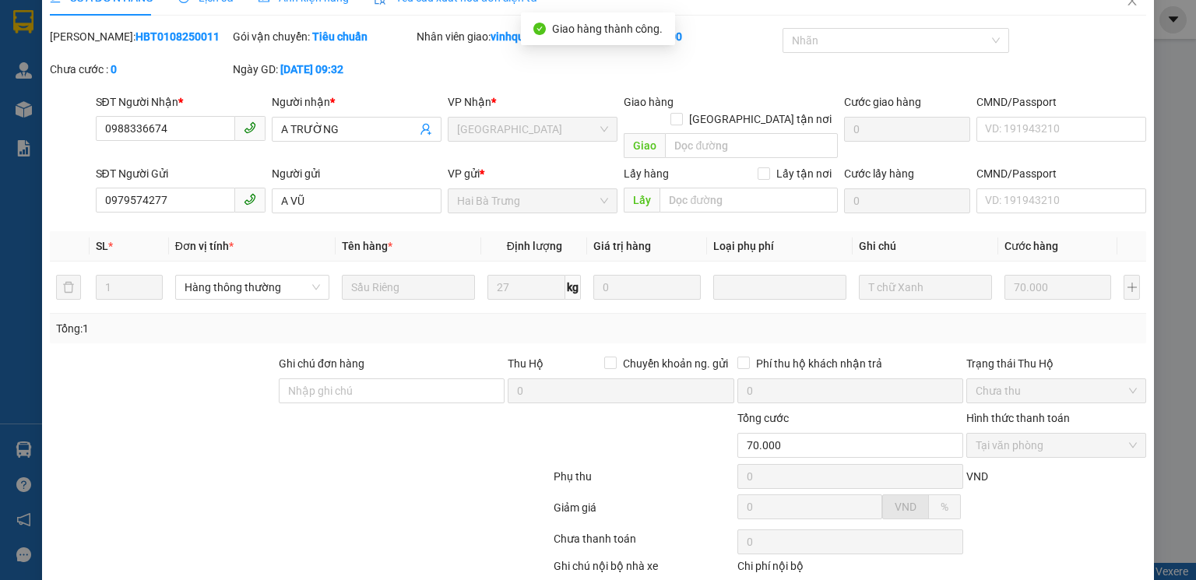
scroll to position [0, 0]
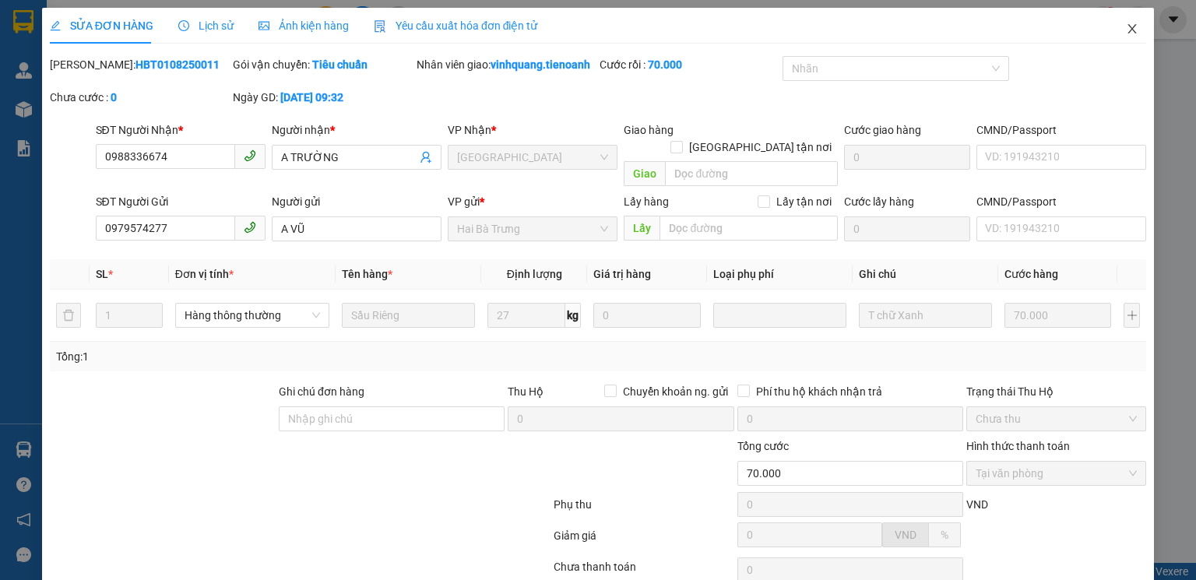
click at [1126, 25] on icon "close" at bounding box center [1132, 29] width 12 height 12
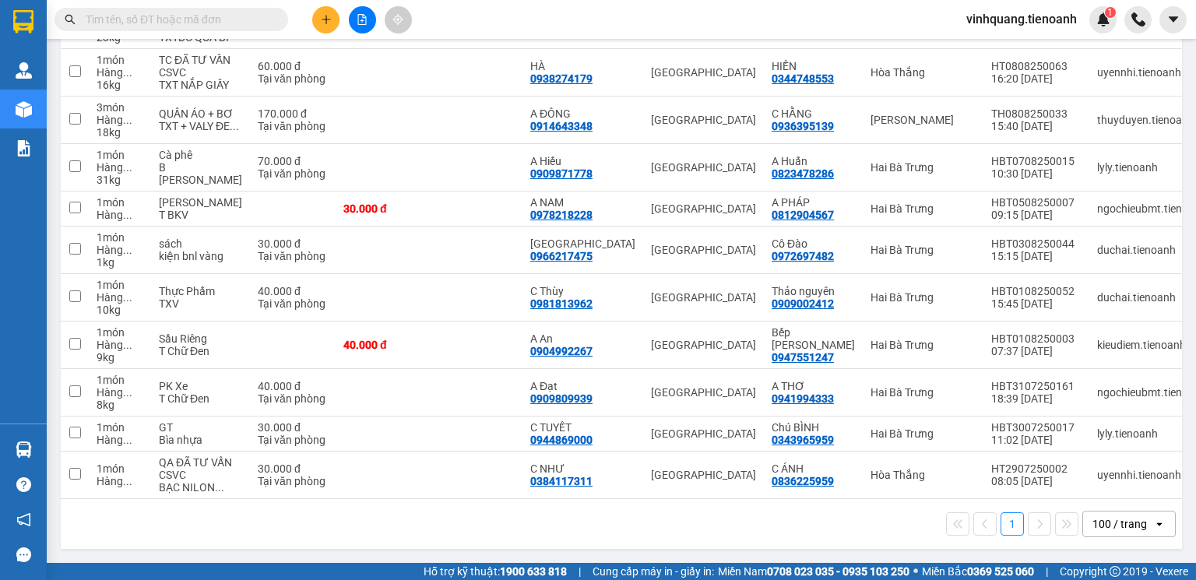
scroll to position [1246, 0]
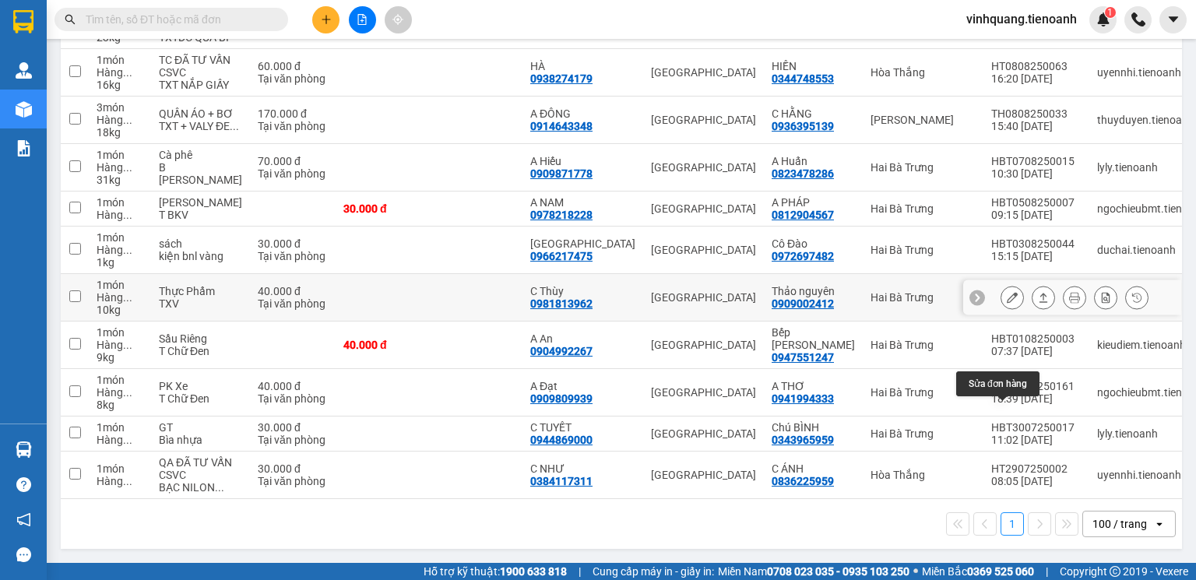
click at [1009, 284] on button at bounding box center [1013, 297] width 22 height 27
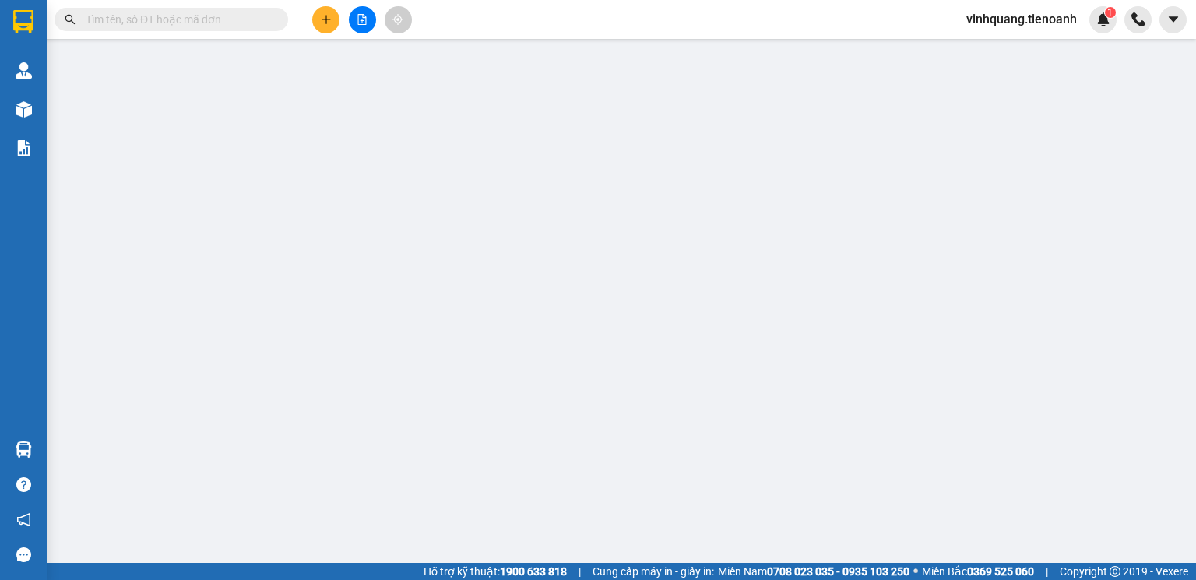
type input "0981813962"
type input "C Thùy"
type input "0909002412"
type input "Thảo nguyên"
type input "240692412"
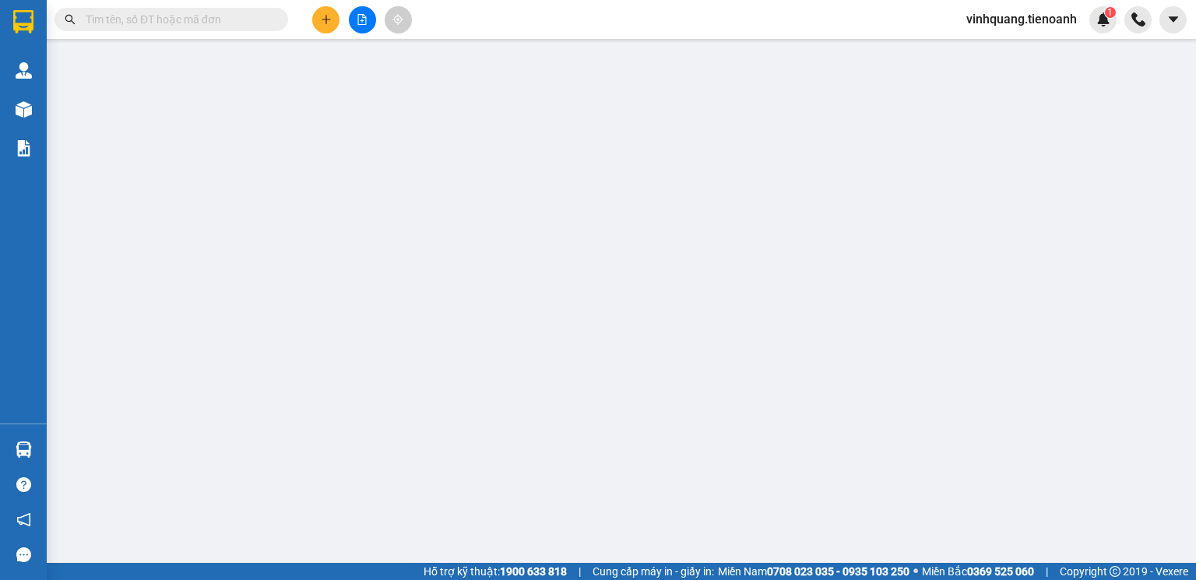
type input "40.000"
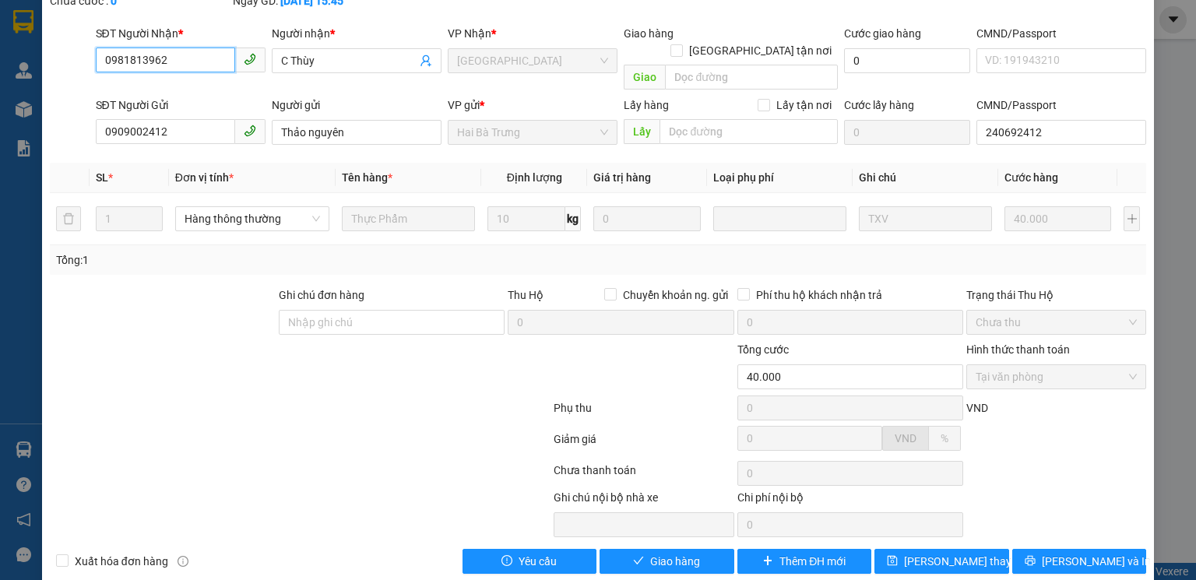
scroll to position [104, 0]
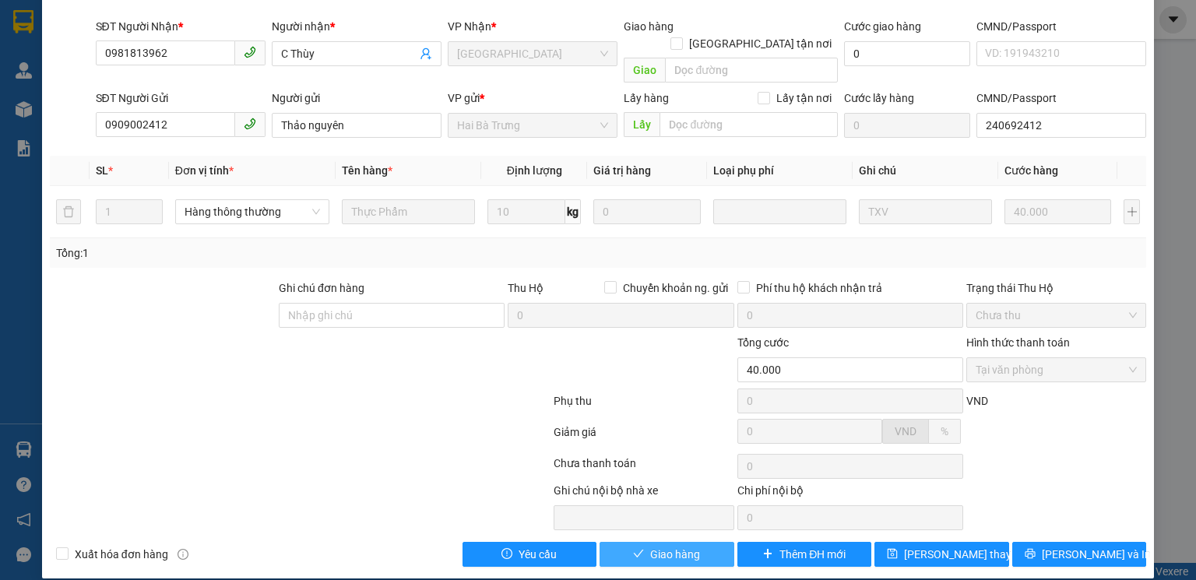
click at [691, 546] on button "Giao hàng" at bounding box center [667, 554] width 135 height 25
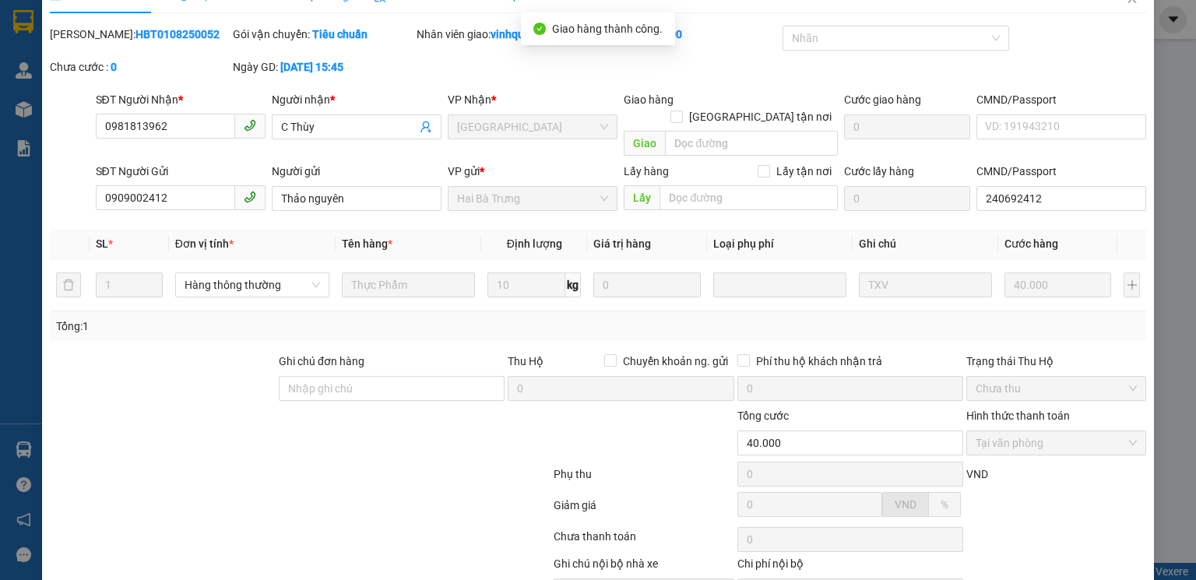
scroll to position [0, 0]
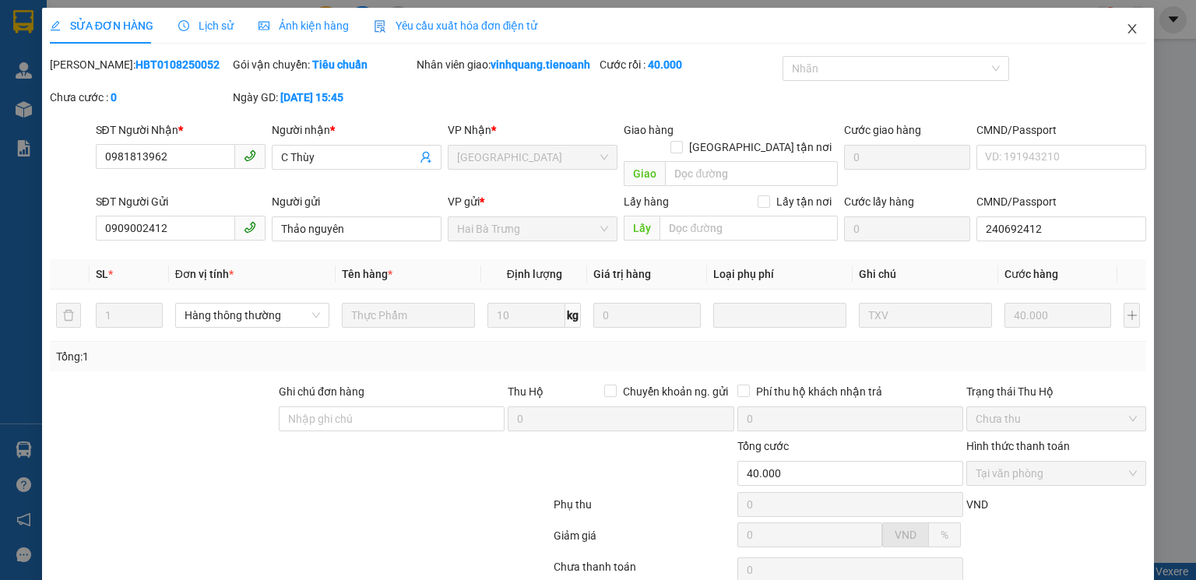
click at [1126, 31] on icon "close" at bounding box center [1132, 29] width 12 height 12
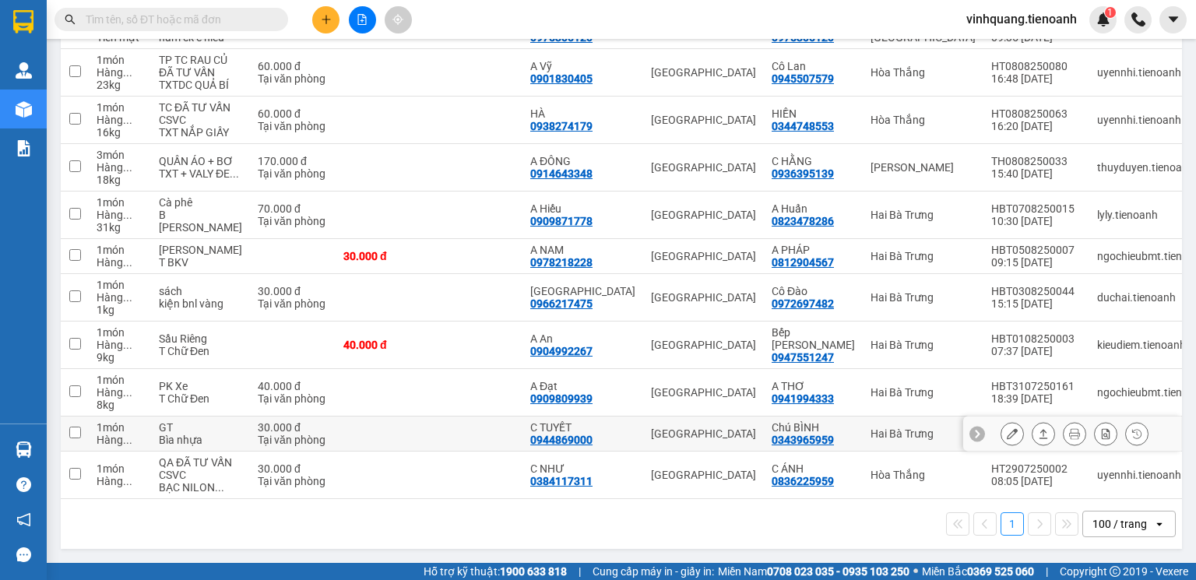
scroll to position [1199, 0]
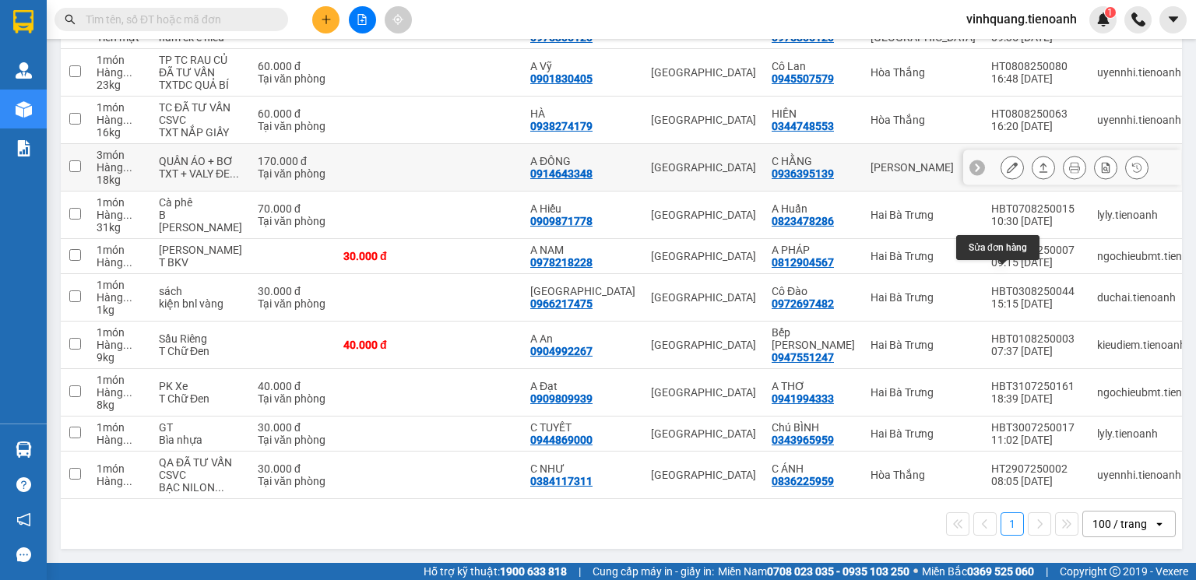
click at [1007, 162] on icon at bounding box center [1012, 167] width 11 height 11
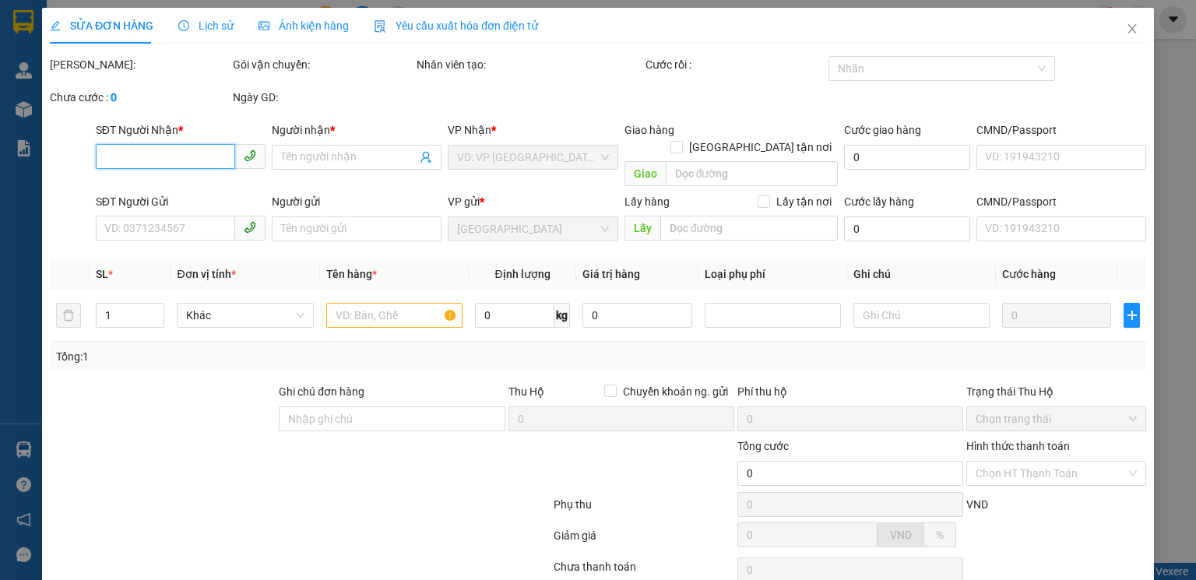
type input "0914643348"
type input "A ĐÔNG"
type input "040083000680"
type input "0936395139"
type input "C HẰNG"
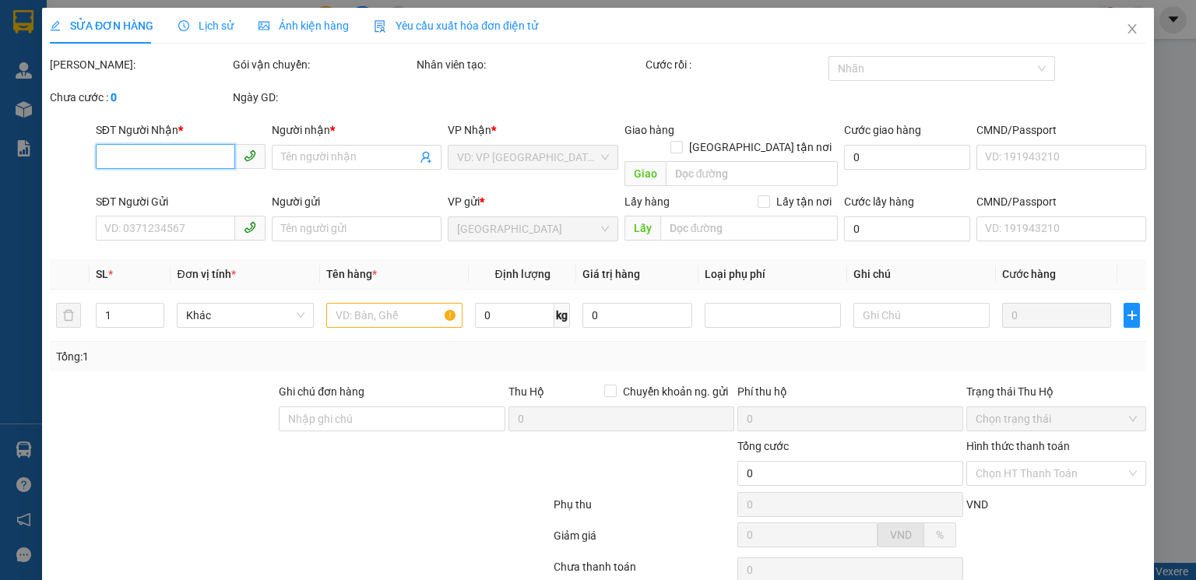
type input "066179009836"
type input "170.000"
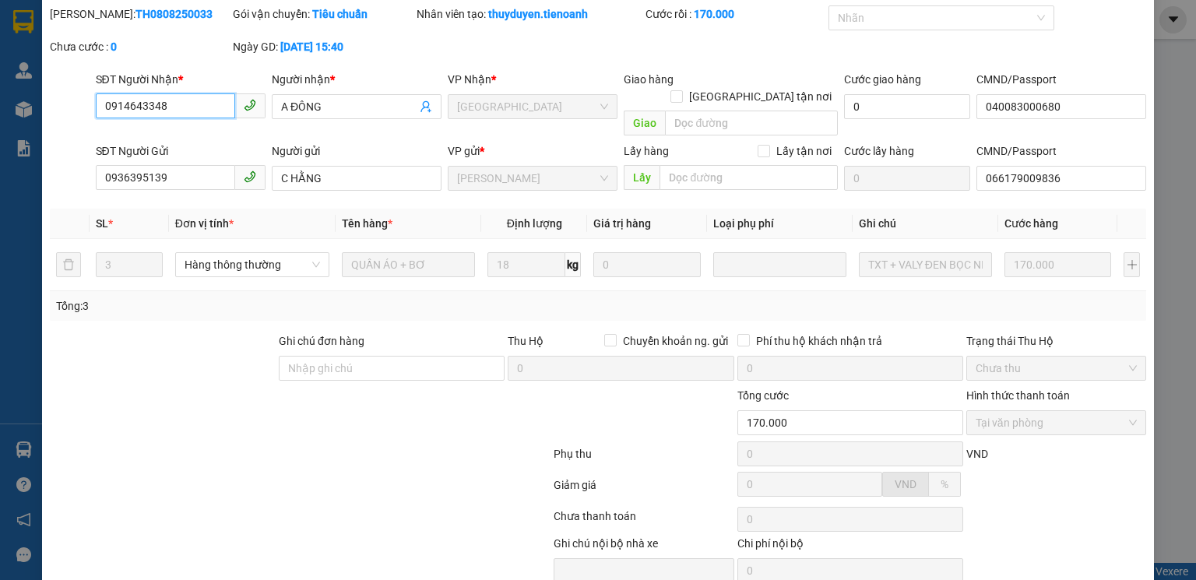
scroll to position [104, 0]
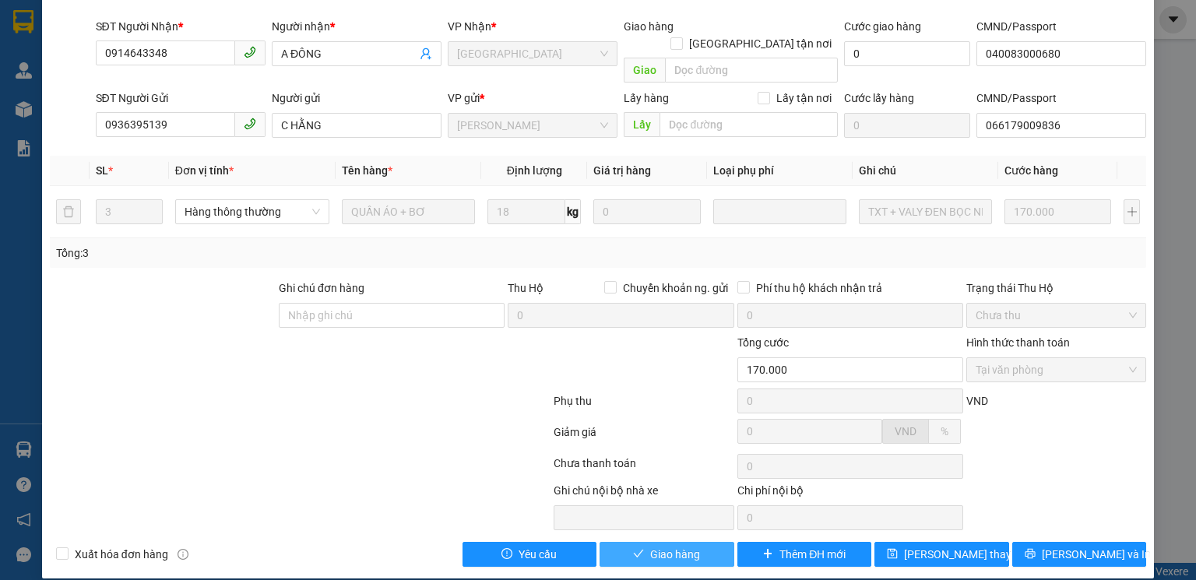
click at [668, 546] on span "Giao hàng" at bounding box center [675, 554] width 50 height 17
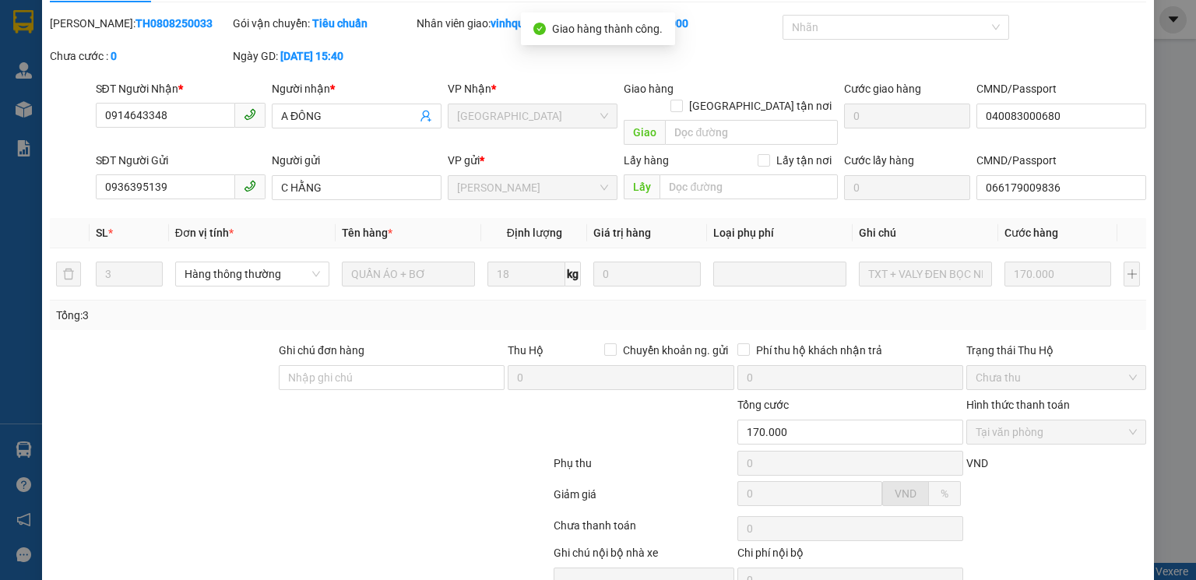
scroll to position [0, 0]
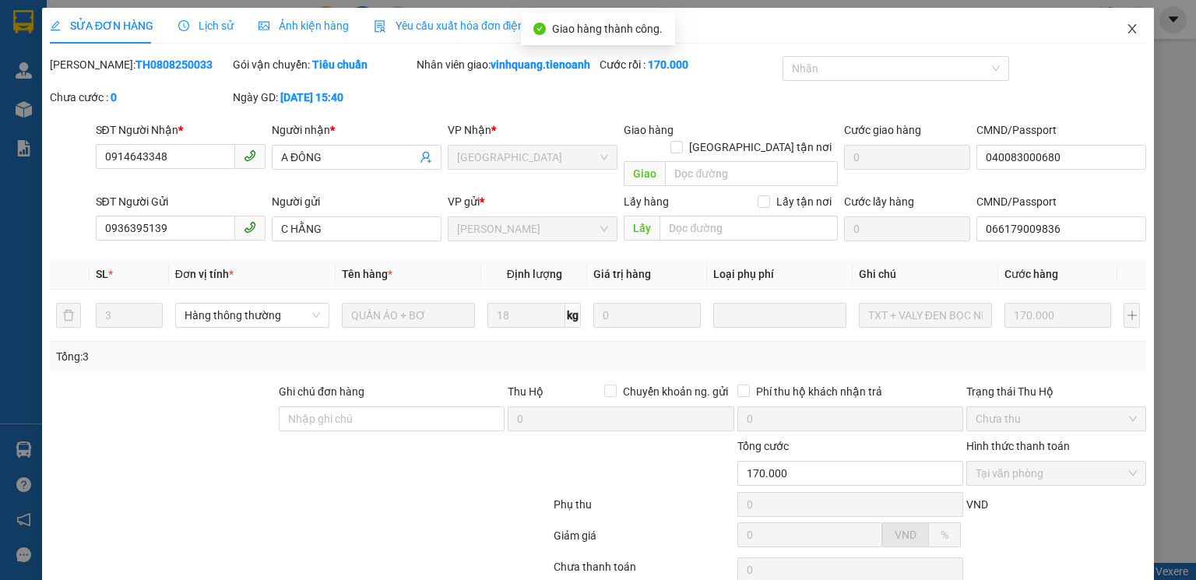
click at [1126, 31] on icon "close" at bounding box center [1132, 29] width 12 height 12
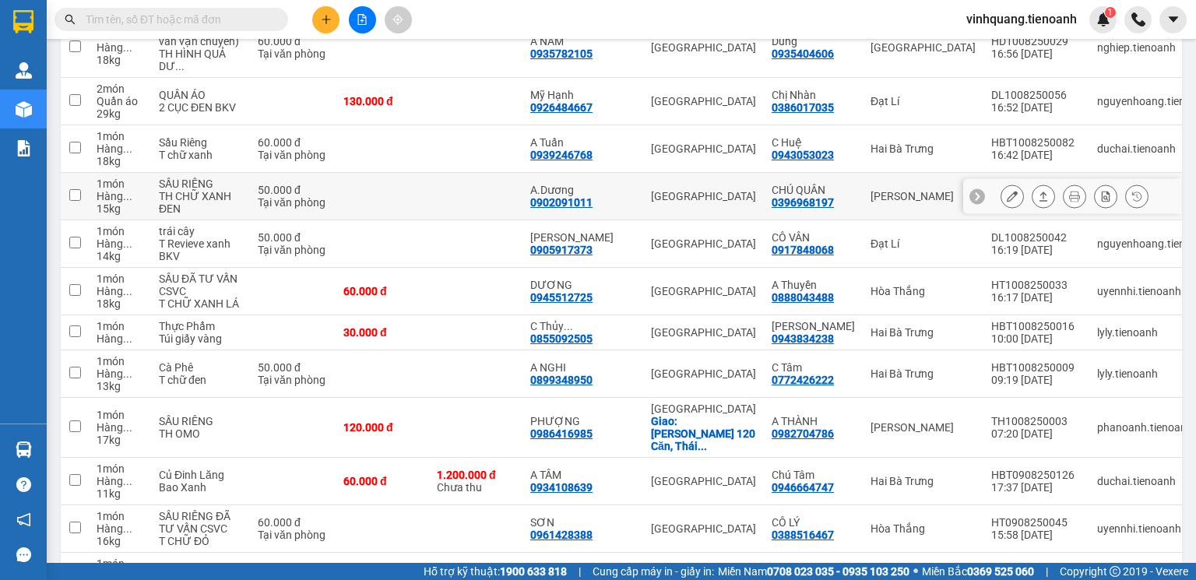
scroll to position [561, 0]
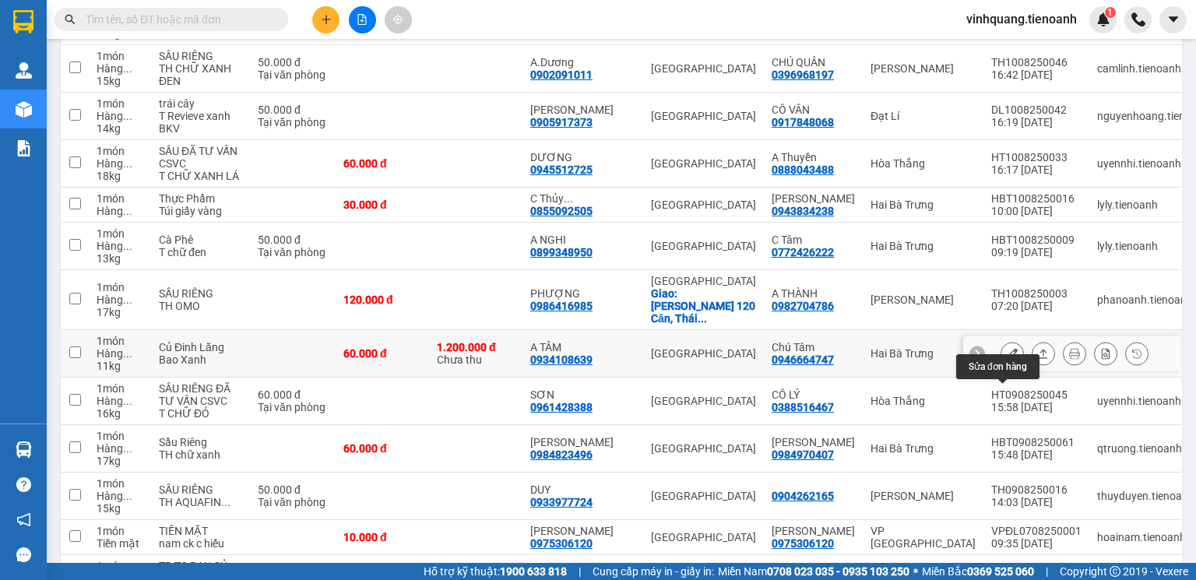
click at [1007, 359] on icon at bounding box center [1012, 353] width 11 height 11
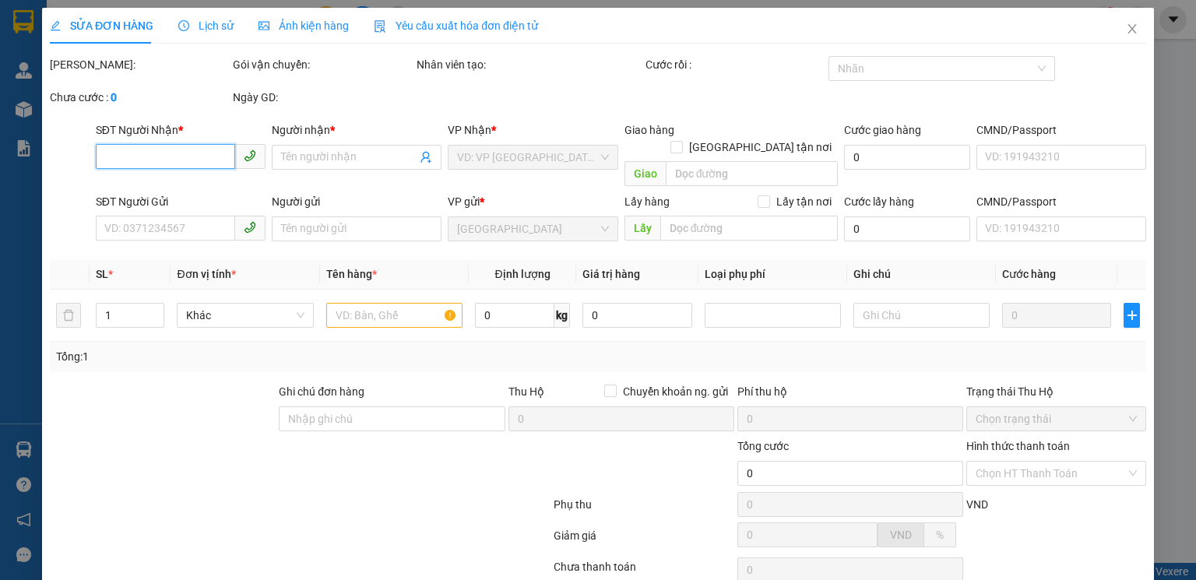
type input "0934108639"
type input "A TÂM"
type input "0946664747"
type input "Chú Tâm"
type input "Tiền TH CR"
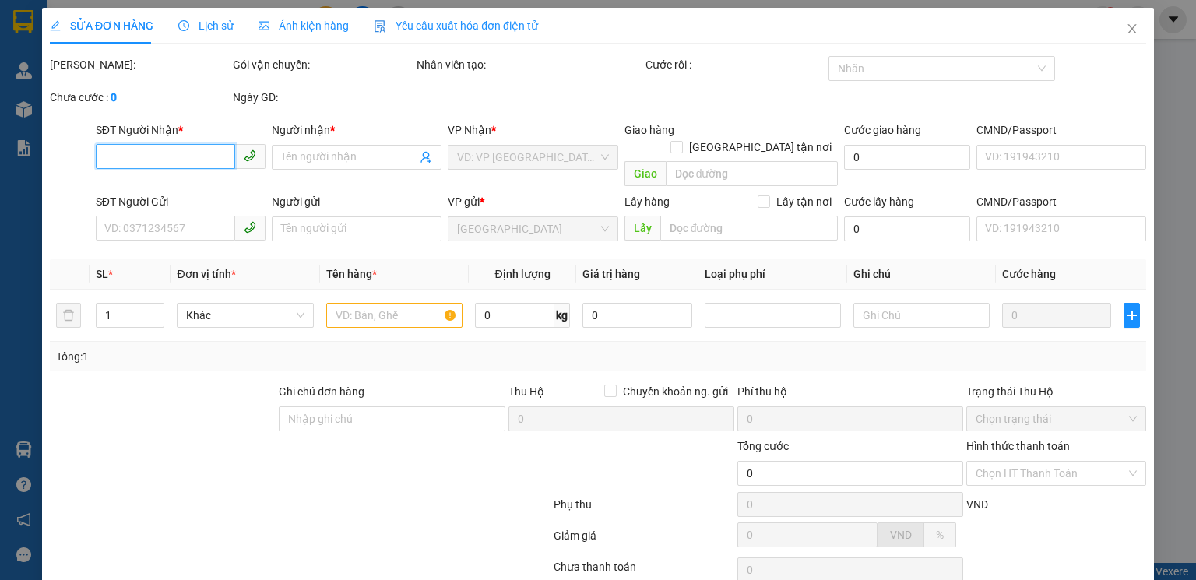
type input "1.200.000"
type input "60.000"
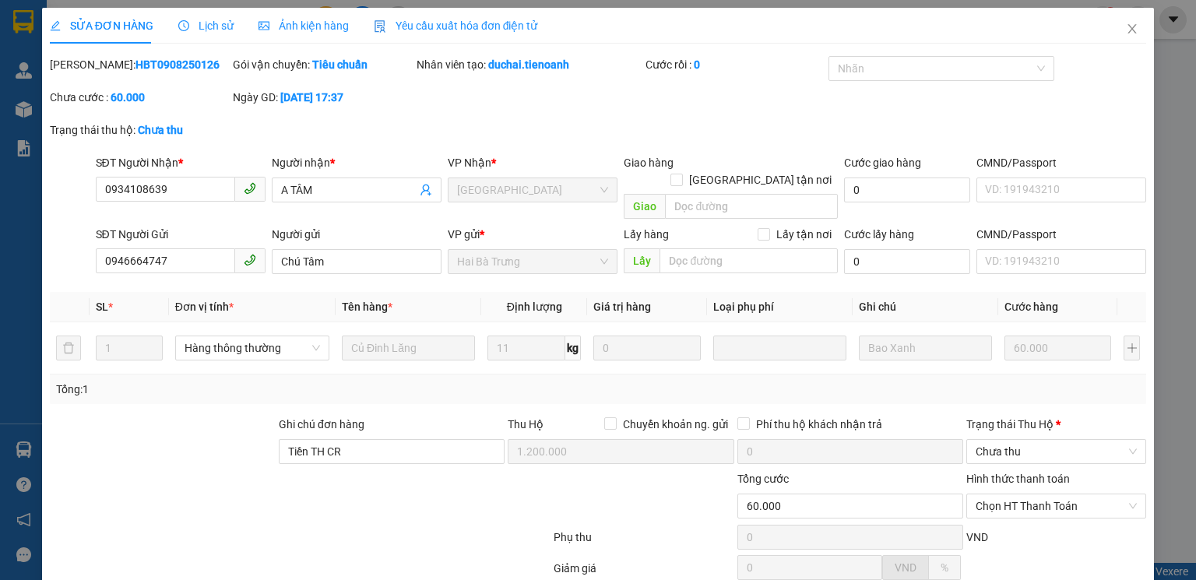
click at [213, 26] on span "Lịch sử" at bounding box center [205, 25] width 55 height 12
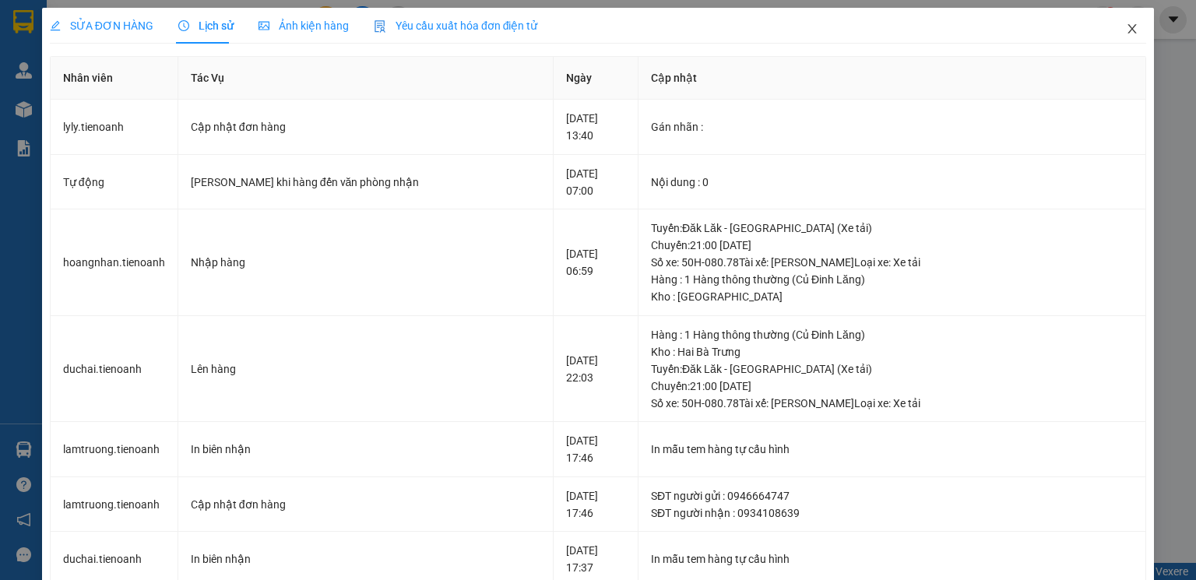
click at [1129, 27] on icon "close" at bounding box center [1133, 28] width 9 height 9
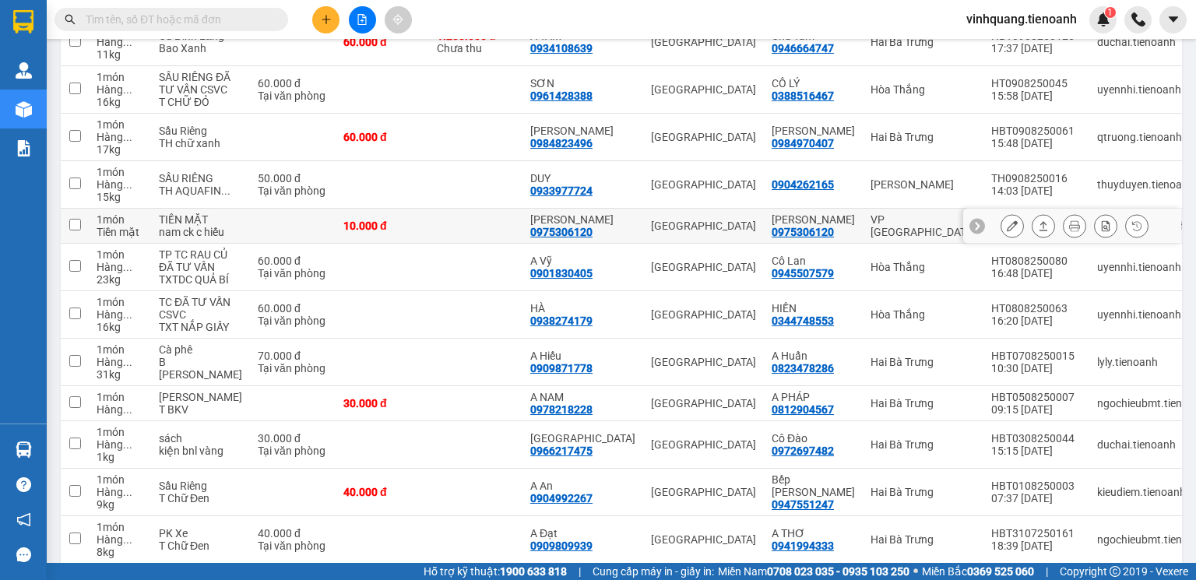
scroll to position [748, 0]
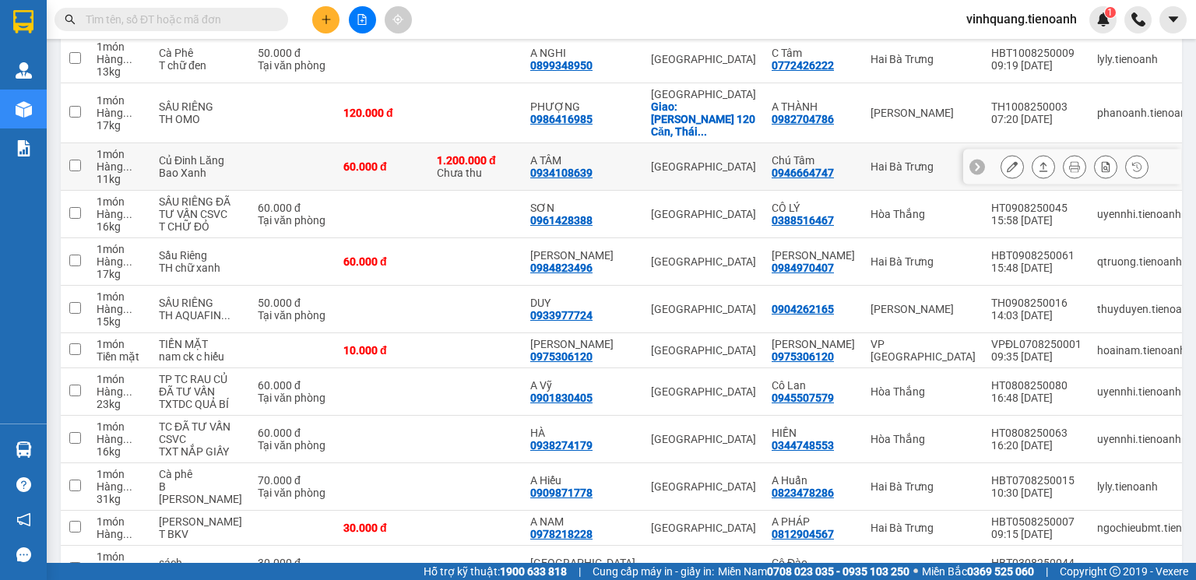
click at [71, 171] on input "checkbox" at bounding box center [75, 166] width 12 height 12
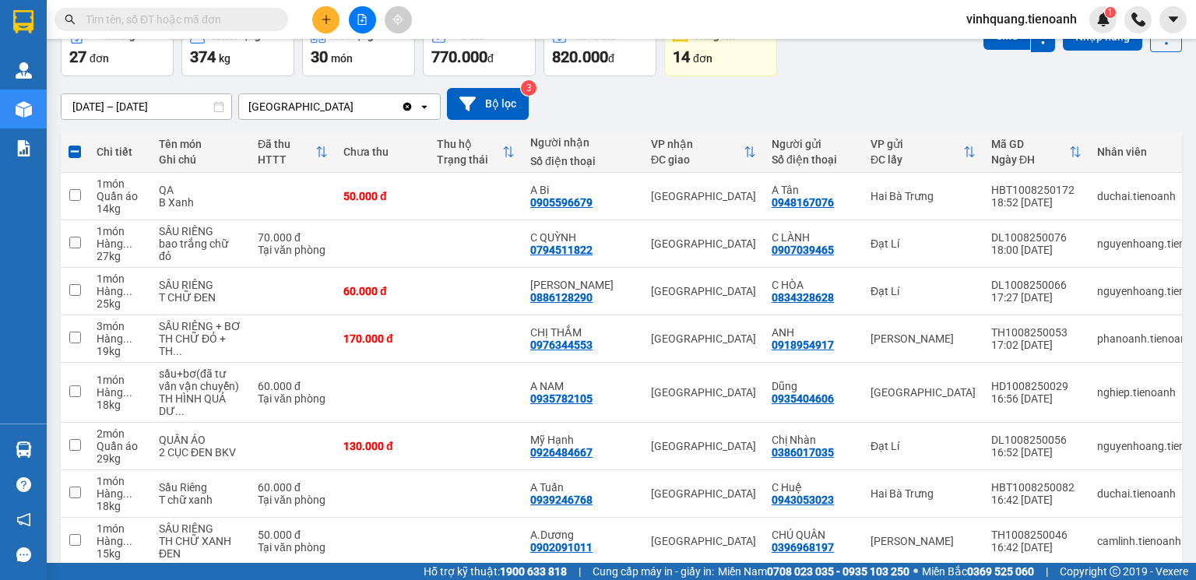
scroll to position [0, 0]
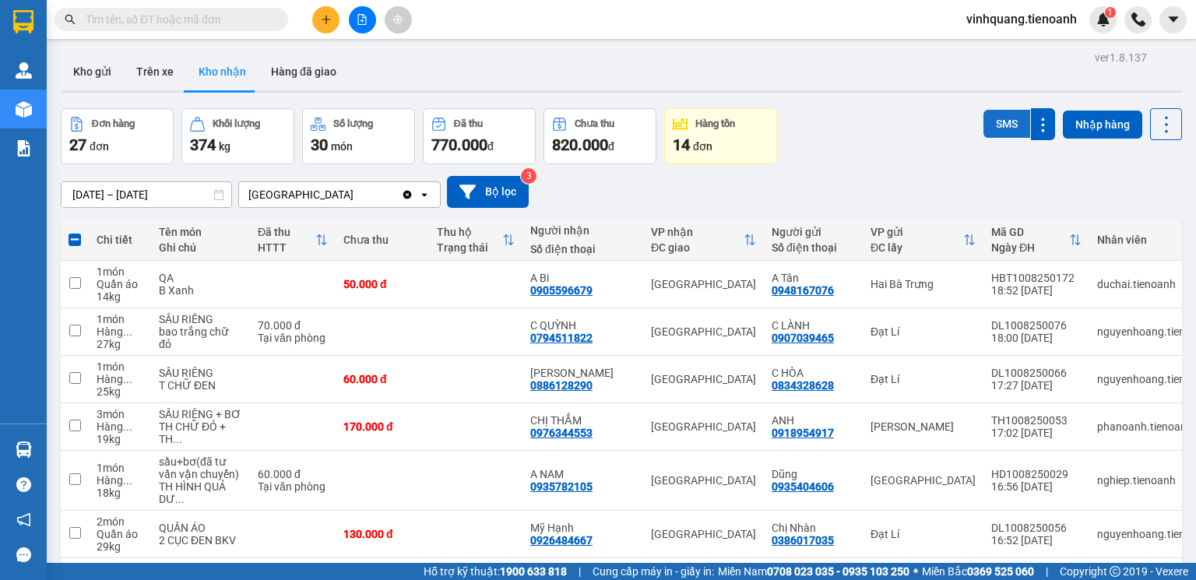
click at [995, 125] on button "SMS" at bounding box center [1007, 124] width 47 height 28
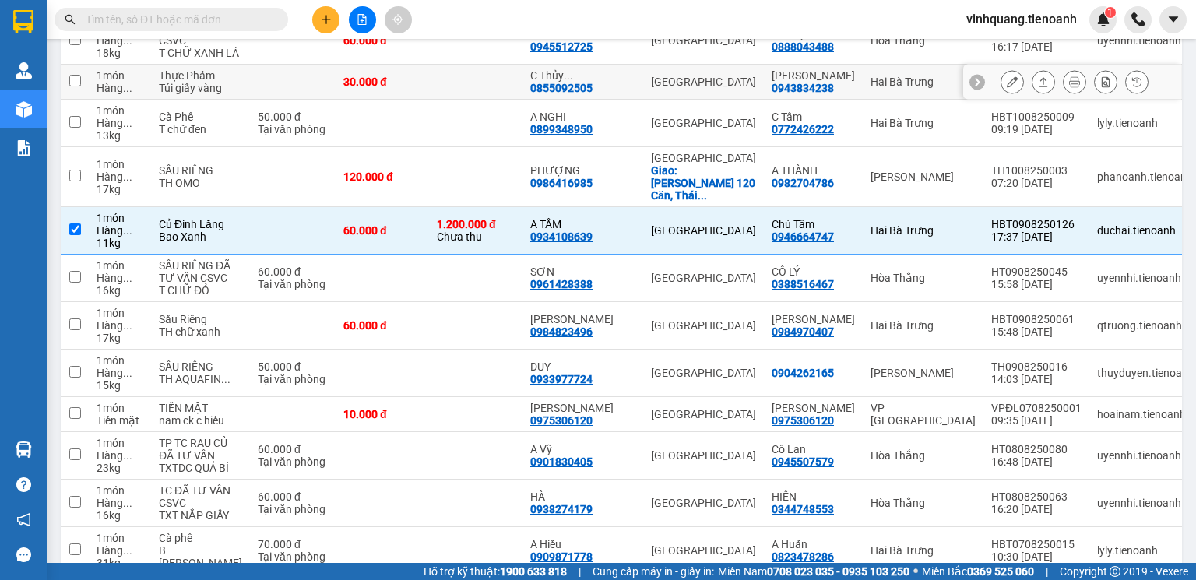
scroll to position [685, 0]
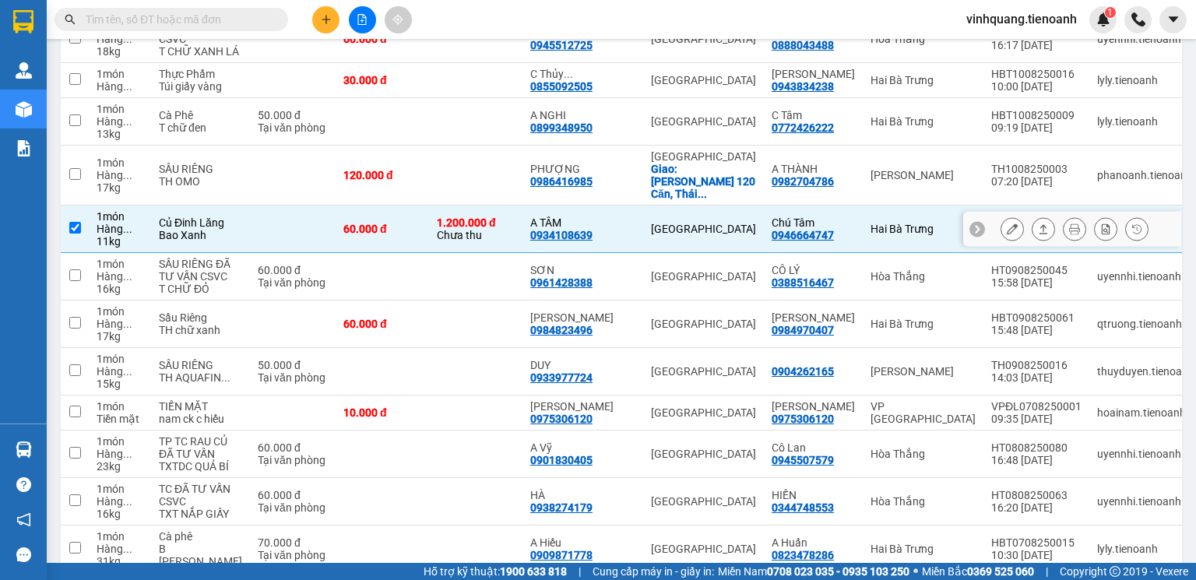
click at [75, 234] on input "checkbox" at bounding box center [75, 228] width 12 height 12
checkbox input "false"
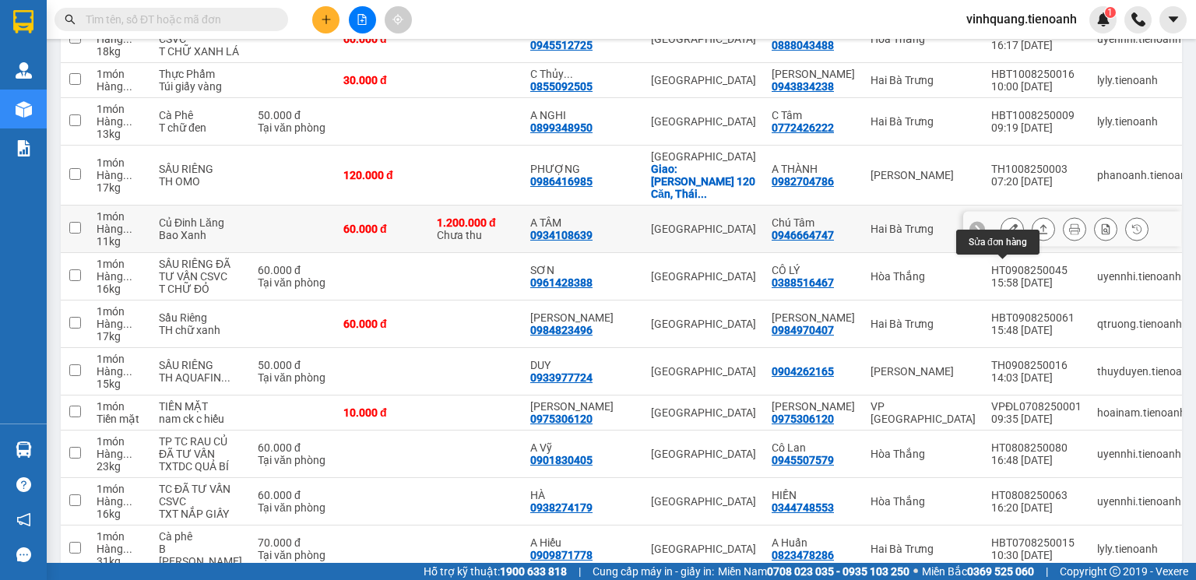
click at [1008, 234] on icon at bounding box center [1012, 229] width 11 height 11
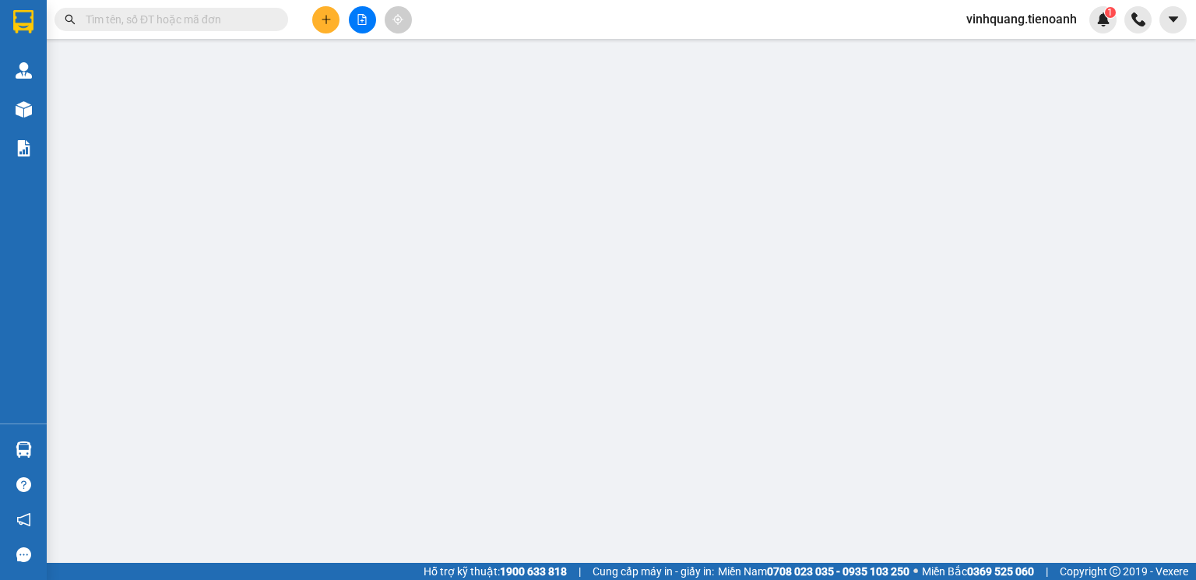
type input "0934108639"
type input "A TÂM"
type input "0946664747"
type input "Chú Tâm"
type input "Tiền TH CR"
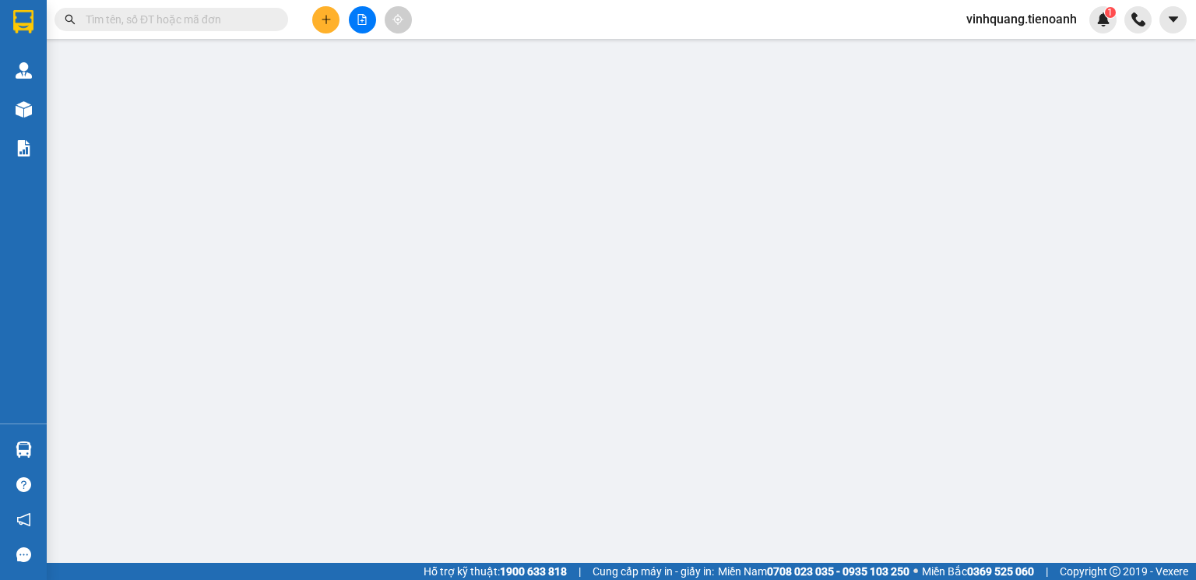
type input "1.200.000"
type input "60.000"
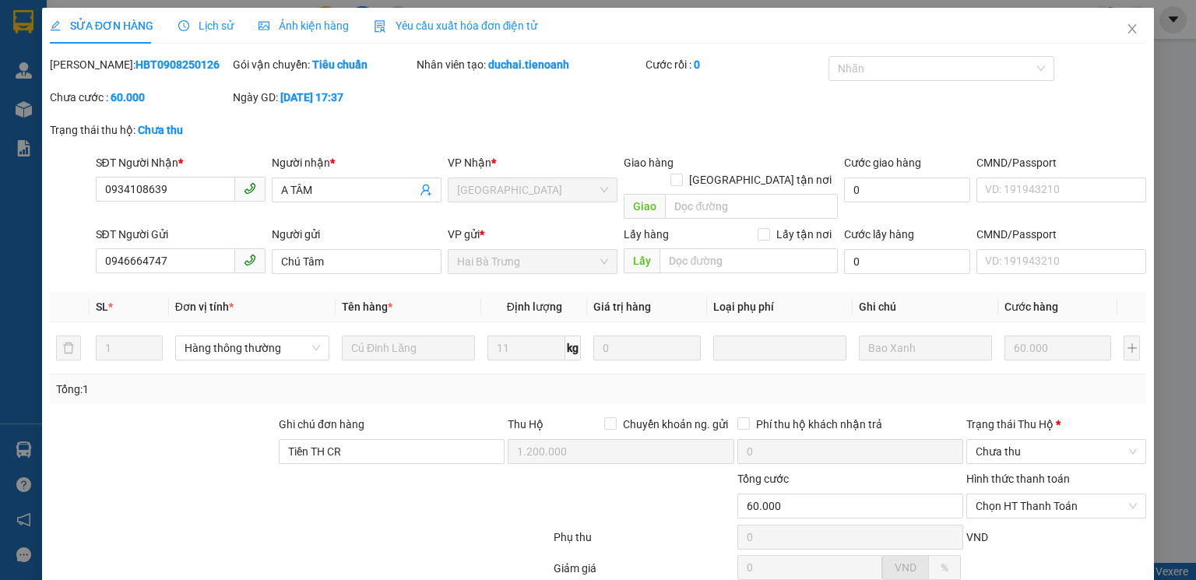
click at [205, 26] on span "Lịch sử" at bounding box center [205, 25] width 55 height 12
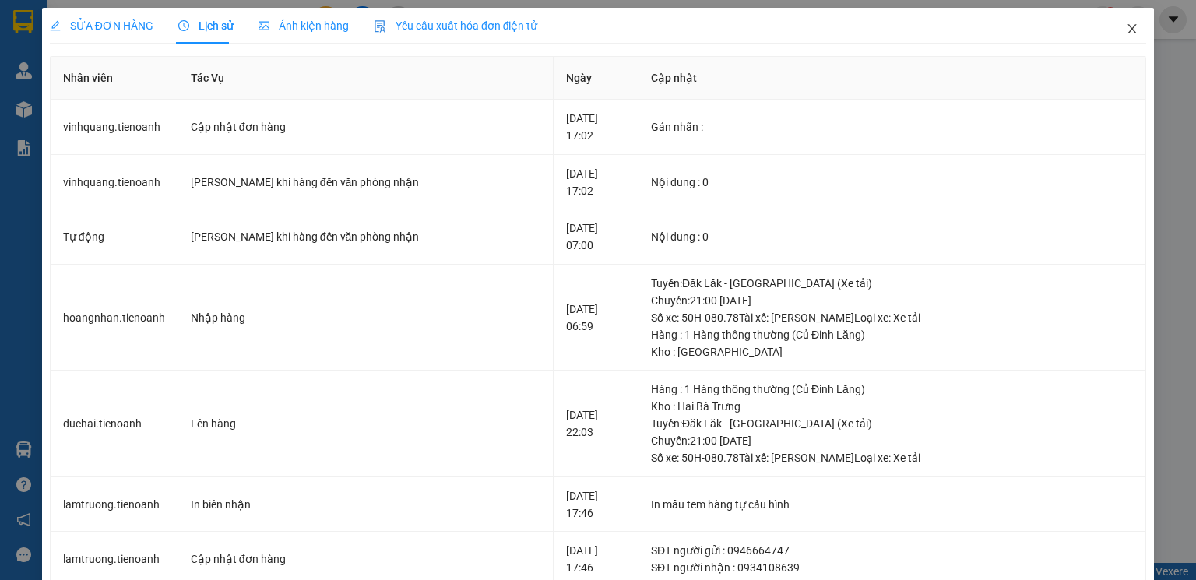
click at [1129, 28] on icon "close" at bounding box center [1133, 28] width 9 height 9
